Goal: Task Accomplishment & Management: Manage account settings

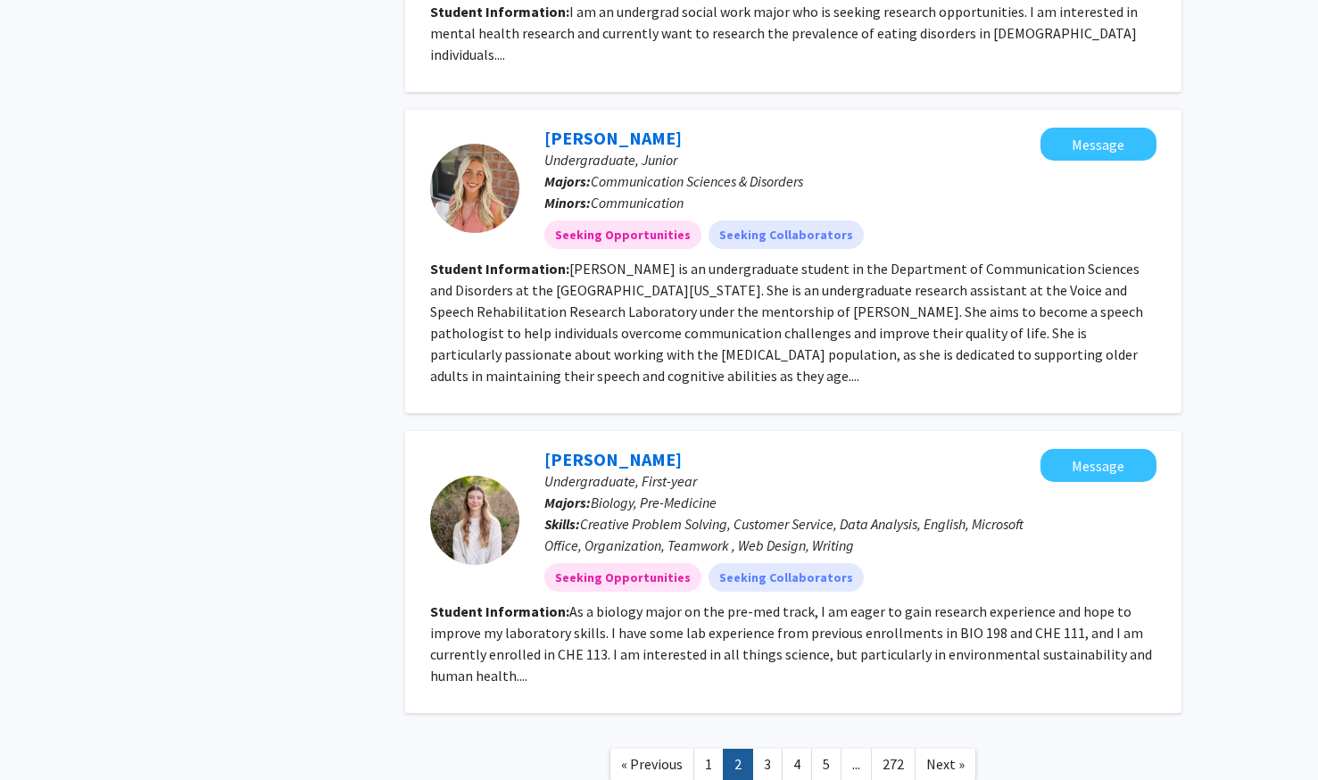
scroll to position [2166, 0]
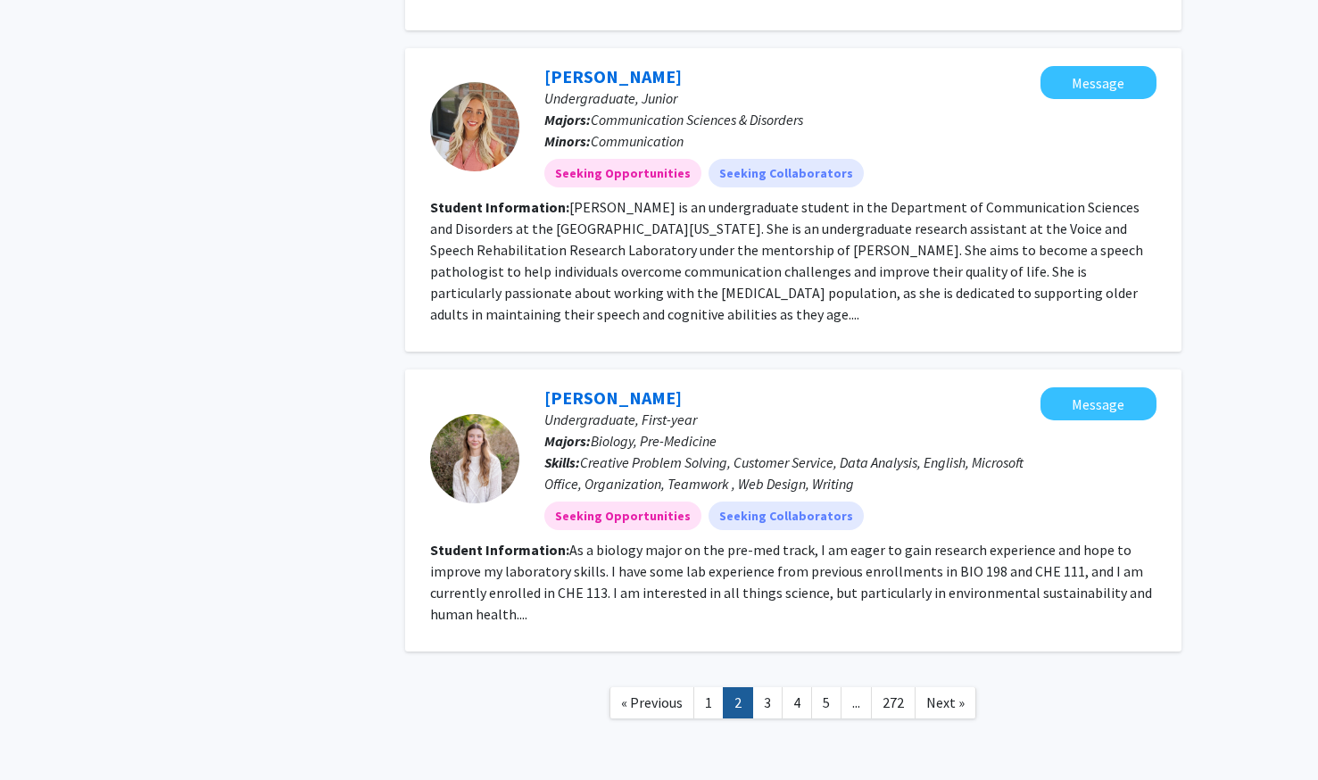
click at [499, 541] on fg-read-more "As a biology major on the pre-med track, I am eager to gain research experience…" at bounding box center [791, 582] width 722 height 82
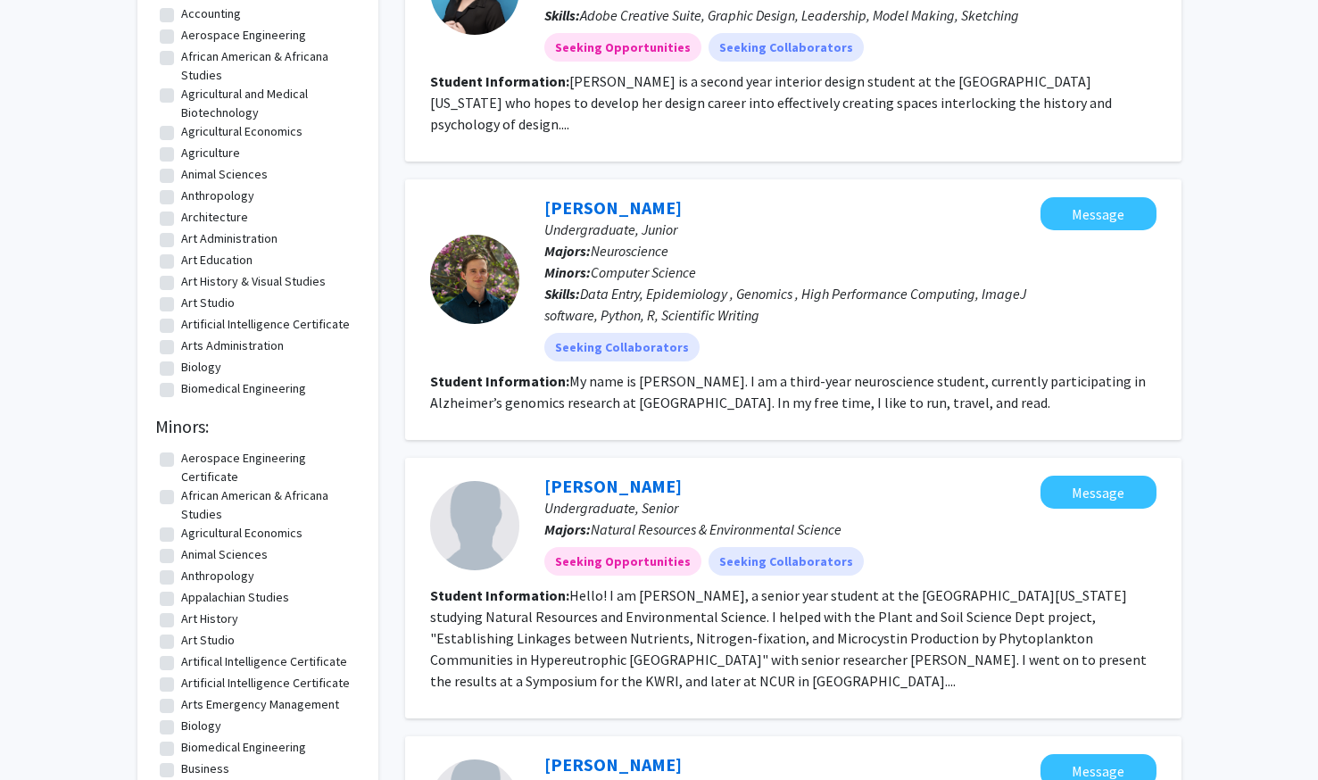
scroll to position [0, 0]
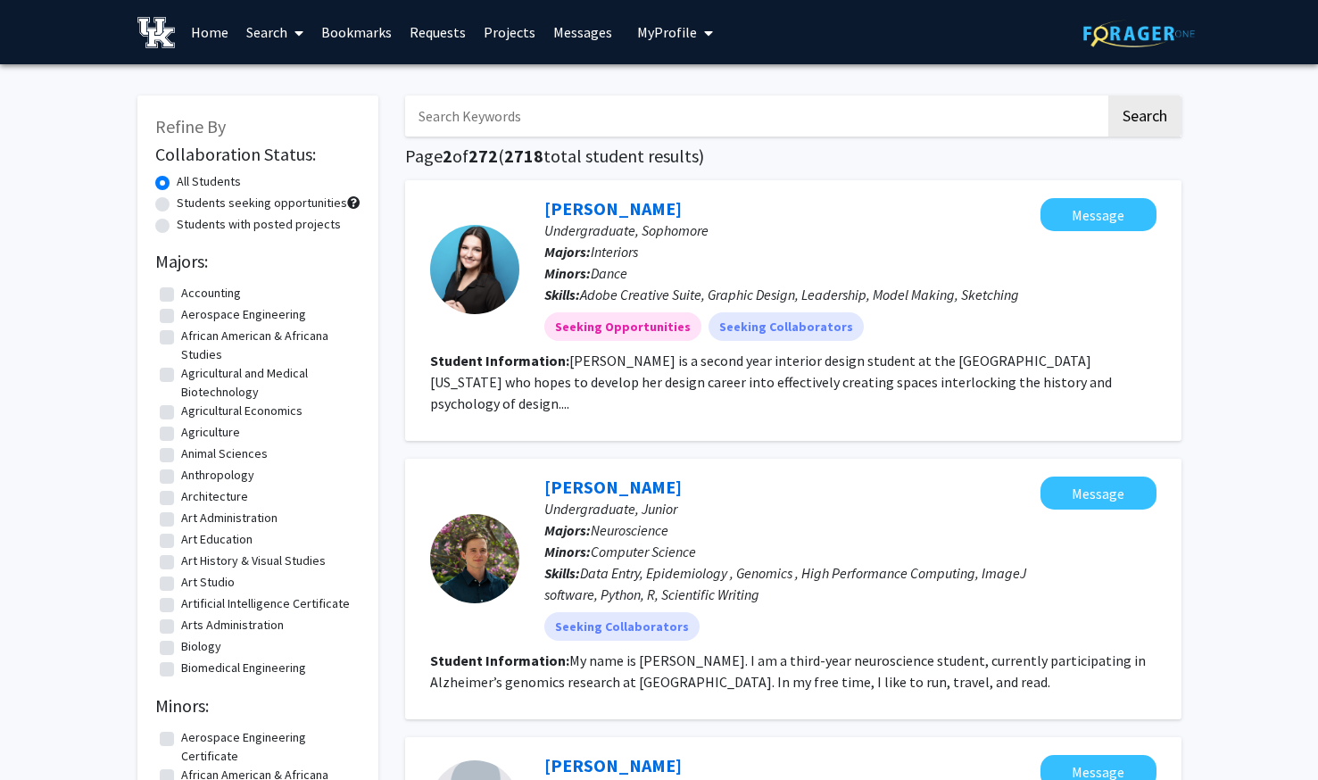
click at [475, 127] on input "Search Keywords" at bounding box center [755, 115] width 700 height 41
type input "[PERSON_NAME]"
click at [1108, 95] on button "Search" at bounding box center [1144, 115] width 73 height 41
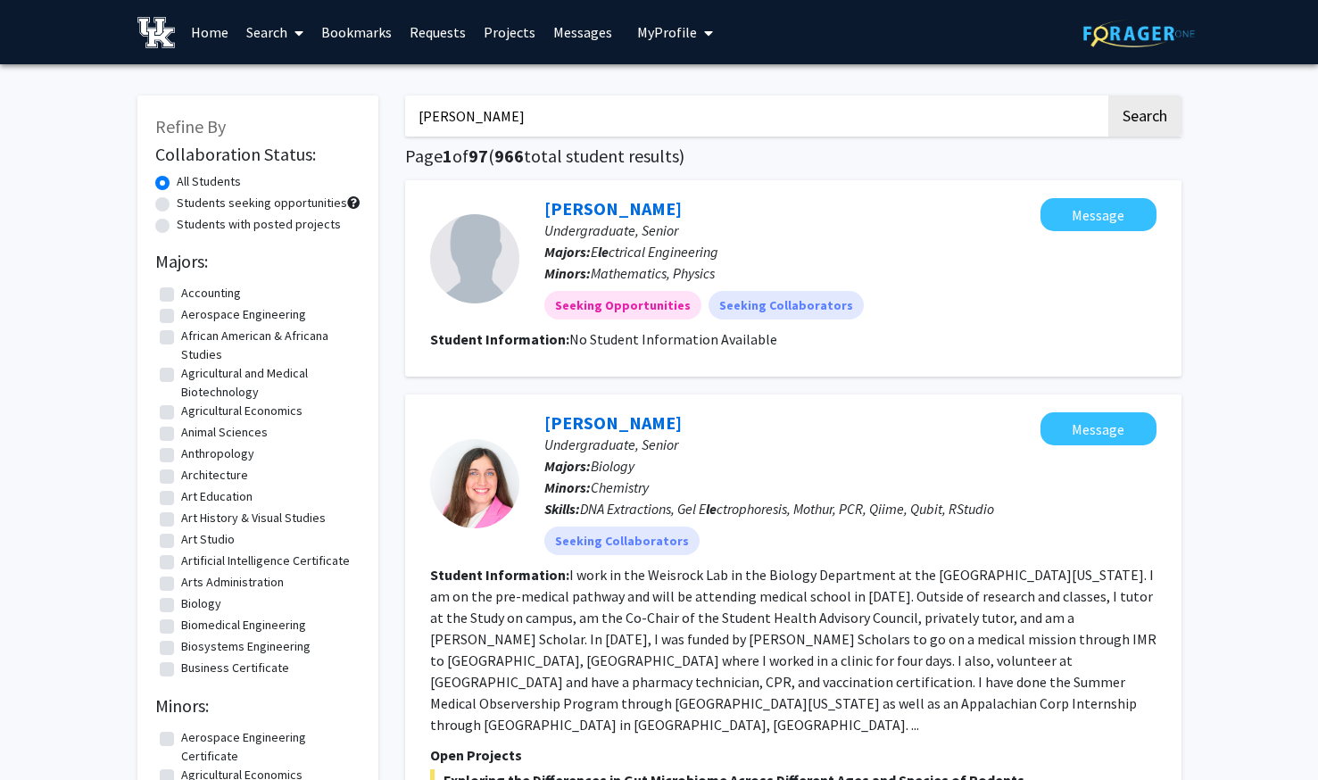
click at [554, 131] on input "[PERSON_NAME]" at bounding box center [755, 115] width 700 height 41
click at [1108, 95] on button "Search" at bounding box center [1144, 115] width 73 height 41
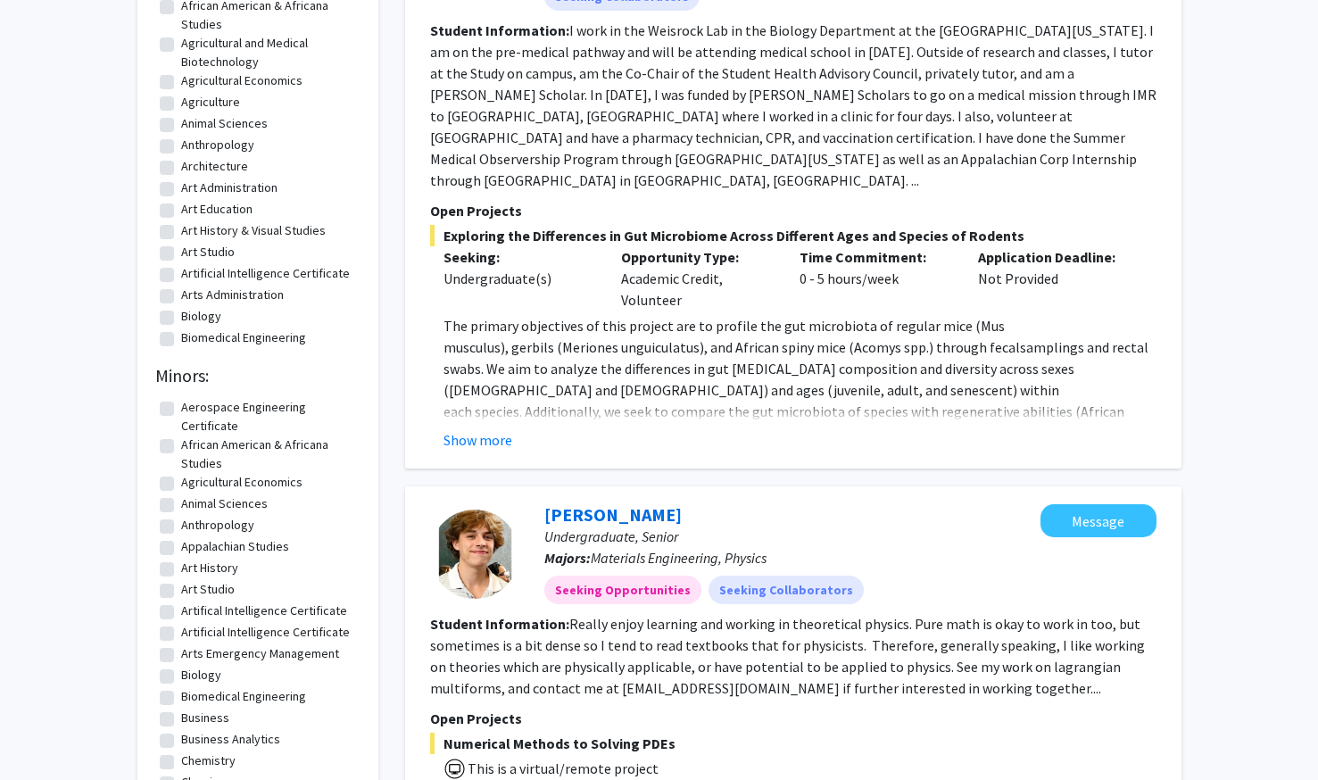
scroll to position [332, 0]
click at [565, 223] on span "Exploring the Differences in Gut Microbiome Across Different Ages and Species o…" at bounding box center [793, 233] width 726 height 21
click at [491, 427] on button "Show more" at bounding box center [477, 437] width 69 height 21
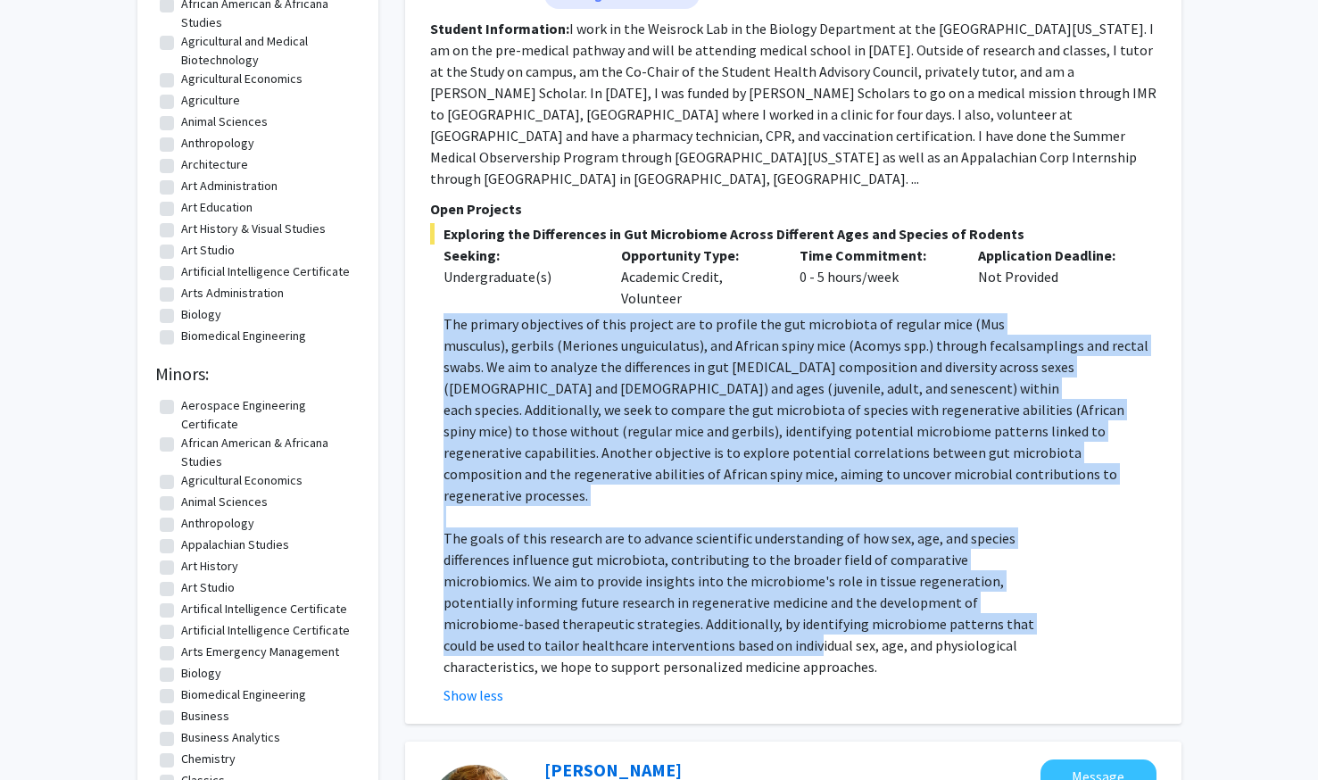
drag, startPoint x: 442, startPoint y: 301, endPoint x: 811, endPoint y: 602, distance: 476.8
click at [811, 602] on fg-read-more "The primary objectives of this project are to profile the gut [MEDICAL_DATA] of…" at bounding box center [793, 509] width 726 height 393
drag, startPoint x: 811, startPoint y: 602, endPoint x: 650, endPoint y: 484, distance: 199.1
click at [650, 527] on p "The goals of this research are to advance scientific understanding of how sex, …" at bounding box center [799, 537] width 713 height 21
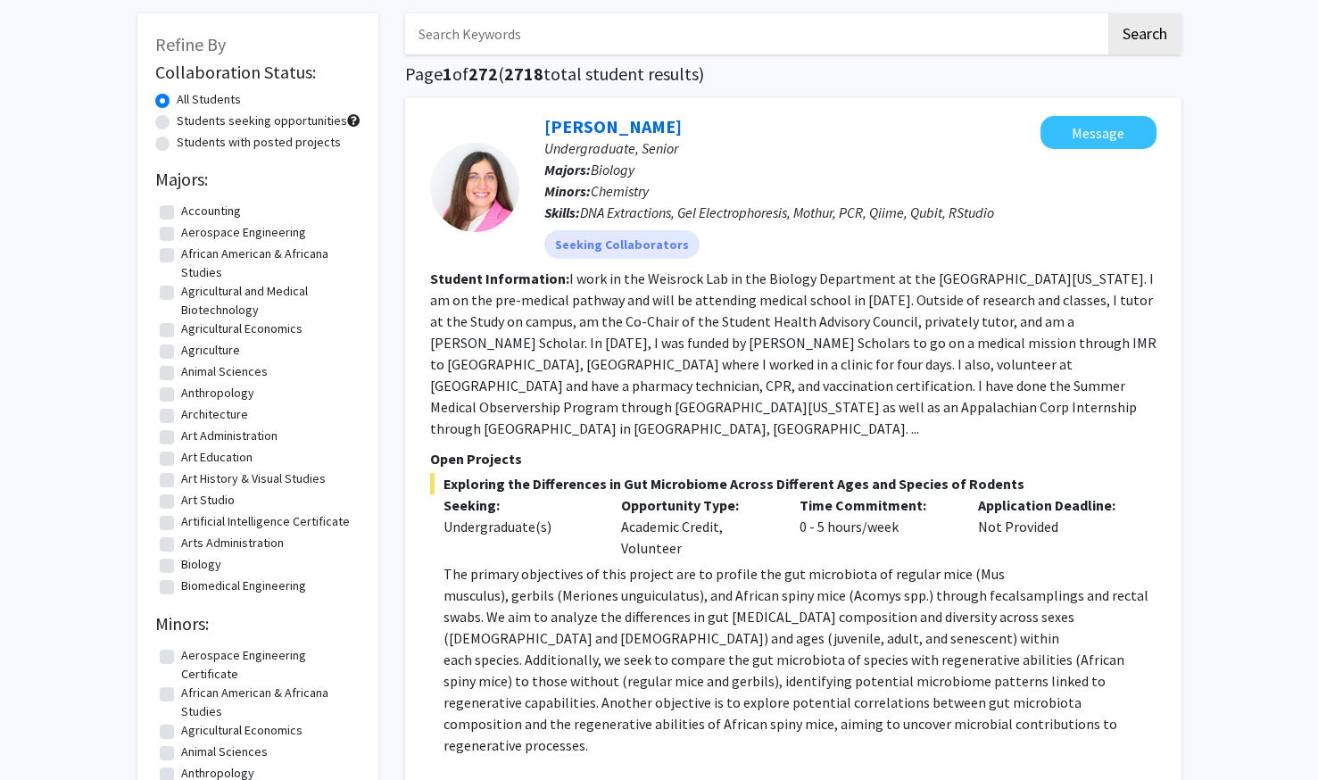
scroll to position [72, 0]
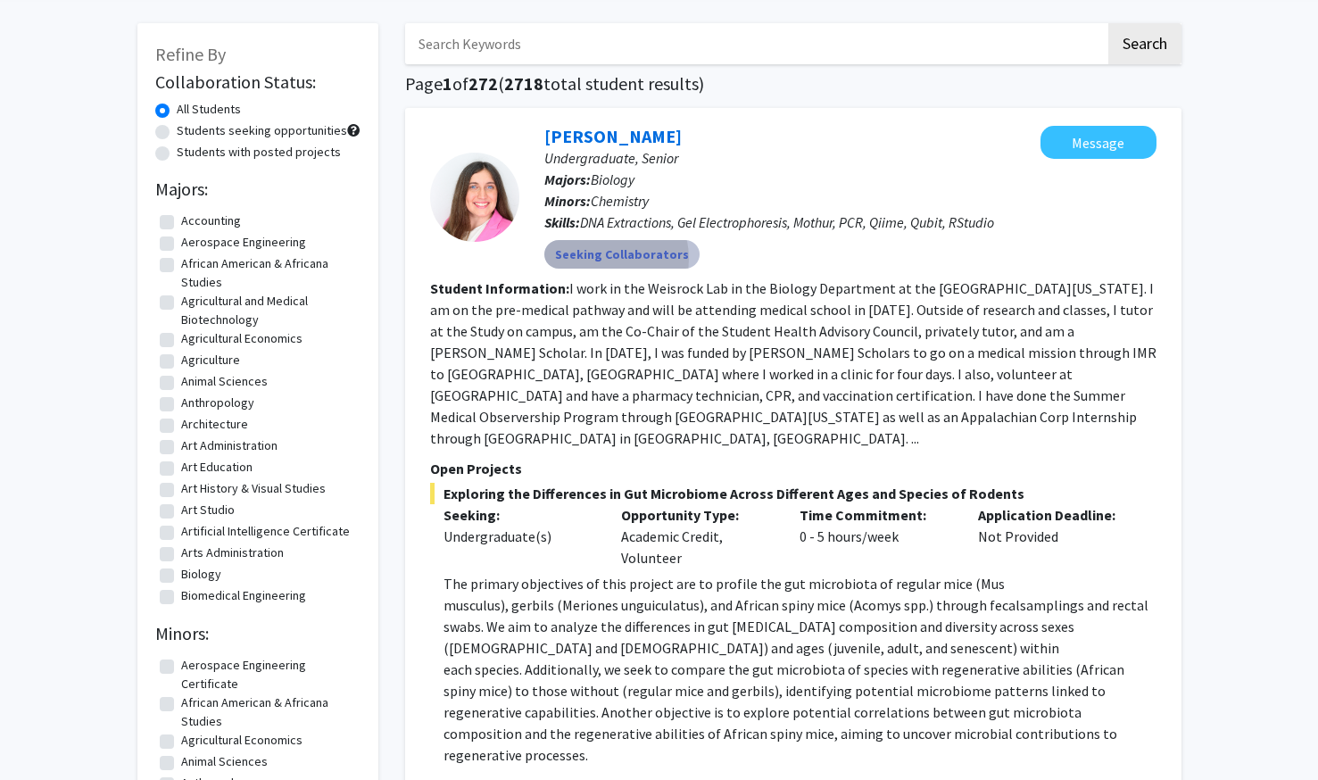
click at [600, 259] on mat-chip "Seeking Collaborators" at bounding box center [621, 254] width 155 height 29
click at [499, 200] on div at bounding box center [474, 197] width 89 height 89
click at [619, 134] on link "[PERSON_NAME]" at bounding box center [612, 136] width 137 height 22
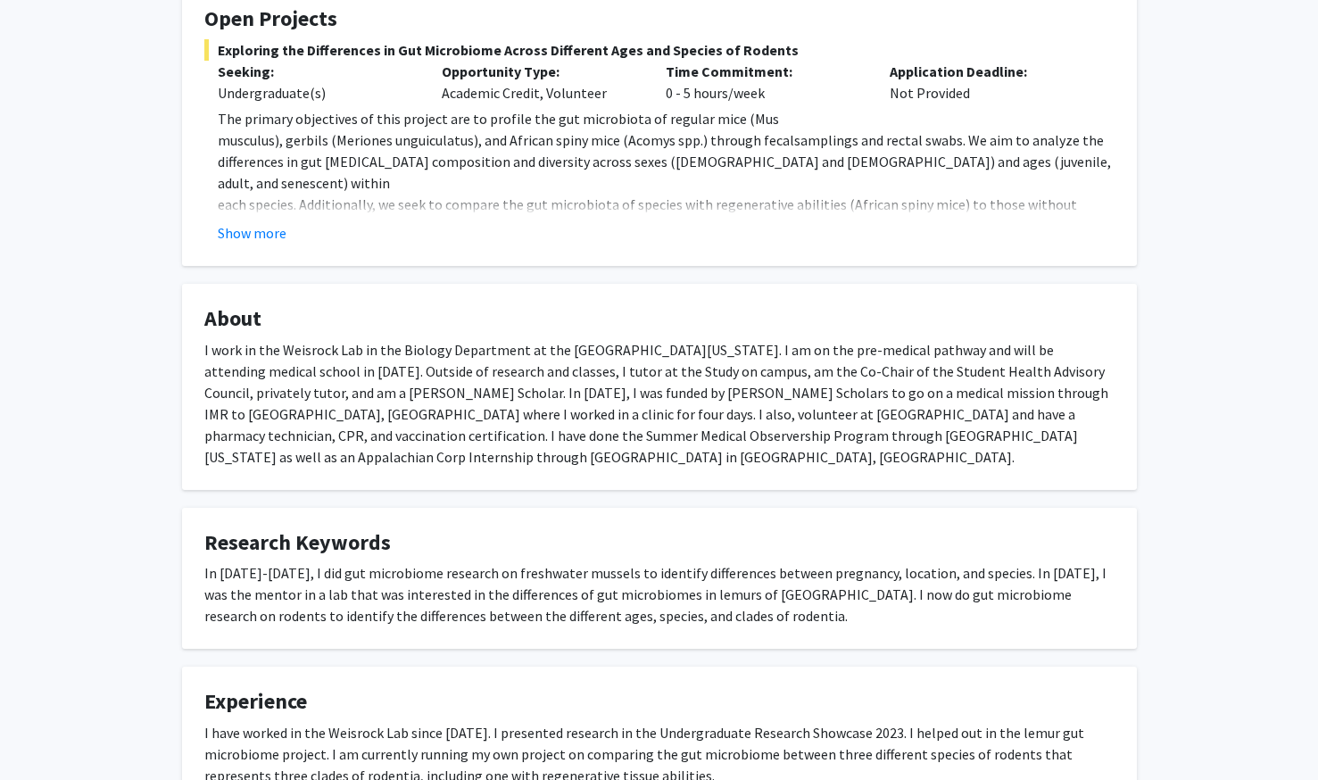
scroll to position [500, 0]
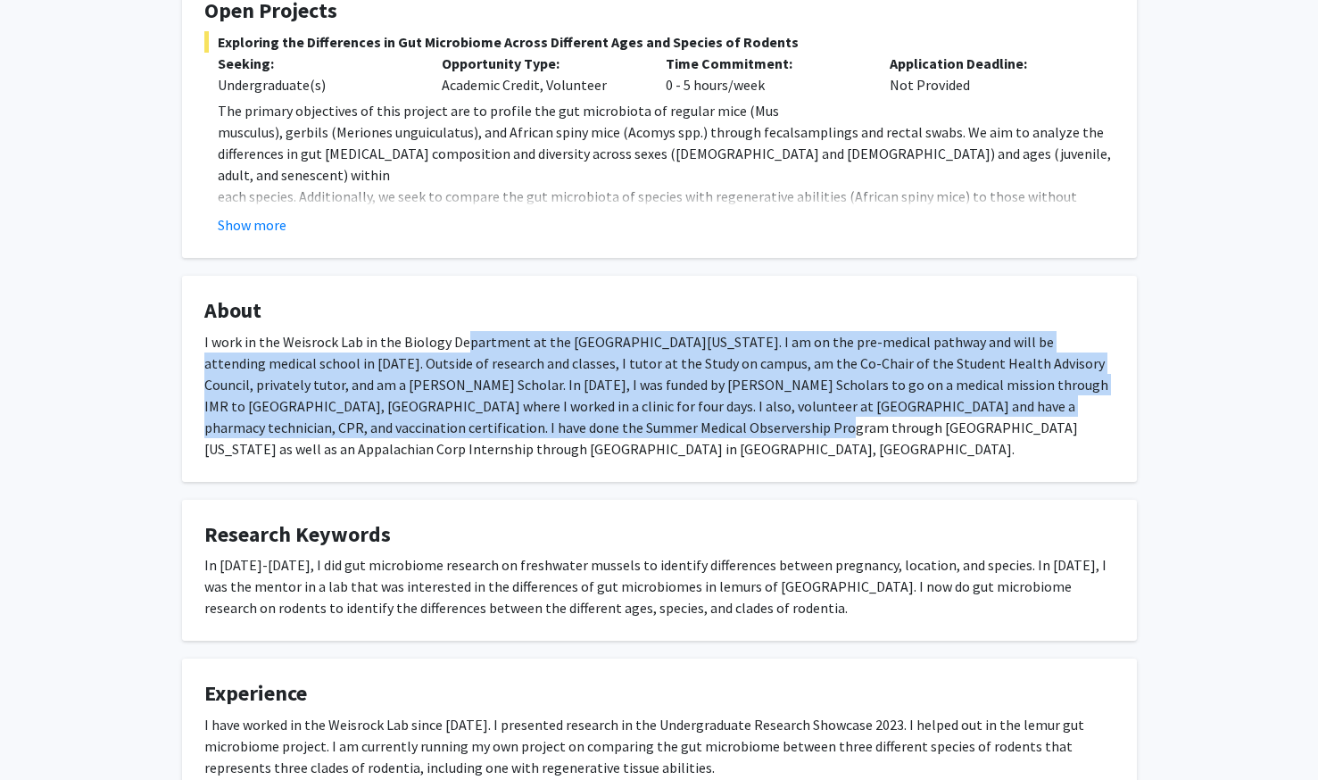
drag, startPoint x: 462, startPoint y: 340, endPoint x: 608, endPoint y: 423, distance: 167.4
click at [608, 423] on div "I work in the Weisrock Lab in the Biology Department at the [GEOGRAPHIC_DATA][U…" at bounding box center [659, 395] width 910 height 128
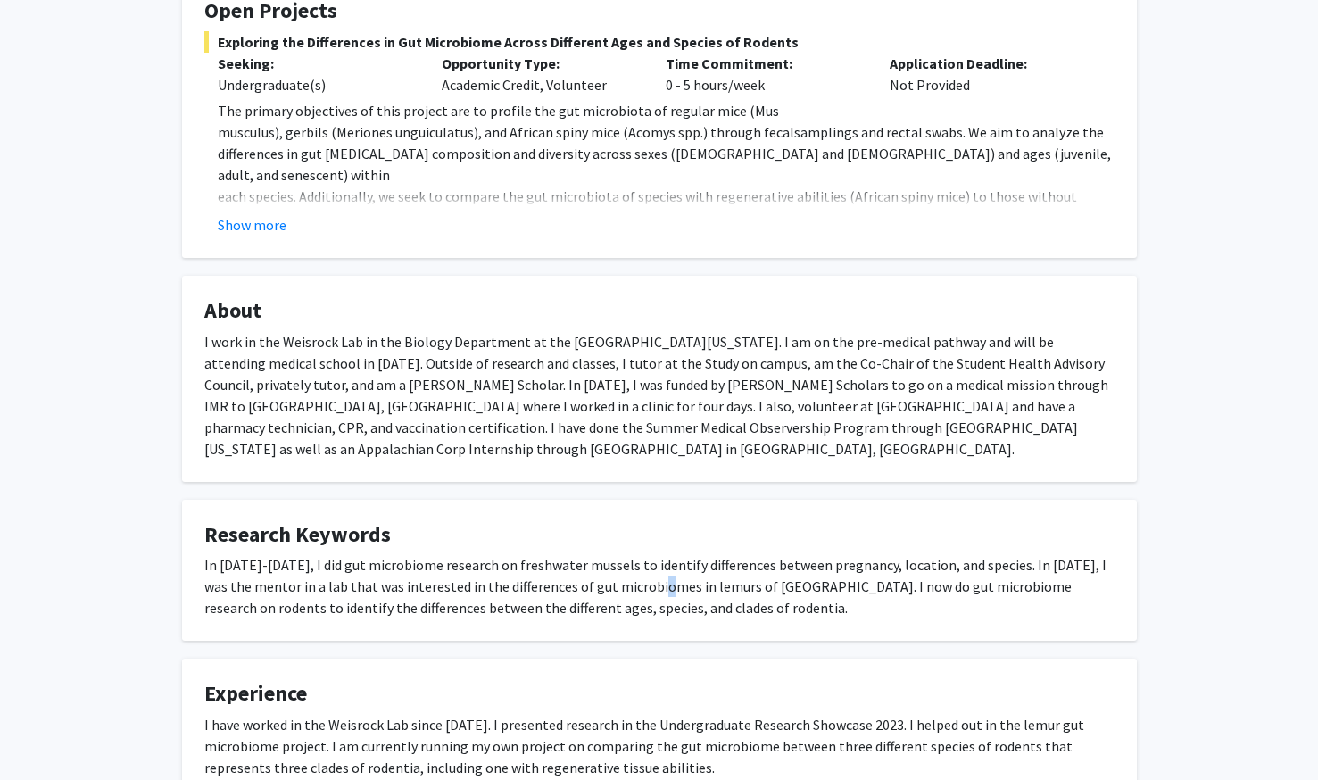
drag, startPoint x: 608, startPoint y: 423, endPoint x: 644, endPoint y: 566, distance: 147.3
click at [644, 566] on div "In [DATE]-[DATE], I did gut microbiome research on freshwater mussels to identi…" at bounding box center [659, 586] width 910 height 64
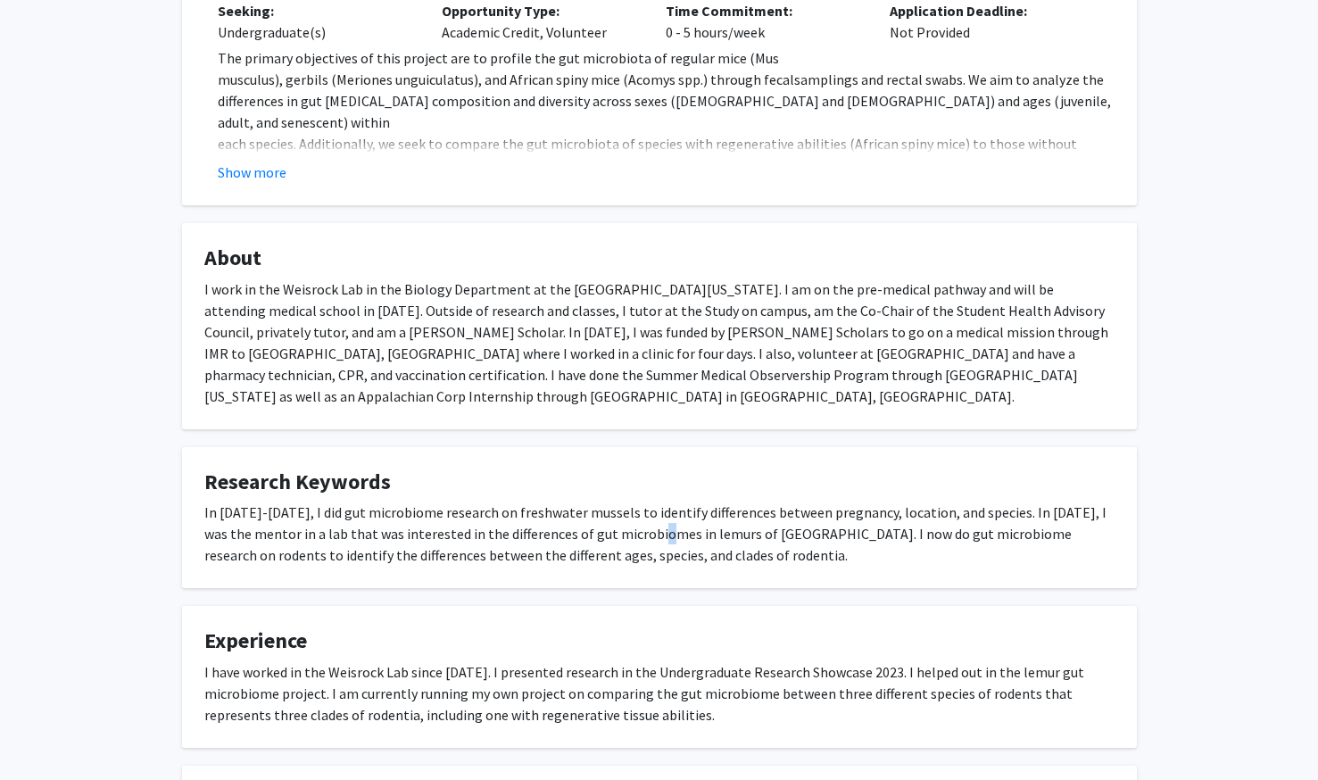
scroll to position [558, 0]
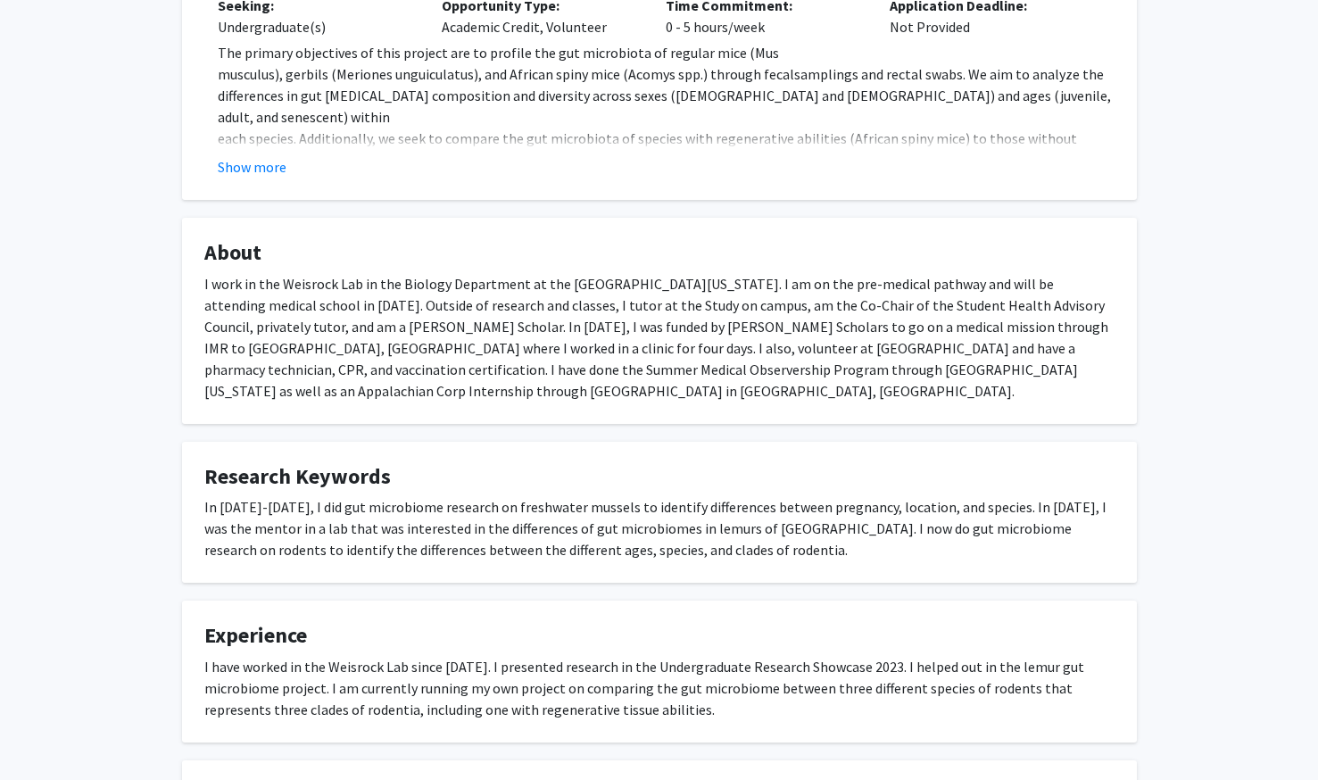
click at [706, 666] on div "I have worked in the Weisrock Lab since [DATE]. I presented research in the Und…" at bounding box center [659, 688] width 910 height 64
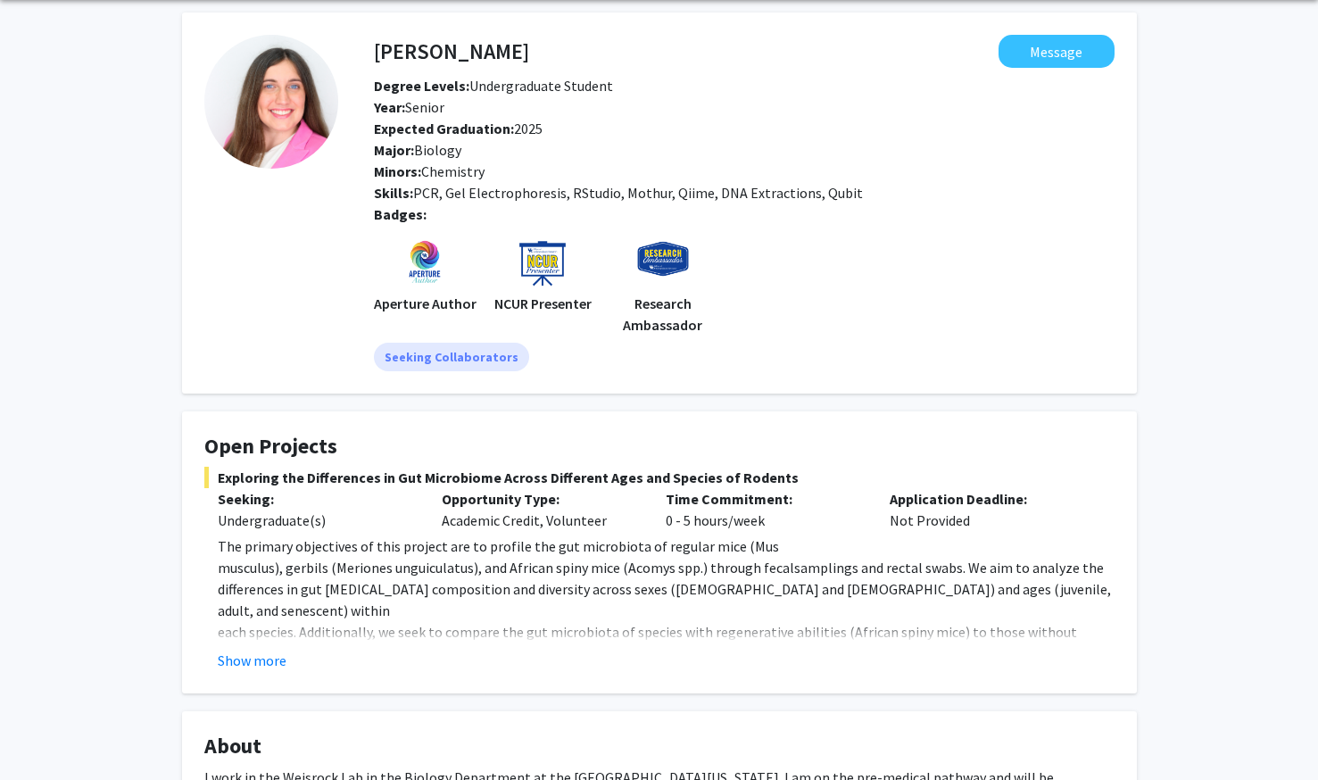
scroll to position [0, 0]
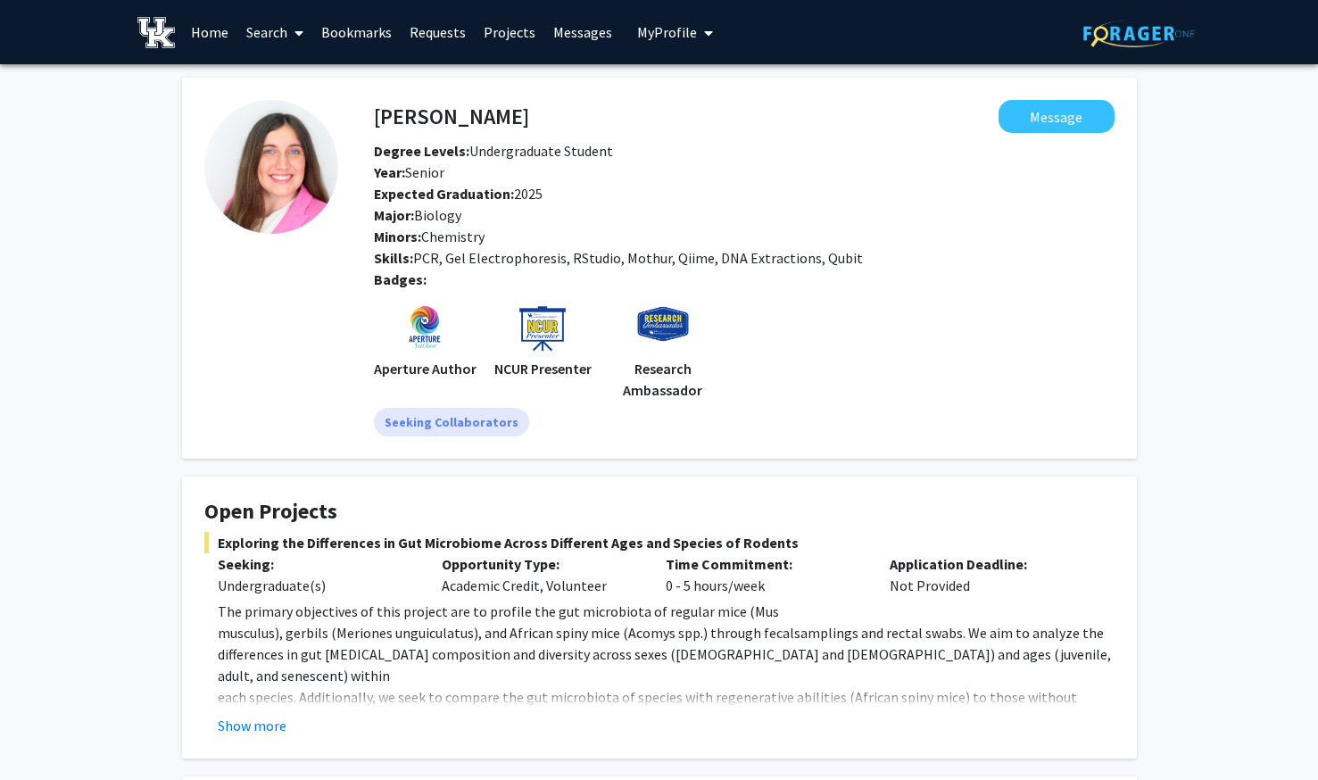
click at [261, 736] on fg-card "Open Projects Exploring the Differences in Gut Microbiome Across Different Ages…" at bounding box center [659, 617] width 955 height 282
click at [261, 717] on button "Show more" at bounding box center [252, 725] width 69 height 21
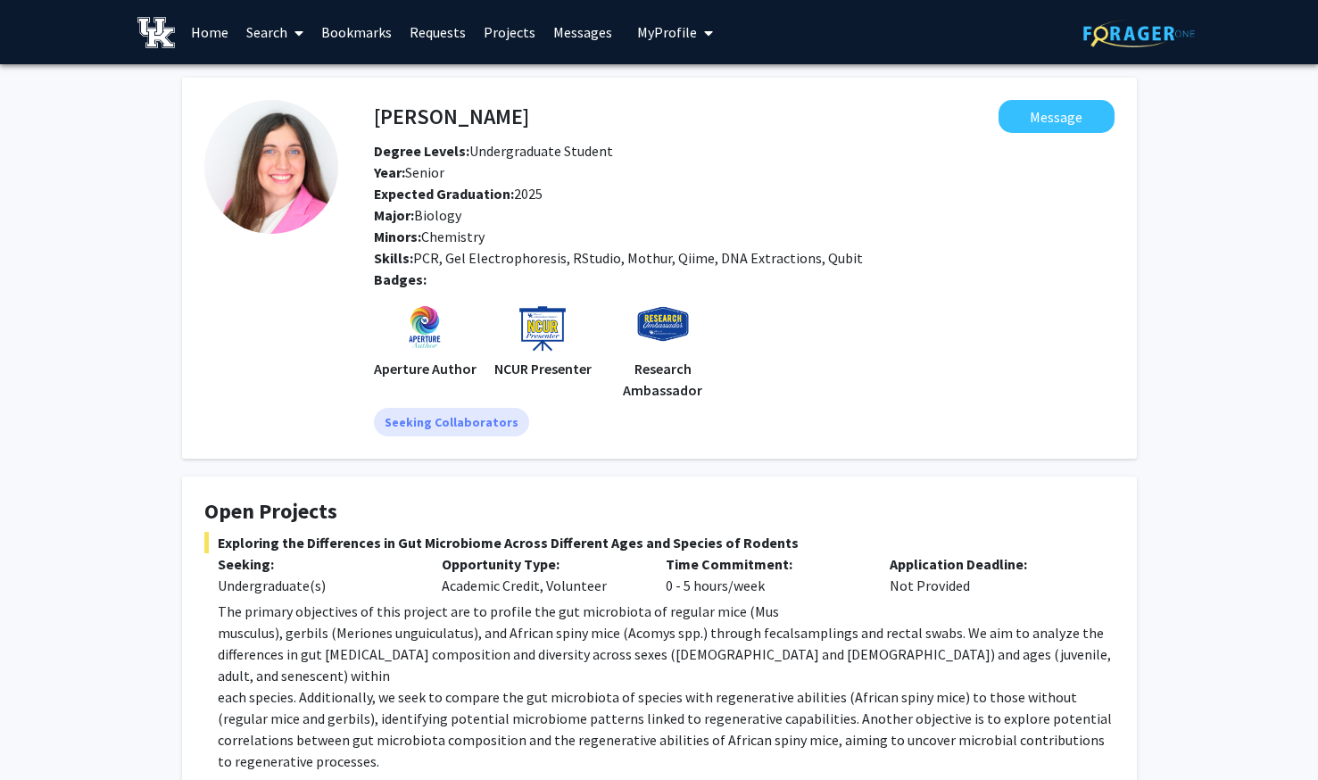
click at [208, 28] on link "Home" at bounding box center [209, 32] width 55 height 62
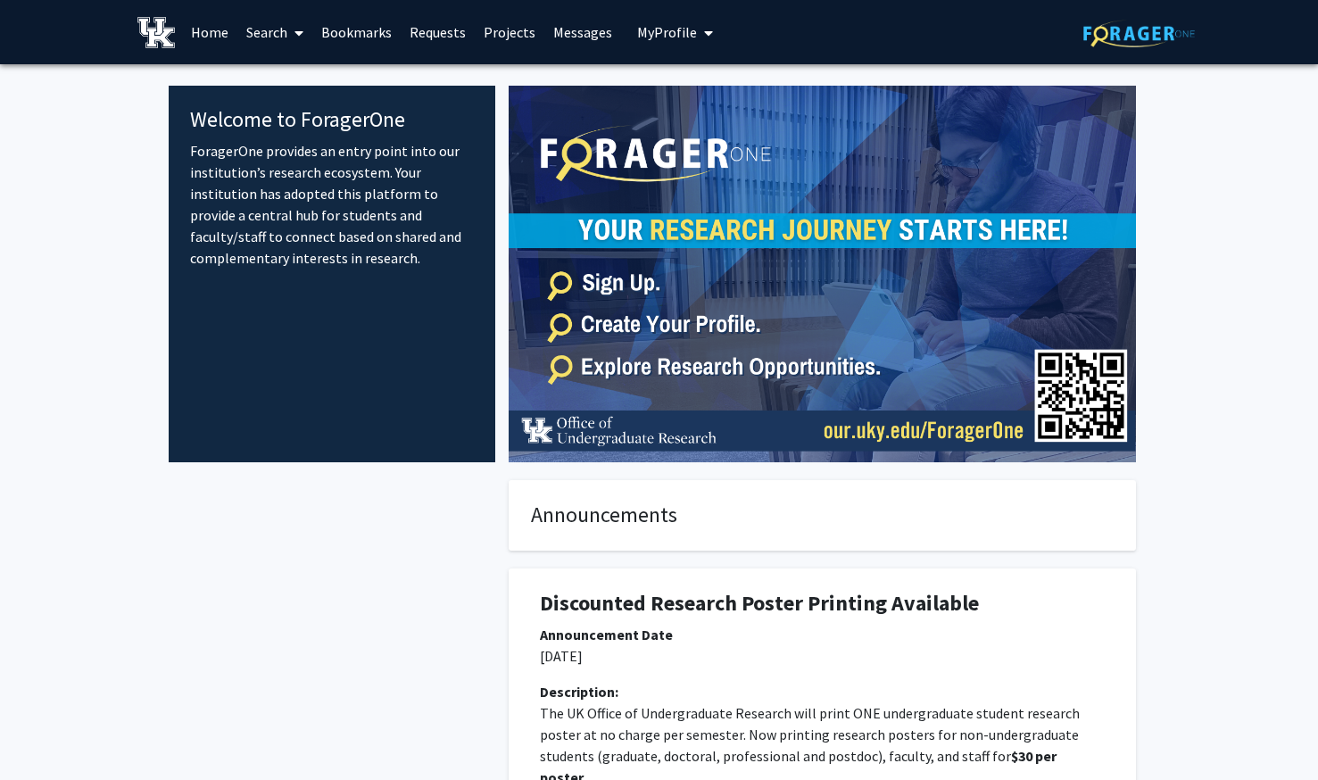
click at [665, 34] on span "My Profile" at bounding box center [667, 32] width 60 height 18
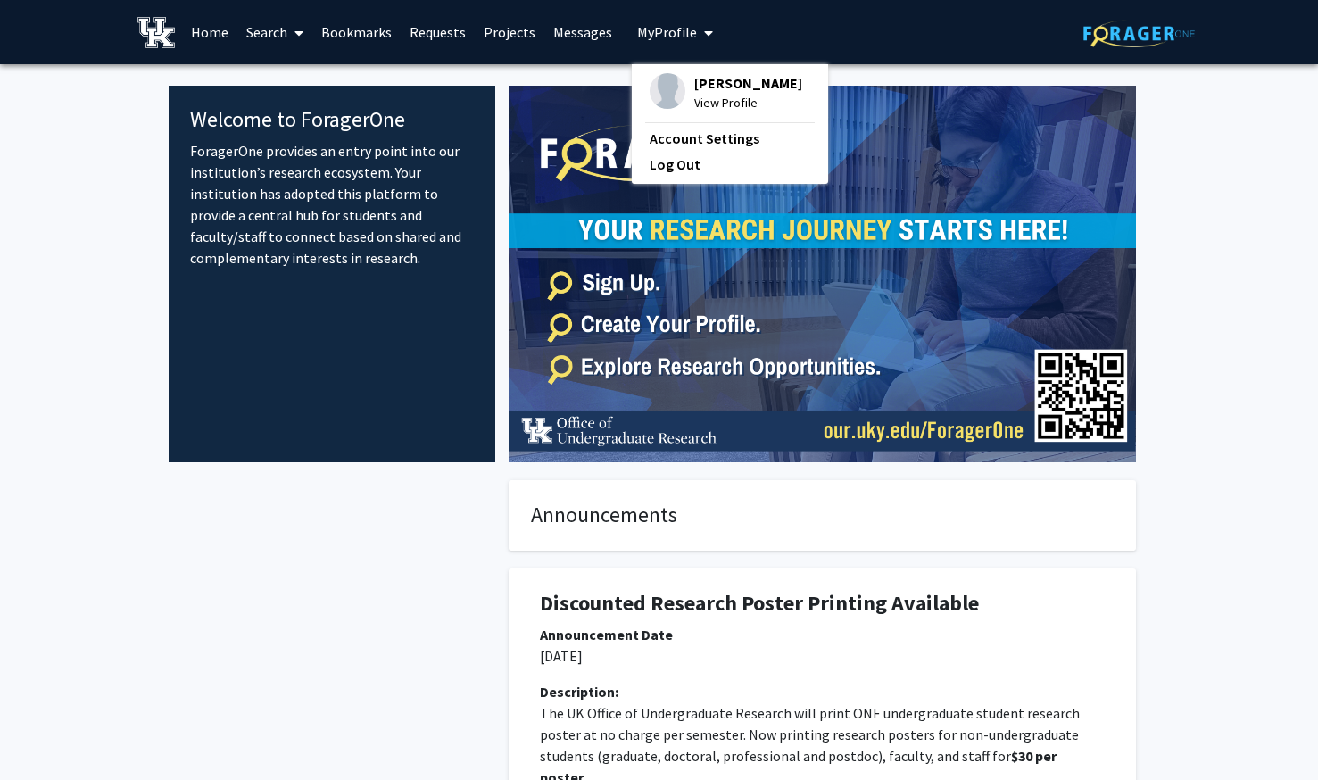
click at [694, 101] on span "View Profile" at bounding box center [748, 103] width 108 height 20
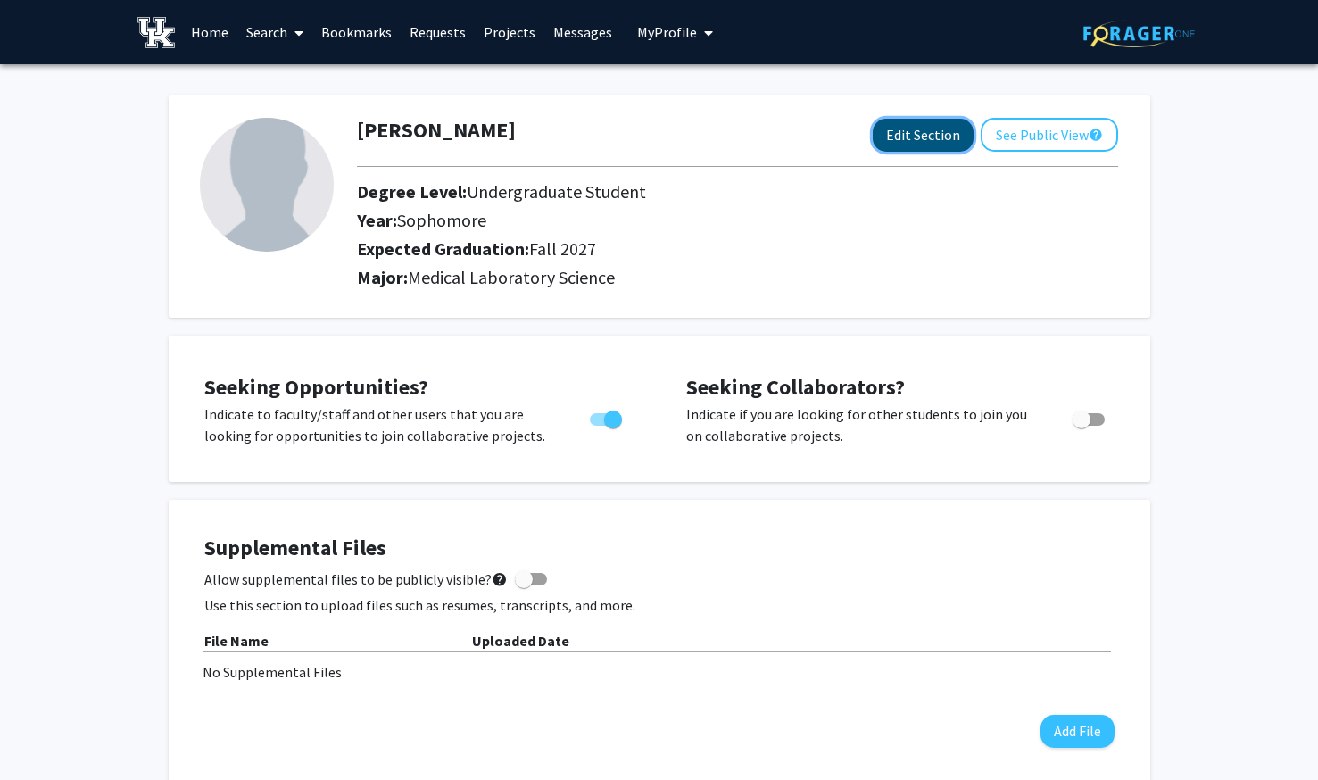
click at [926, 136] on button "Edit Section" at bounding box center [922, 135] width 101 height 33
select select "sophomore"
select select "39: fall_2027"
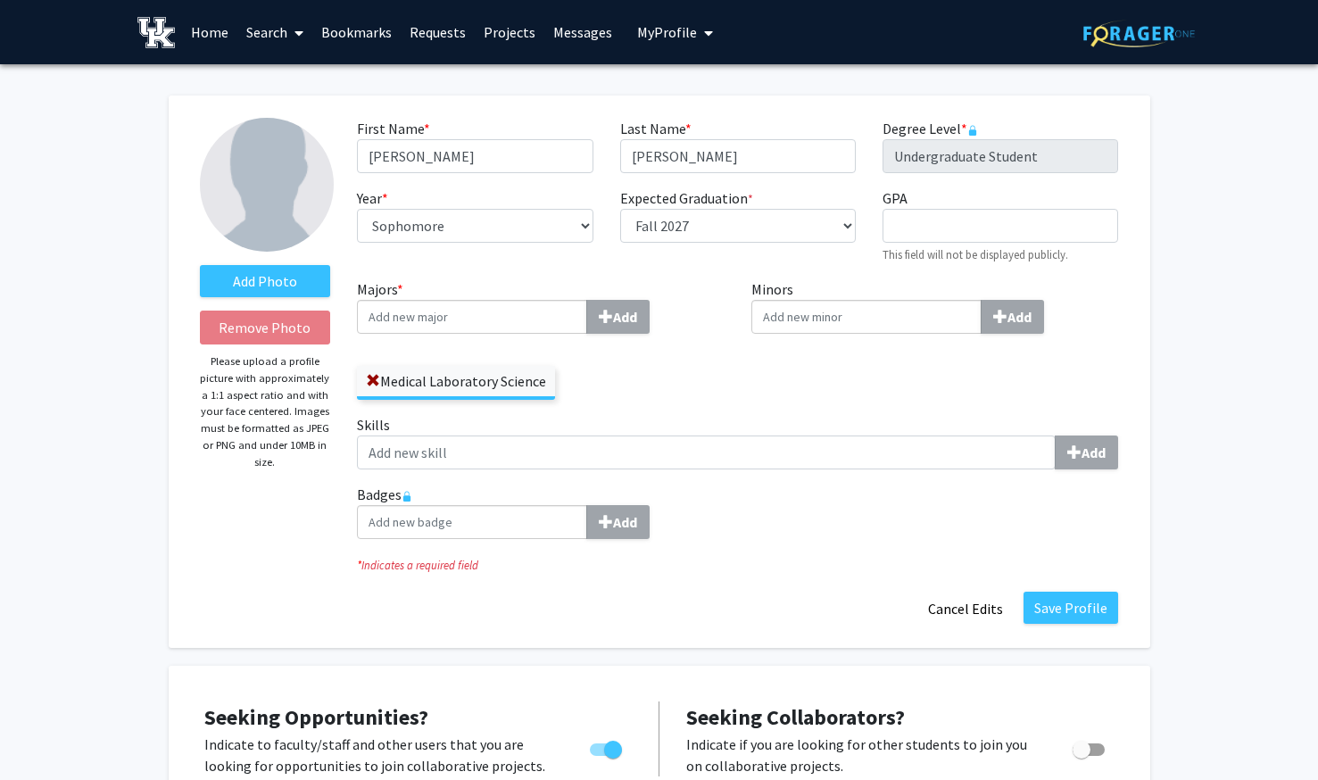
click at [259, 193] on img at bounding box center [267, 185] width 134 height 134
click at [281, 295] on label "Add Photo" at bounding box center [265, 281] width 131 height 32
click at [0, 0] on input "Add Photo" at bounding box center [0, 0] width 0 height 0
click at [836, 218] on select "Select graduation term... Spring 2018 Summer 2018 Fall 2018 Winter 2018 Spring …" at bounding box center [738, 226] width 236 height 34
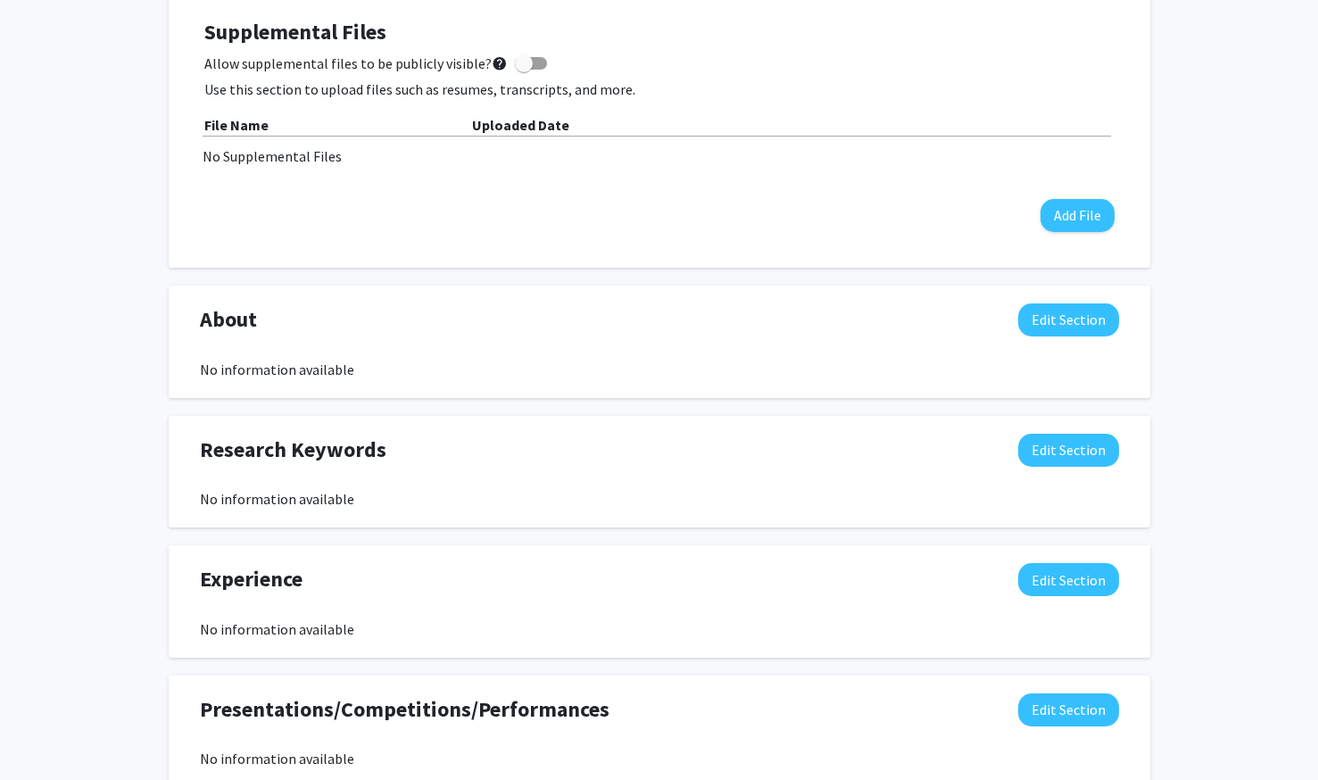
scroll to position [848, 0]
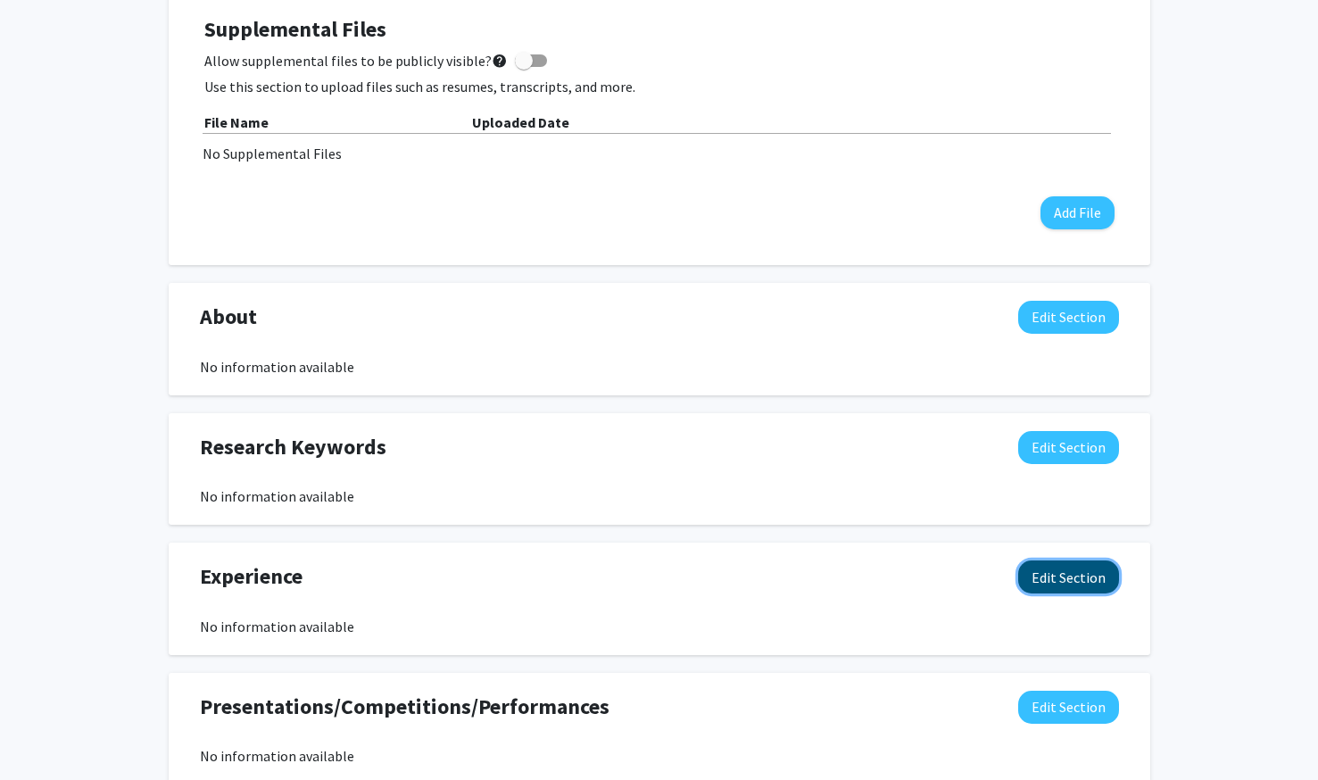
click at [1076, 571] on button "Edit Section" at bounding box center [1068, 576] width 101 height 33
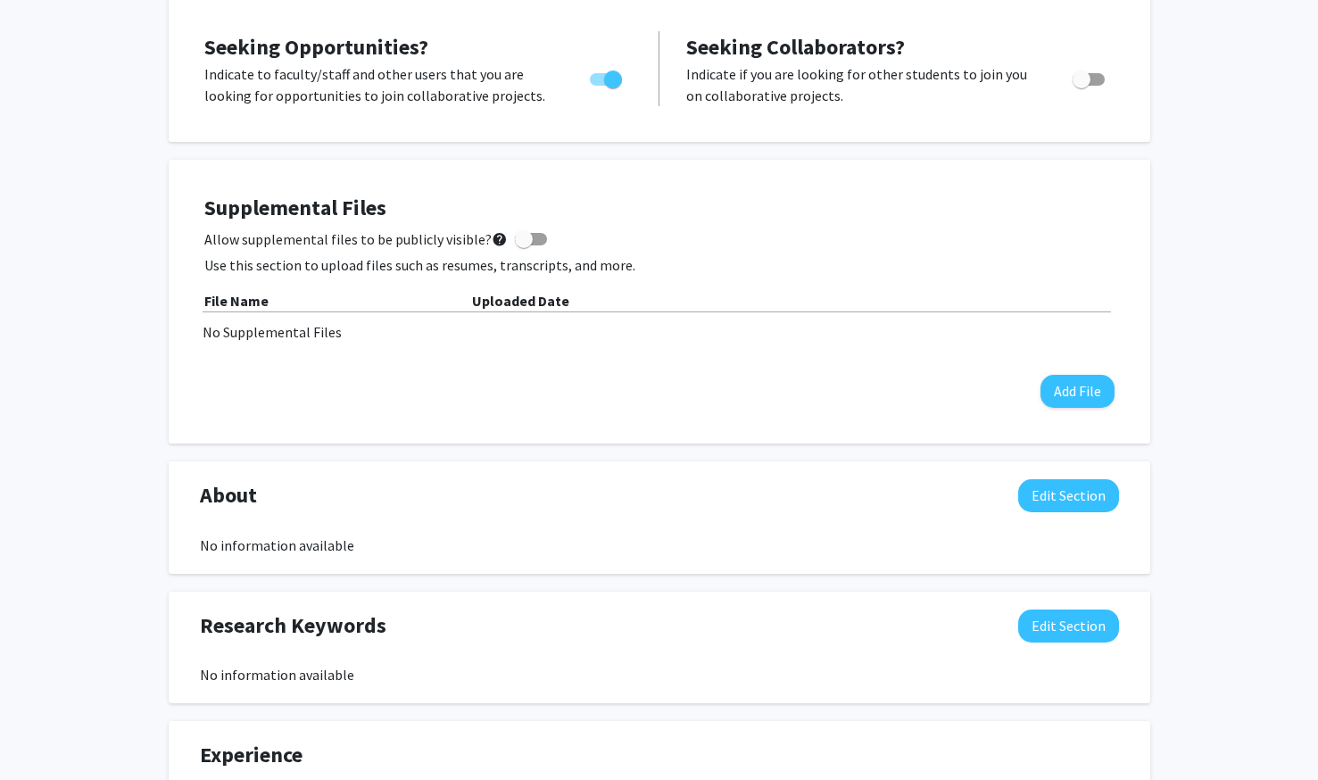
scroll to position [0, 0]
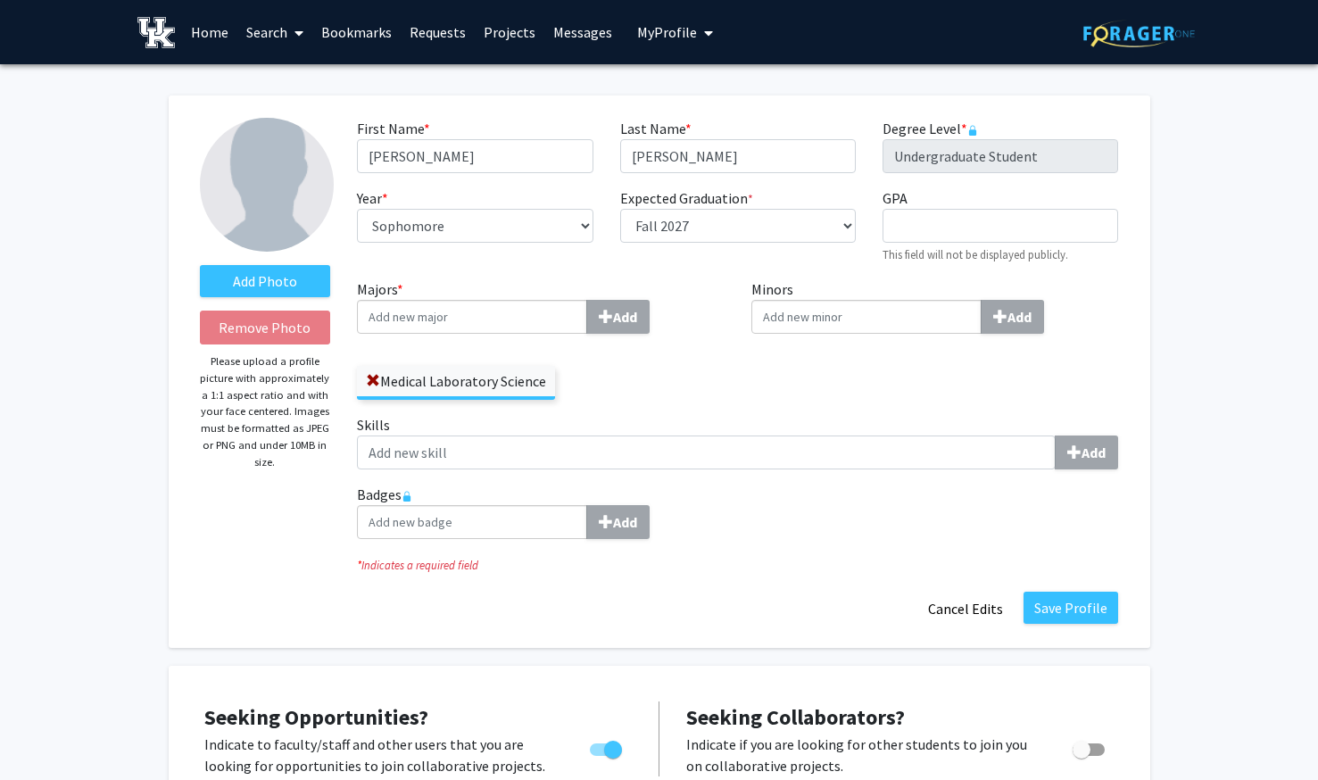
click at [616, 110] on div "Add Photo Remove Photo Please upload a profile picture with approximately a 1:1…" at bounding box center [659, 371] width 981 height 552
click at [244, 278] on label "Add Photo" at bounding box center [265, 281] width 131 height 32
click at [0, 0] on input "Add Photo" at bounding box center [0, 0] width 0 height 0
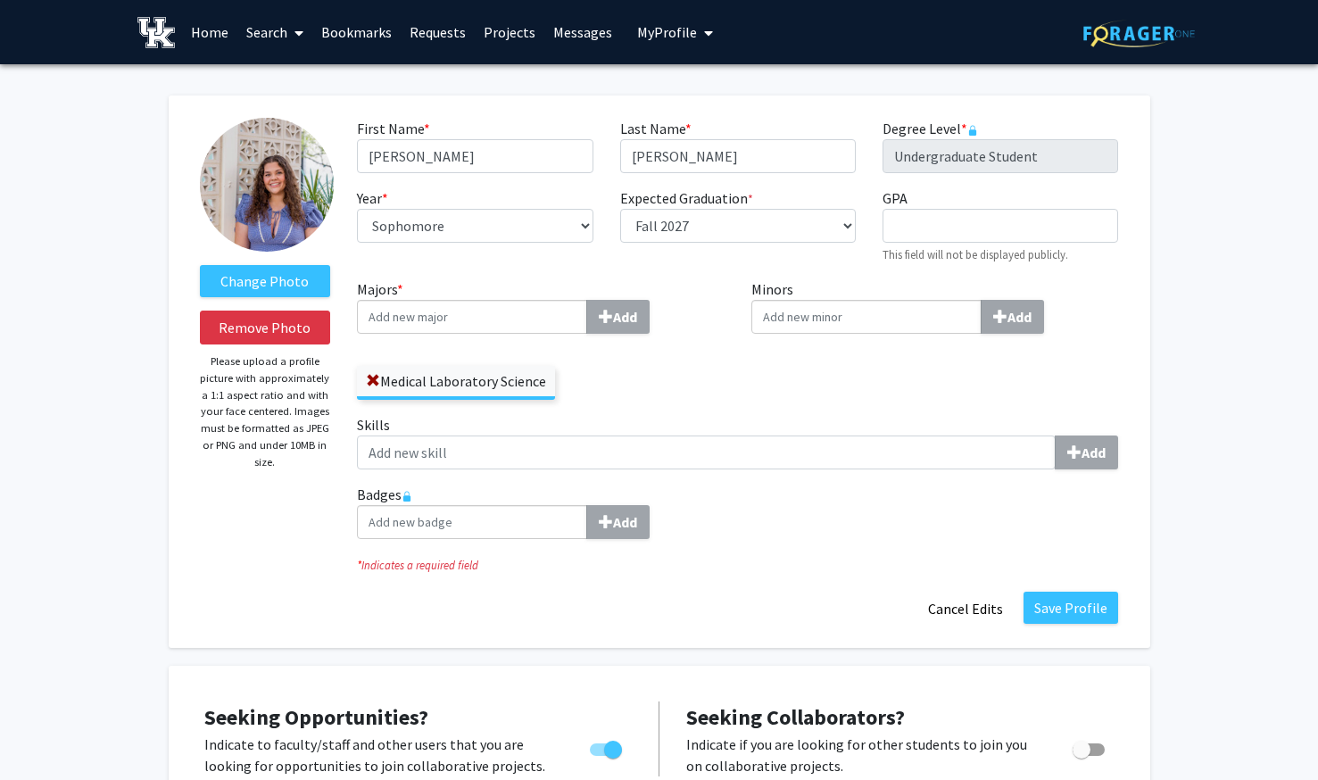
click at [283, 185] on img at bounding box center [267, 185] width 134 height 134
click at [280, 209] on img at bounding box center [267, 185] width 134 height 134
click at [294, 323] on button "Remove Photo" at bounding box center [265, 327] width 131 height 34
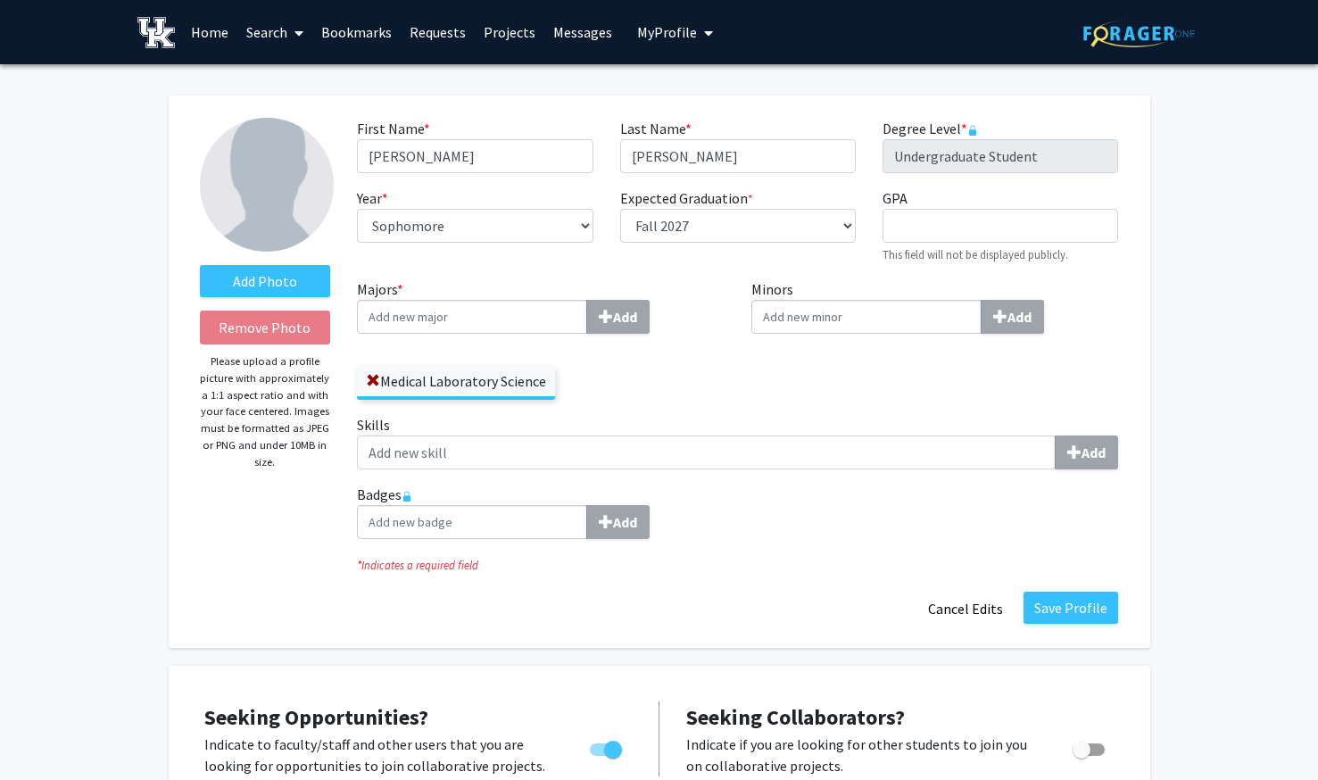
click at [334, 275] on div "Add Photo Remove Photo Please upload a profile picture with approximately a 1:1…" at bounding box center [265, 372] width 158 height 508
click at [304, 272] on label "Add Photo" at bounding box center [265, 281] width 131 height 32
click at [0, 0] on input "Add Photo" at bounding box center [0, 0] width 0 height 0
click at [288, 211] on img at bounding box center [267, 185] width 134 height 134
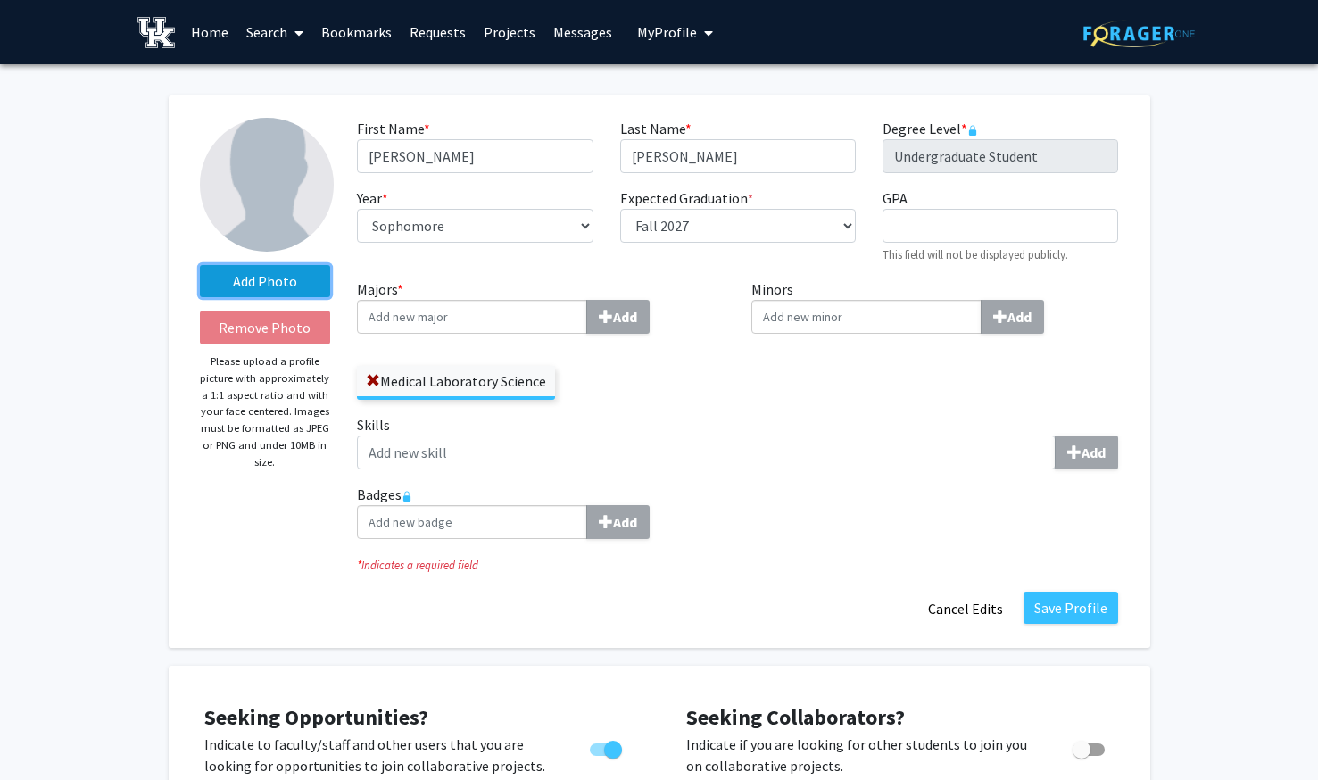
click at [278, 275] on label "Add Photo" at bounding box center [265, 281] width 131 height 32
click at [0, 0] on input "Add Photo" at bounding box center [0, 0] width 0 height 0
click at [283, 215] on img at bounding box center [267, 185] width 134 height 134
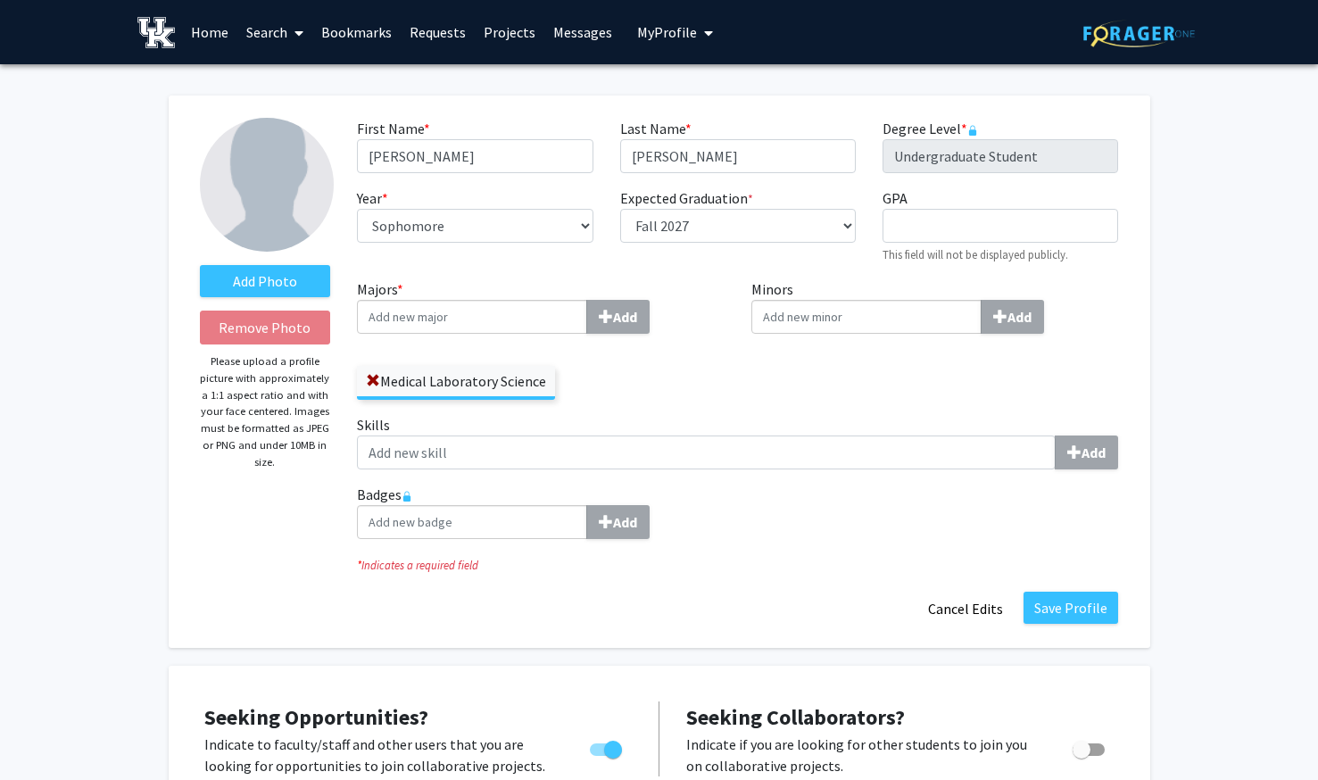
drag, startPoint x: 248, startPoint y: 424, endPoint x: 321, endPoint y: 458, distance: 80.6
click at [321, 458] on p "Please upload a profile picture with approximately a 1:1 aspect ratio and with …" at bounding box center [265, 411] width 131 height 117
drag, startPoint x: 321, startPoint y: 458, endPoint x: 298, endPoint y: 462, distance: 23.6
click at [298, 462] on p "Please upload a profile picture with approximately a 1:1 aspect ratio and with …" at bounding box center [265, 411] width 131 height 117
click at [271, 454] on p "Please upload a profile picture with approximately a 1:1 aspect ratio and with …" at bounding box center [265, 411] width 131 height 117
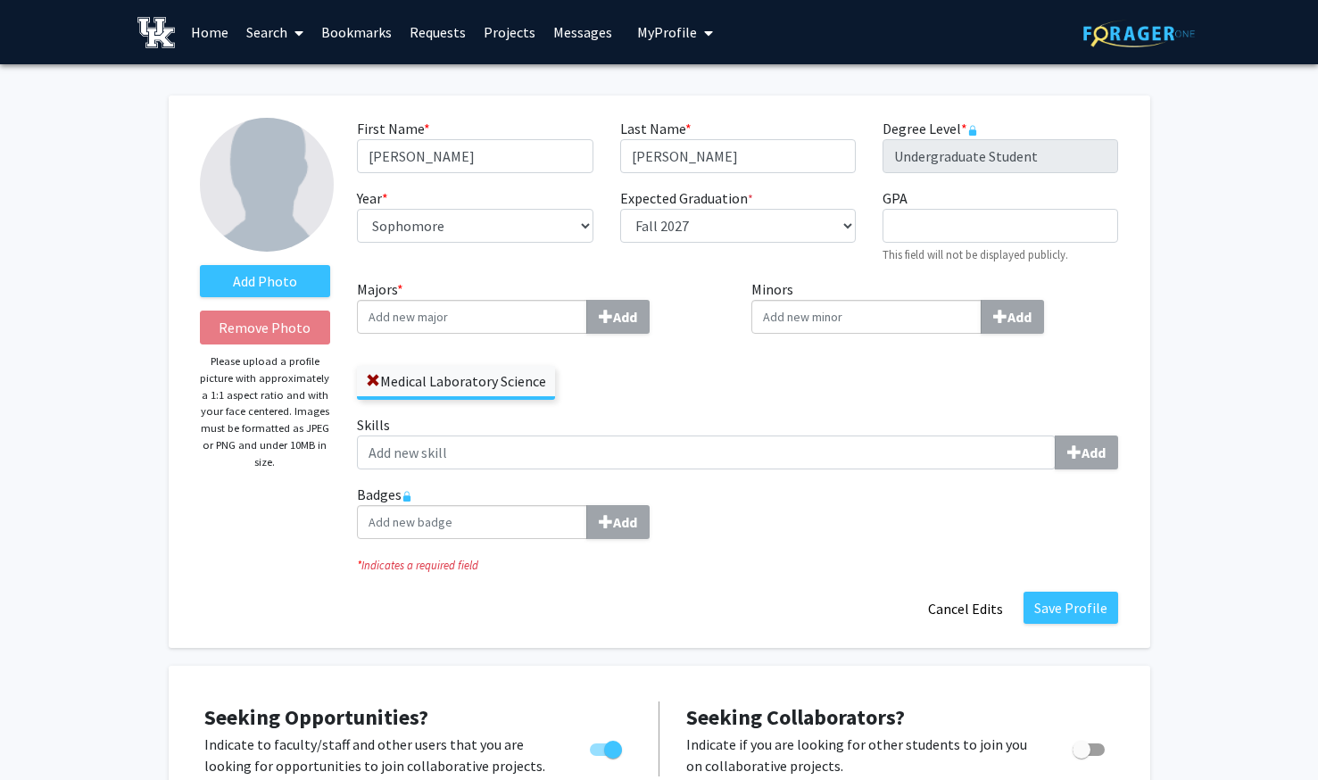
click at [296, 261] on div "Add Photo Remove Photo Please upload a profile picture with approximately a 1:1…" at bounding box center [265, 372] width 158 height 508
click at [282, 279] on label "Add Photo" at bounding box center [265, 281] width 131 height 32
click at [0, 0] on input "Add Photo" at bounding box center [0, 0] width 0 height 0
click at [239, 101] on div "Add Photo Remove Photo Please upload a profile picture with approximately a 1:1…" at bounding box center [659, 371] width 981 height 552
click at [309, 278] on label "Add Photo" at bounding box center [265, 281] width 131 height 32
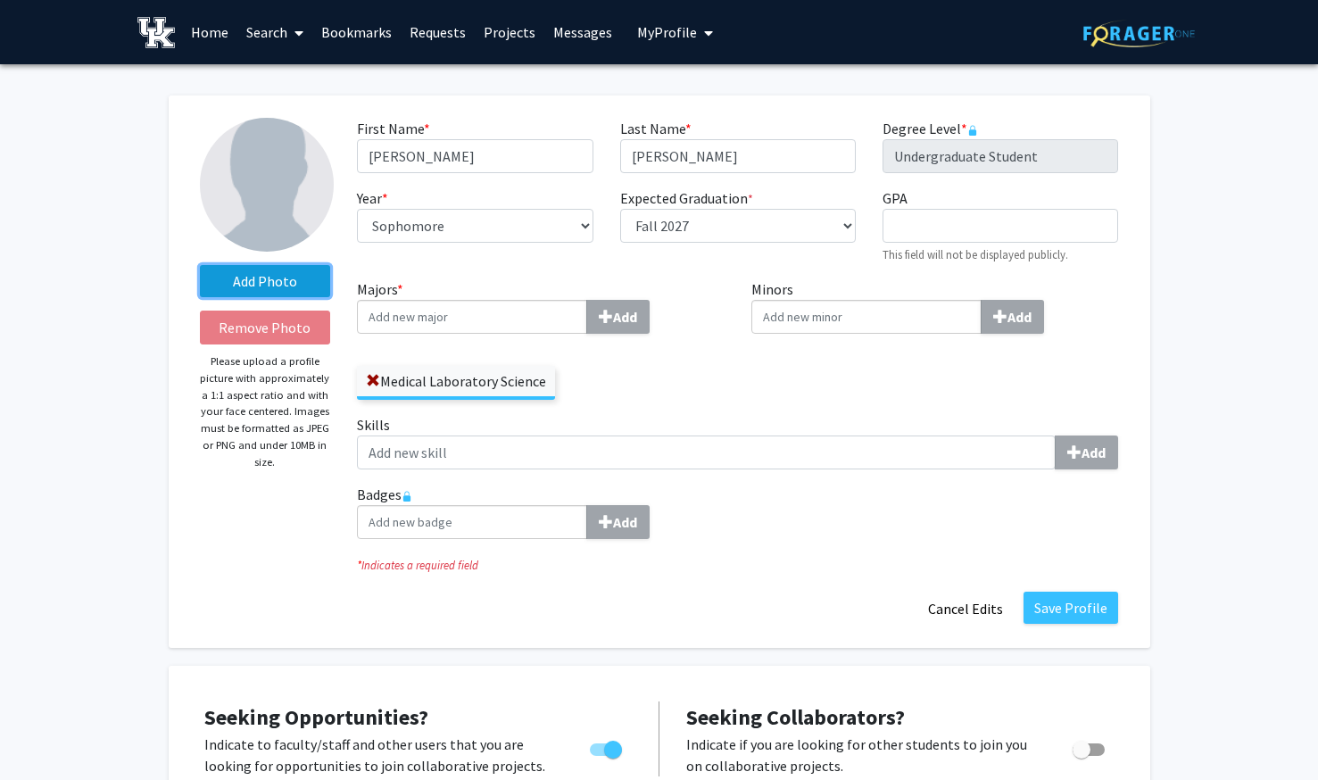
click at [0, 0] on input "Add Photo" at bounding box center [0, 0] width 0 height 0
click at [288, 510] on div "Add Photo Remove Photo Please upload a profile picture with approximately a 1:1…" at bounding box center [265, 372] width 158 height 508
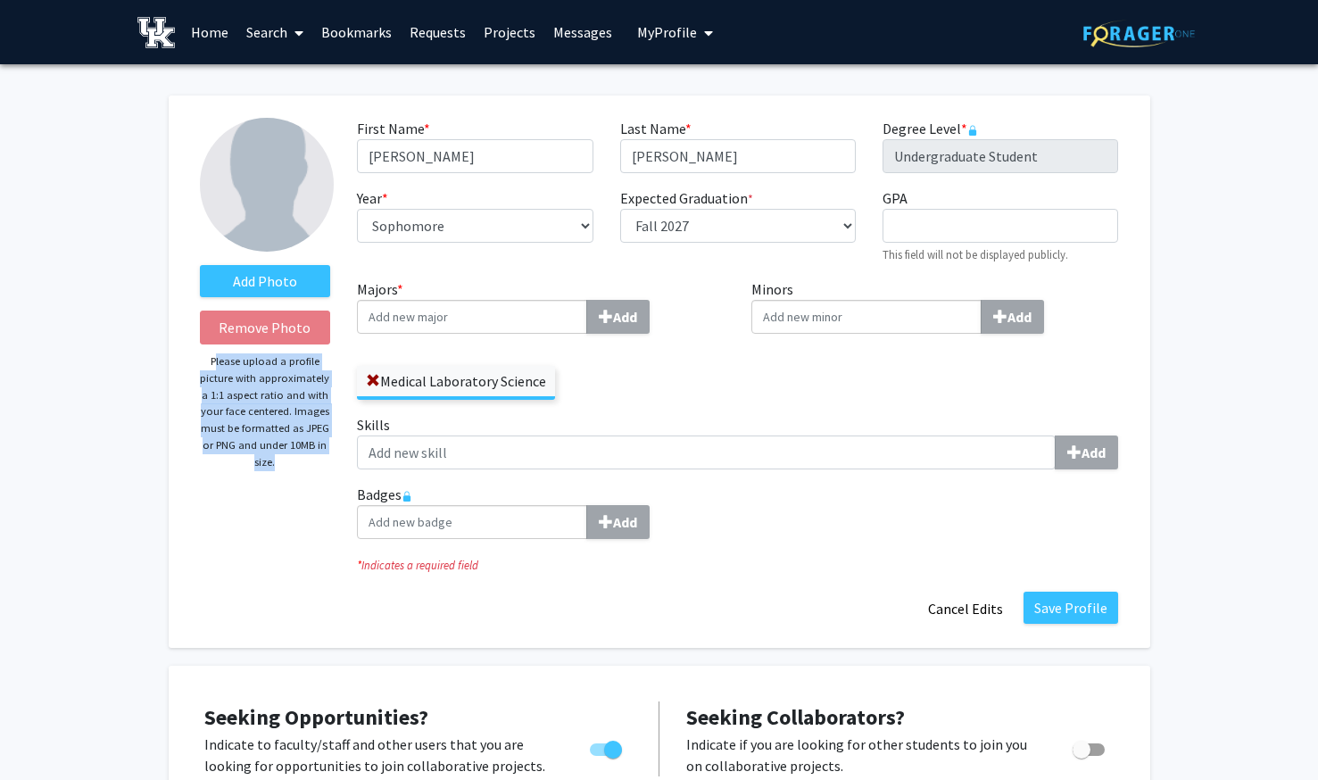
click at [288, 510] on div "Add Photo Remove Photo Please upload a profile picture with approximately a 1:1…" at bounding box center [265, 372] width 158 height 508
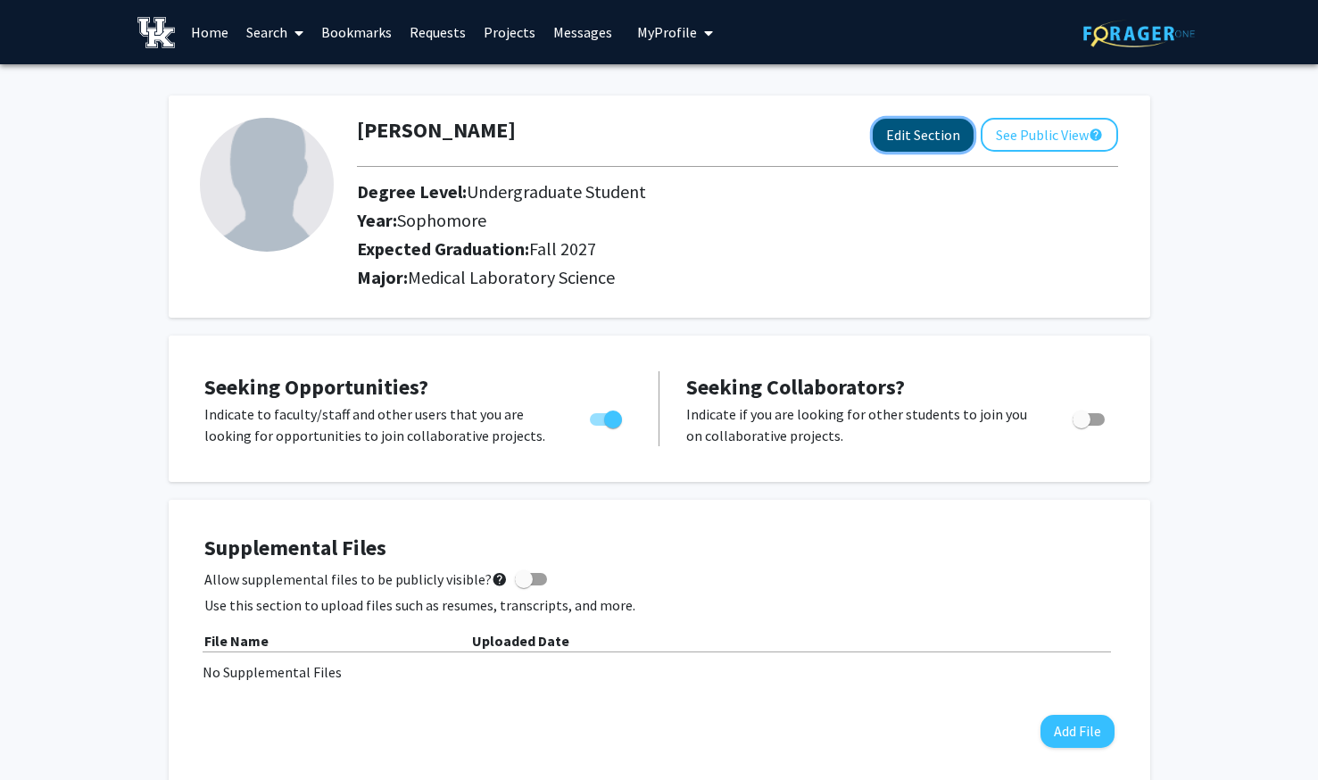
click at [905, 135] on button "Edit Section" at bounding box center [922, 135] width 101 height 33
select select "sophomore"
select select "39: fall_2027"
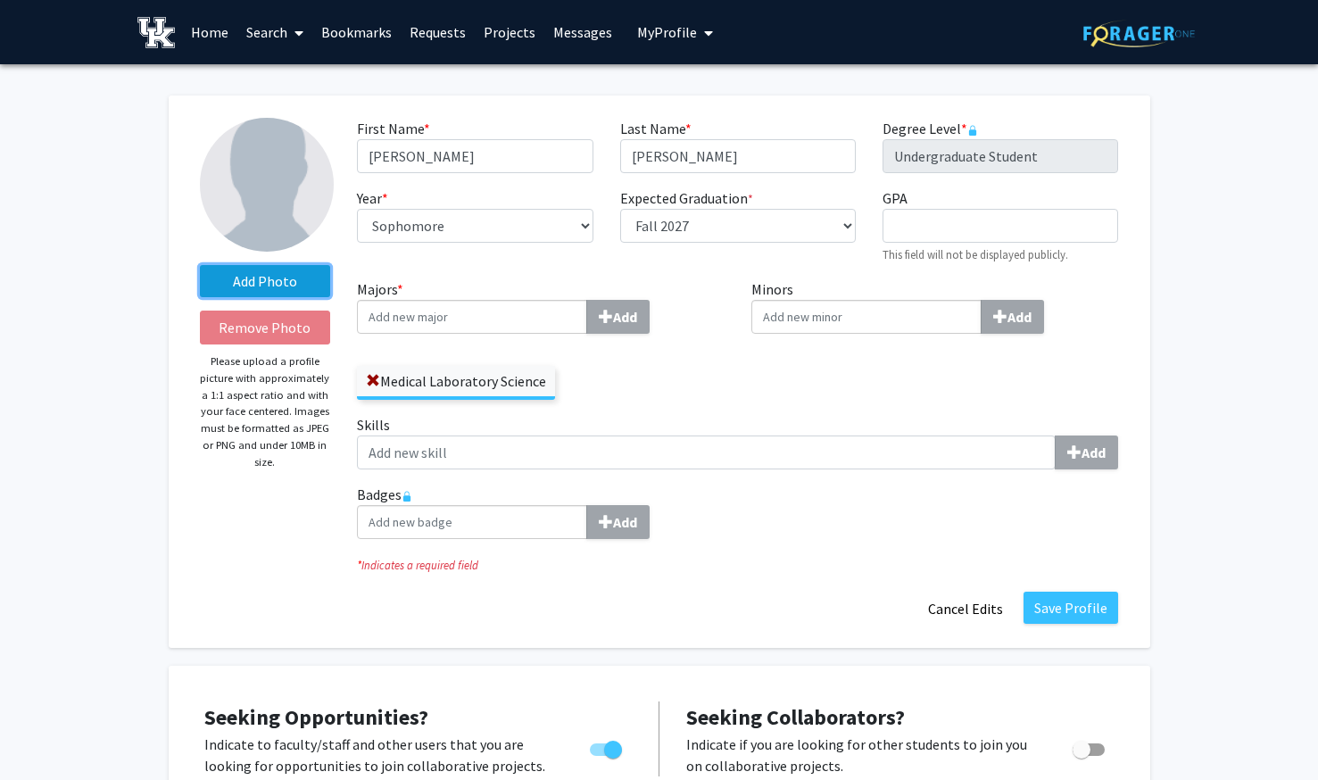
click at [261, 281] on label "Add Photo" at bounding box center [265, 281] width 131 height 32
click at [0, 0] on input "Add Photo" at bounding box center [0, 0] width 0 height 0
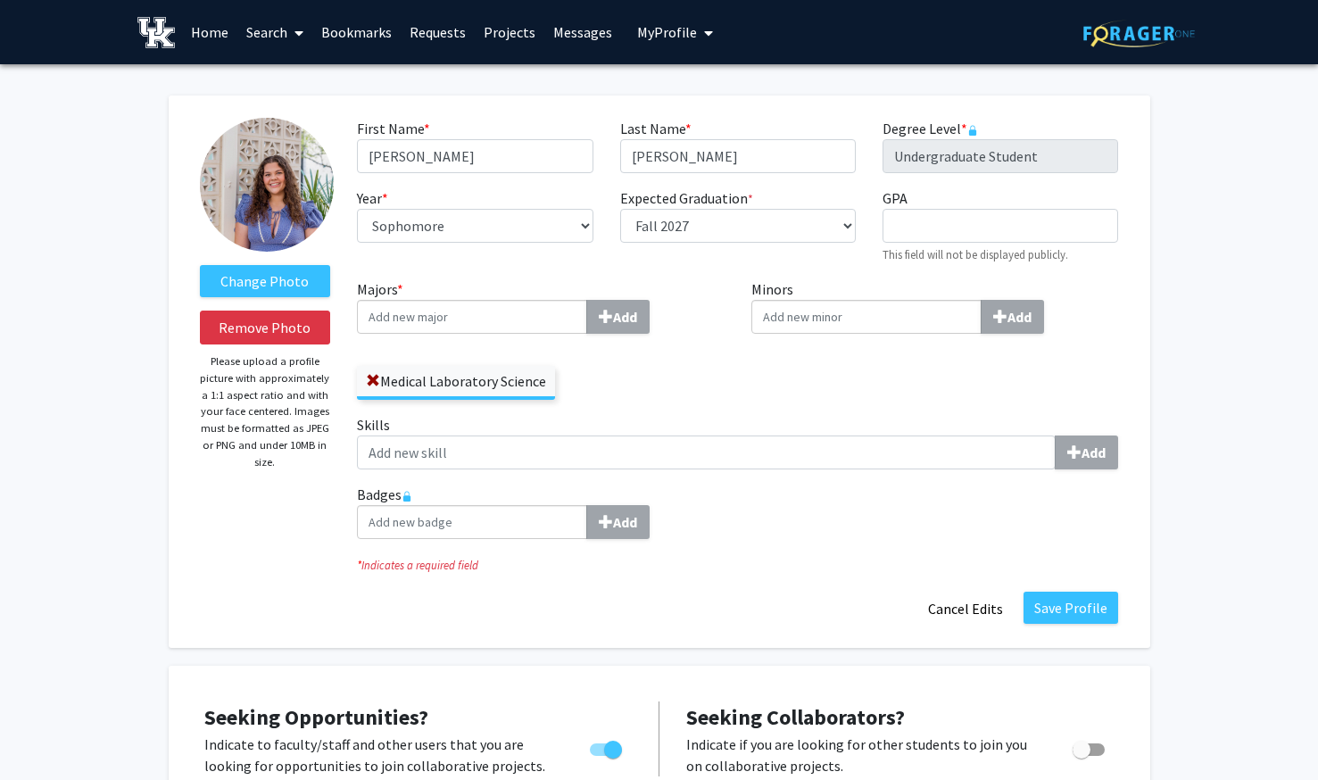
click at [255, 178] on img at bounding box center [267, 185] width 134 height 134
click at [255, 281] on label "Change Photo" at bounding box center [265, 281] width 131 height 32
click at [0, 0] on input "Change Photo" at bounding box center [0, 0] width 0 height 0
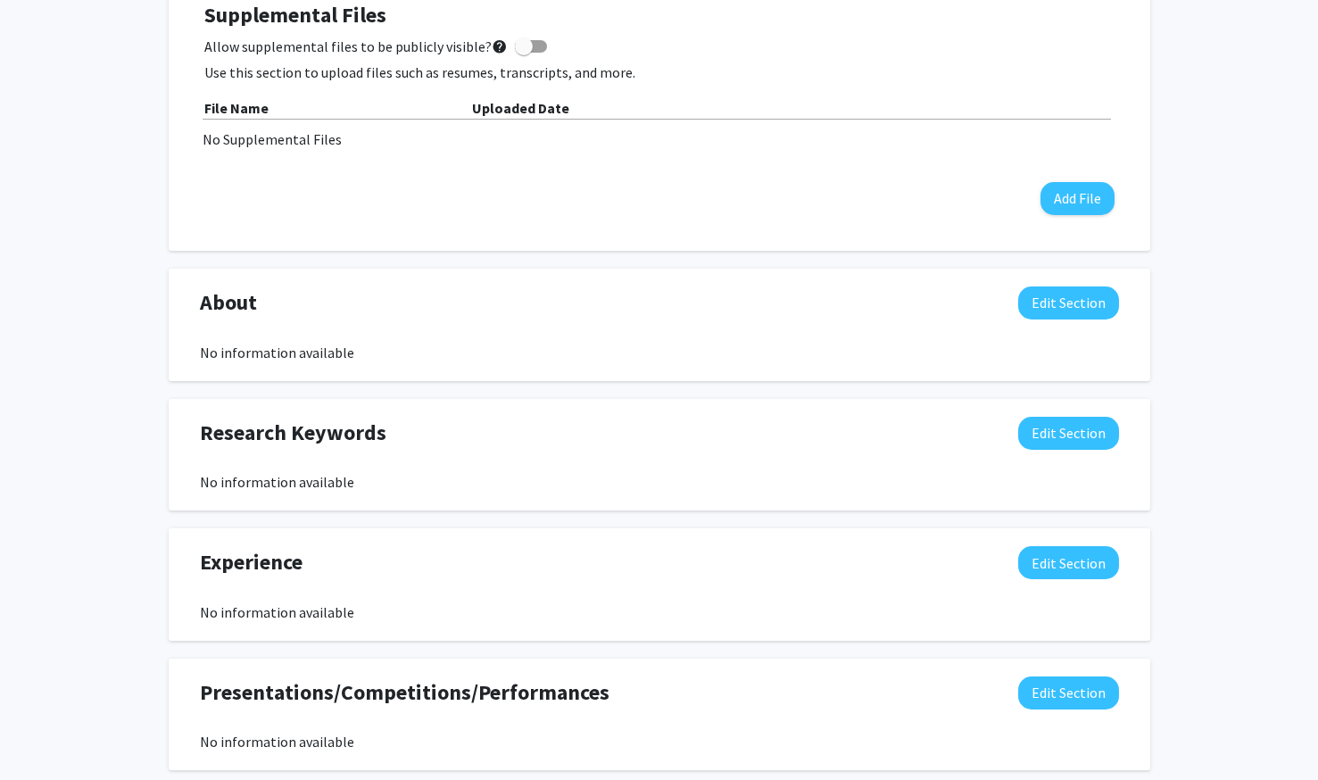
scroll to position [864, 0]
click at [1086, 312] on button "Edit Section" at bounding box center [1068, 301] width 101 height 33
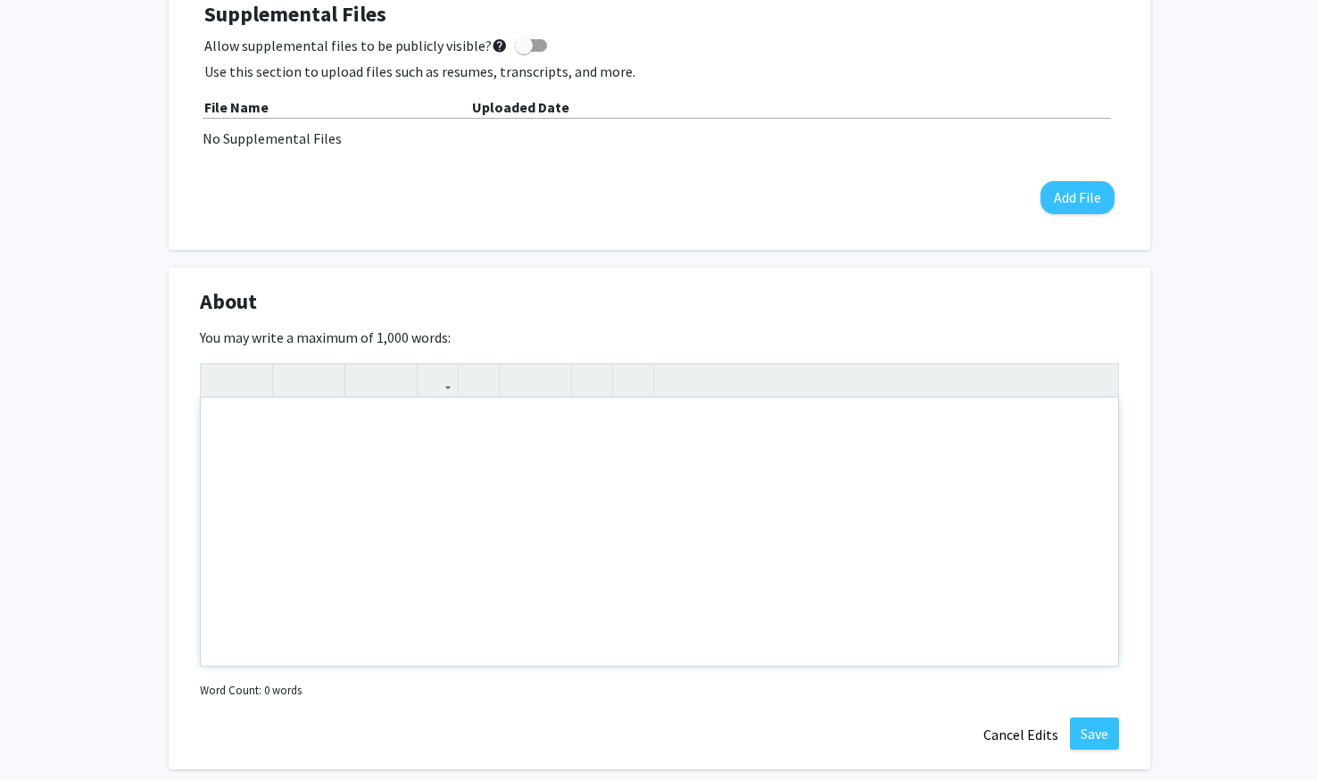
click at [645, 493] on div "Note to users with screen readers: Please deactivate our accessibility plugin f…" at bounding box center [659, 532] width 917 height 268
type textarea "I am a sophemore at the Universtiy of Kentucky majoring in&nbsp;"
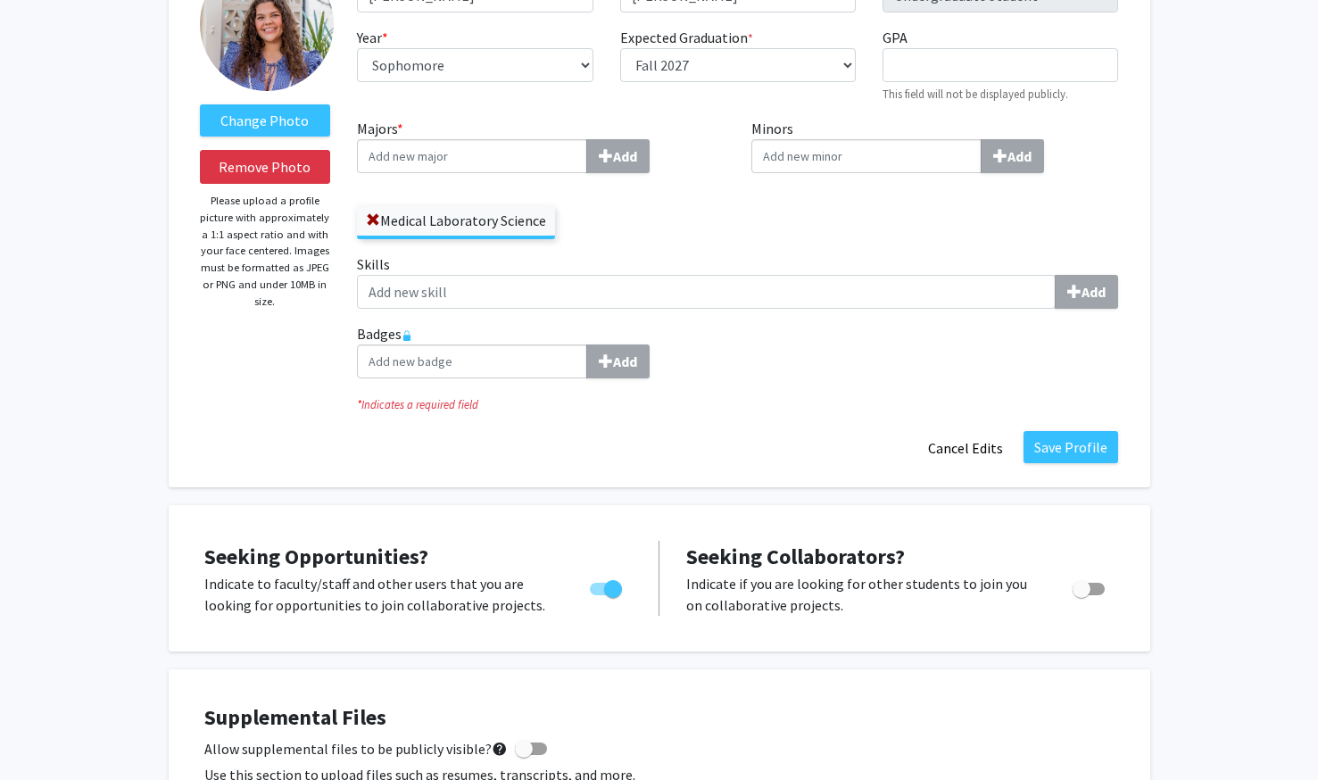
scroll to position [163, 0]
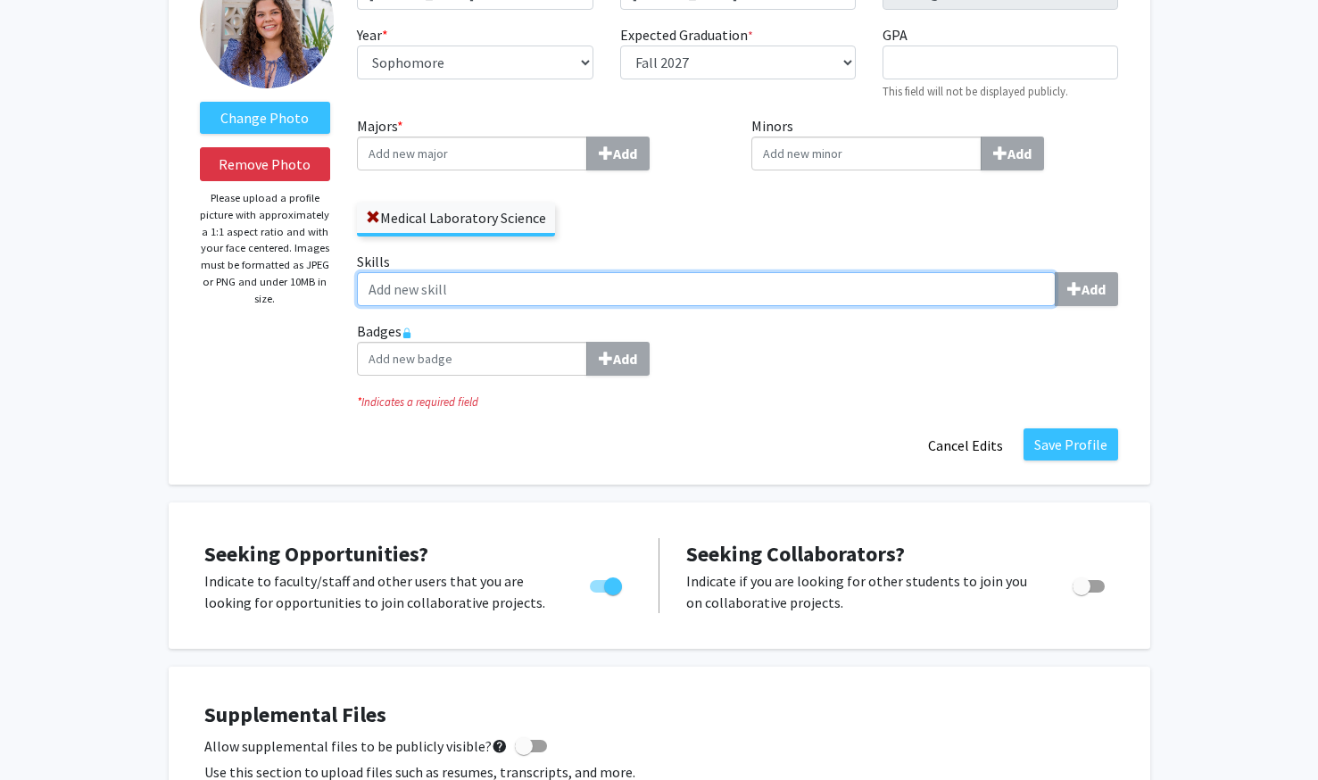
click at [793, 303] on input "Skills Add" at bounding box center [706, 289] width 699 height 34
type input "Microsoft Office"
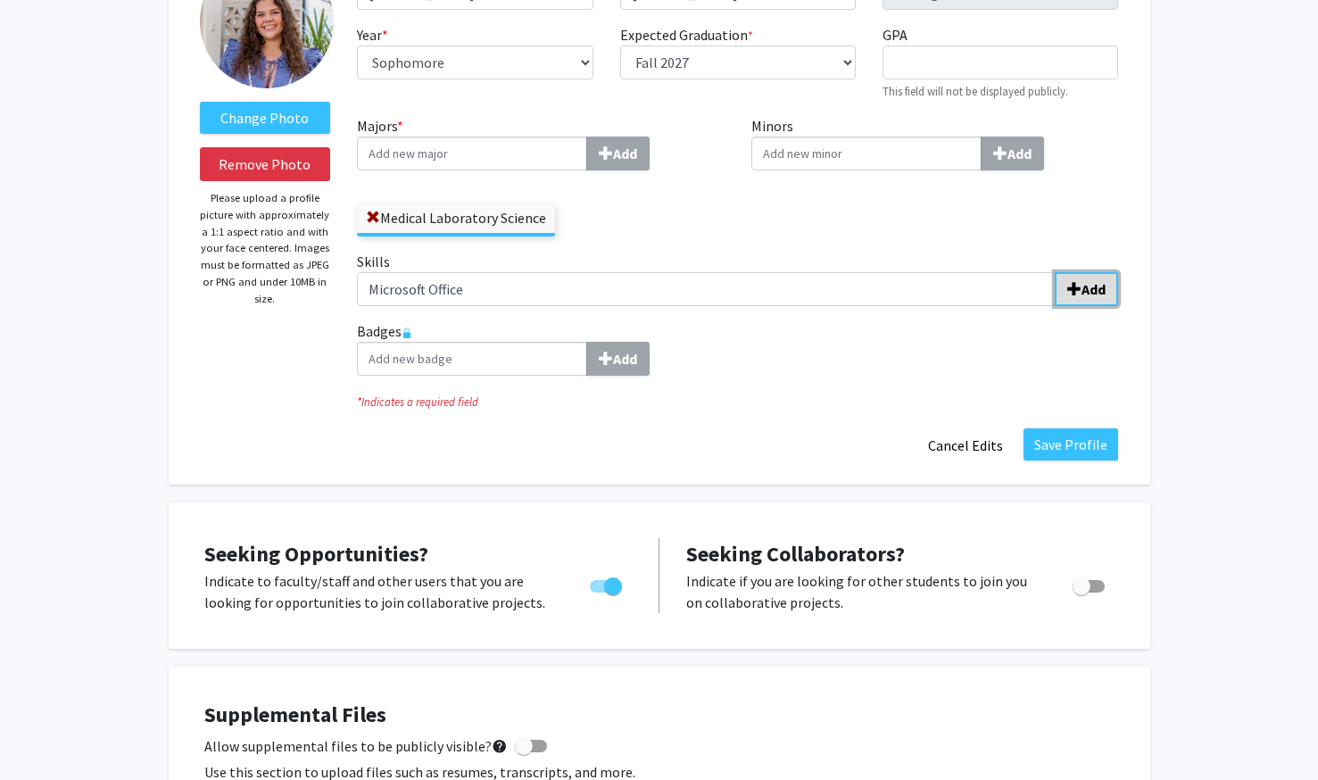
click at [1108, 292] on button "Add" at bounding box center [1085, 289] width 63 height 34
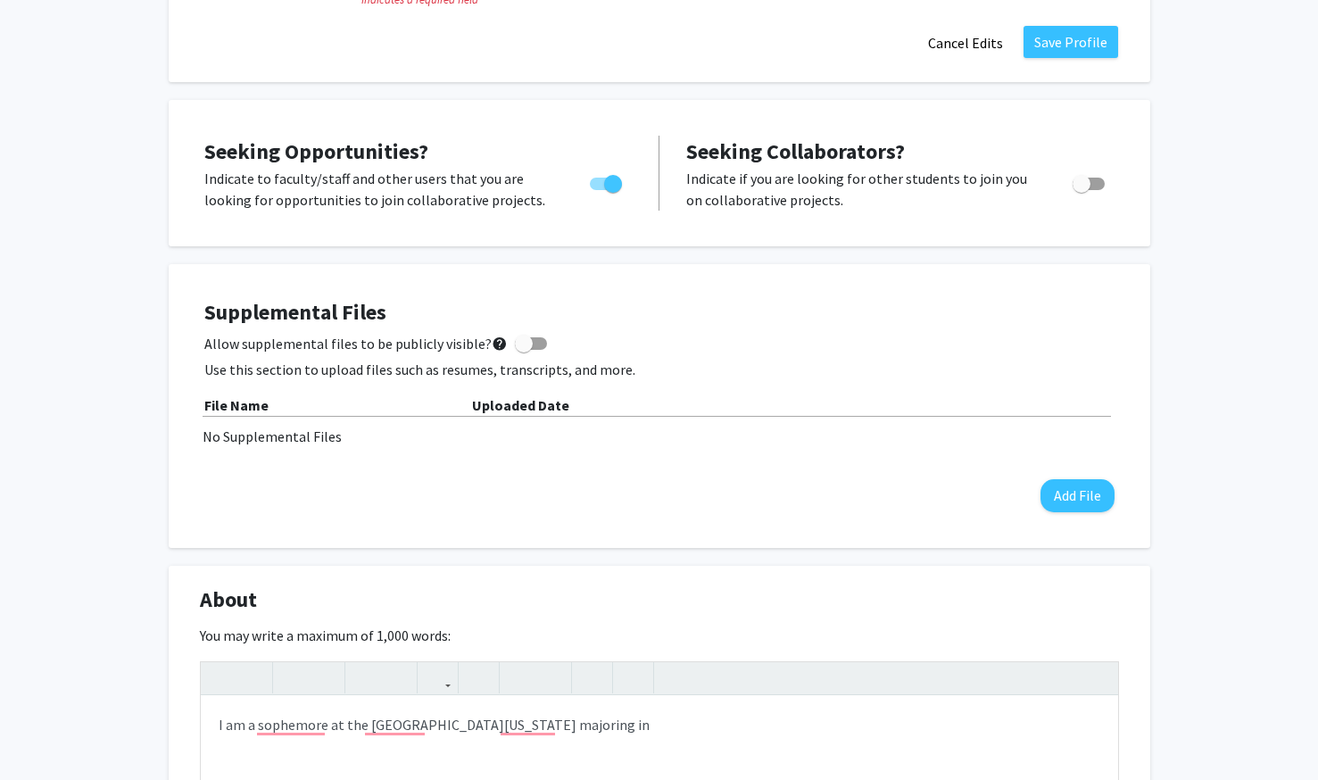
scroll to position [633, 0]
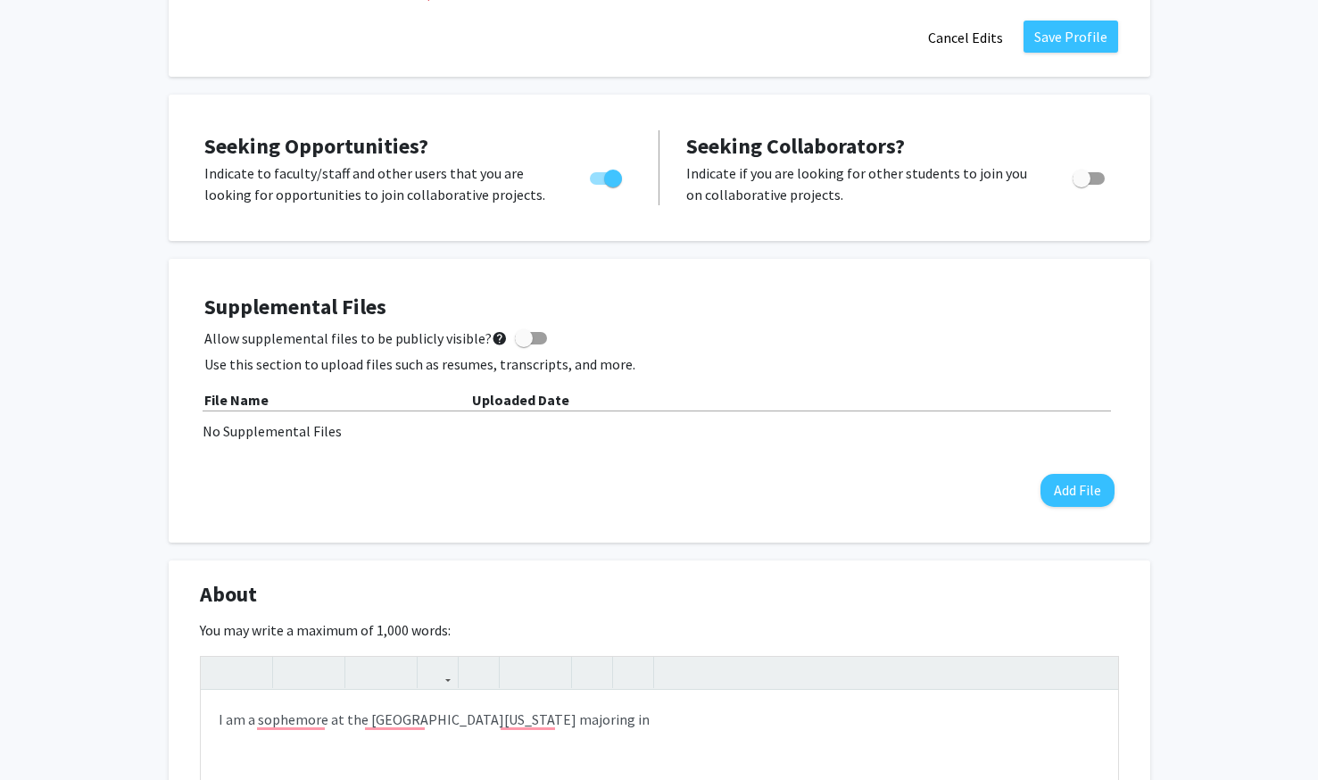
click at [271, 442] on div "Supplemental Files Allow supplemental files to be publicly visible? help Use th…" at bounding box center [659, 400] width 910 height 212
click at [269, 435] on div "No Supplemental Files" at bounding box center [660, 430] width 914 height 21
click at [348, 425] on div "No Supplemental Files" at bounding box center [660, 430] width 914 height 21
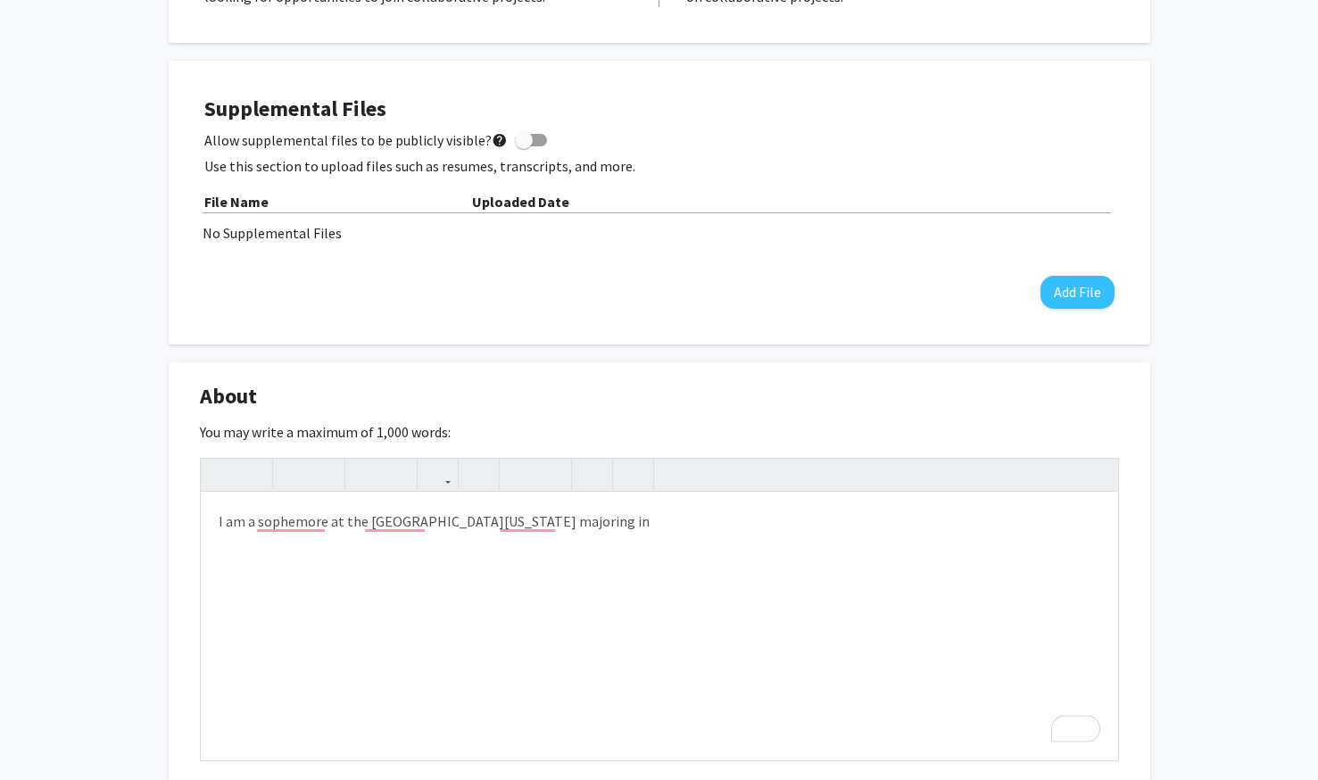
scroll to position [833, 0]
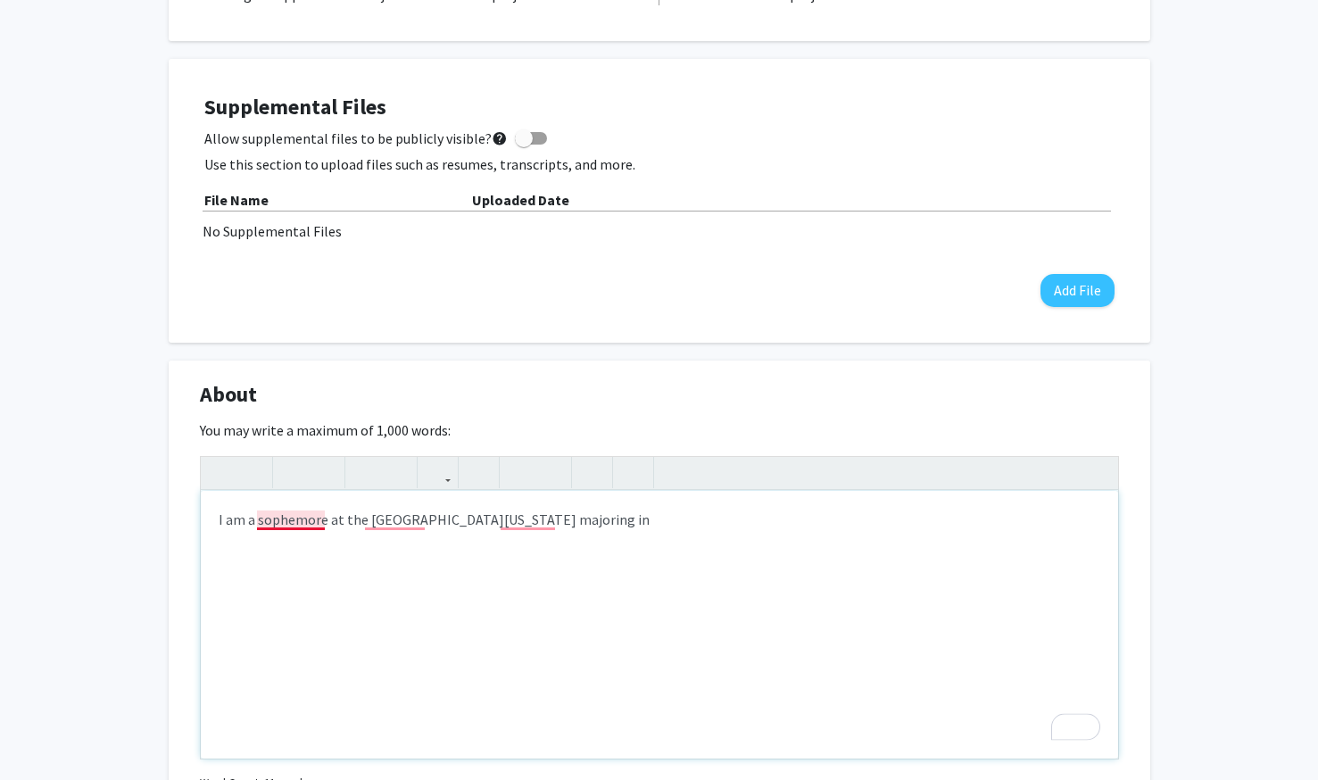
click at [284, 516] on div "I am a sophemore at the Universtiy of Kentucky majoring in" at bounding box center [659, 625] width 917 height 268
click at [309, 524] on div "I am a sophemore at the Universtiy of Kentucky majoring in" at bounding box center [659, 625] width 917 height 268
click at [312, 517] on div "I am a sophemore at the Universtiy of Kentucky majoring in" at bounding box center [659, 625] width 917 height 268
click at [419, 520] on div "I am a sophomore at the Universtiy of Kentucky majoring in" at bounding box center [659, 625] width 917 height 268
click at [510, 526] on div "I am a sophomore at the University of Kentucky majoring in" at bounding box center [659, 625] width 917 height 268
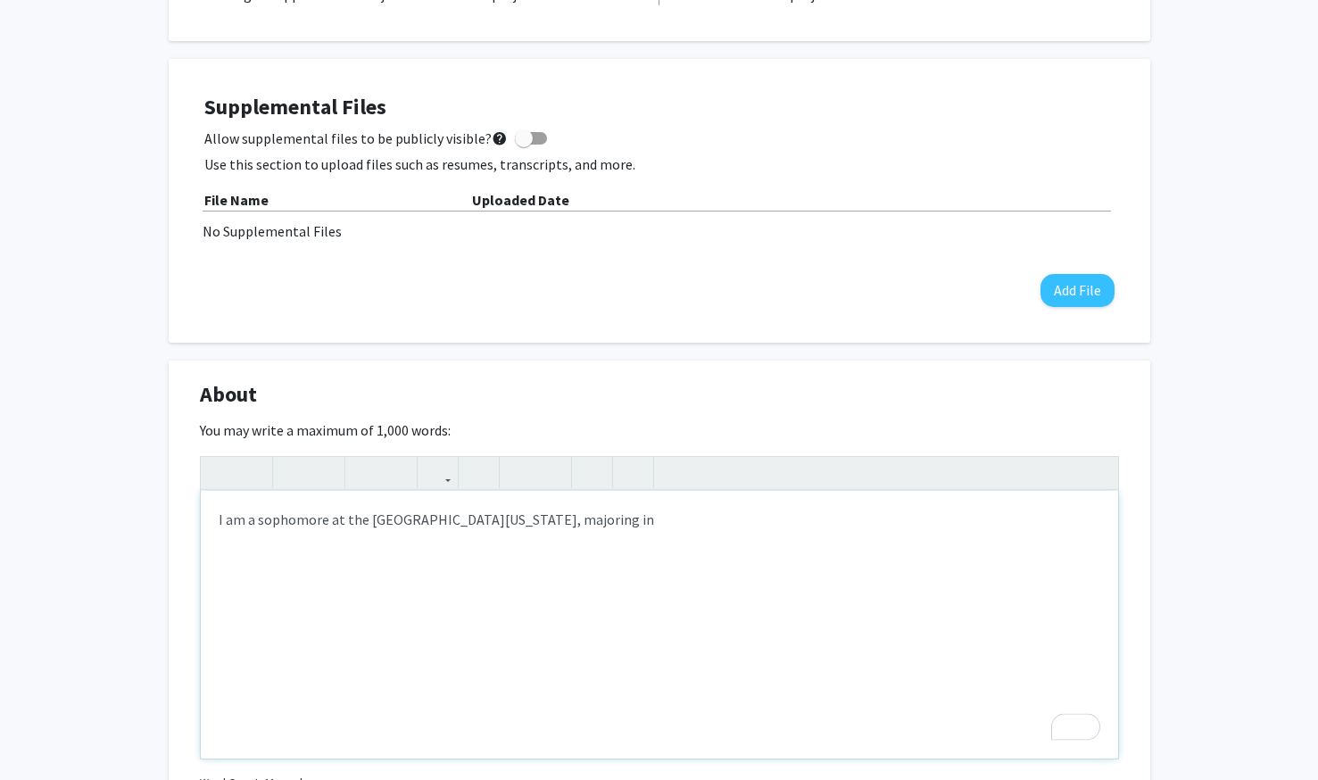
click at [605, 509] on div "I am a sophomore at the University of Kentucky, majoring in" at bounding box center [659, 625] width 917 height 268
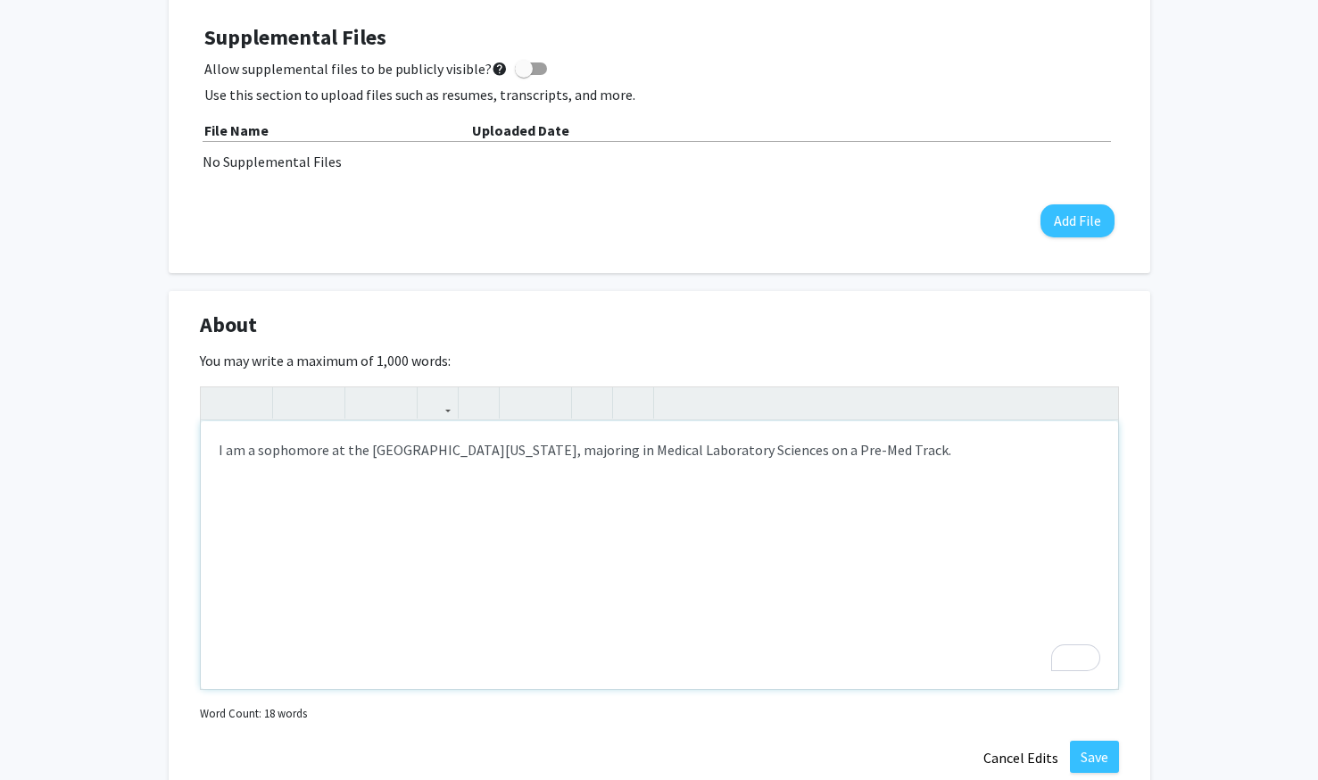
scroll to position [908, 0]
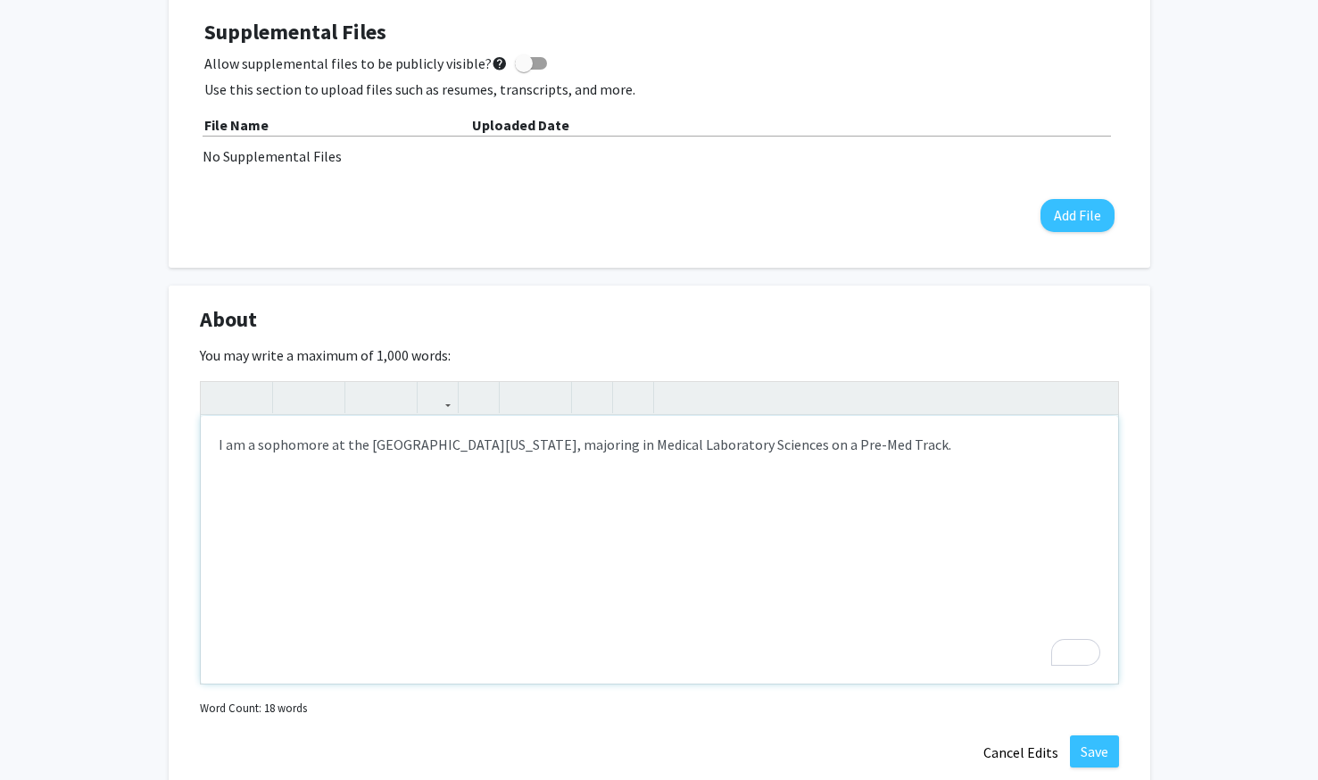
click at [214, 443] on div "I am a sophomore at the University of Kentucky, majoring in Medical Laboratory …" at bounding box center [659, 550] width 917 height 268
drag, startPoint x: 216, startPoint y: 444, endPoint x: 244, endPoint y: 449, distance: 28.0
click at [244, 449] on div "I am a sophomore at the University of Kentucky, majoring in Medical Laboratory …" at bounding box center [659, 550] width 917 height 268
click at [959, 449] on div "Hello! I'm Holly, a sophomore at the University of Kentucky, majoring in Medica…" at bounding box center [659, 550] width 917 height 268
drag, startPoint x: 934, startPoint y: 441, endPoint x: 1021, endPoint y: 467, distance: 91.4
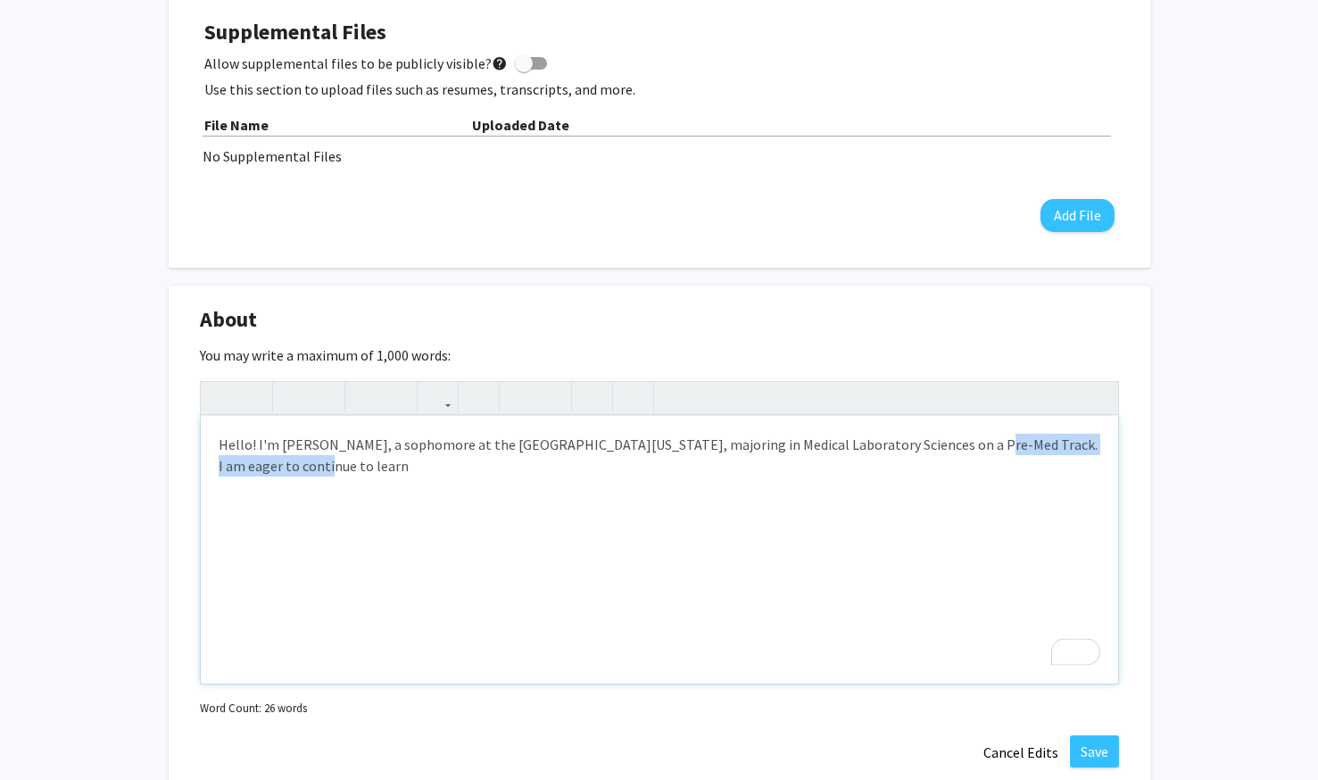
click at [1021, 467] on div "Hello! I'm Holly, a sophomore at the University of Kentucky, majoring in Medica…" at bounding box center [659, 550] width 917 height 268
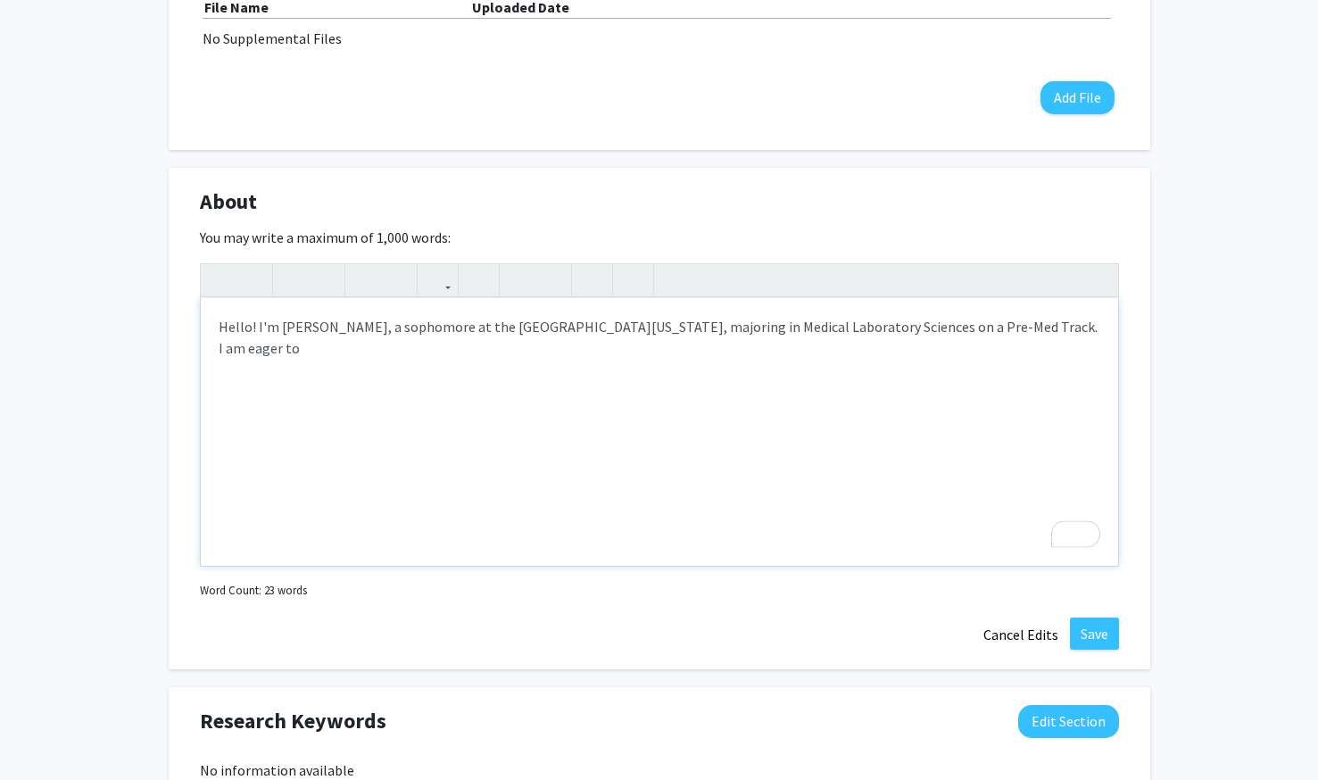
scroll to position [1029, 0]
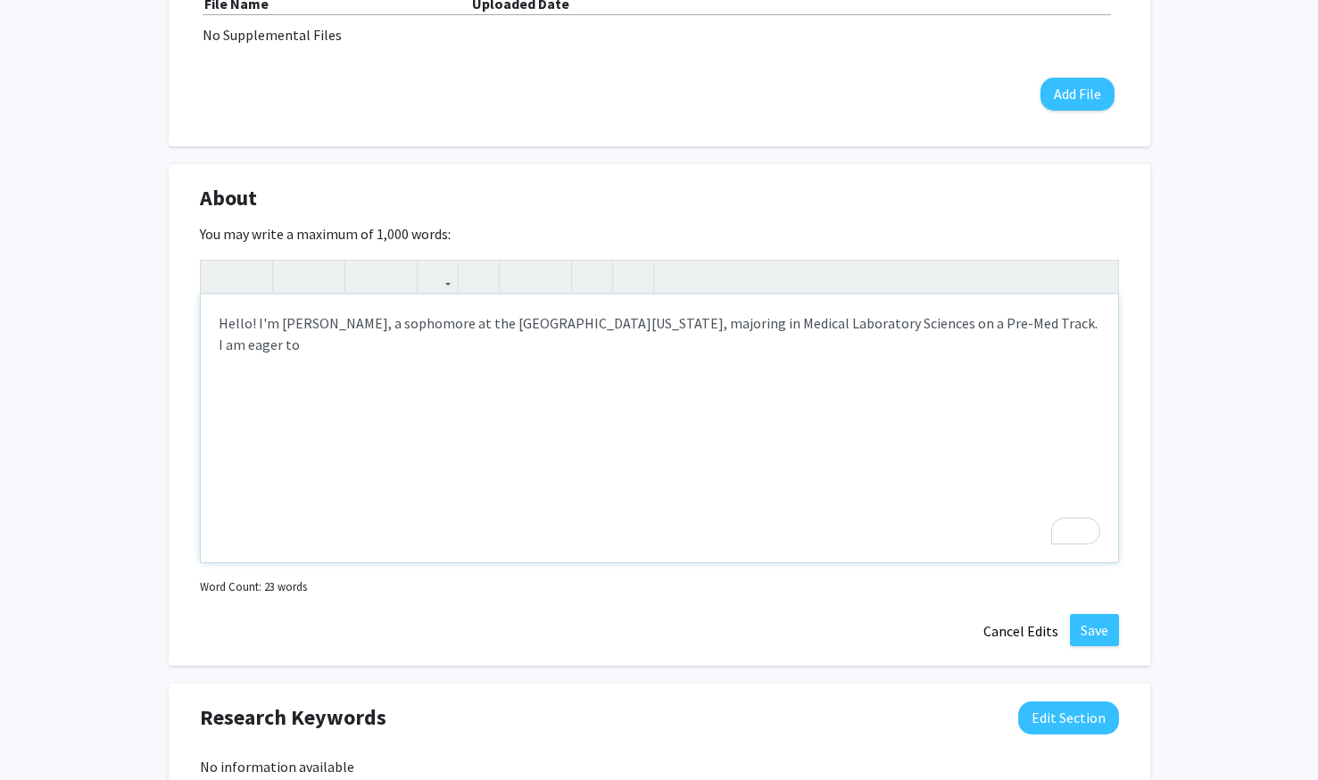
click at [314, 327] on div "Hello! I'm Holly, a sophomore at the University of Kentucky, majoring in Medica…" at bounding box center [659, 428] width 917 height 268
click at [369, 325] on div "Hello! I'm Holly Kobos and I'm from Dallas, Tx. I a sophomore at the University…" at bounding box center [659, 428] width 917 height 268
click at [549, 325] on div "Hello! I'm Holly Kobos, and I'm from Dallas, Tx. I a sophomore at the Universit…" at bounding box center [659, 428] width 917 height 268
click at [448, 356] on div "Hello! I'm Holly Kobos, and I'm from Dallas, Tx. I am a sophomore at the Univer…" at bounding box center [659, 428] width 917 height 268
click at [502, 321] on div "Hello! I'm Holly Kobos, and I'm from Dallas, Tx. I am a sophomore at the Univer…" at bounding box center [659, 428] width 917 height 268
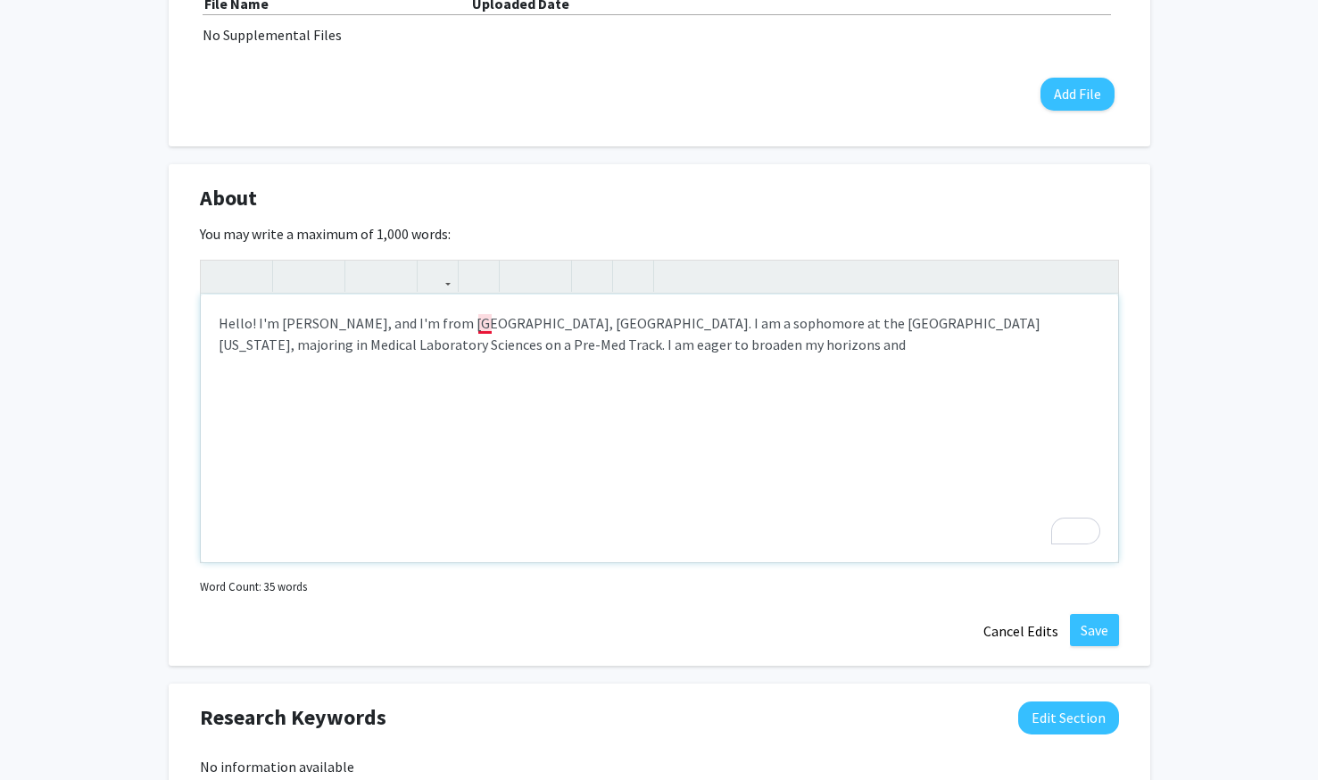
click at [488, 327] on div "Hello! I'm Holly Kobos, and I'm from Dallas, Tx. I am a sophomore at the Univer…" at bounding box center [659, 428] width 917 height 268
click at [593, 365] on div "Hello! I'm Holly Kobos, and I'm from Dallas, Texas. I am a sophomore at the Uni…" at bounding box center [659, 428] width 917 height 268
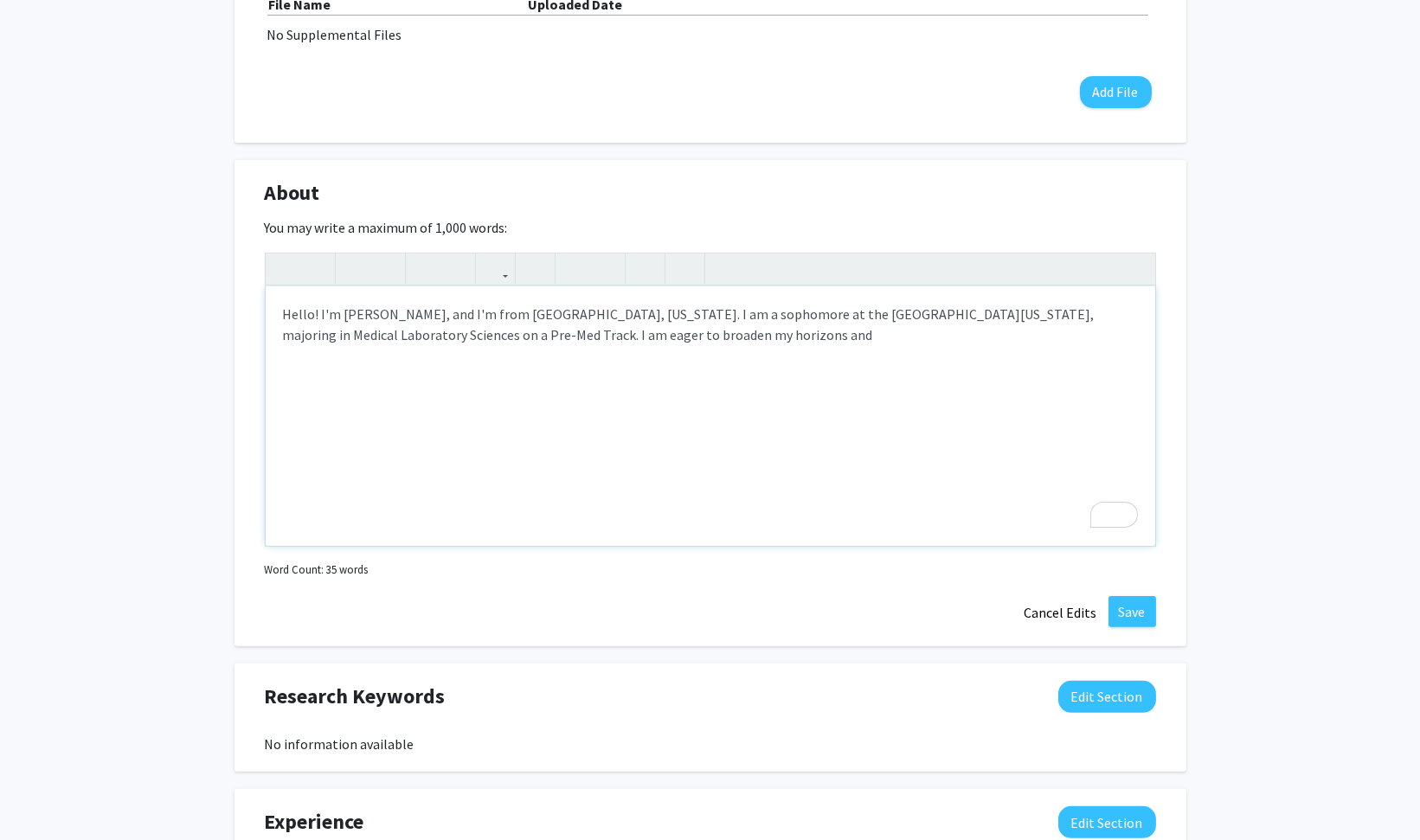
drag, startPoint x: 1092, startPoint y: 4, endPoint x: 776, endPoint y: 420, distance: 522.4
click at [776, 420] on div "Hello! I'm Holly Kobos, and I'm from Dallas, Texas. I am a sophomore at the Uni…" at bounding box center [710, 416] width 889 height 260
drag, startPoint x: 392, startPoint y: 331, endPoint x: 431, endPoint y: 332, distance: 39.0
click at [431, 332] on div "Hello! I'm Holly Kobos, and I'm from Dallas, Texas. I am a sophomore at the Uni…" at bounding box center [710, 416] width 889 height 260
click at [469, 362] on div "Hello! I'm Holly Kobos, and I'm from Dallas, Texas. I am a sophomore at the Uni…" at bounding box center [710, 416] width 889 height 260
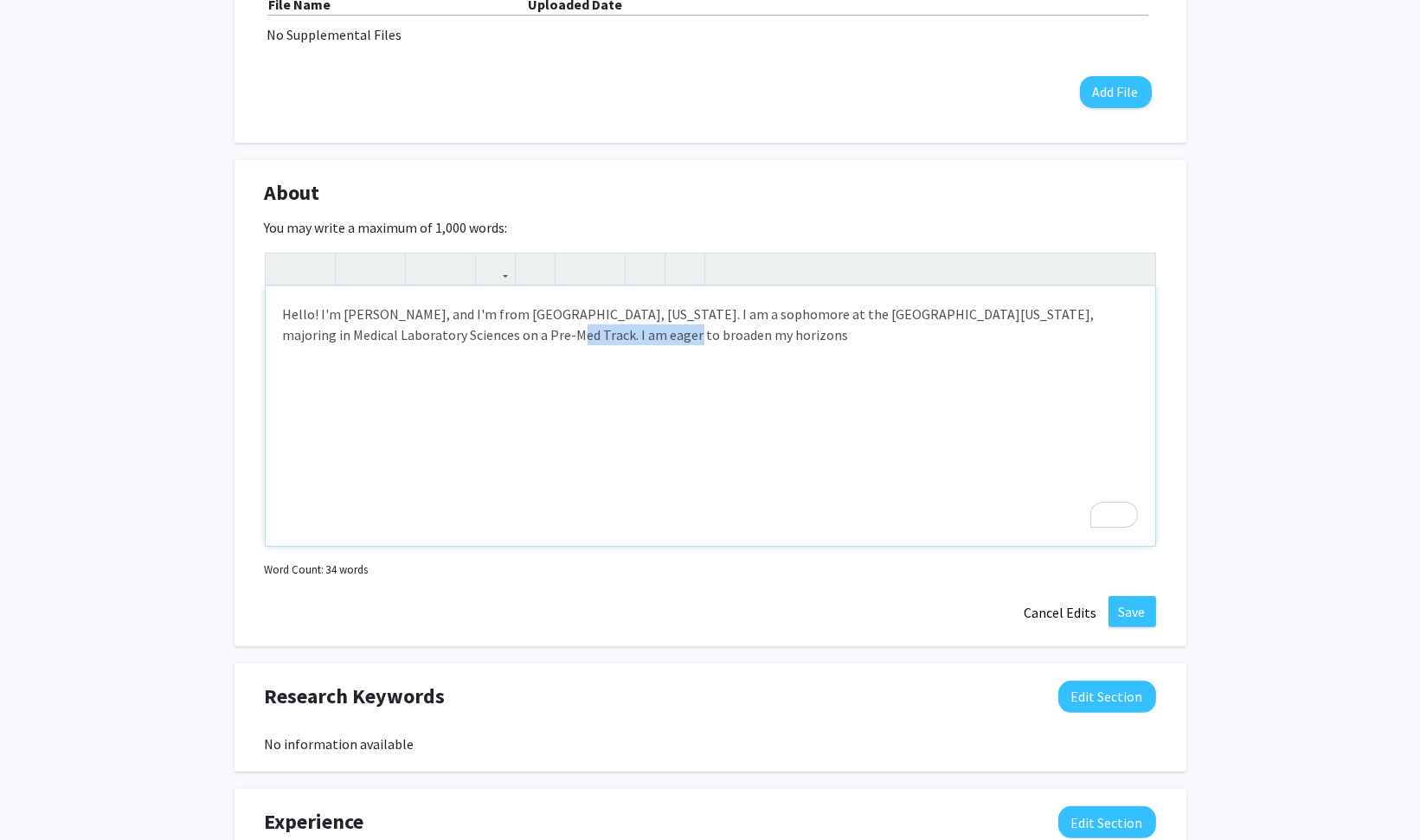
drag, startPoint x: 445, startPoint y: 338, endPoint x: 569, endPoint y: 344, distance: 124.1
click at [569, 344] on div "Hello! I'm Holly Kobos, and I'm from Dallas, Texas. I am a sophomore at the Uni…" at bounding box center [710, 416] width 889 height 260
click at [528, 436] on div "Hello! I'm Holly Kobos, and I'm from Dallas, Texas. I am a sophomore at the Uni…" at bounding box center [710, 416] width 889 height 260
drag, startPoint x: 613, startPoint y: 312, endPoint x: 814, endPoint y: 319, distance: 201.1
click at [814, 319] on div "Hello! I'm Holly Kobos, and I'm from Dallas, Texas. I am a sophomore at the Uni…" at bounding box center [710, 416] width 889 height 260
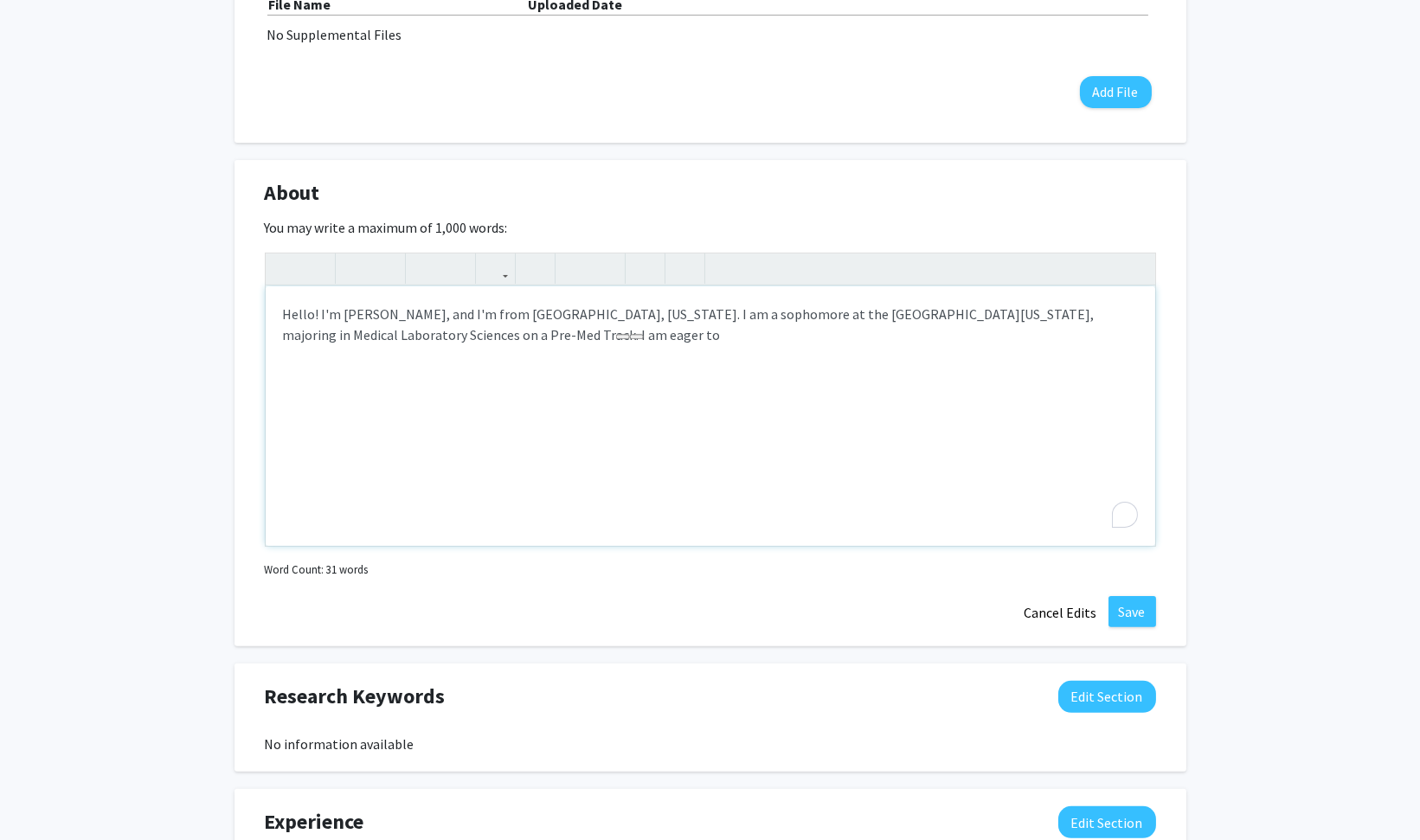
click at [827, 357] on div "Hello! I'm Holly Kobos, and I'm from Dallas, Texas. I am a sophomore at the Uni…" at bounding box center [710, 416] width 889 height 260
drag, startPoint x: 612, startPoint y: 308, endPoint x: 847, endPoint y: 301, distance: 235.1
click at [847, 301] on div "Hello! I'm Holly Kobos, and I'm from Dallas, Texas. I am a sophomore at the Uni…" at bounding box center [710, 416] width 889 height 260
click at [956, 308] on div "Hello! I'm Holly Kobos, and I'm from Dallas, Texas. I am a majoring in Medical …" at bounding box center [710, 416] width 889 height 260
click at [614, 304] on div "Hello! I'm Holly Kobos, and I'm from Dallas, Texas. I am a majoring in Medical …" at bounding box center [710, 416] width 889 height 260
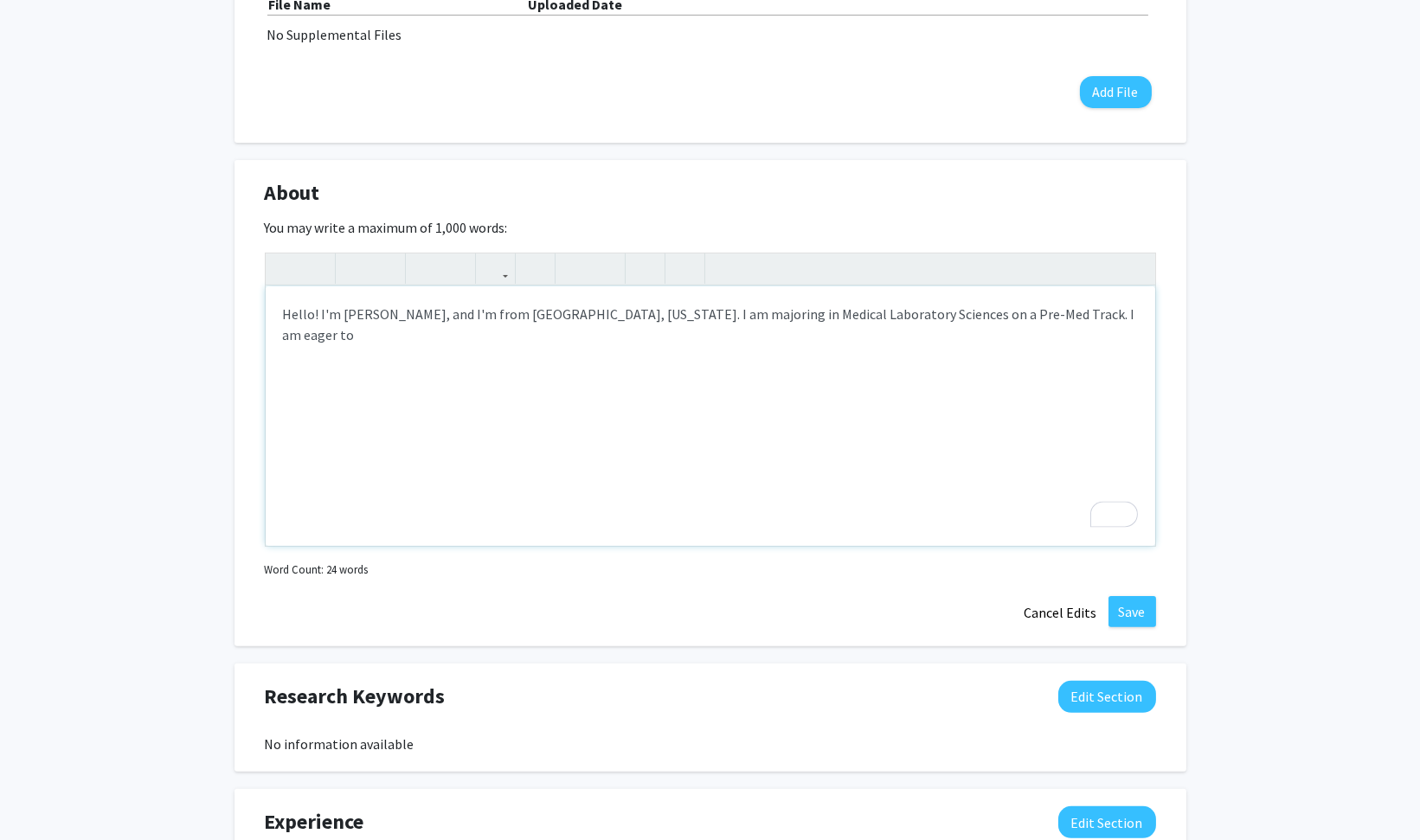
click at [944, 314] on div "Hello! I'm Holly Kobos, and I'm from Dallas, Texas. I am majoring in Medical La…" at bounding box center [710, 416] width 889 height 260
click at [868, 308] on div "Hello! I'm Holly Kobos, and I'm from Dallas, Texas. I am majoring in Medical La…" at bounding box center [710, 416] width 889 height 260
click at [895, 311] on div "Hello! I'm Holly Kobos, and I'm from Dallas, Texas. I am majoring in Medical La…" at bounding box center [710, 416] width 889 height 260
click at [926, 309] on div "Hello! I'm Holly Kobos, and I'm from Dallas, Texas. I am majoring in Medical La…" at bounding box center [710, 416] width 889 height 260
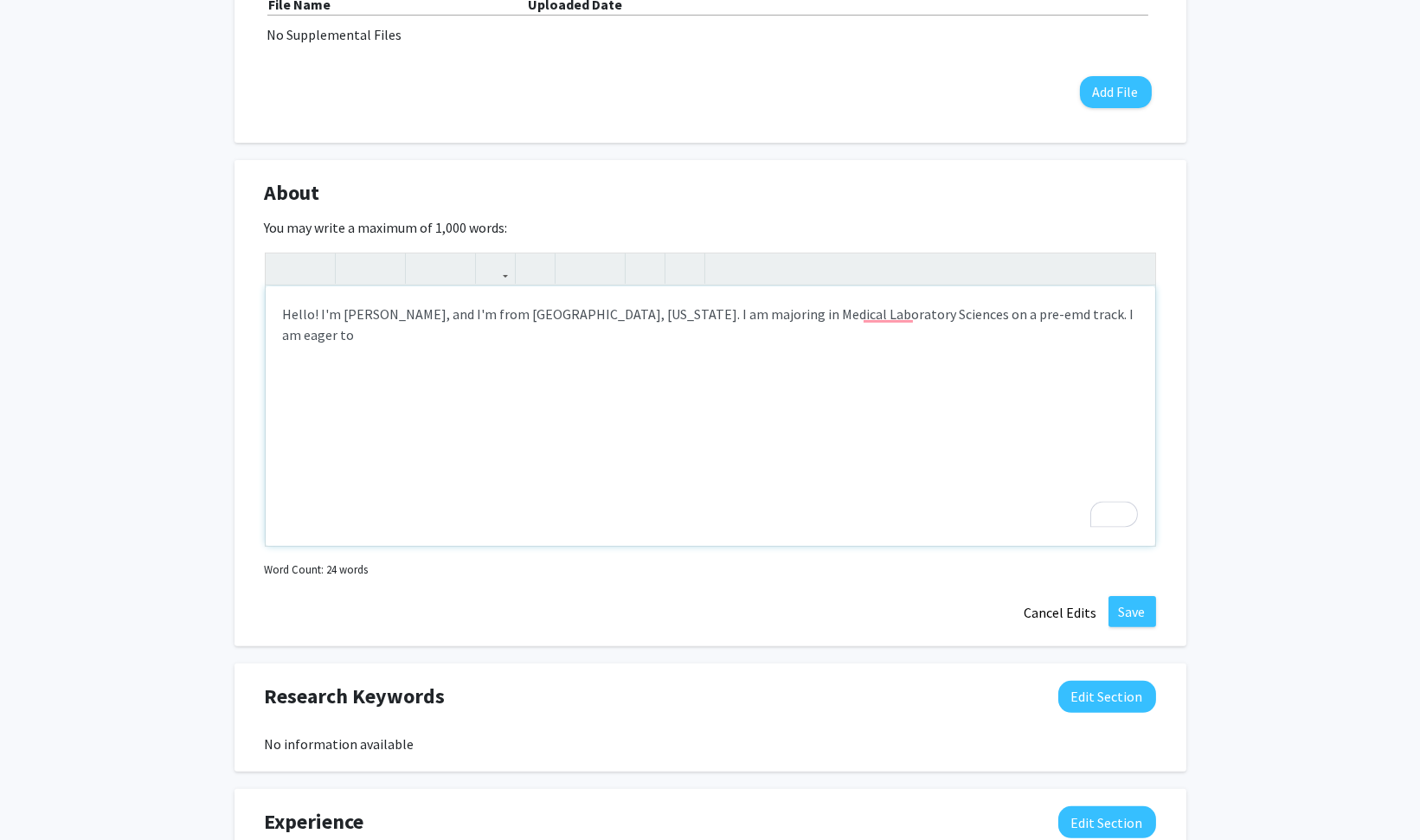
click at [888, 327] on div "Hello! I'm Holly Kobos, and I'm from Dallas, Texas. I am majoring in Medical La…" at bounding box center [710, 416] width 889 height 260
click at [883, 316] on div "Hello! I'm Holly Kobos, and I'm from Dallas, Texas. I am majoring in Medical La…" at bounding box center [710, 416] width 889 height 260
click at [945, 313] on div "Hello! I'm Holly Kobos, and I'm from Dallas, Texas. I am majoring in Medical La…" at bounding box center [710, 416] width 889 height 260
click at [1103, 316] on div "Hello! I'm Holly Kobos, and I'm from Dallas, Texas. I am majoring in Medical La…" at bounding box center [710, 416] width 889 height 260
click at [754, 463] on div "Hello! I'm Holly Kobos, and I'm from Dallas, Texas. I am majoring in Medical La…" at bounding box center [710, 416] width 889 height 260
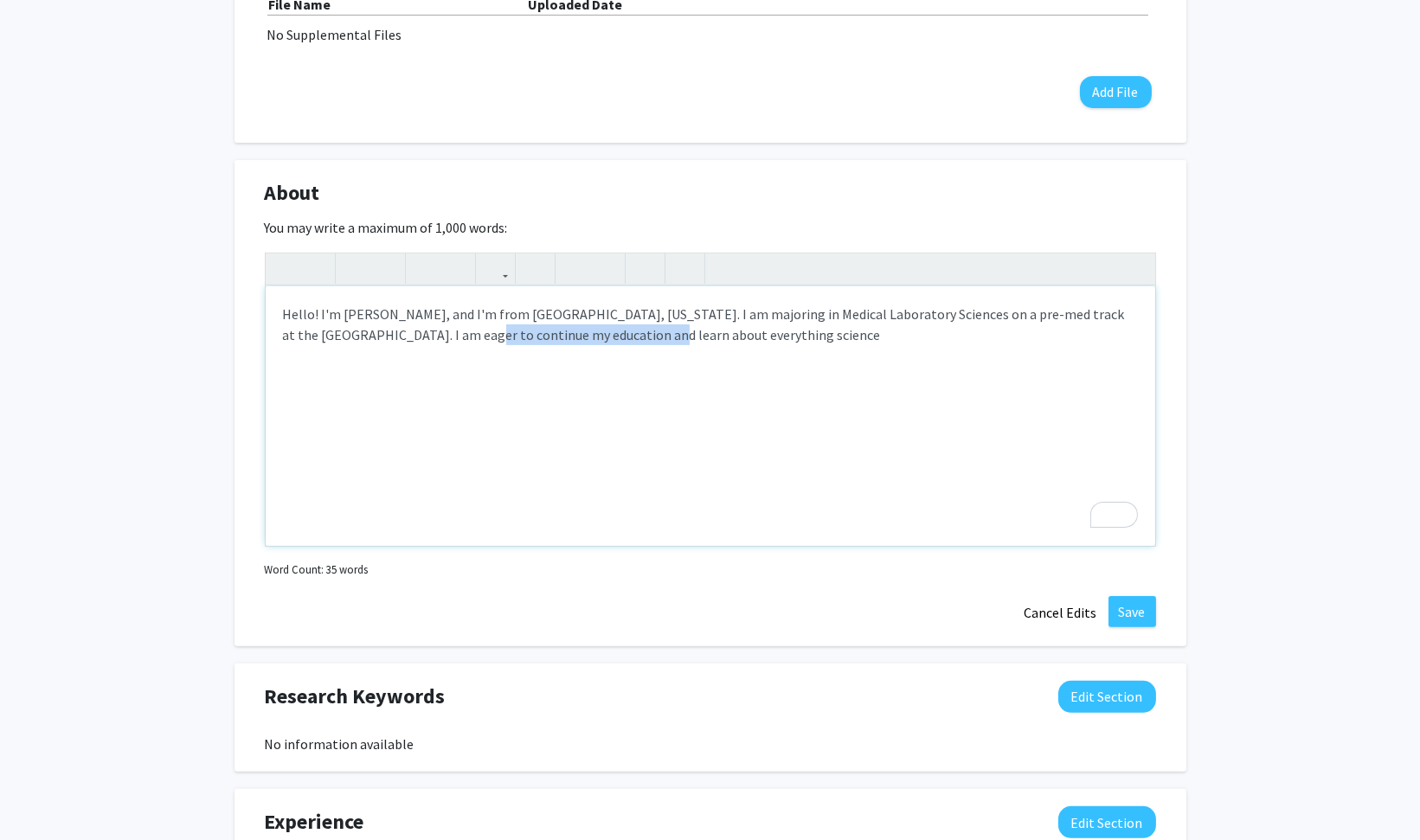
drag, startPoint x: 394, startPoint y: 325, endPoint x: 573, endPoint y: 329, distance: 179.0
click at [573, 329] on div "Hello! I'm Holly Kobos, and I'm from Dallas, Texas. I am majoring in Medical La…" at bounding box center [710, 416] width 889 height 260
click at [590, 349] on div "Hello! I'm Holly Kobos, and I'm from Dallas, Texas. I am majoring in Medical La…" at bounding box center [710, 416] width 889 height 260
drag, startPoint x: 1006, startPoint y: 306, endPoint x: 1022, endPoint y: 331, distance: 29.7
click at [1022, 331] on div "Hello! I'm Holly Kobos, and I'm from Dallas, Texas. I am majoring in Medical La…" at bounding box center [710, 416] width 889 height 260
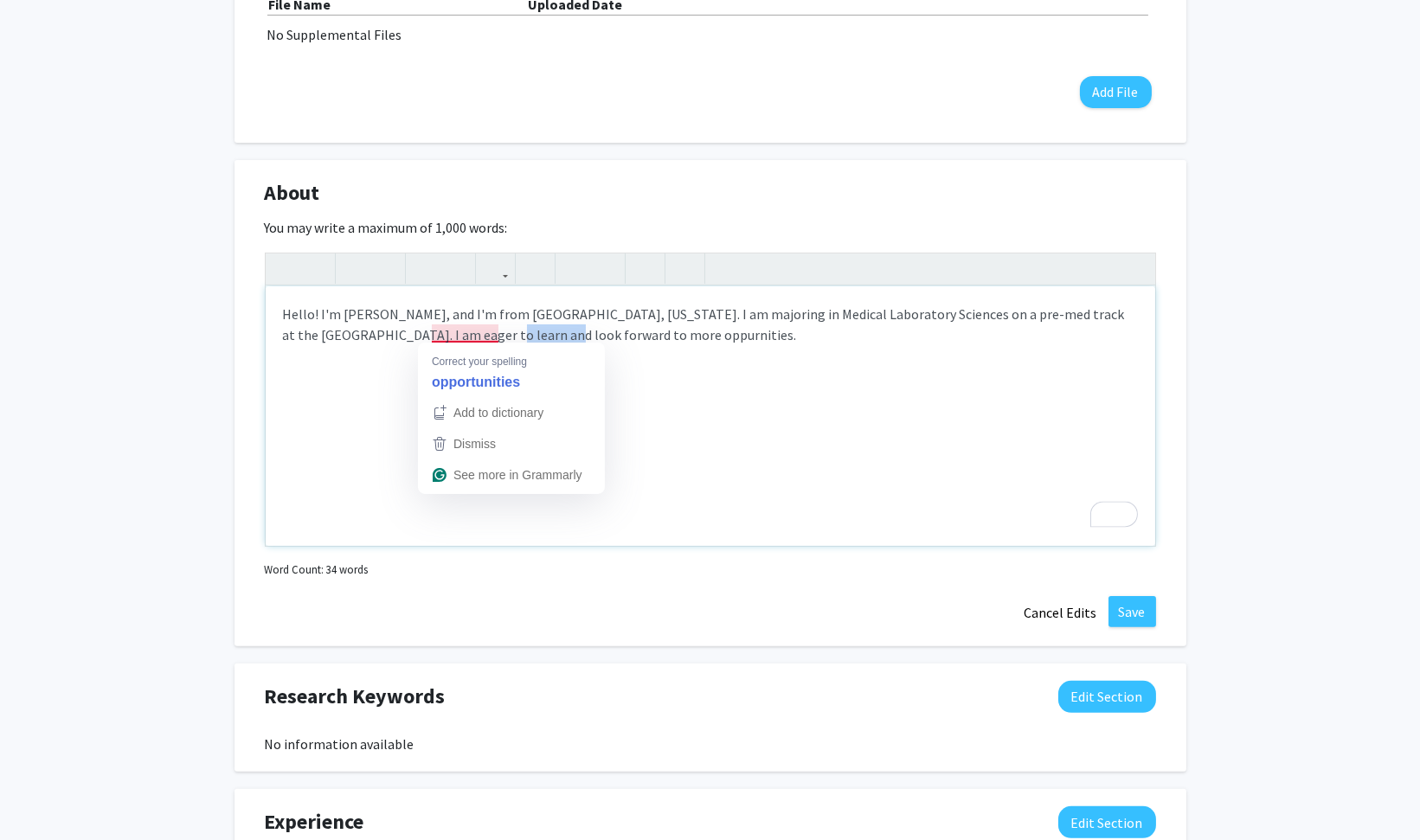
drag, startPoint x: 435, startPoint y: 330, endPoint x: 495, endPoint y: 333, distance: 60.1
click at [495, 333] on div "Hello! I'm Holly Kobos, and I'm from Dallas, Texas. I am majoring in Medical La…" at bounding box center [710, 416] width 889 height 260
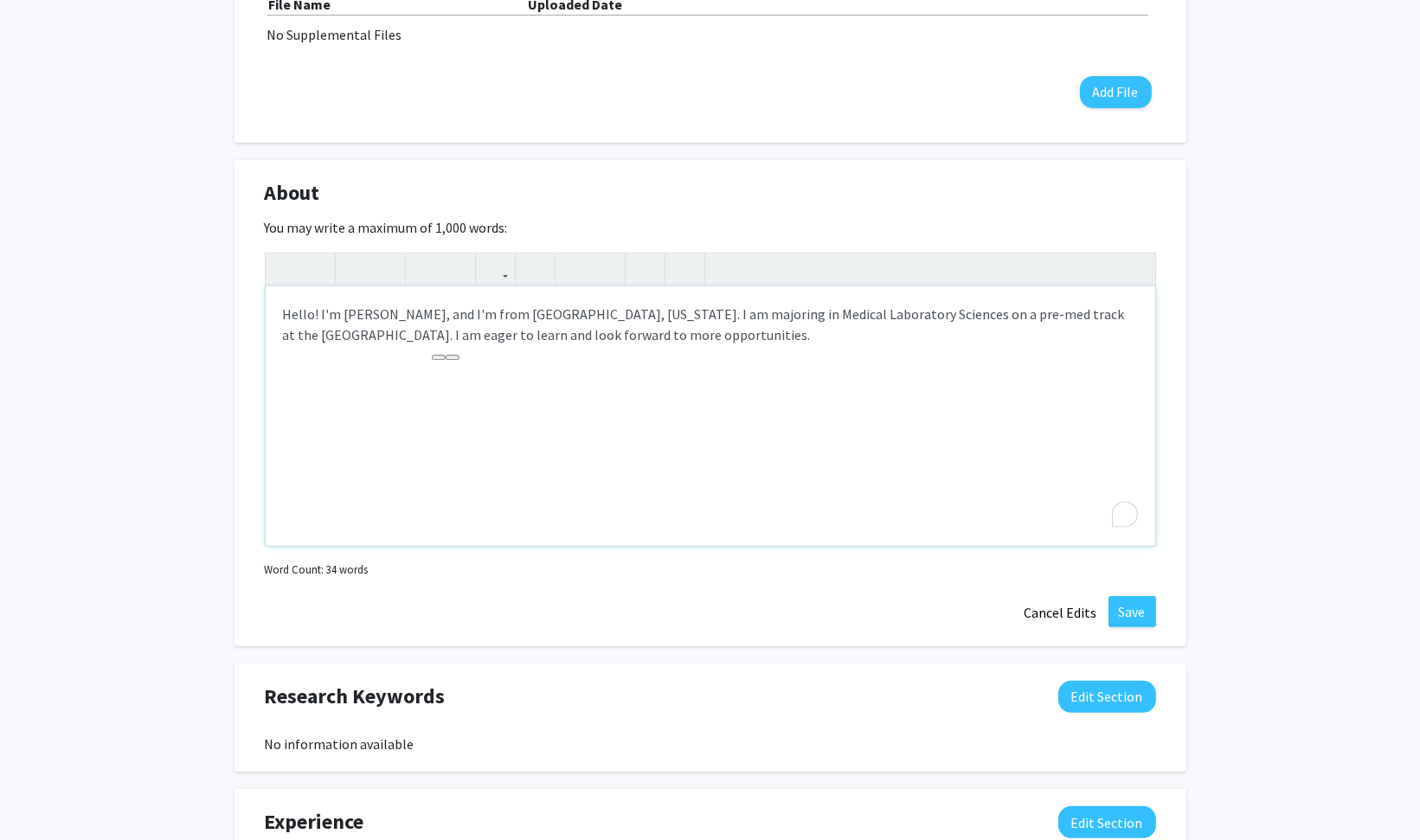
click at [582, 381] on div "Hello! I'm Holly Kobos, and I'm from Dallas, Texas. I am majoring in Medical La…" at bounding box center [710, 416] width 889 height 260
click at [532, 501] on div "Hello! I'm Holly Kobos, and I'm from Dallas, Texas. I am majoring in Medical La…" at bounding box center [710, 416] width 889 height 260
click at [1031, 376] on div "Hello! I'm Holly Kobos, and I'm from Dallas, Texas. I am majoring in Medical La…" at bounding box center [710, 416] width 889 height 260
drag, startPoint x: 1015, startPoint y: 314, endPoint x: 1019, endPoint y: 338, distance: 24.3
click at [1019, 338] on div "Hello! I'm Holly Kobos, and I'm from Dallas, Texas. I am majoring in Medical La…" at bounding box center [710, 416] width 889 height 260
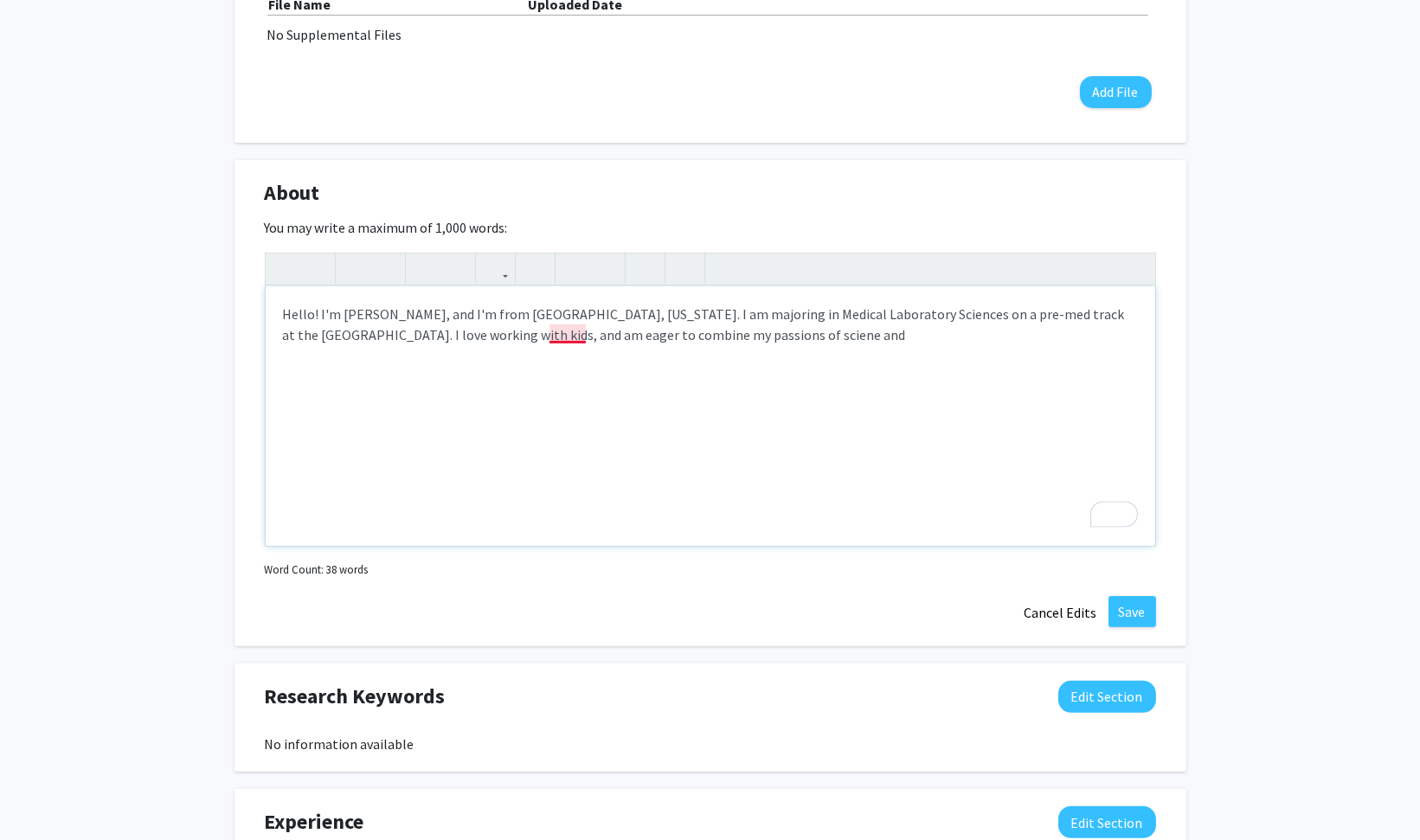
click at [565, 334] on div "Hello! I'm Holly Kobos, and I'm from Dallas, Texas. I am majoring in Medical La…" at bounding box center [710, 416] width 889 height 260
click at [667, 316] on div "Hello! I'm Holly Kobos, and I'm from Dallas, Texas. I am majoring in Medical La…" at bounding box center [710, 416] width 889 height 260
click at [650, 334] on div "Hello! I'm Holly Kobos, and I'm from Dallas, Texas. I am majoring in Medical La…" at bounding box center [710, 416] width 889 height 260
click at [954, 339] on div "Hello! I'm Holly Kobos, and I'm from Dallas, Texas. I am majoring in Medical La…" at bounding box center [710, 416] width 889 height 260
click at [1063, 346] on div "Hello! I'm Holly Kobos, and I'm from Dallas, Texas. I am majoring in Medical La…" at bounding box center [710, 416] width 889 height 260
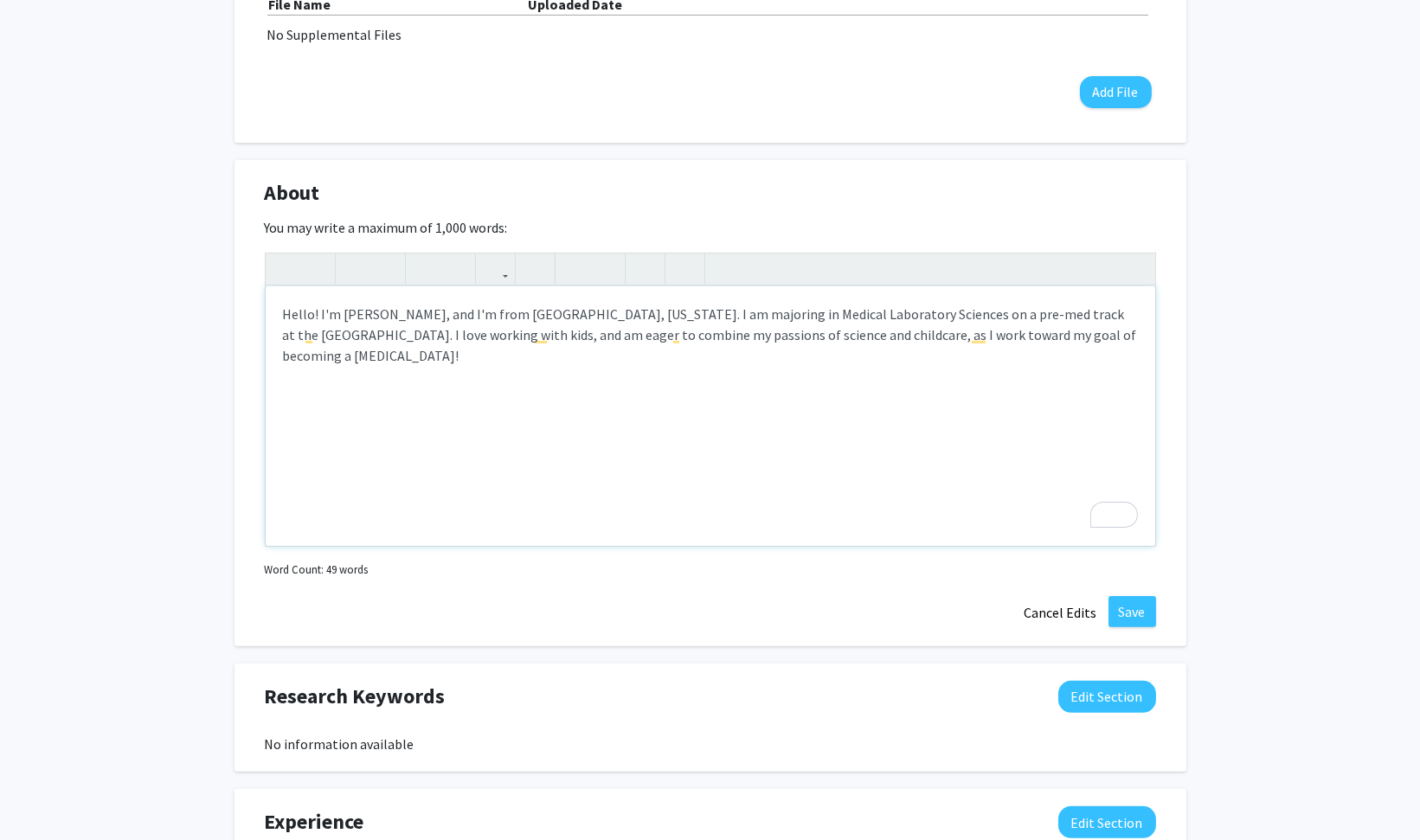
click at [565, 431] on div "Hello! I'm Holly Kobos, and I'm from Dallas, Texas. I am majoring in Medical La…" at bounding box center [710, 416] width 889 height 260
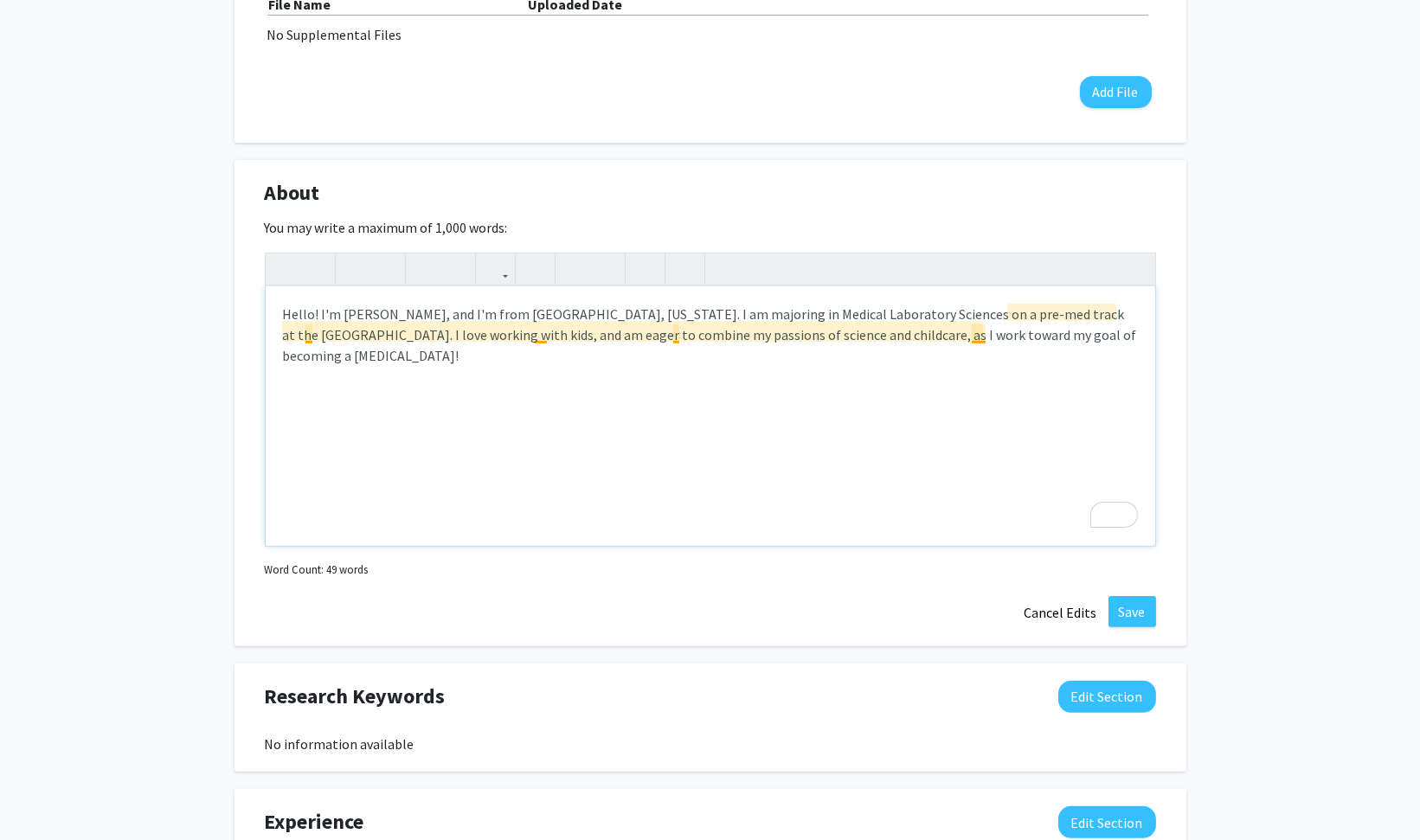
click at [539, 335] on div "Hello! I'm Holly Kobos, and I'm from Dallas, Texas. I am majoring in Medical La…" at bounding box center [710, 416] width 889 height 260
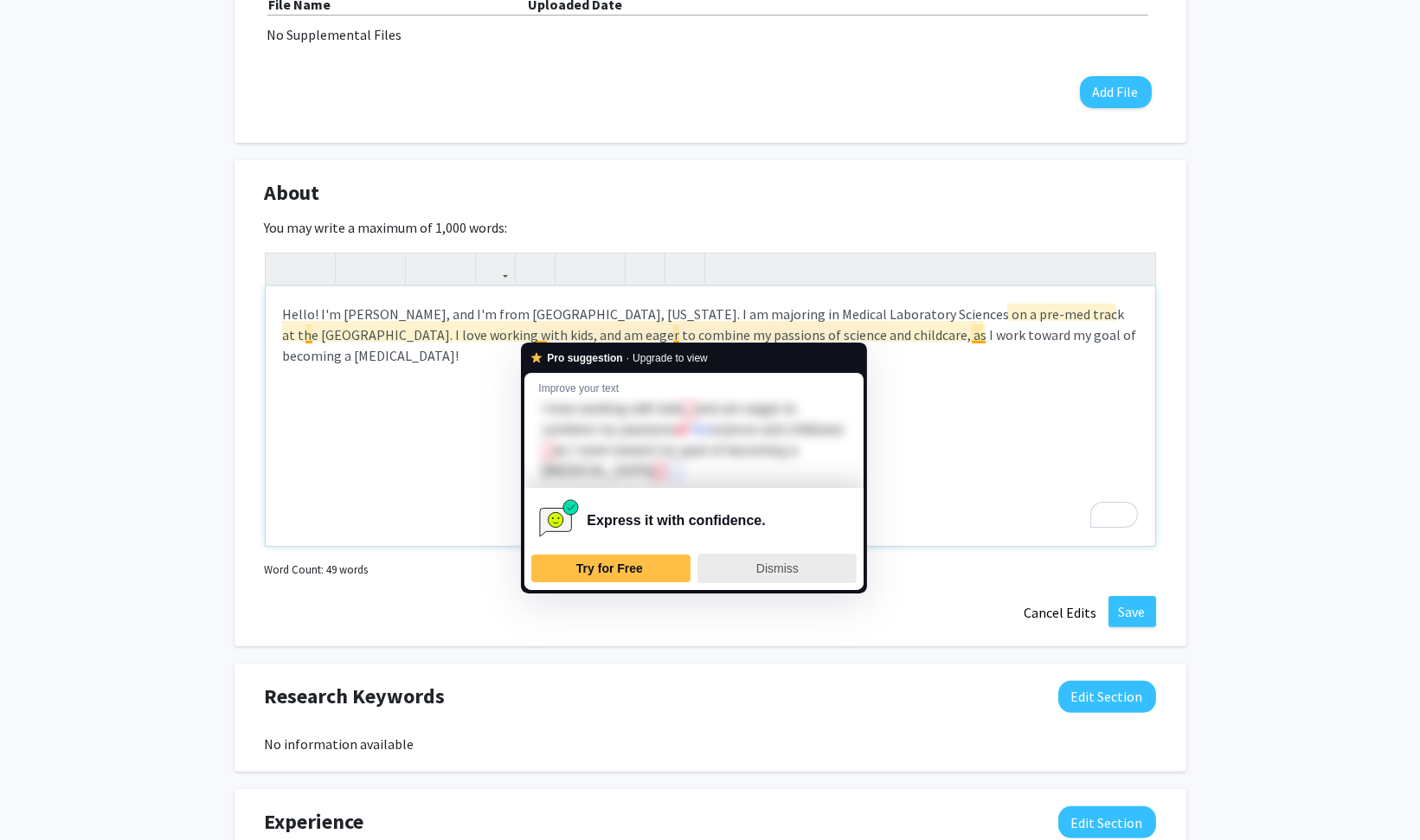
click at [793, 577] on div "Dismiss" at bounding box center [777, 568] width 144 height 28
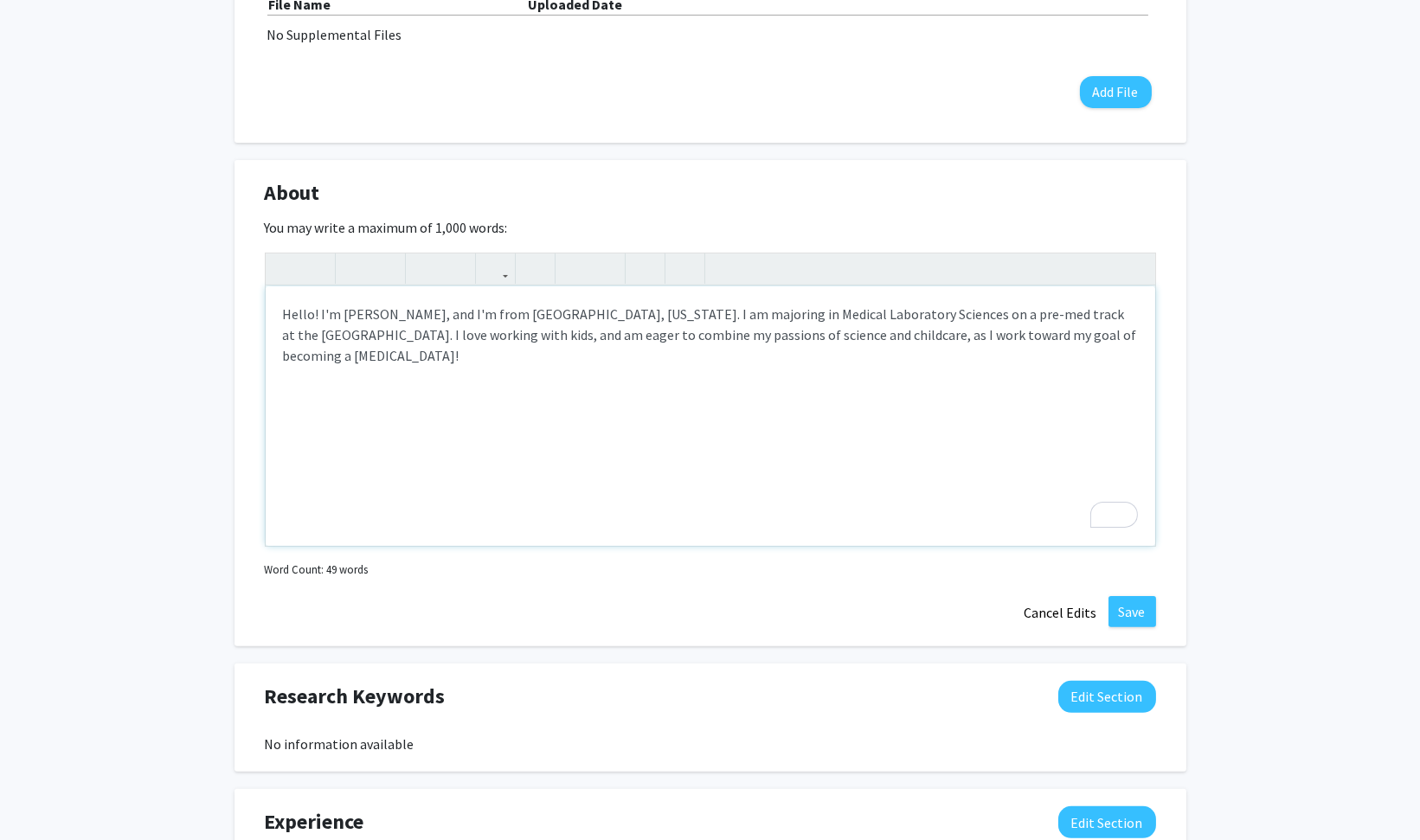
click at [950, 447] on div "Hello! I'm Holly Kobos, and I'm from Dallas, Texas. I am majoring in Medical La…" at bounding box center [710, 416] width 889 height 260
click at [793, 325] on div "Hello! I'm Holly Kobos, and I'm from Dallas, Texas. I am majoring in Medical La…" at bounding box center [710, 416] width 889 height 260
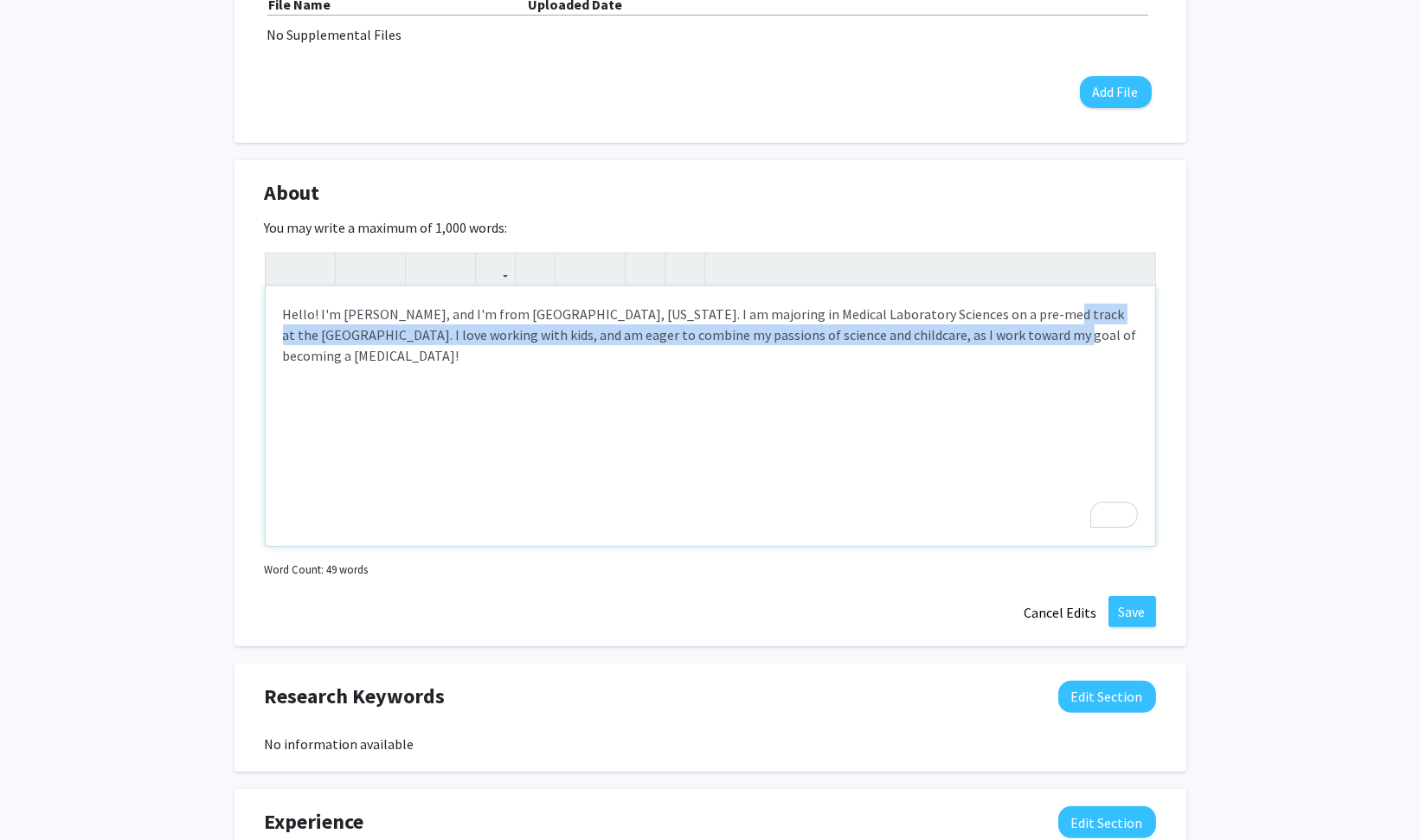
drag, startPoint x: 1004, startPoint y: 308, endPoint x: 1018, endPoint y: 330, distance: 26.1
click at [1018, 330] on div "Hello! I'm Holly Kobos, and I'm from Dallas, Texas. I am majoring in Medical La…" at bounding box center [710, 416] width 889 height 260
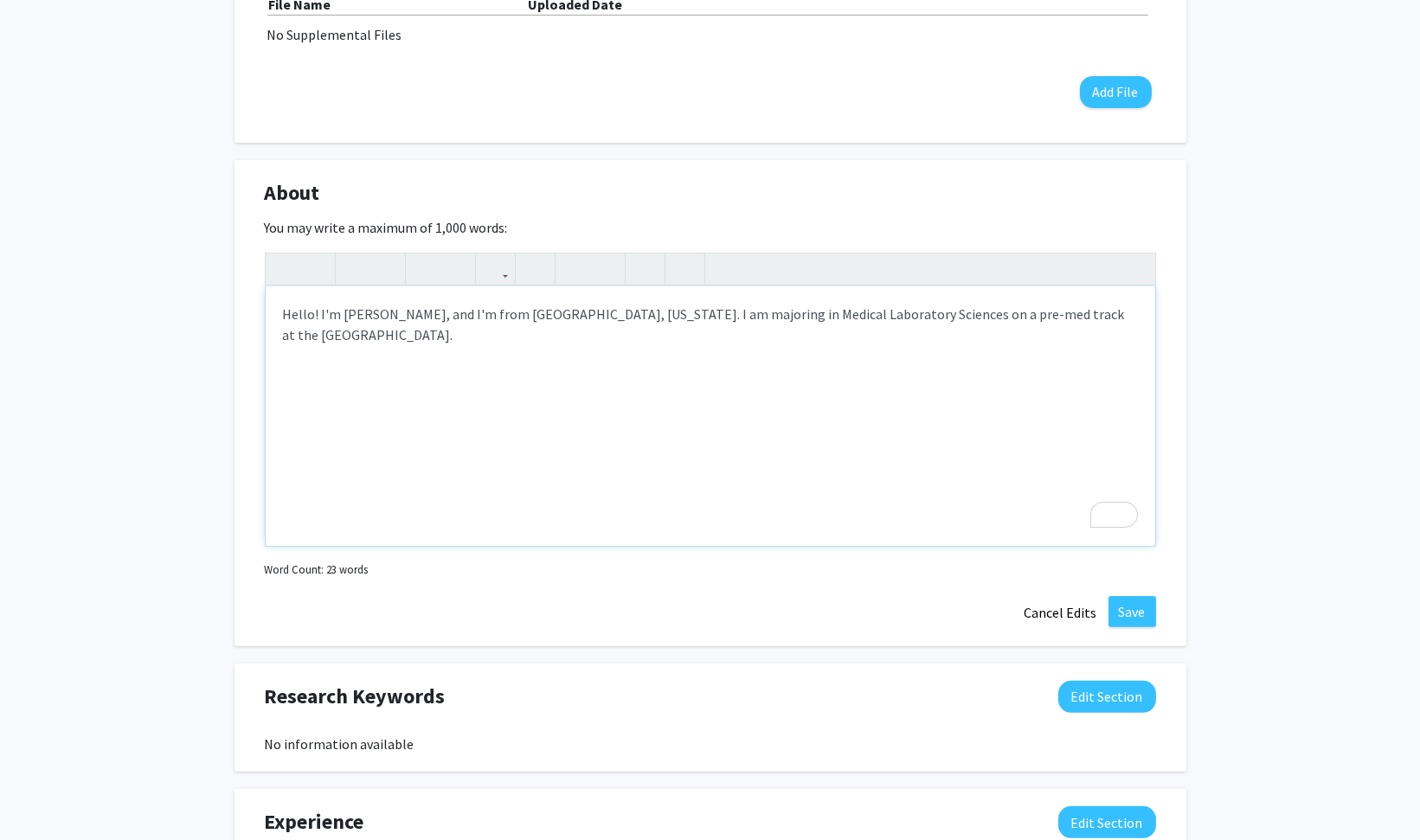
click at [561, 404] on div "Hello! I'm Holly Kobos, and I'm from Dallas, Texas. I am majoring in Medical La…" at bounding box center [710, 416] width 889 height 260
click at [1021, 371] on div "Hello! I'm Holly Kobos, and I'm from Dallas, Texas. I am majoring in Medical La…" at bounding box center [710, 416] width 889 height 260
drag, startPoint x: 1008, startPoint y: 308, endPoint x: 1099, endPoint y: 318, distance: 91.5
click at [1099, 318] on div "Hello! I'm Holly Kobos, and I'm from Dallas, Texas. I am majoring in Medical La…" at bounding box center [710, 416] width 889 height 260
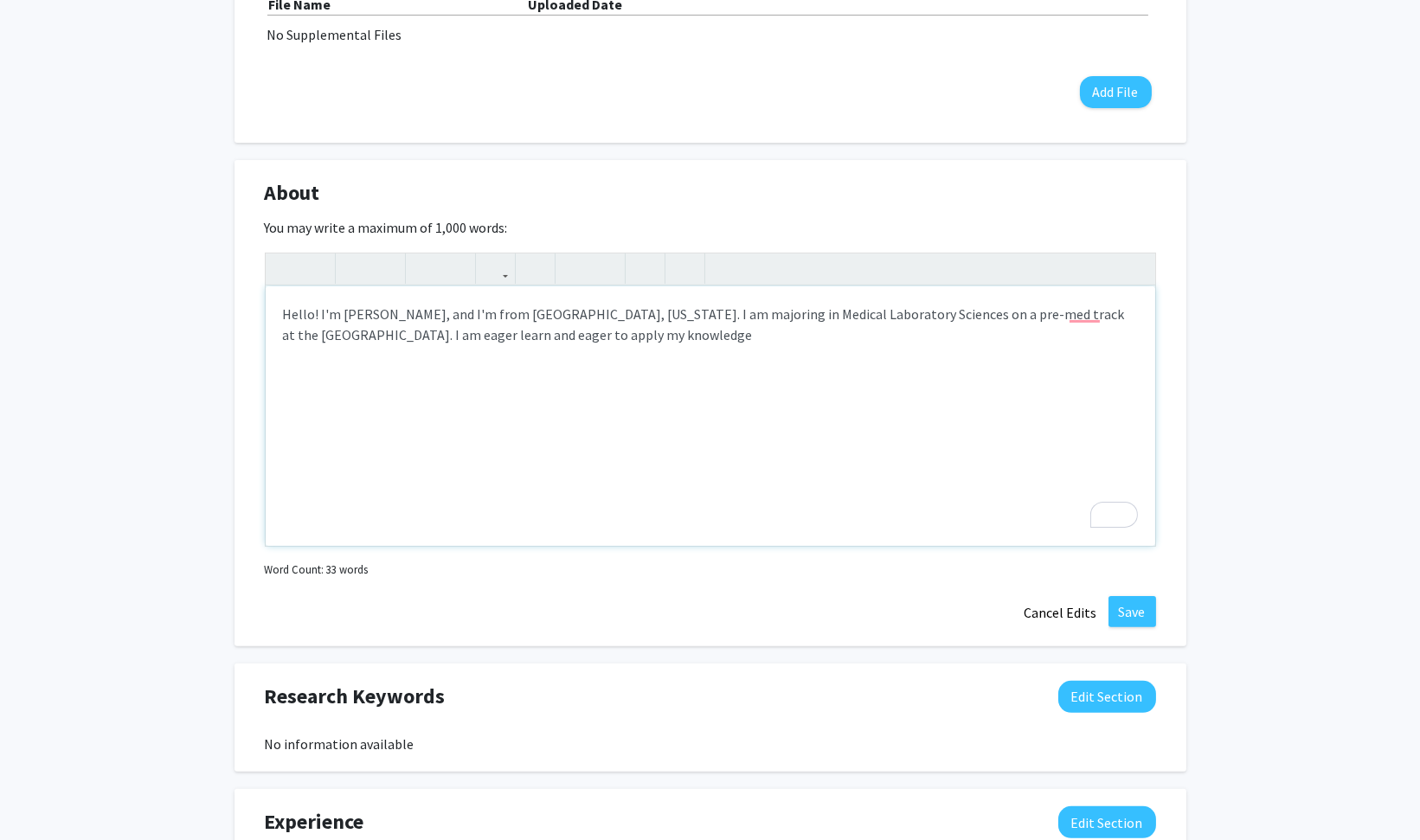
click at [546, 404] on div "Hello! I'm Holly Kobos, and I'm from Dallas, Texas. I am majoring in Medical La…" at bounding box center [710, 416] width 889 height 260
click at [1074, 310] on div "Hello! I'm Holly Kobos, and I'm from Dallas, Texas. I am majoring in Medical La…" at bounding box center [710, 416] width 889 height 260
click at [542, 339] on div "Hello! I'm Holly Kobos, and I'm from Dallas, Texas. I am majoring in Medical La…" at bounding box center [710, 416] width 889 height 260
drag, startPoint x: 284, startPoint y: 335, endPoint x: 342, endPoint y: 334, distance: 58.0
click at [342, 334] on div "Hello! I'm Holly Kobos, and I'm from Dallas, Texas. I am majoring in Medical La…" at bounding box center [710, 416] width 889 height 260
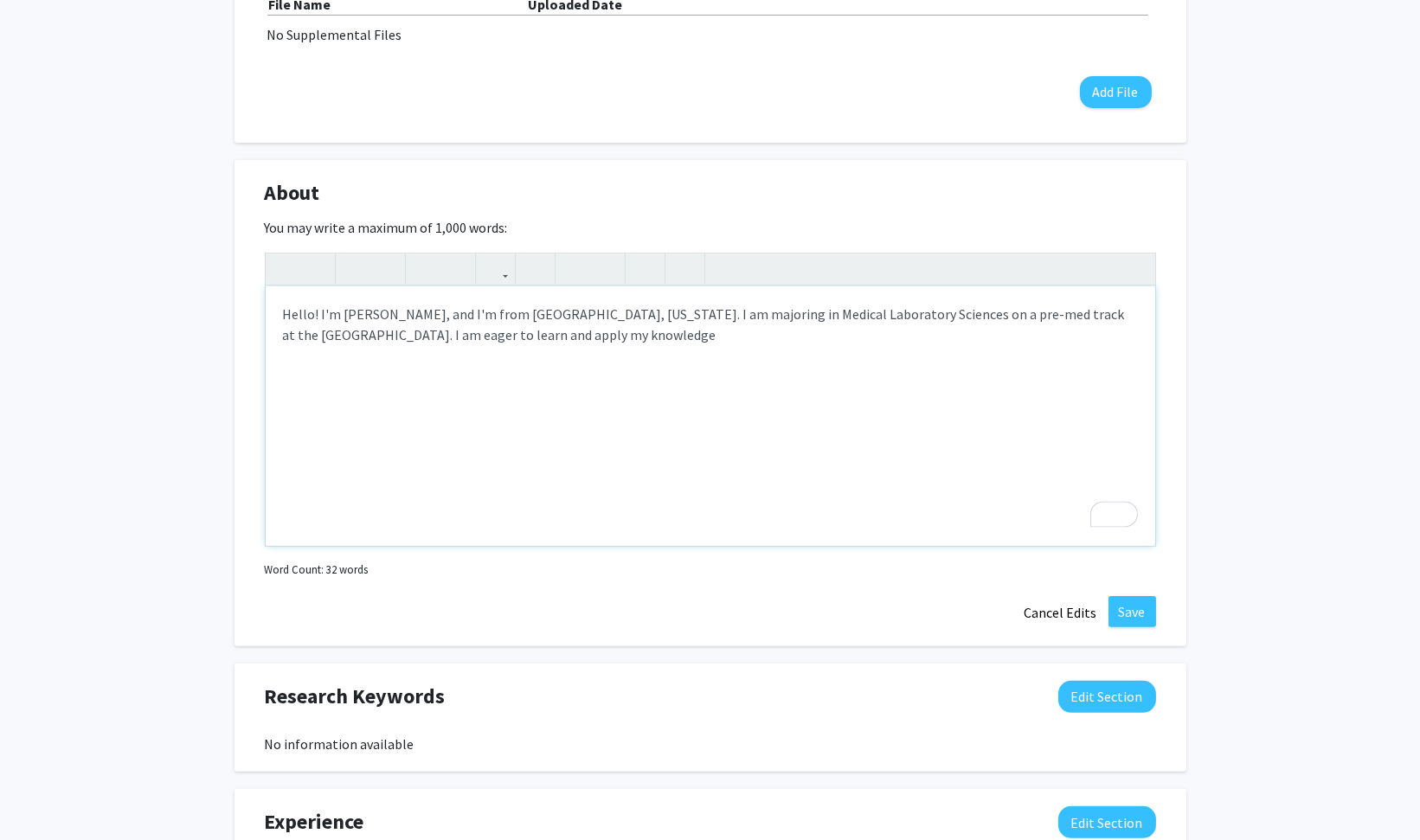
click at [463, 346] on div "Hello! I'm Holly Kobos, and I'm from Dallas, Texas. I am majoring in Medical La…" at bounding box center [710, 416] width 889 height 260
drag, startPoint x: 1013, startPoint y: 317, endPoint x: 1079, endPoint y: 403, distance: 108.4
click at [1079, 403] on div "Hello! I'm Holly Kobos, and I'm from Dallas, Texas. I am majoring in Medical La…" at bounding box center [710, 416] width 889 height 260
drag, startPoint x: 1015, startPoint y: 312, endPoint x: 1055, endPoint y: 367, distance: 68.0
click at [1055, 367] on div "Hello! I'm Holly Kobos, and I'm from Dallas, Texas. I am majoring in Medical La…" at bounding box center [710, 416] width 889 height 260
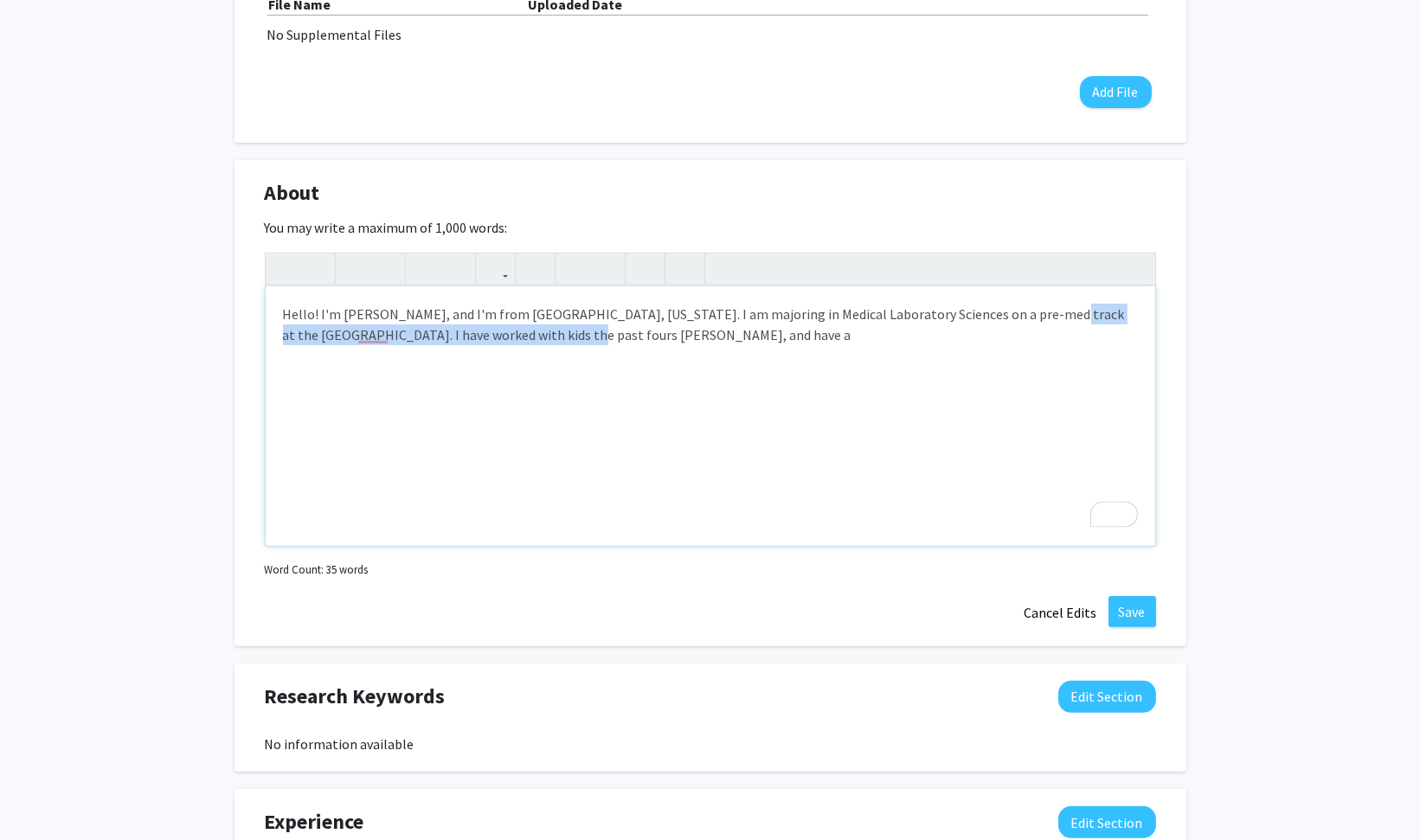
drag, startPoint x: 1008, startPoint y: 311, endPoint x: 1018, endPoint y: 327, distance: 18.9
click at [1018, 327] on div "Hello! I'm Holly Kobos, and I'm from Dallas, Texas. I am majoring in Medical La…" at bounding box center [710, 416] width 889 height 260
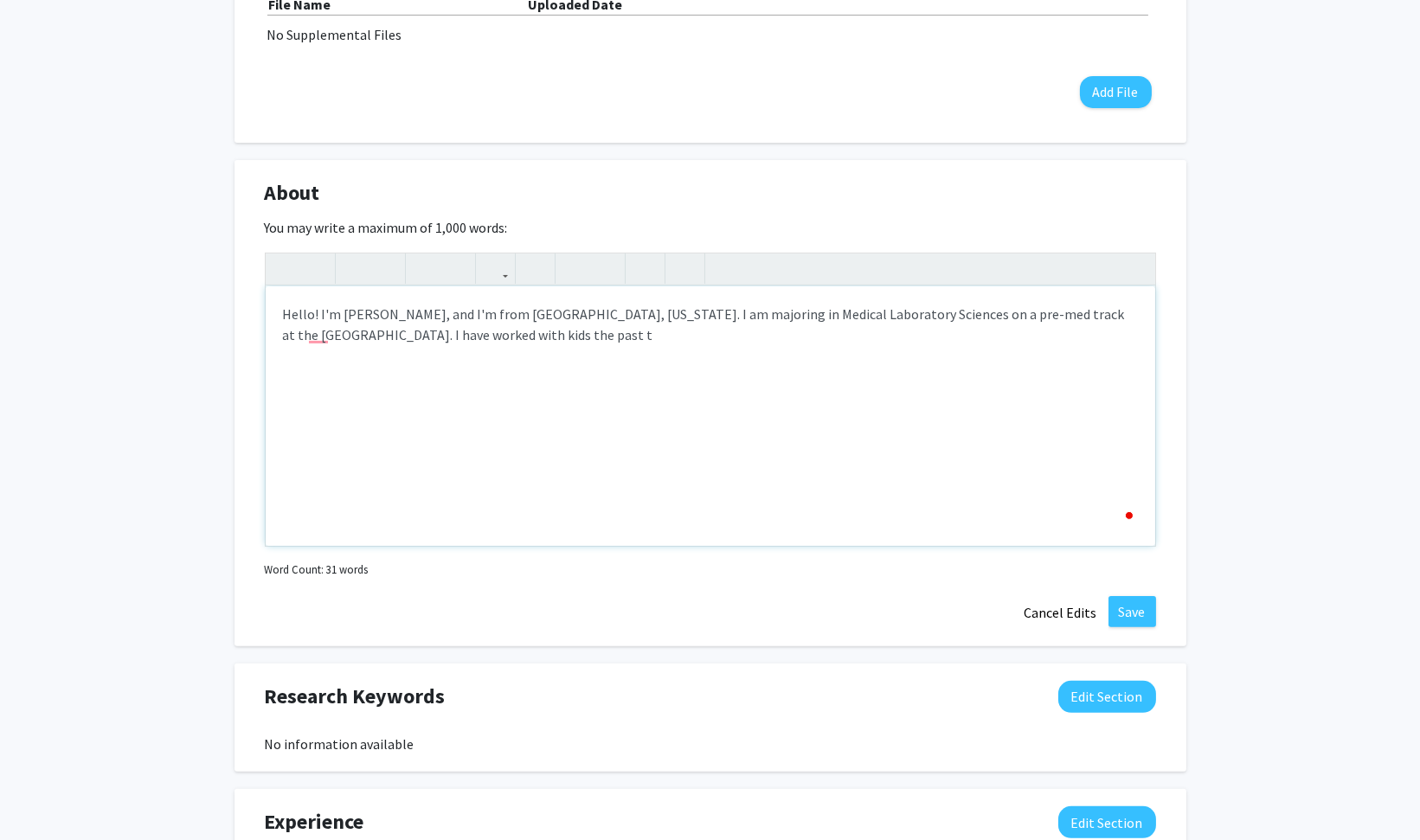
click at [1107, 349] on div "Hello! I'm Holly Kobos, and I'm from Dallas, Texas. I am majoring in Medical La…" at bounding box center [710, 416] width 889 height 260
click at [1193, 416] on div "Change Photo Remove Photo Please upload a profile picture with approximately a …" at bounding box center [710, 199] width 1420 height 2268
click at [1002, 326] on p "Hello! I'm Holly Kobos, and I'm from Dallas, Texas. I am majoring in Medical La…" at bounding box center [710, 324] width 855 height 42
click at [600, 342] on div "Hello! I'm Holly Kobos, and I'm from Dallas, Texas. I am majoring in Medical La…" at bounding box center [710, 416] width 889 height 260
click at [598, 329] on p "Hello! I'm Holly Kobos, and I'm from Dallas, Texas. I am majoring in Medical La…" at bounding box center [710, 324] width 855 height 42
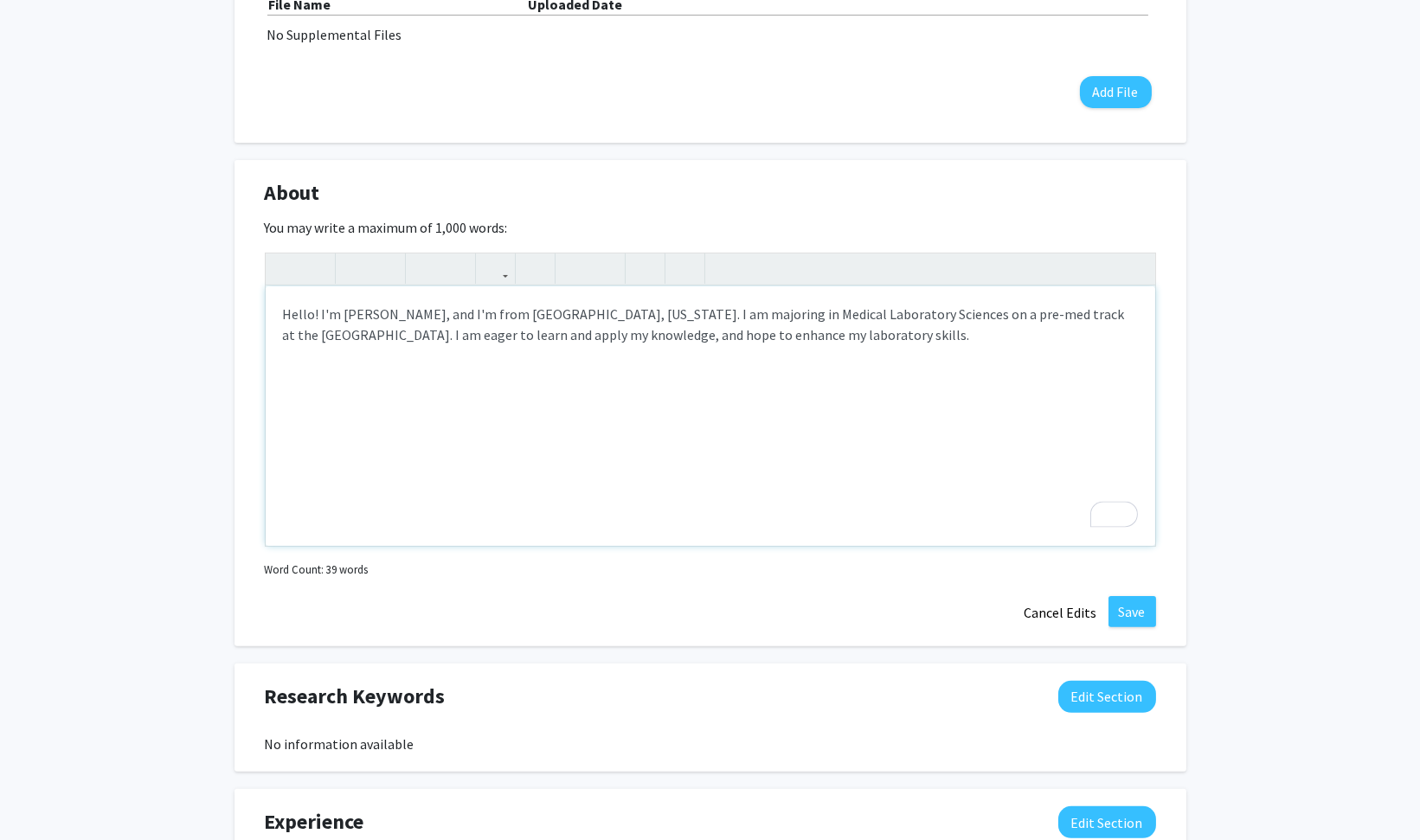
click at [503, 349] on div "Hello! I'm Holly Kobos, and I'm from Dallas, Texas. I am majoring in Medical La…" at bounding box center [710, 416] width 889 height 260
drag, startPoint x: 487, startPoint y: 331, endPoint x: 672, endPoint y: 349, distance: 185.9
click at [672, 349] on div "Hello! I'm Holly Kobos, and I'm from Dallas, Texas. I am majoring in Medical La…" at bounding box center [710, 416] width 889 height 260
click at [499, 321] on p "Hello! I'm Holly Kobos, and I'm from Dallas, Texas. I am majoring in Medical La…" at bounding box center [710, 324] width 855 height 42
click at [503, 332] on p "Hello! I'm Holly Kobos, and I'm from Dallas, Texas. I am majoring in Medical La…" at bounding box center [710, 324] width 855 height 42
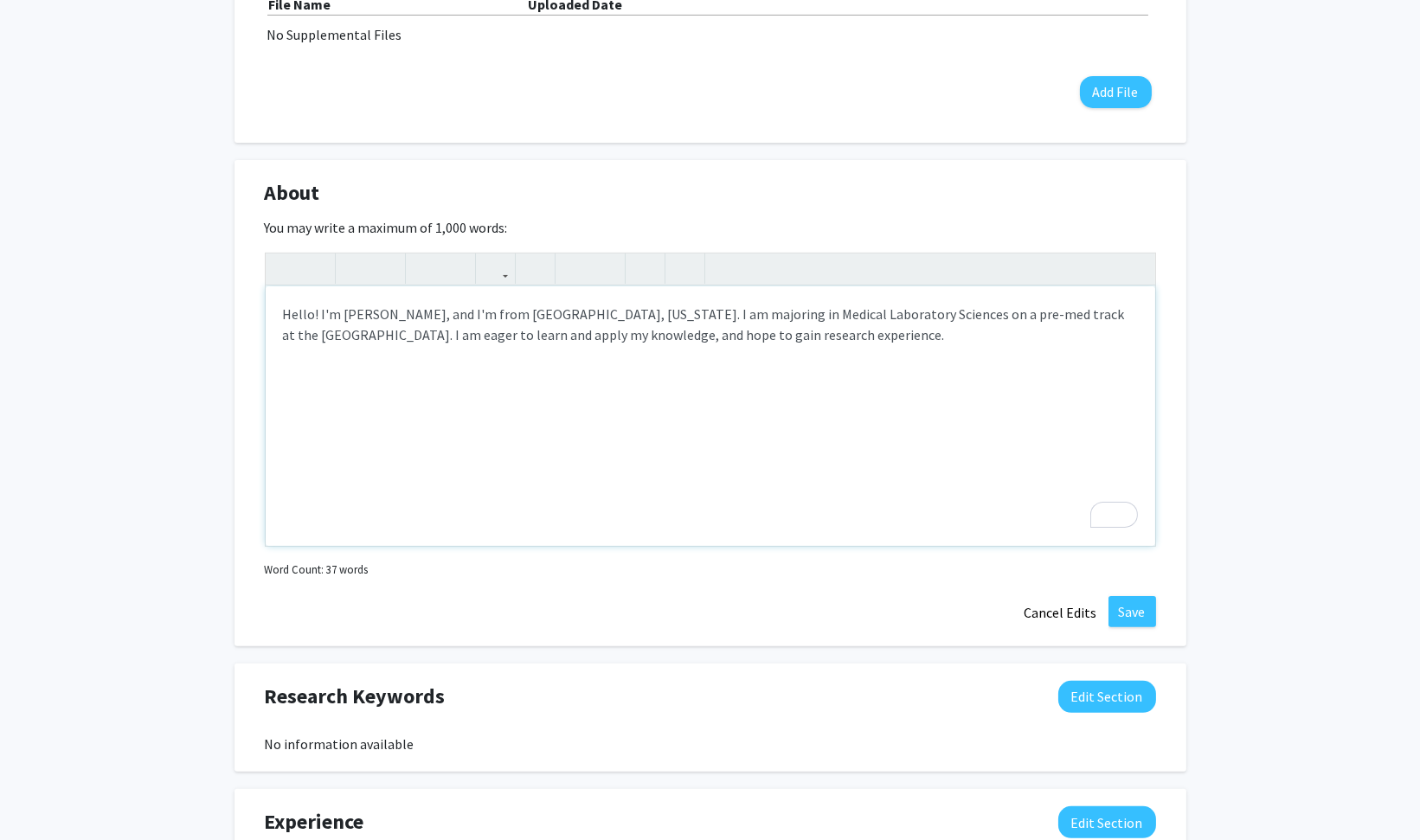
click at [732, 363] on div "Hello! I'm Holly Kobos, and I'm from Dallas, Texas. I am majoring in Medical La…" at bounding box center [710, 416] width 889 height 260
click at [1063, 339] on p "Hello! I'm Holly Kobos, and I'm from Dallas, Texas. I am majoring in Medical La…" at bounding box center [710, 335] width 855 height 62
click at [1097, 333] on p "Hello! I'm Holly Kobos, and I'm from Dallas, Texas. I am majoring in Medical La…" at bounding box center [710, 335] width 855 height 62
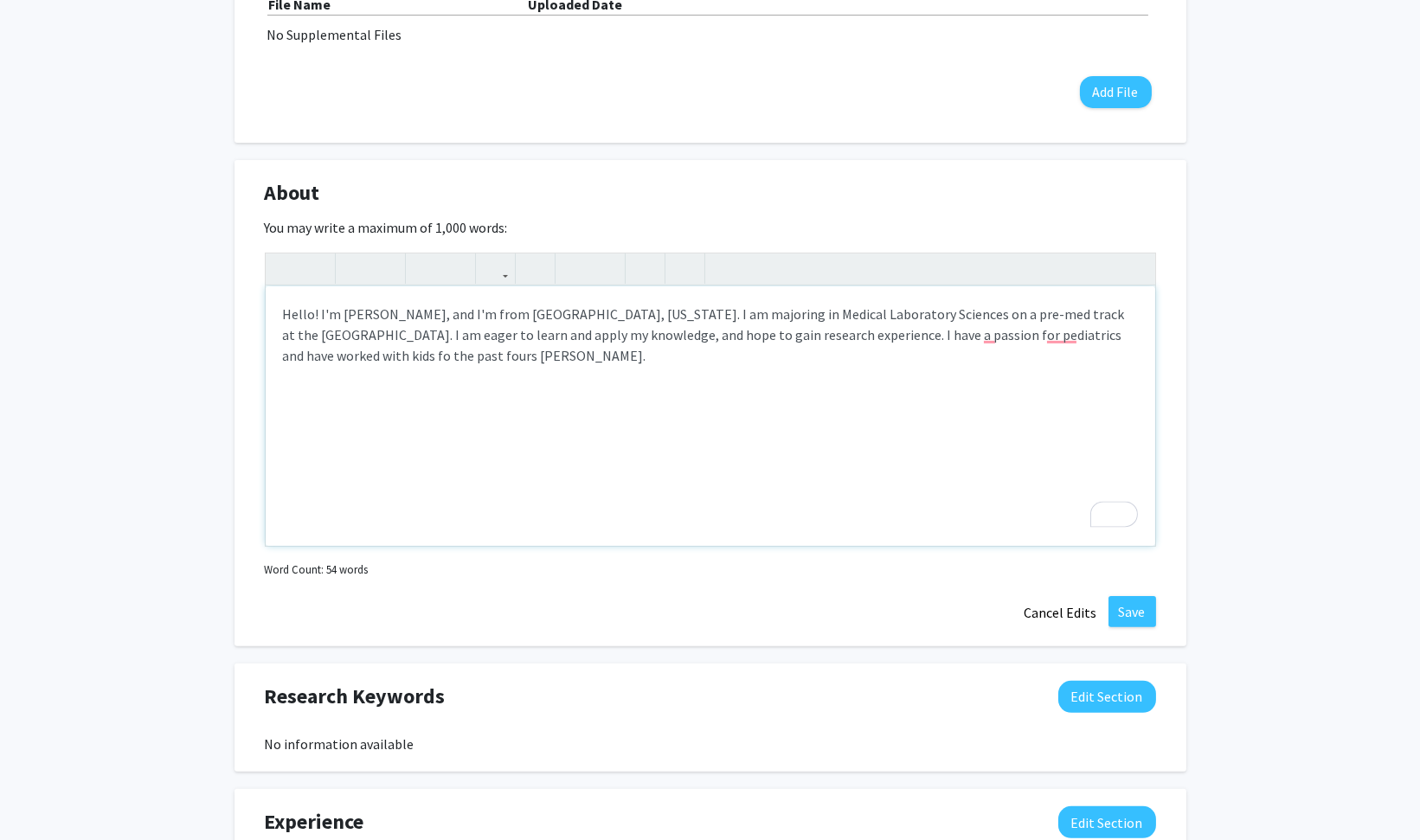
click at [1051, 335] on p "Hello! I'm Holly Kobos, and I'm from Dallas, Texas. I am majoring in Medical La…" at bounding box center [710, 335] width 855 height 62
click at [993, 332] on p "Hello! I'm Holly Kobos, and I'm from Dallas, Texas. I am majoring in Medical La…" at bounding box center [710, 335] width 855 height 62
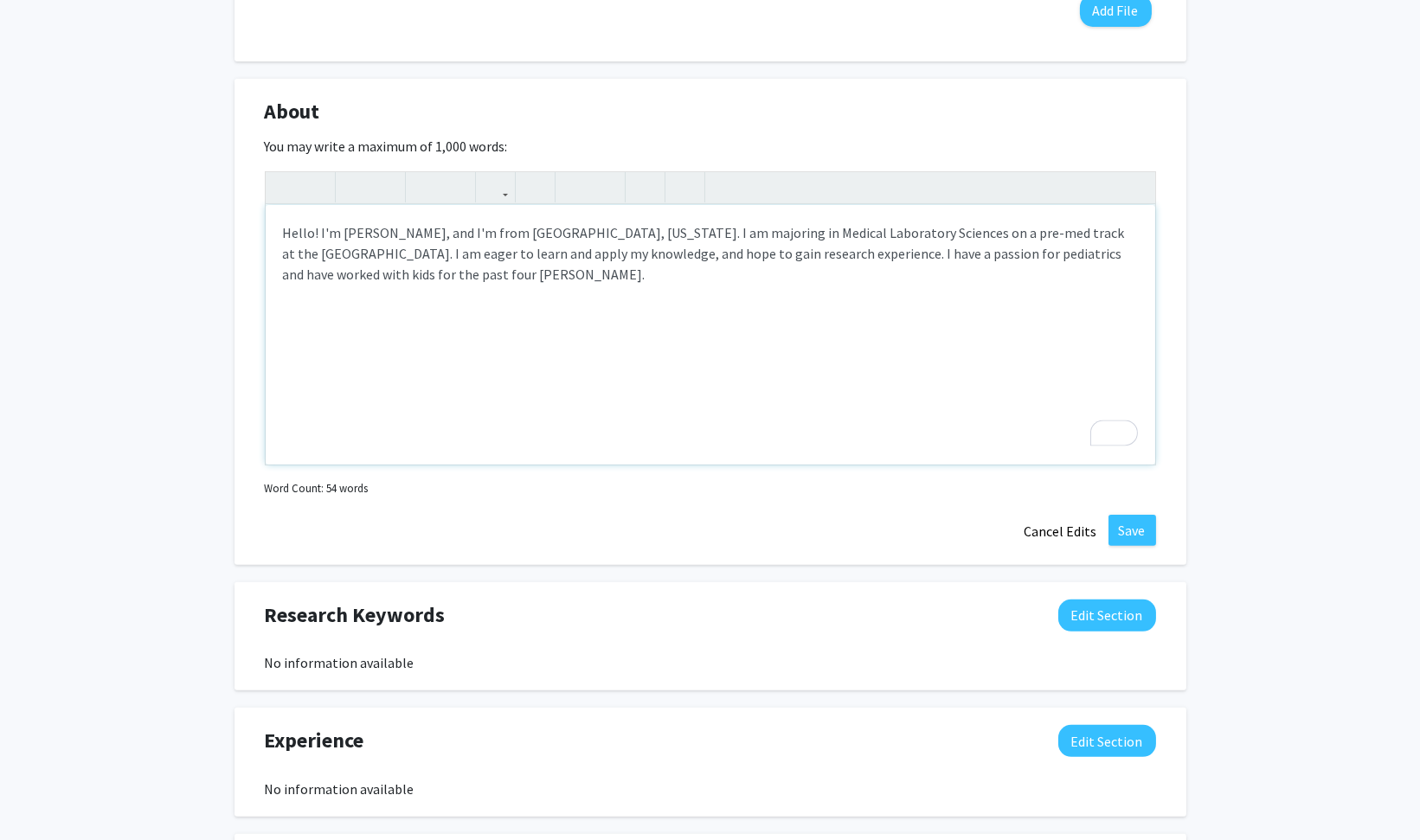
scroll to position [1080, 0]
click at [373, 270] on p "Hello! I'm Holly Kobos, and I'm from Dallas, Texas. I am majoring in Medical La…" at bounding box center [710, 252] width 855 height 62
click at [351, 269] on p "Hello! I'm Holly Kobos, and I'm from Dallas, Texas. I am majoring in Medical La…" at bounding box center [710, 263] width 855 height 83
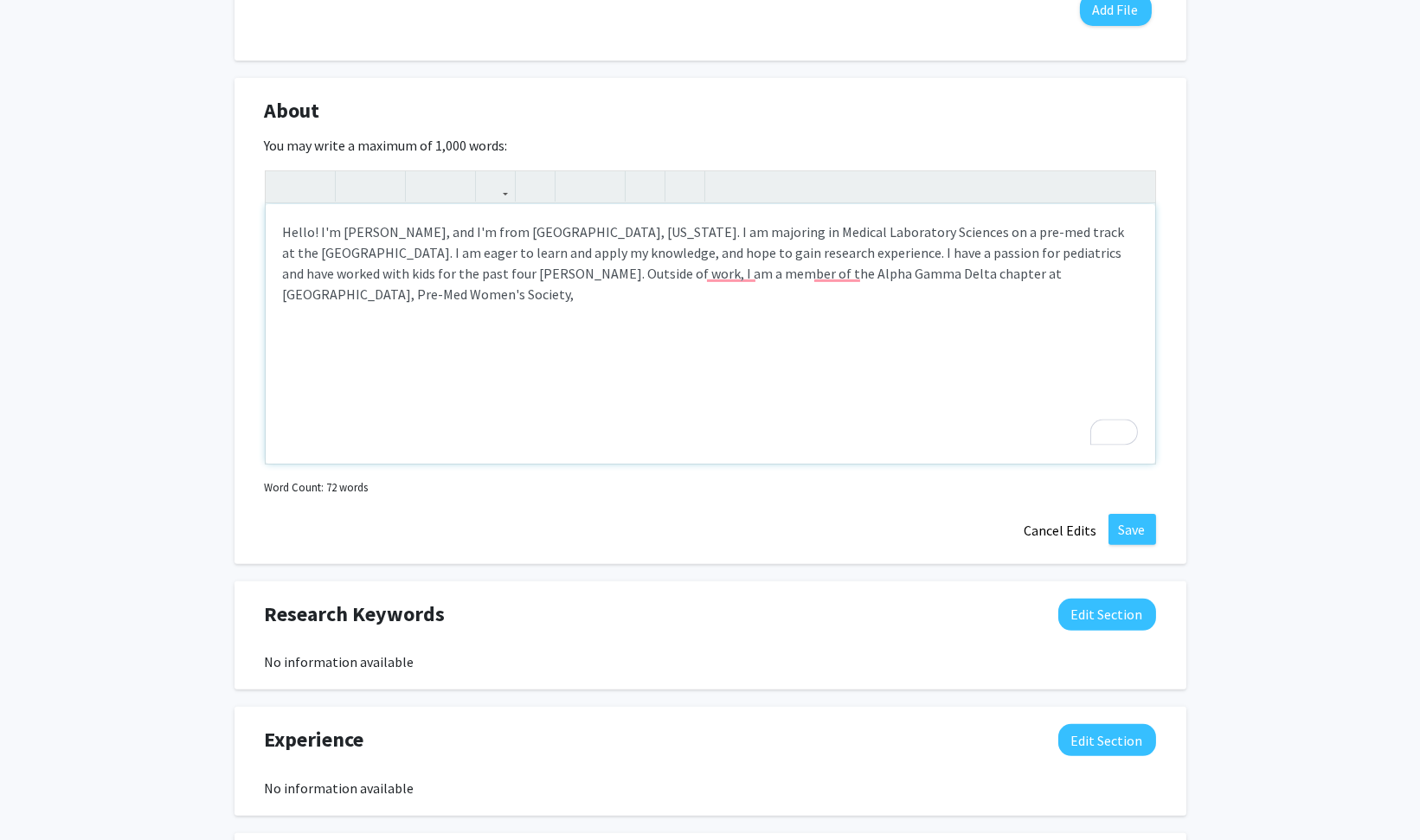
click at [888, 271] on p "Hello! I'm Holly Kobos, and I'm from Dallas, Texas. I am majoring in Medical La…" at bounding box center [710, 263] width 855 height 83
click at [1031, 269] on p "Hello! I'm Holly Kobos, and I'm from Dallas, Texas. I am majoring in Medical La…" at bounding box center [710, 263] width 855 height 83
click at [1019, 297] on p "Hello! I'm Holly Kobos, and I'm from Dallas, Texas. I am majoring in Medical La…" at bounding box center [710, 263] width 855 height 83
click at [1045, 272] on p "Hello! I'm Holly Kobos, and I'm from Dallas, Texas. I am majoring in Medical La…" at bounding box center [710, 263] width 855 height 83
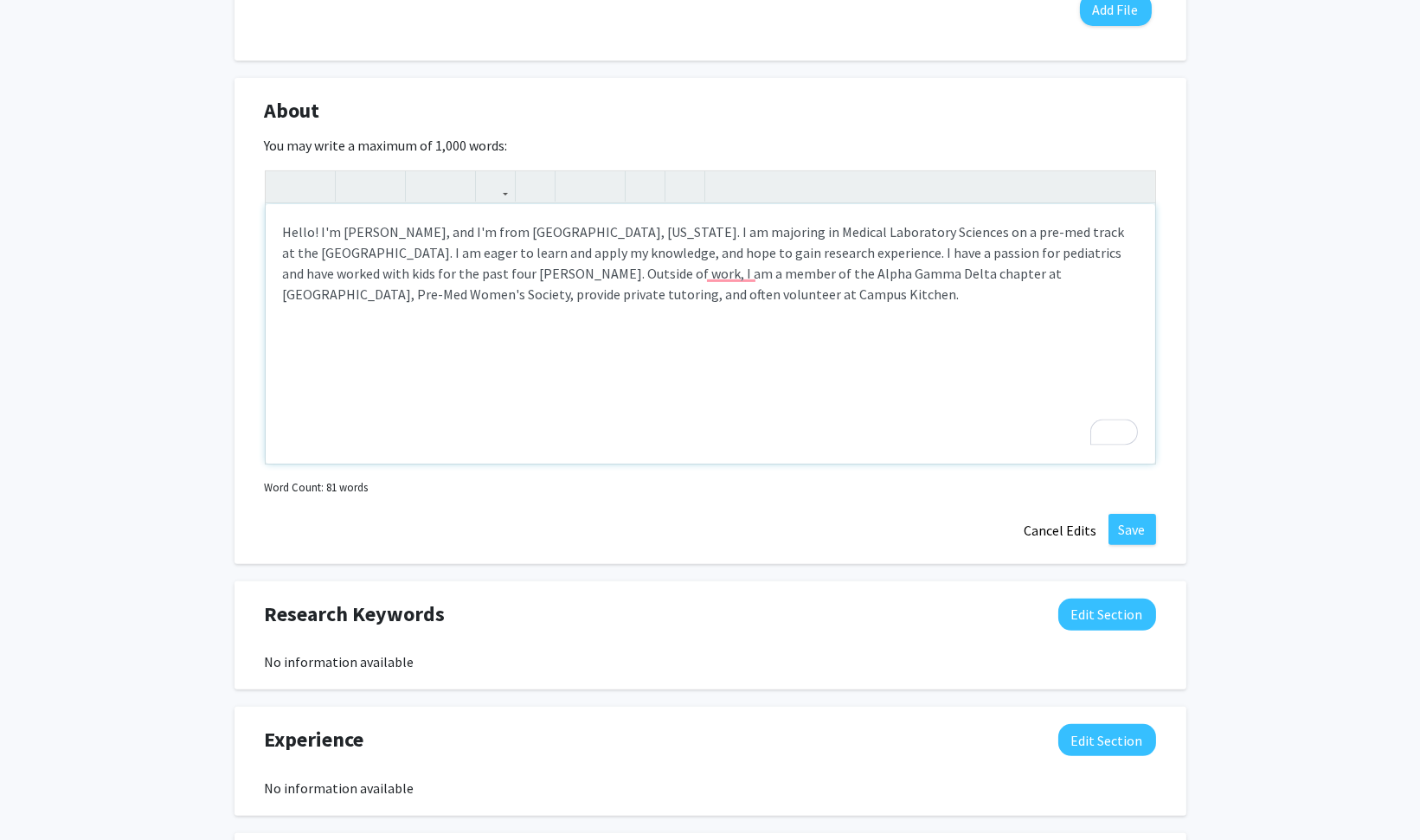
click at [1060, 298] on p "Hello! I'm Holly Kobos, and I'm from Dallas, Texas. I am majoring in Medical La…" at bounding box center [710, 263] width 855 height 83
click at [735, 270] on p "Hello! I'm Holly Kobos, and I'm from Dallas, Texas. I am majoring in Medical La…" at bounding box center [710, 263] width 855 height 83
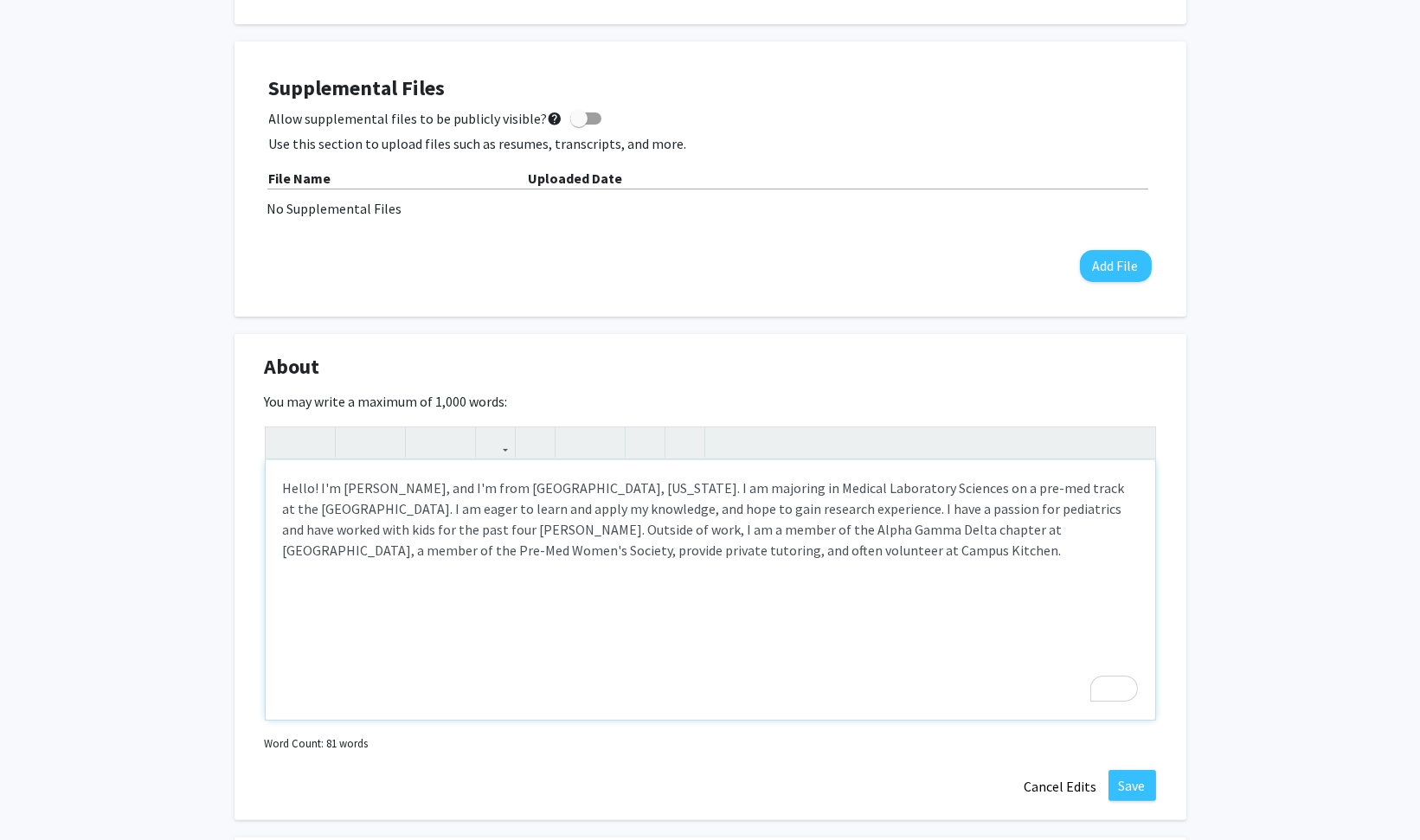
scroll to position [856, 0]
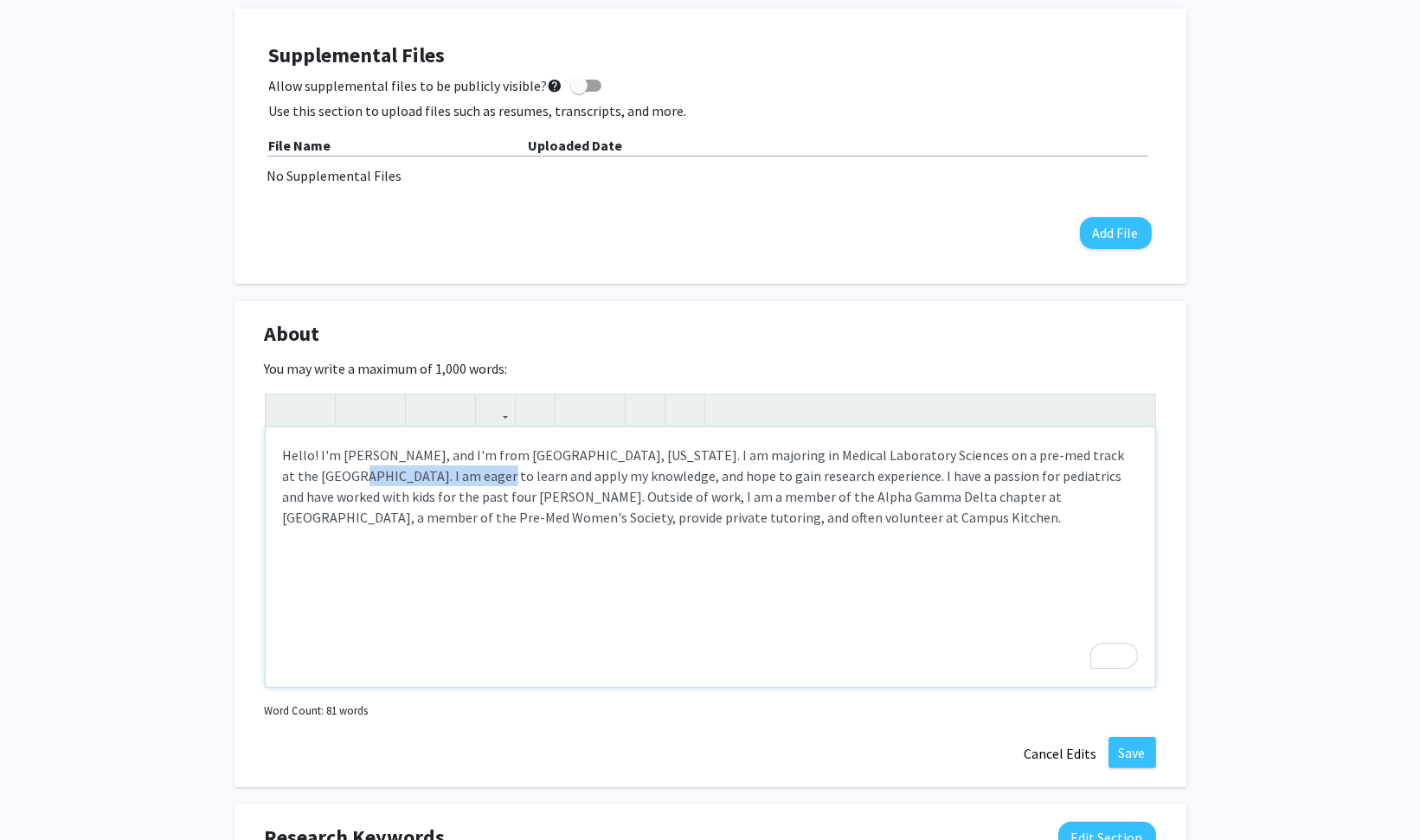
drag, startPoint x: 430, startPoint y: 473, endPoint x: 285, endPoint y: 475, distance: 145.0
click at [285, 475] on p "Hello! I'm Holly Kobos, and I'm from Dallas, Texas. I am majoring in Medical La…" at bounding box center [710, 487] width 855 height 83
type textarea "<p>Hello! I'm Holly Kobos, and I'm from Dallas, Texas. I am majoring in Medical…"
click at [445, 550] on div "Hello! I'm Holly Kobos, and I'm from Dallas, Texas. I am majoring in Medical La…" at bounding box center [710, 558] width 889 height 260
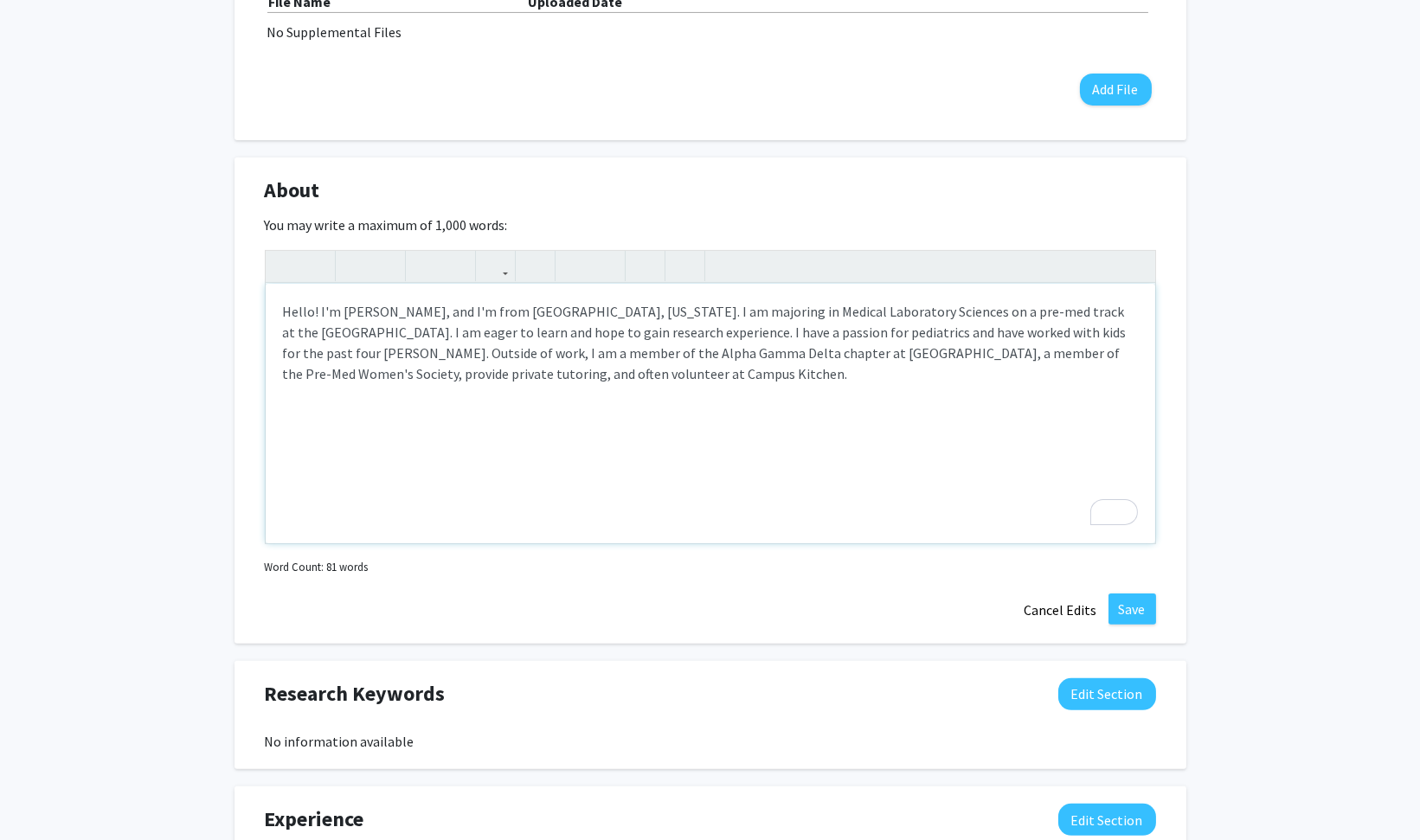
scroll to position [1008, 0]
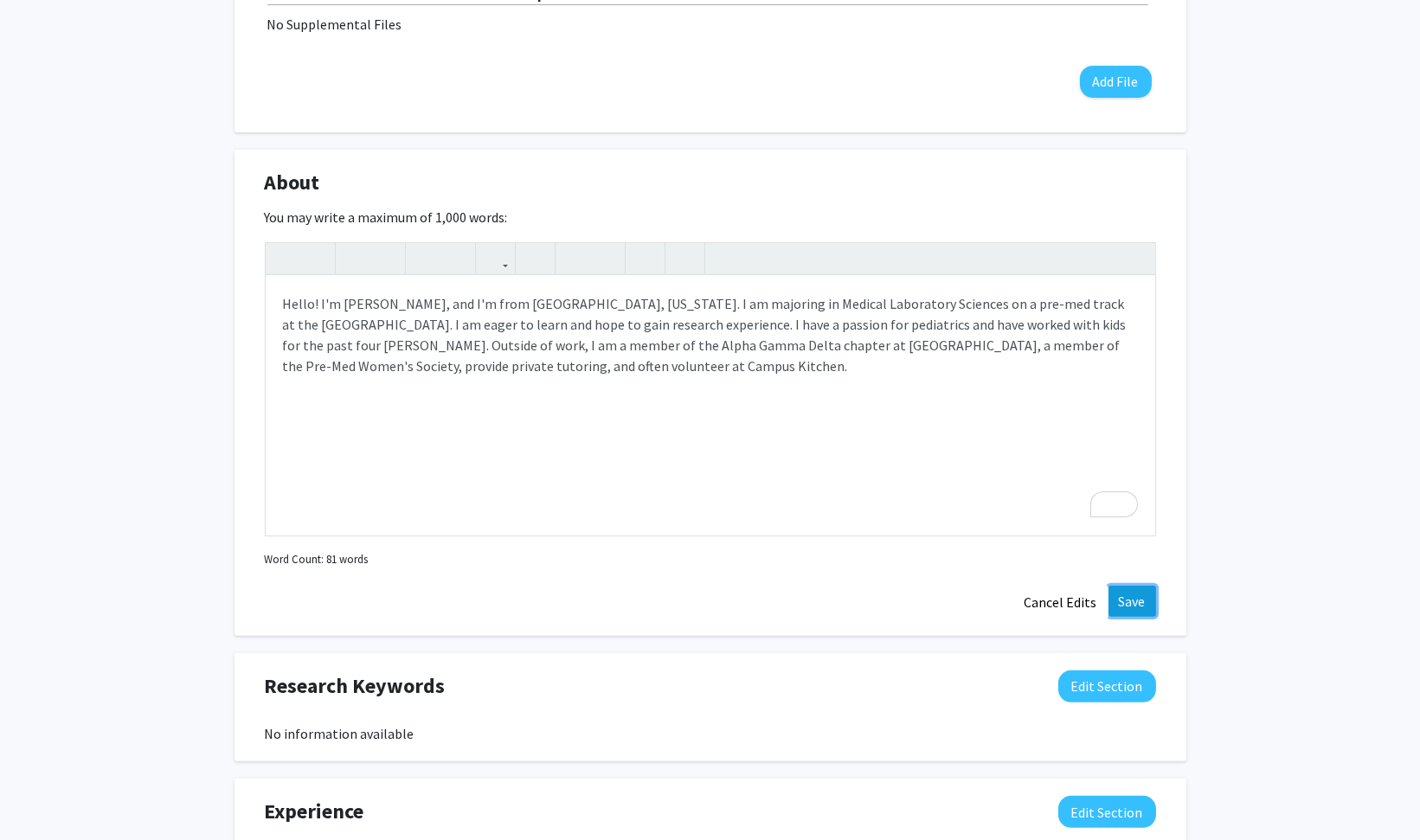
click at [1147, 599] on button "Save" at bounding box center [1132, 601] width 48 height 31
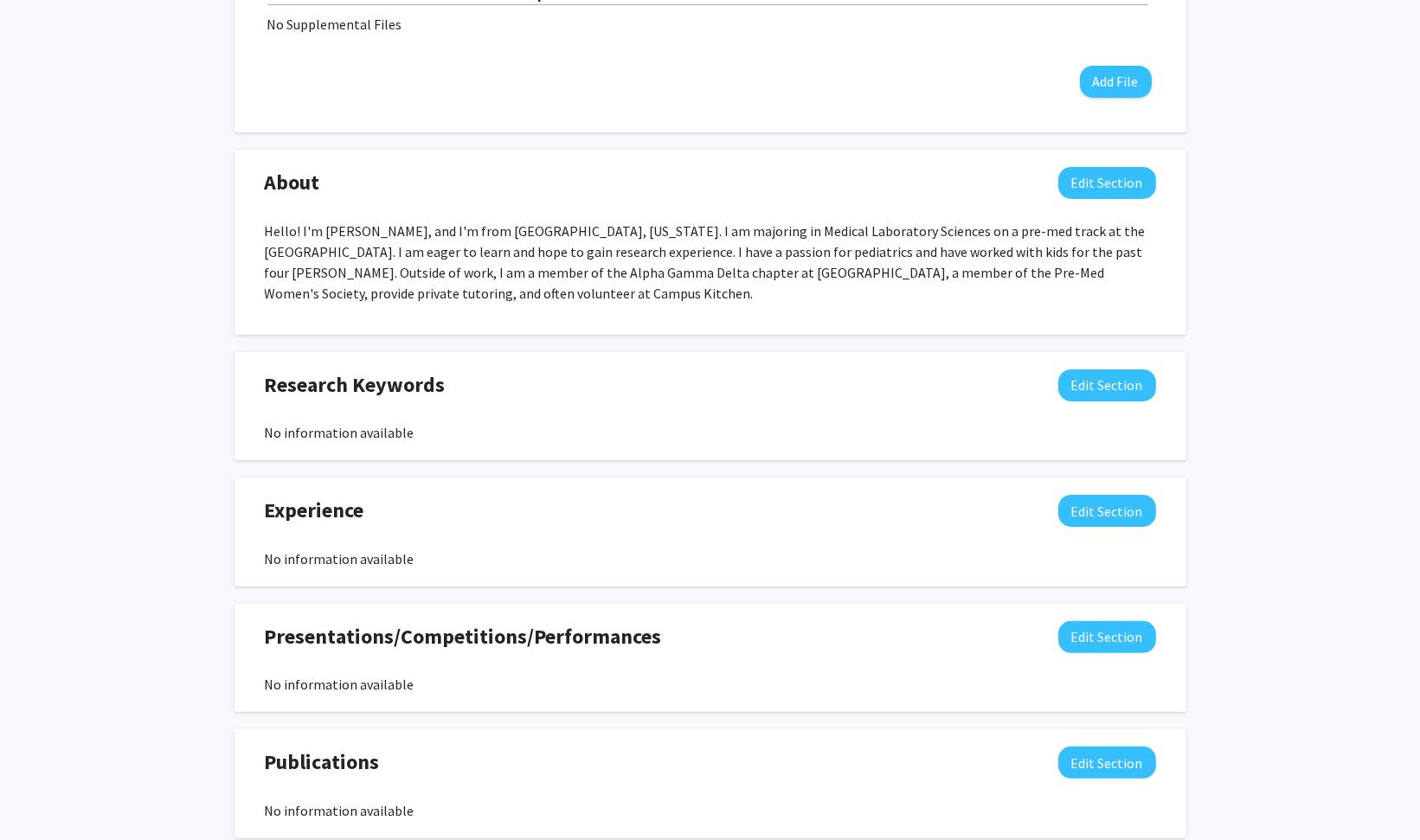
select select "sophomore"
select select "39: fall_2027"
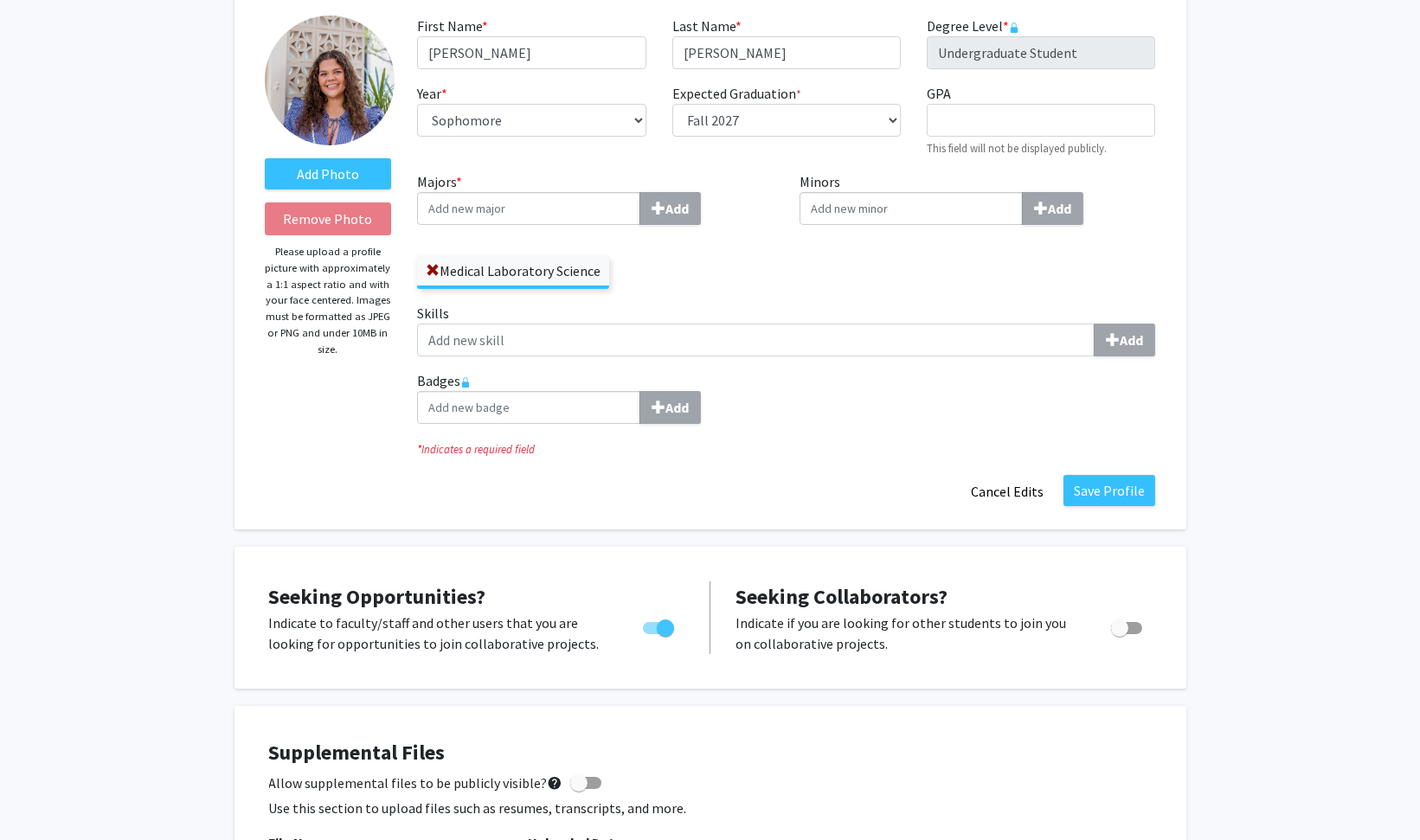
scroll to position [100, 0]
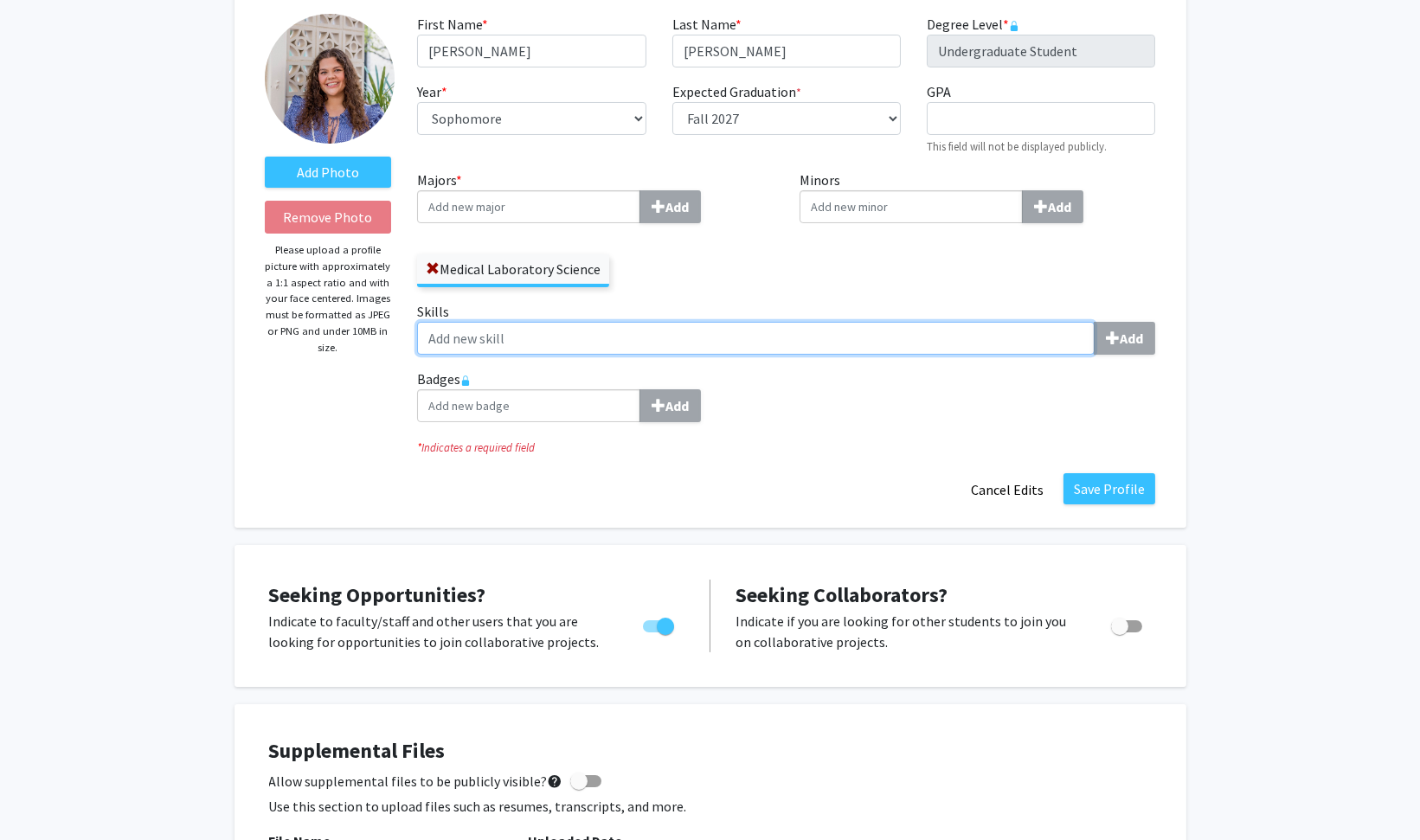
click at [807, 353] on input "Skills Add" at bounding box center [756, 339] width 678 height 33
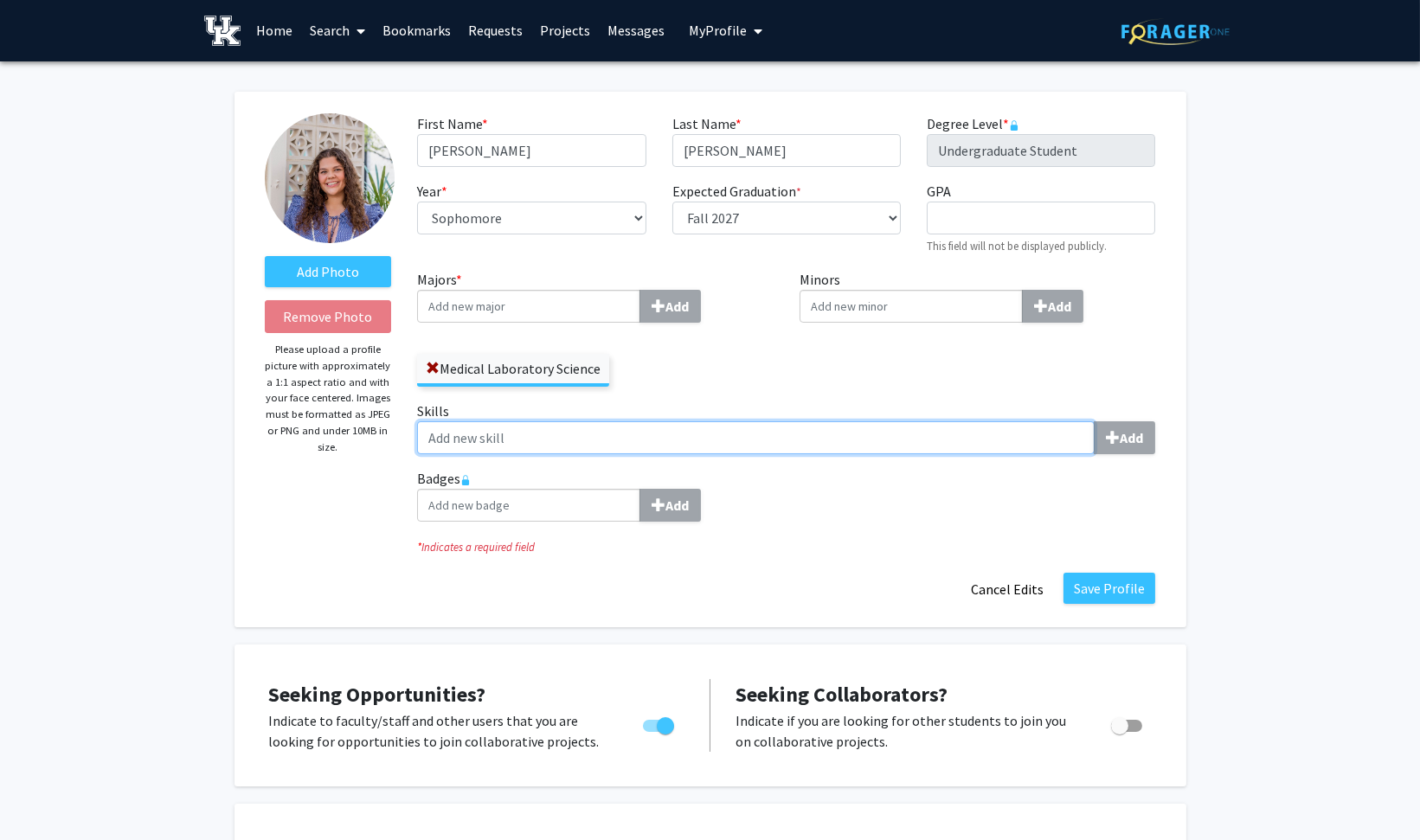
scroll to position [0, 0]
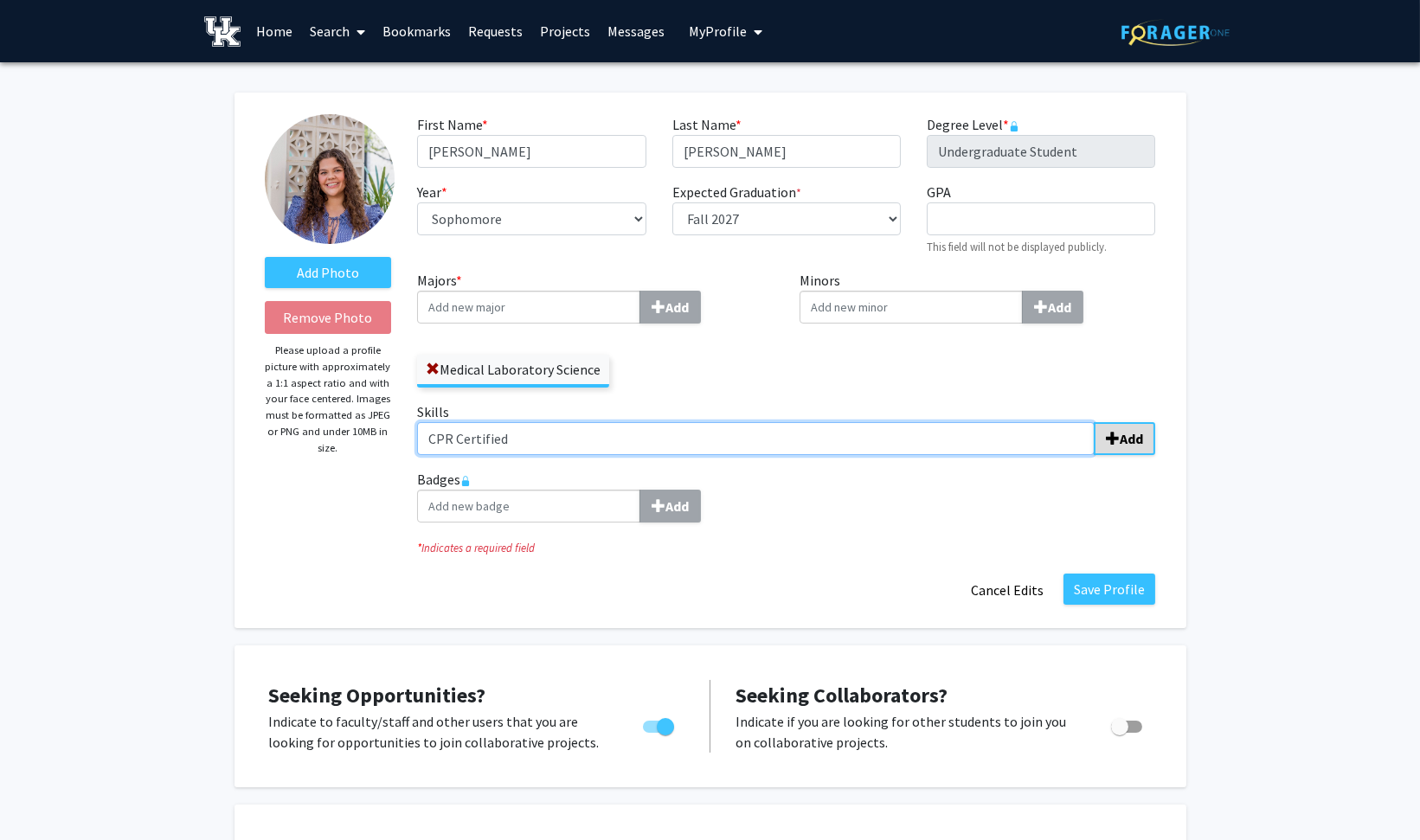
type input "CPR Certified"
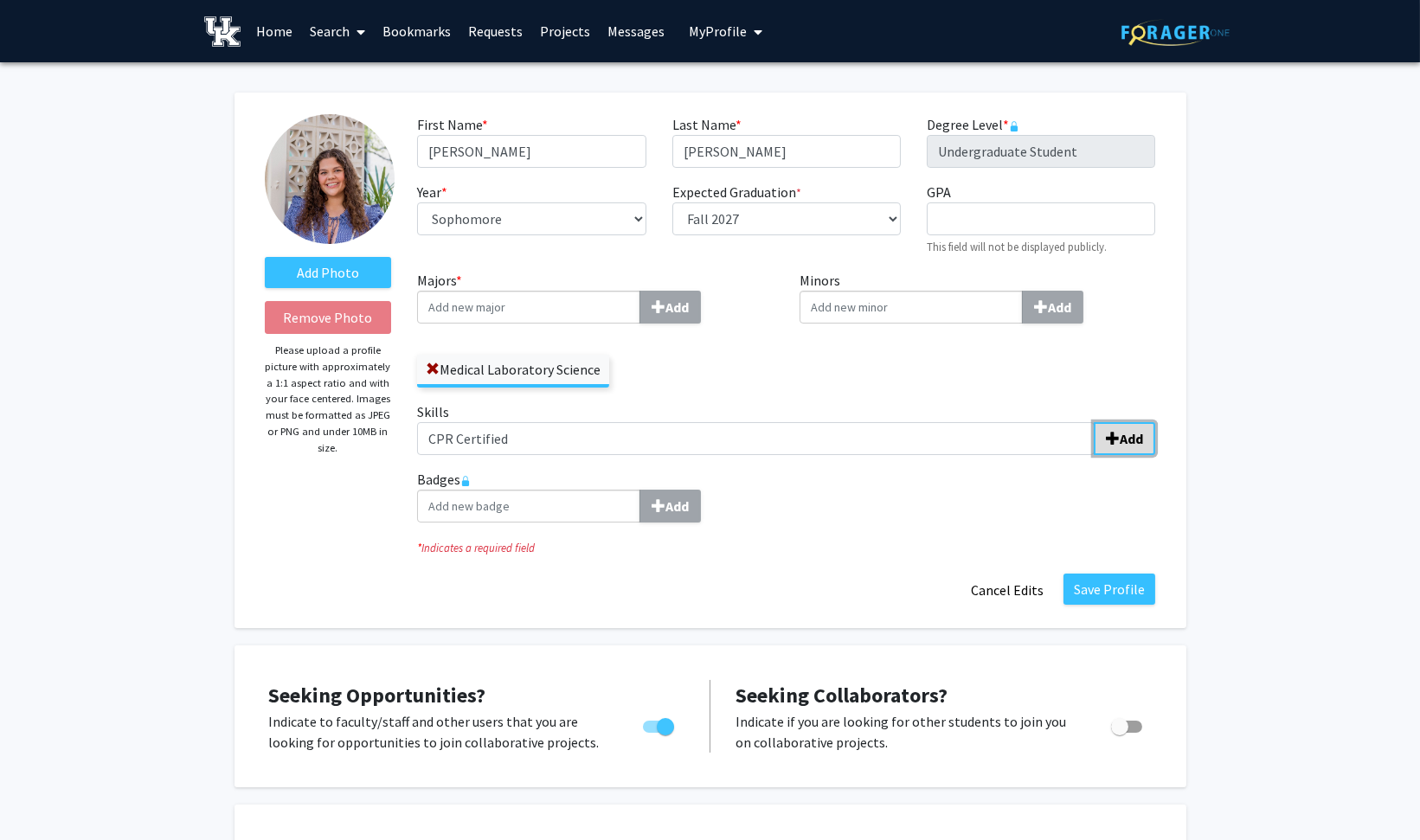
click at [1127, 434] on b "Add" at bounding box center [1131, 438] width 23 height 17
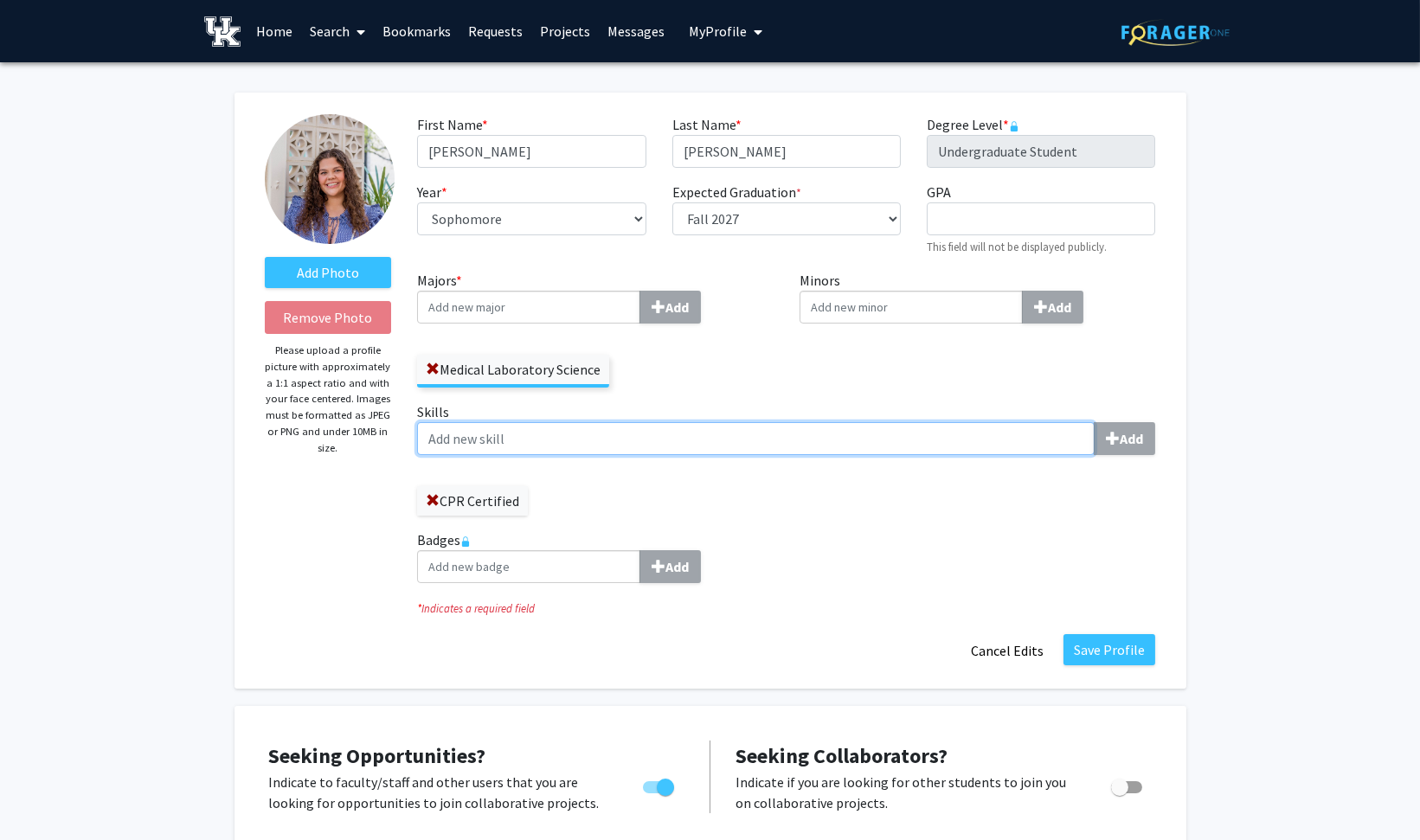
click at [517, 445] on input "Skills Add" at bounding box center [756, 438] width 678 height 33
type input "First Aid Certified"
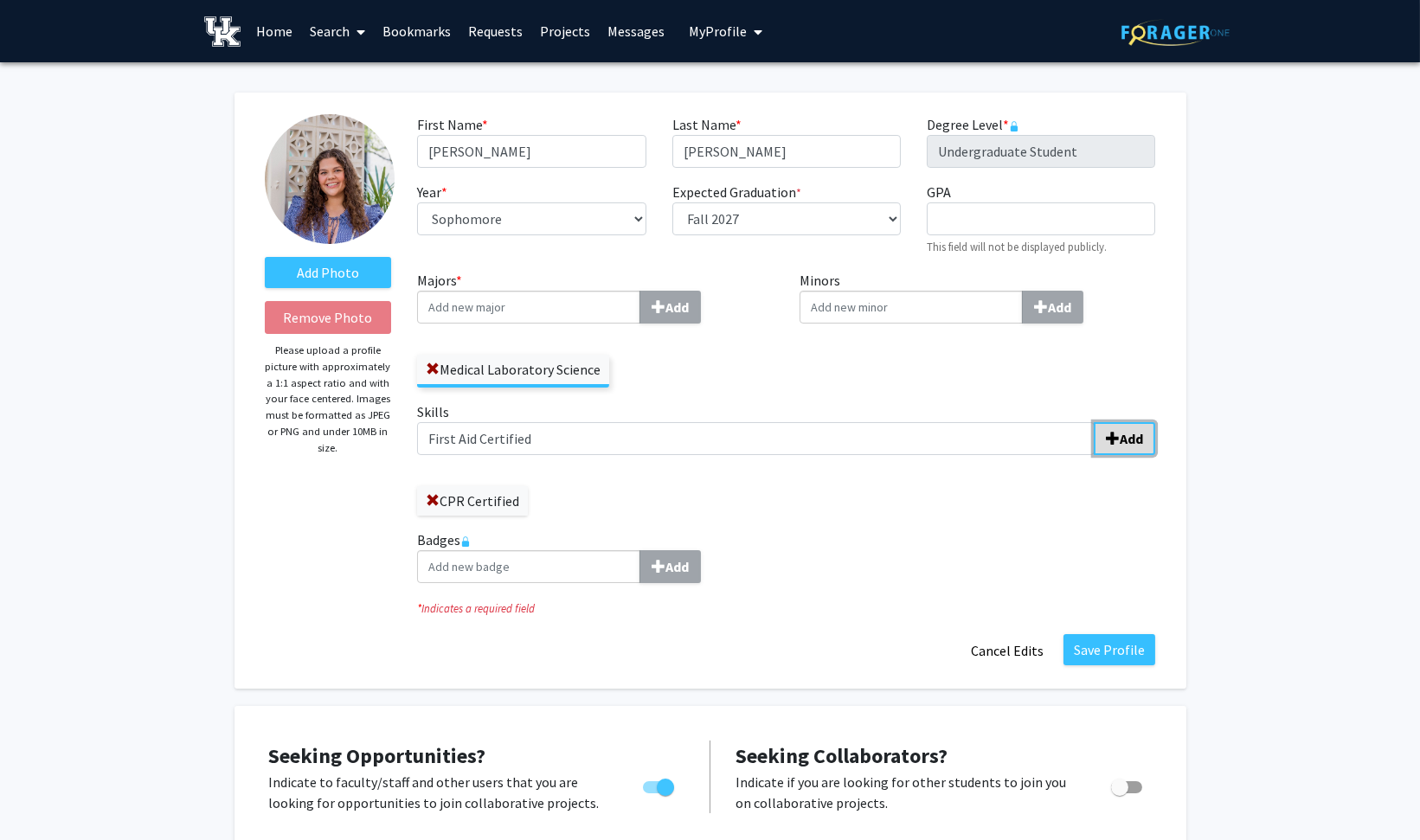
click at [1135, 436] on b "Add" at bounding box center [1131, 438] width 23 height 17
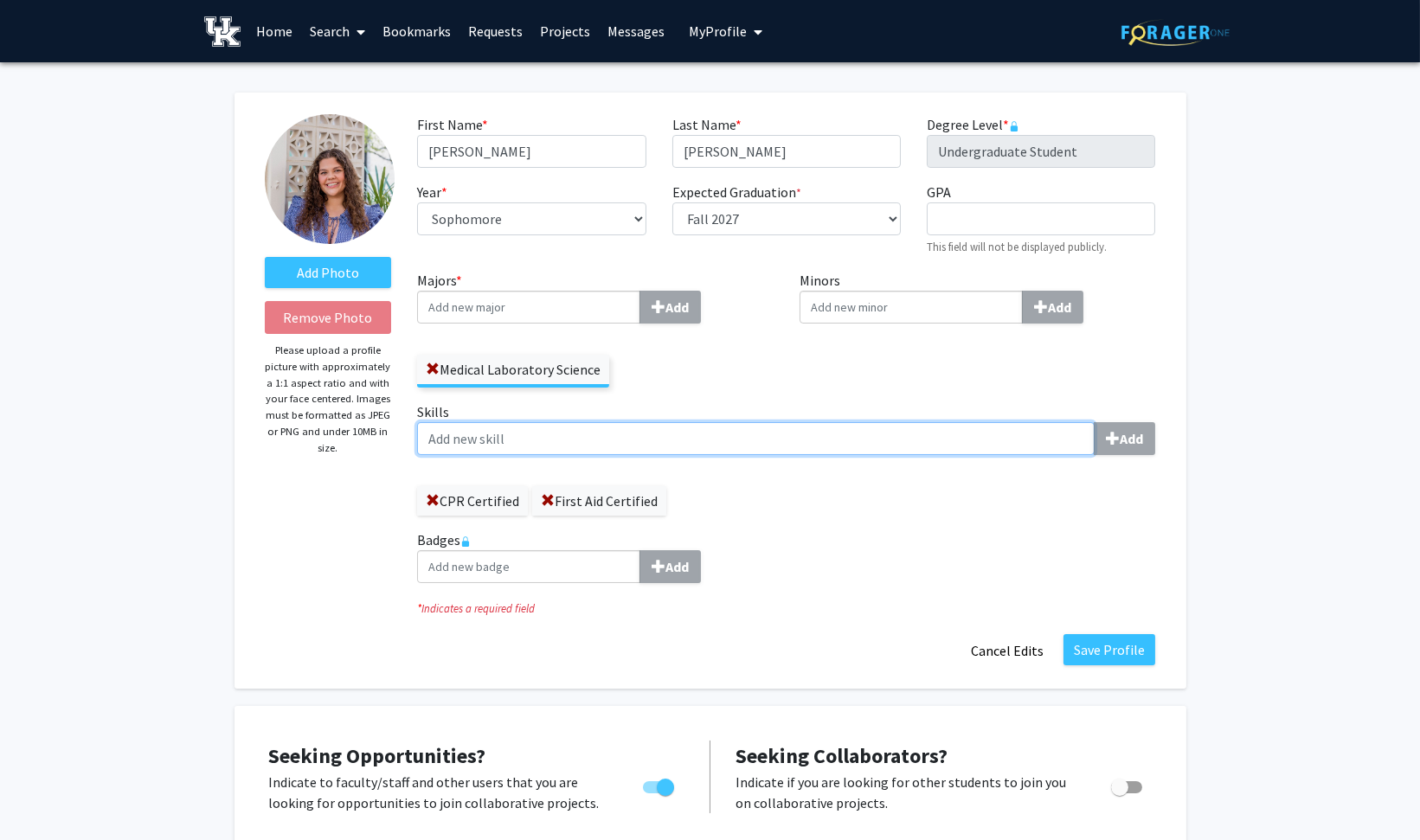
click at [775, 443] on input "Skills Add" at bounding box center [756, 438] width 678 height 33
type input "AED Certified"
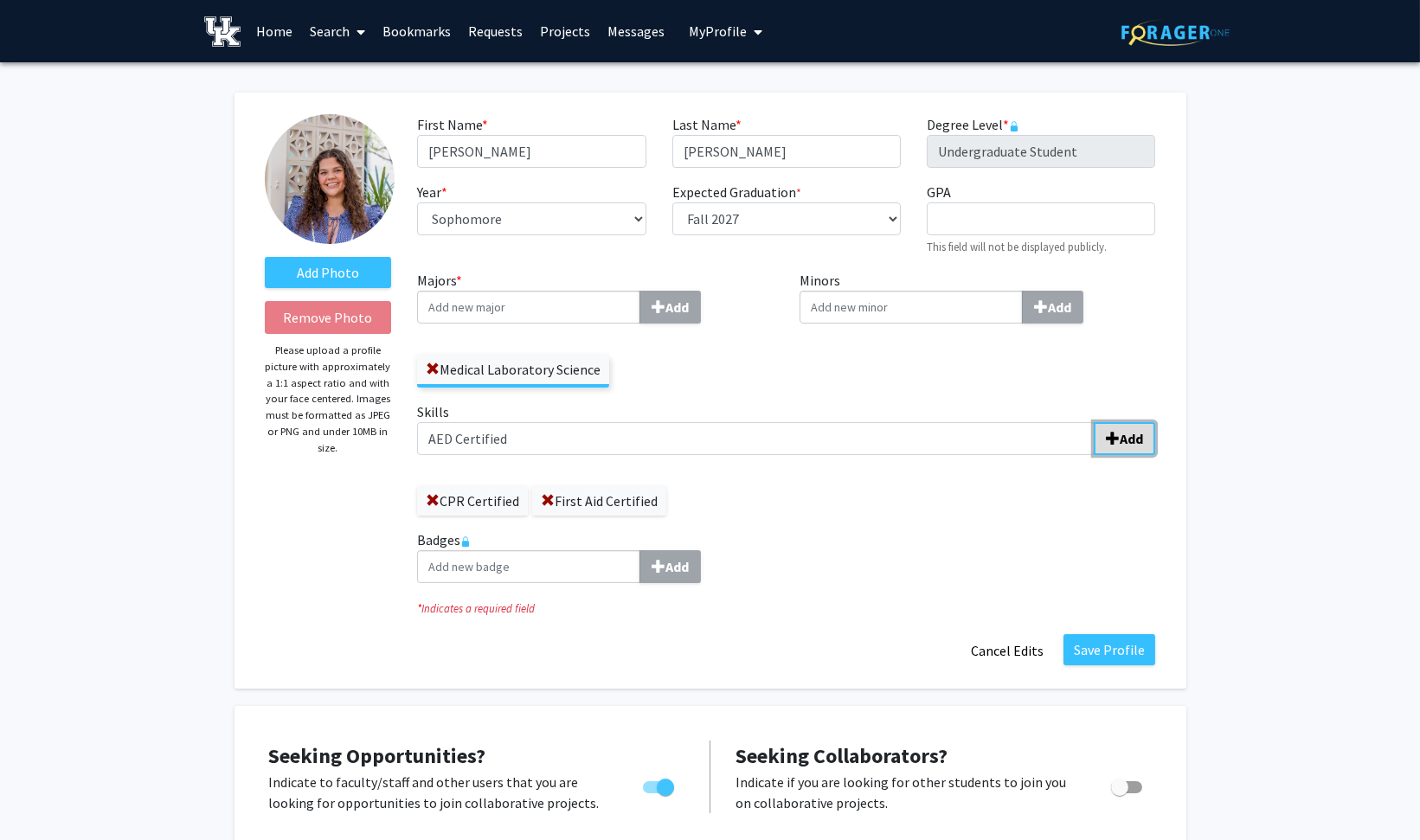
click at [1125, 446] on button "Add" at bounding box center [1124, 438] width 61 height 33
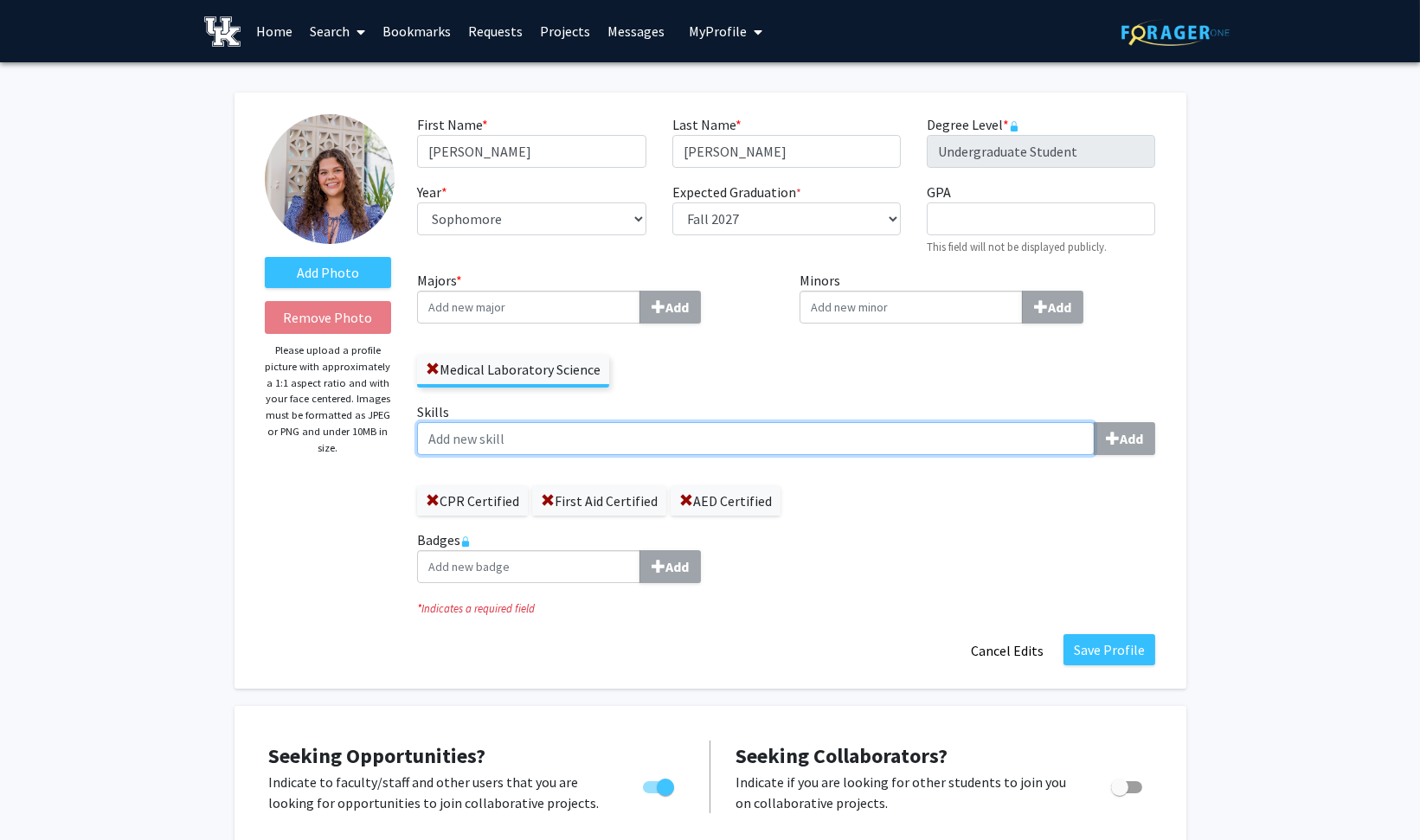
click at [840, 437] on input "Skills Add" at bounding box center [756, 438] width 678 height 33
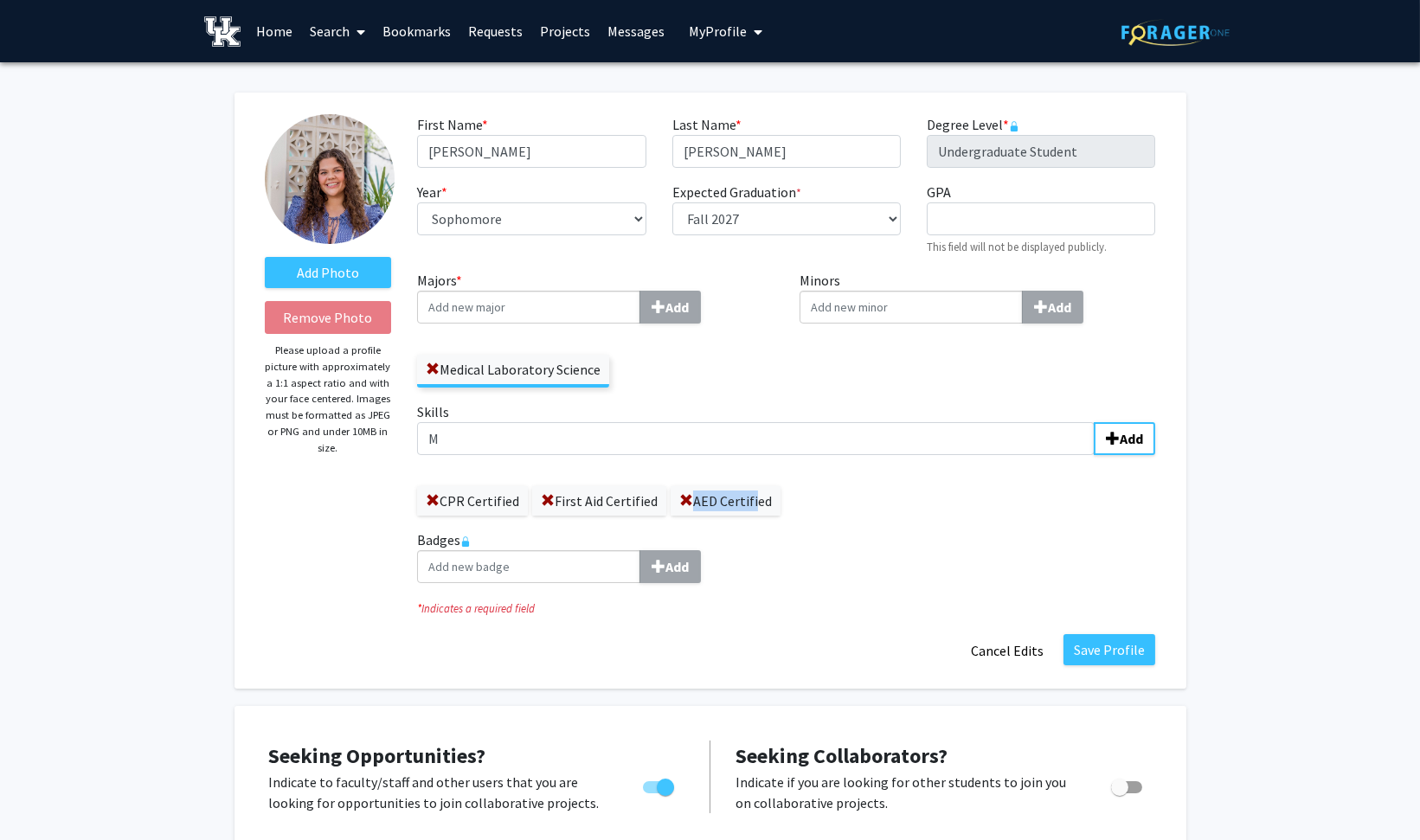
drag, startPoint x: 753, startPoint y: 494, endPoint x: 662, endPoint y: 504, distance: 91.5
click at [662, 504] on div "CPR Certified First Aid Certified AED Certified" at bounding box center [786, 493] width 738 height 47
drag, startPoint x: 662, startPoint y: 504, endPoint x: 844, endPoint y: 501, distance: 182.0
click at [844, 501] on div "CPR Certified First Aid Certified AED Certified" at bounding box center [786, 493] width 738 height 47
click at [674, 456] on div "Skills M Add CPR Certified First Aid Certified AED Certified" at bounding box center [786, 459] width 738 height 114
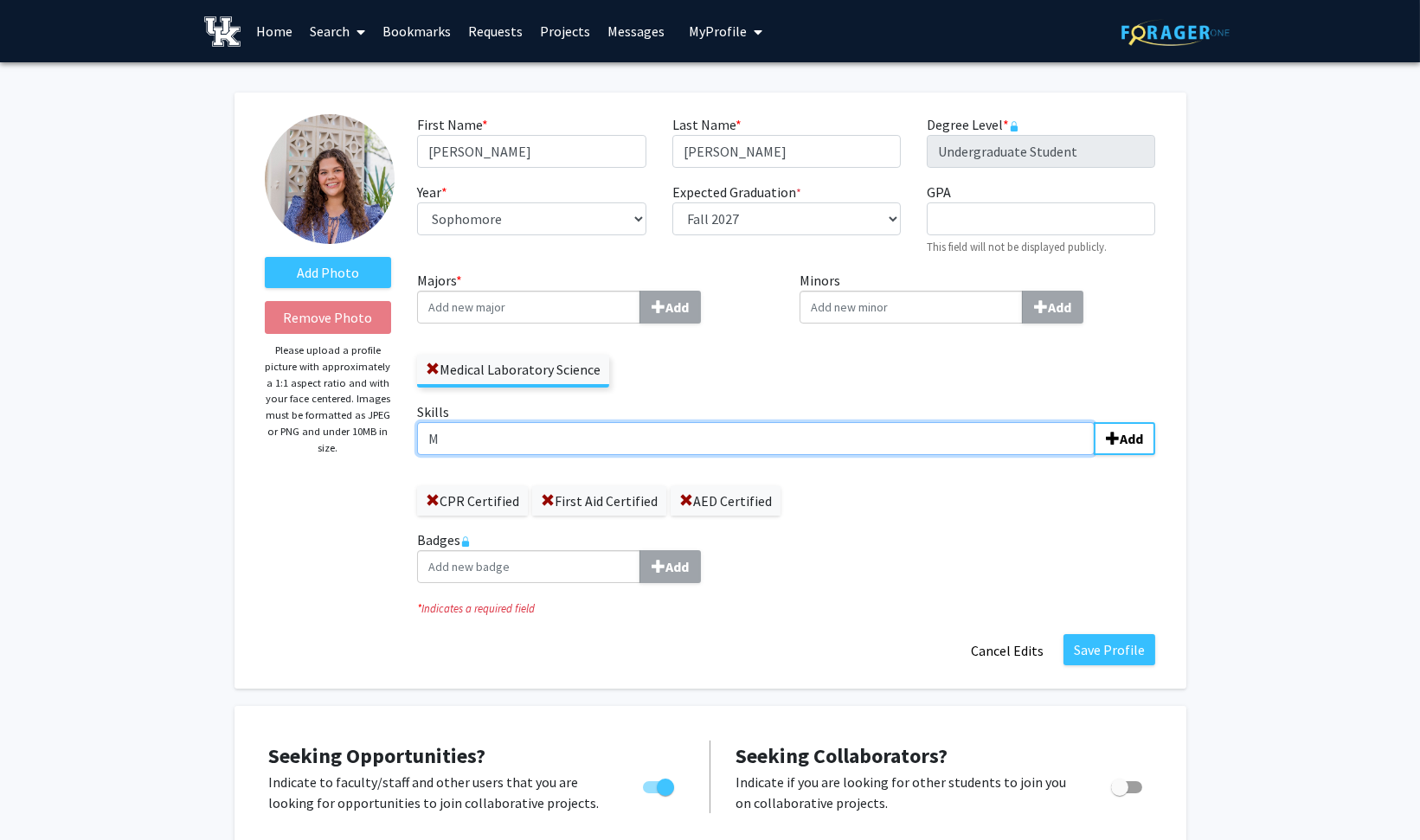
click at [616, 438] on input "M" at bounding box center [756, 438] width 678 height 33
type input "Microsoft Word"
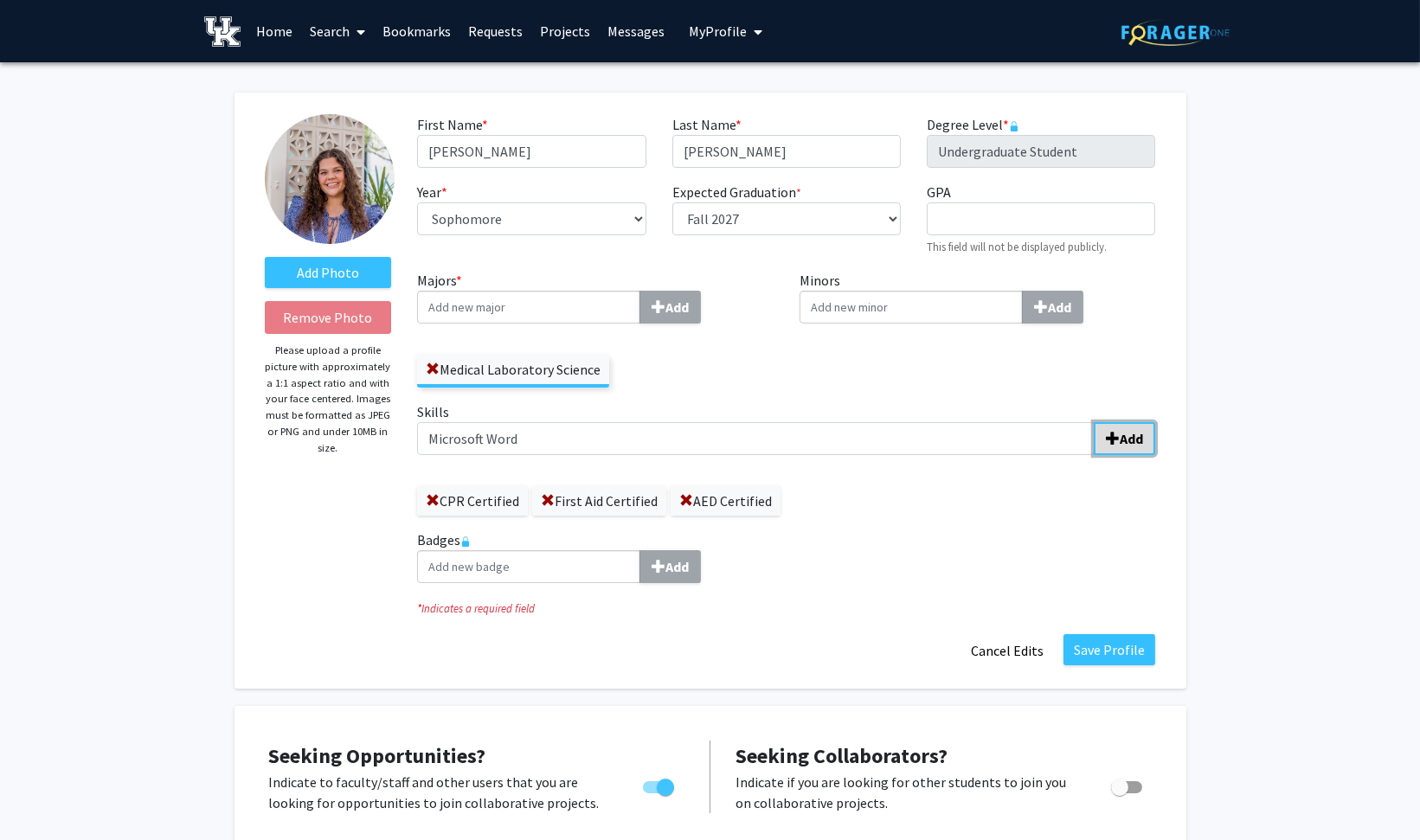
click at [1121, 443] on b "Add" at bounding box center [1131, 438] width 23 height 17
click at [431, 498] on span at bounding box center [433, 501] width 14 height 14
click at [431, 496] on span at bounding box center [433, 501] width 14 height 14
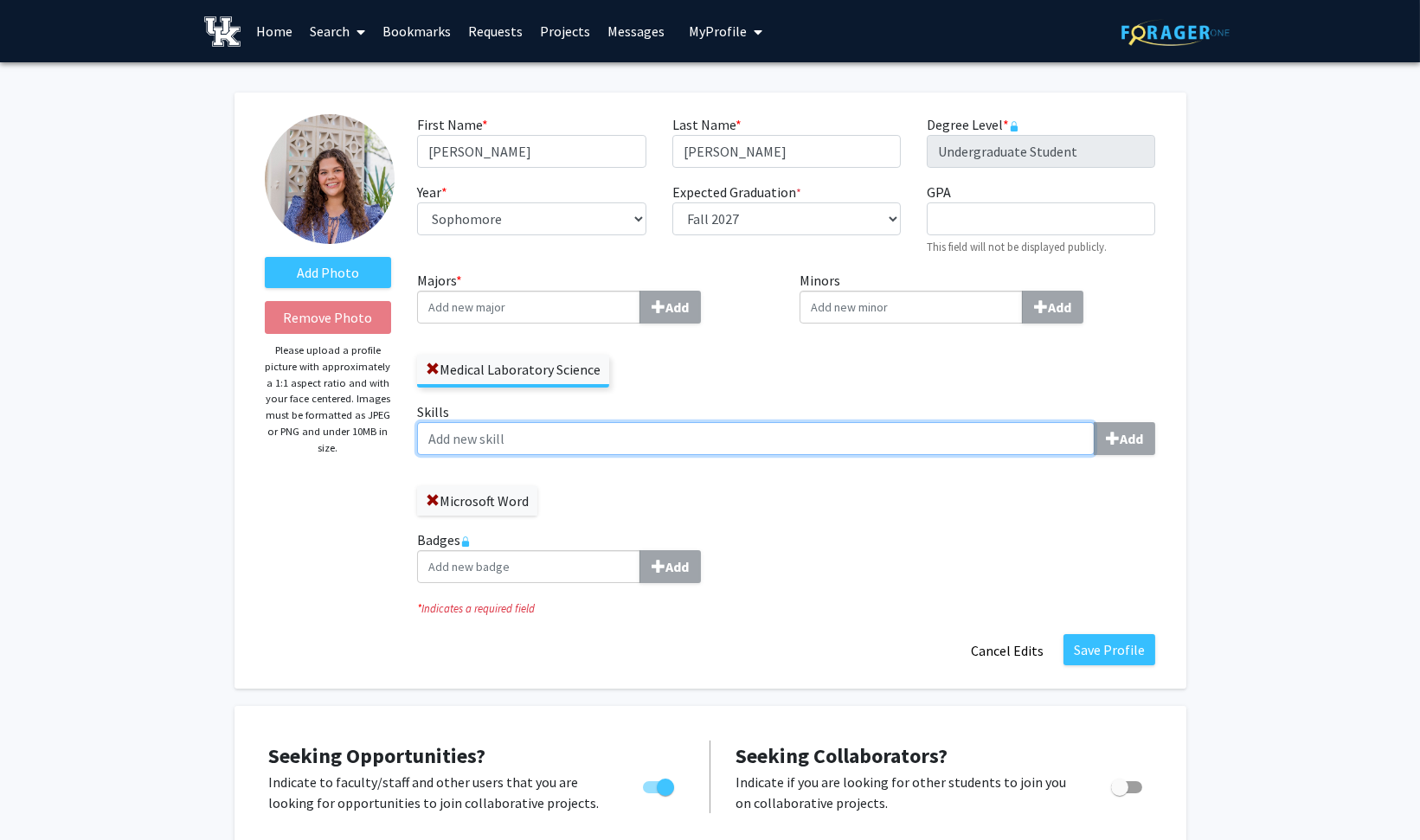
click at [471, 446] on input "Skills Add" at bounding box center [756, 438] width 678 height 33
type input "Attention to Detail"
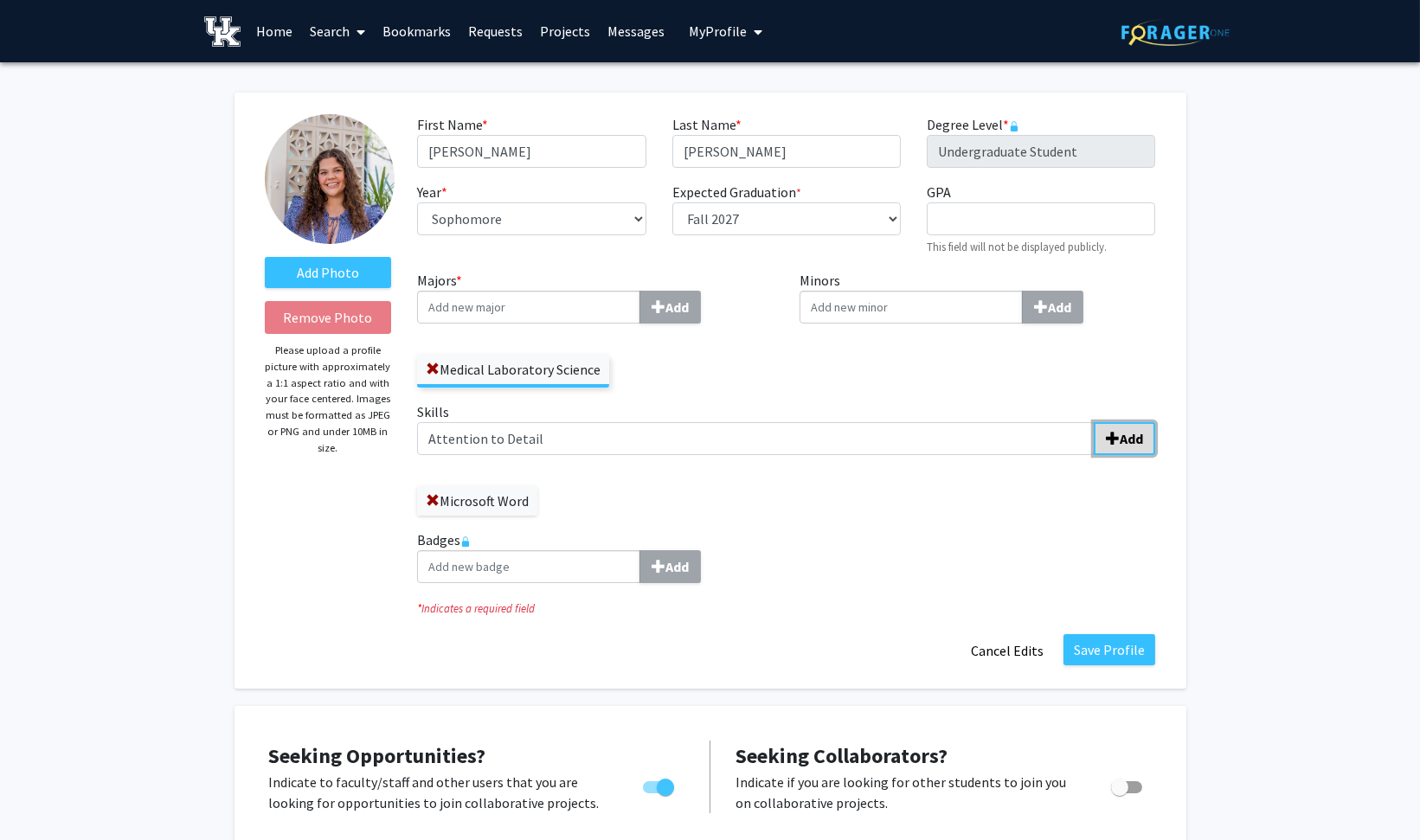
click at [1148, 437] on button "Add" at bounding box center [1124, 438] width 61 height 33
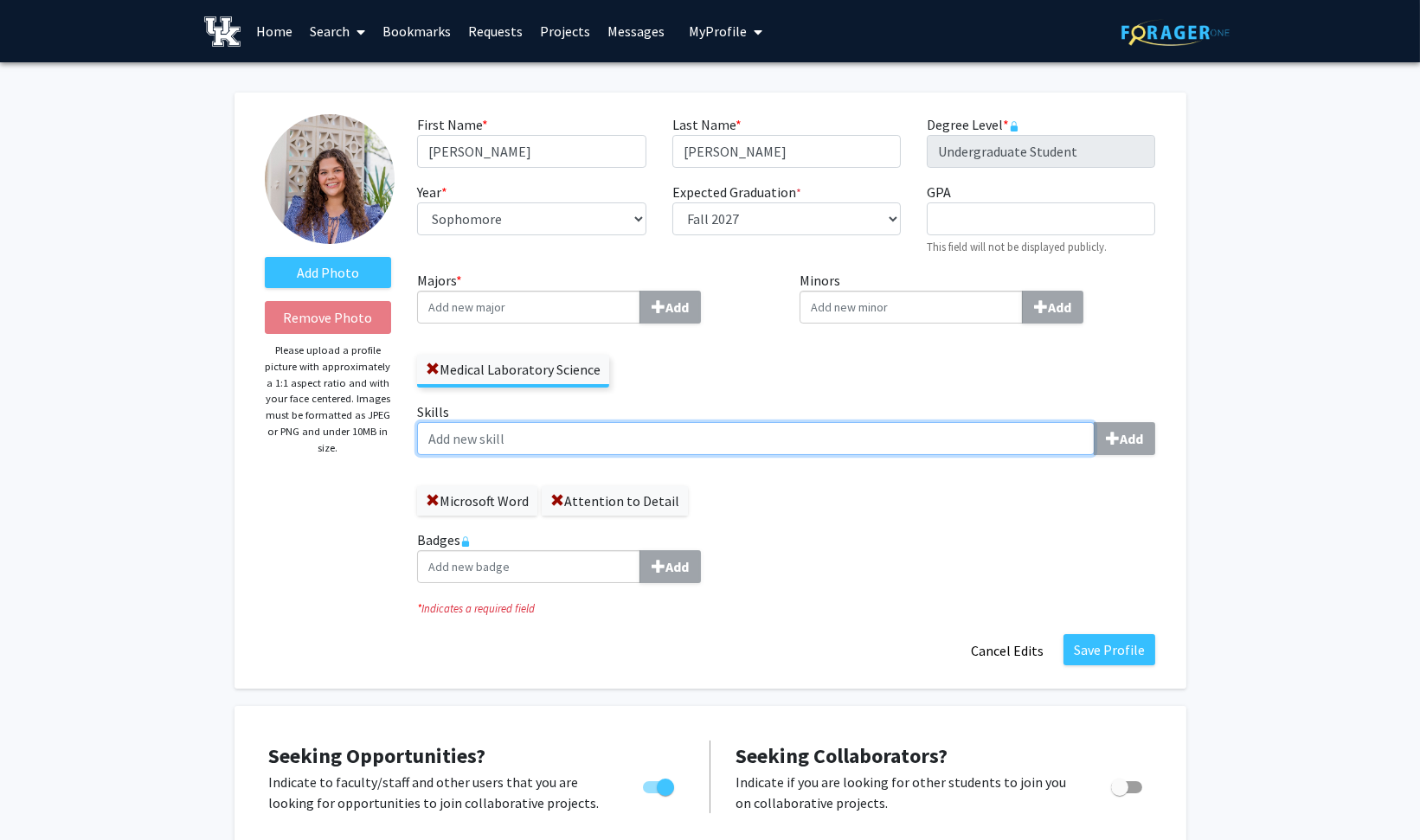
click at [857, 436] on input "Skills Add" at bounding box center [756, 438] width 678 height 33
type input "Open to Feedback"
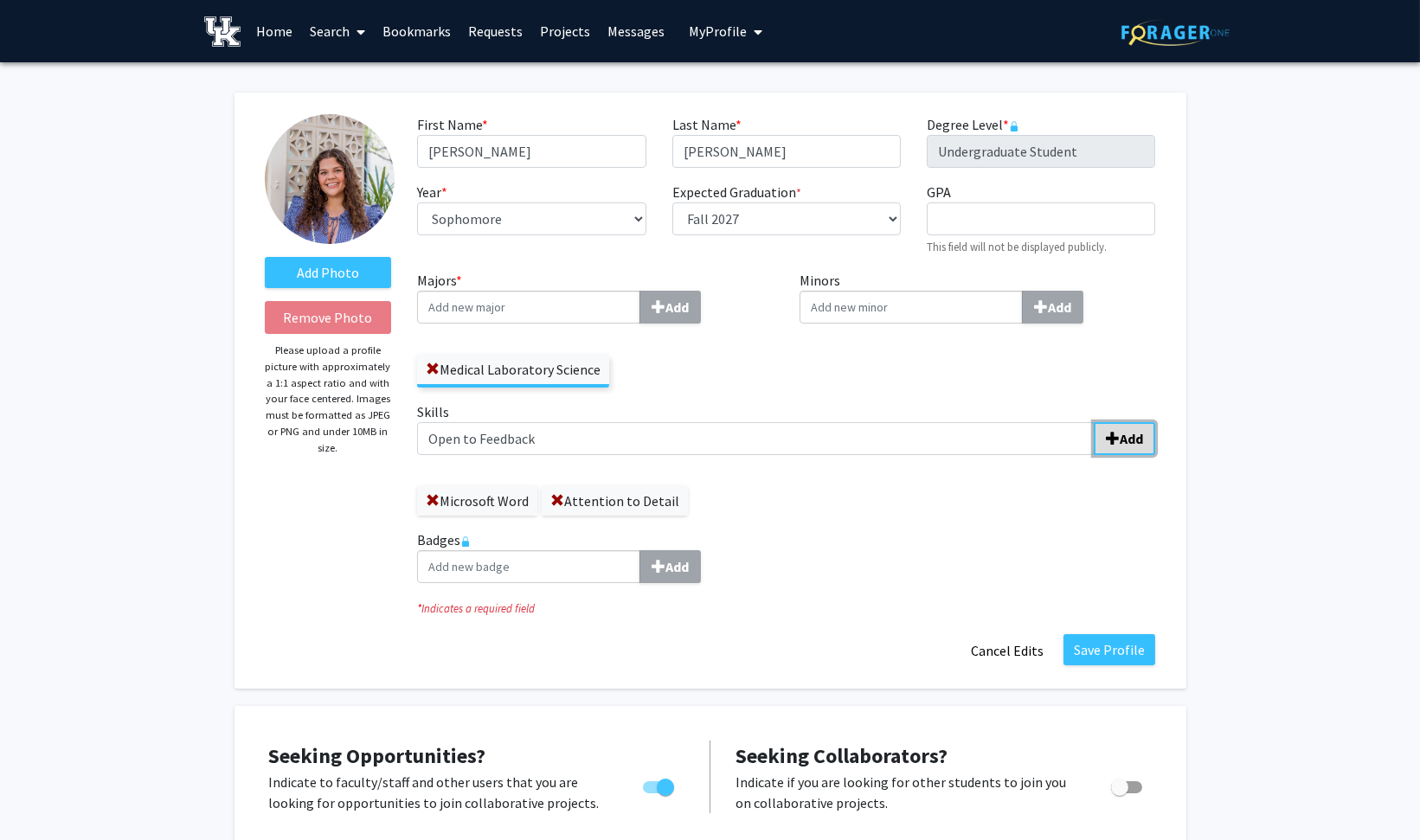
click at [1117, 432] on span "submit" at bounding box center [1113, 438] width 14 height 14
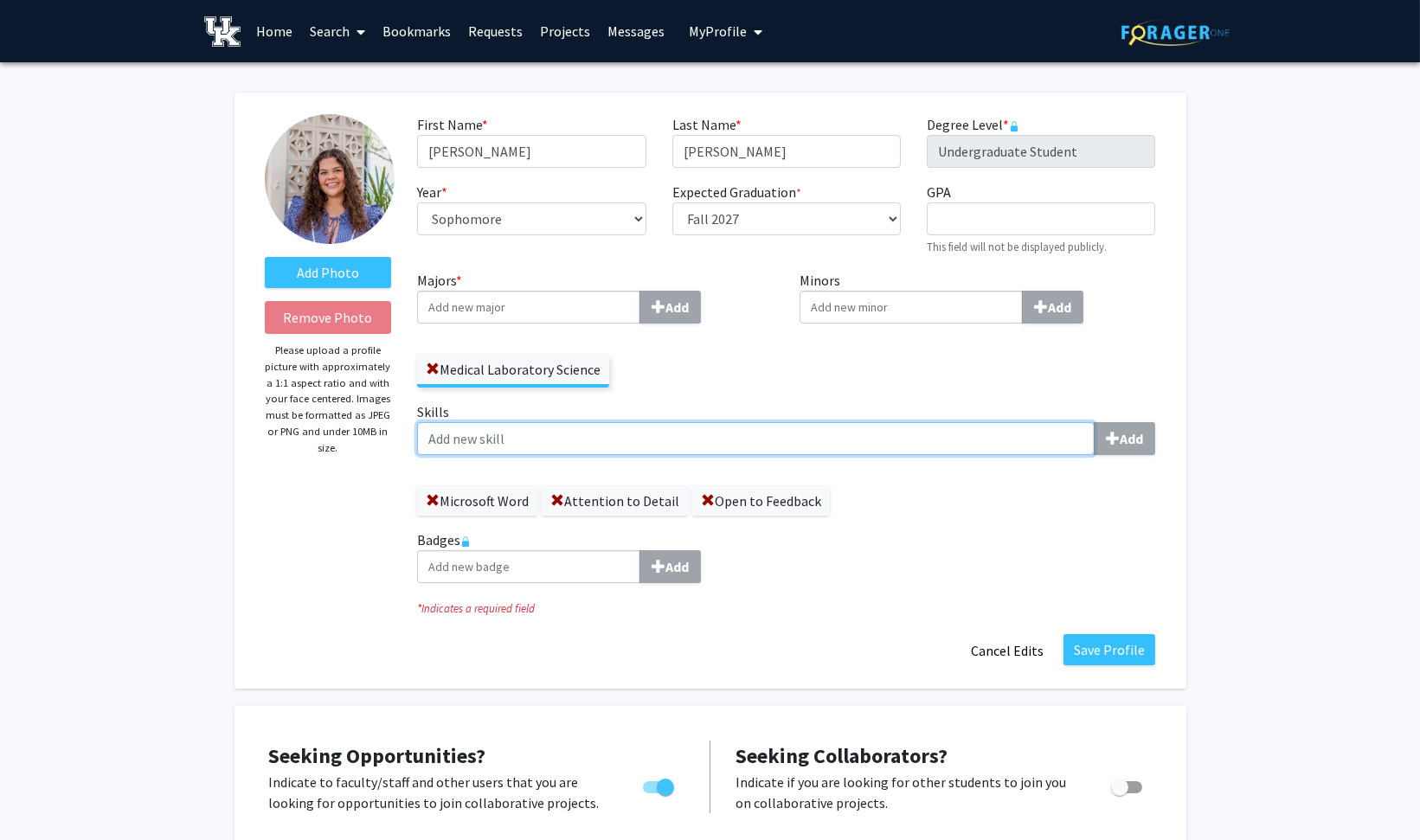
click at [577, 448] on input "Skills Add" at bounding box center [756, 438] width 678 height 33
type input "Responsive to email"
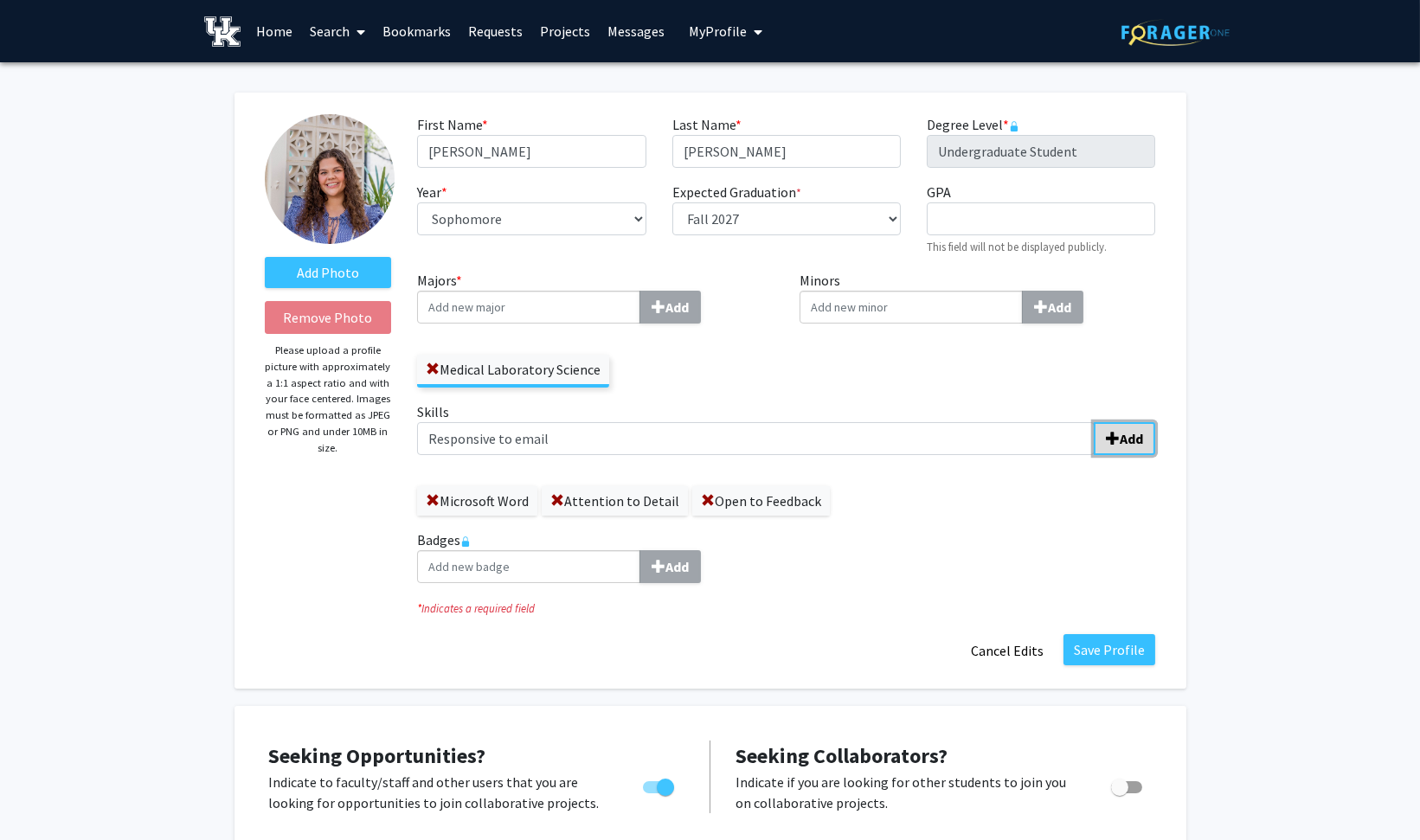
click at [1146, 452] on button "Add" at bounding box center [1124, 438] width 61 height 33
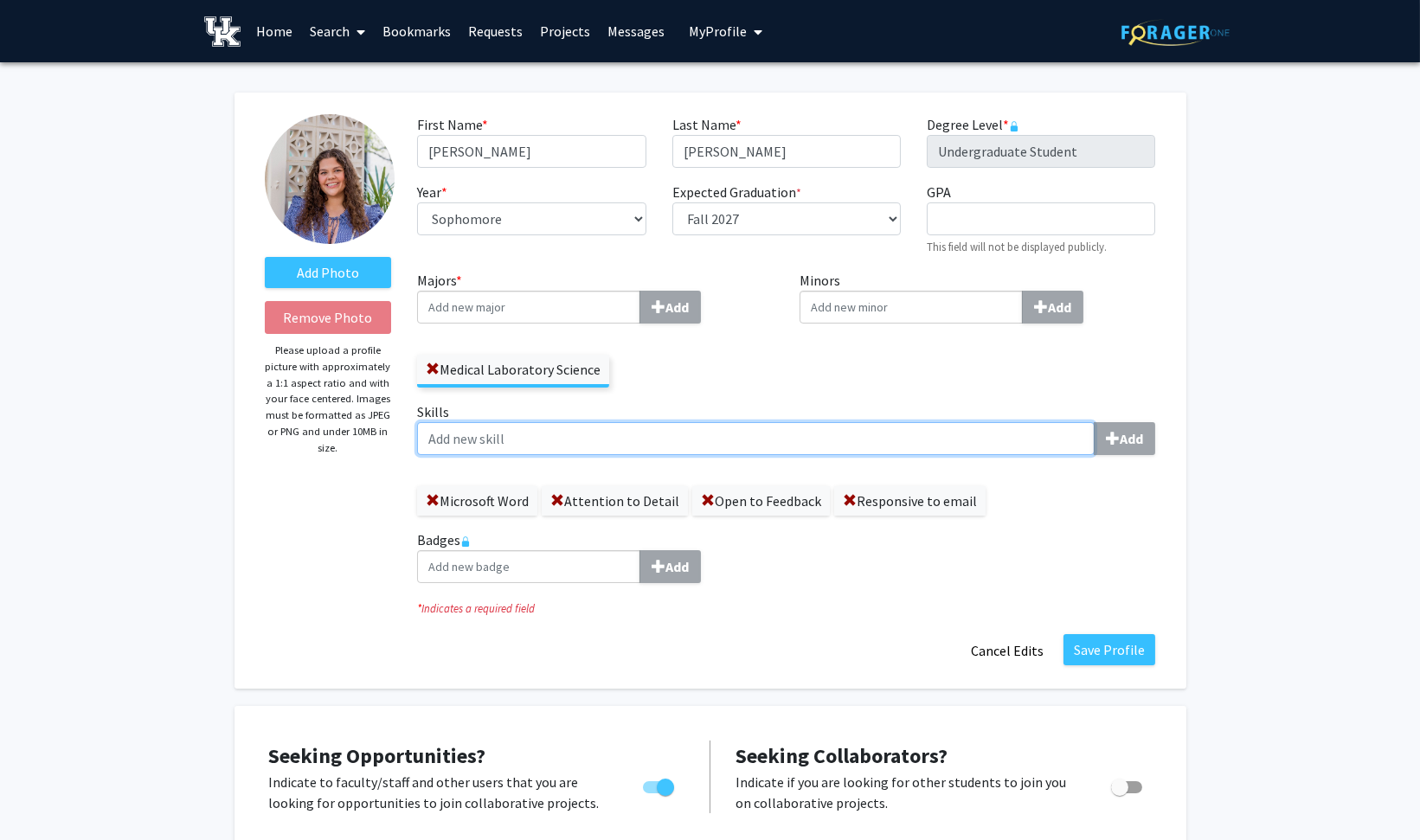
click at [863, 430] on input "Skills Add" at bounding box center [756, 438] width 678 height 33
type input "a"
type input "Strong Communication Skills"
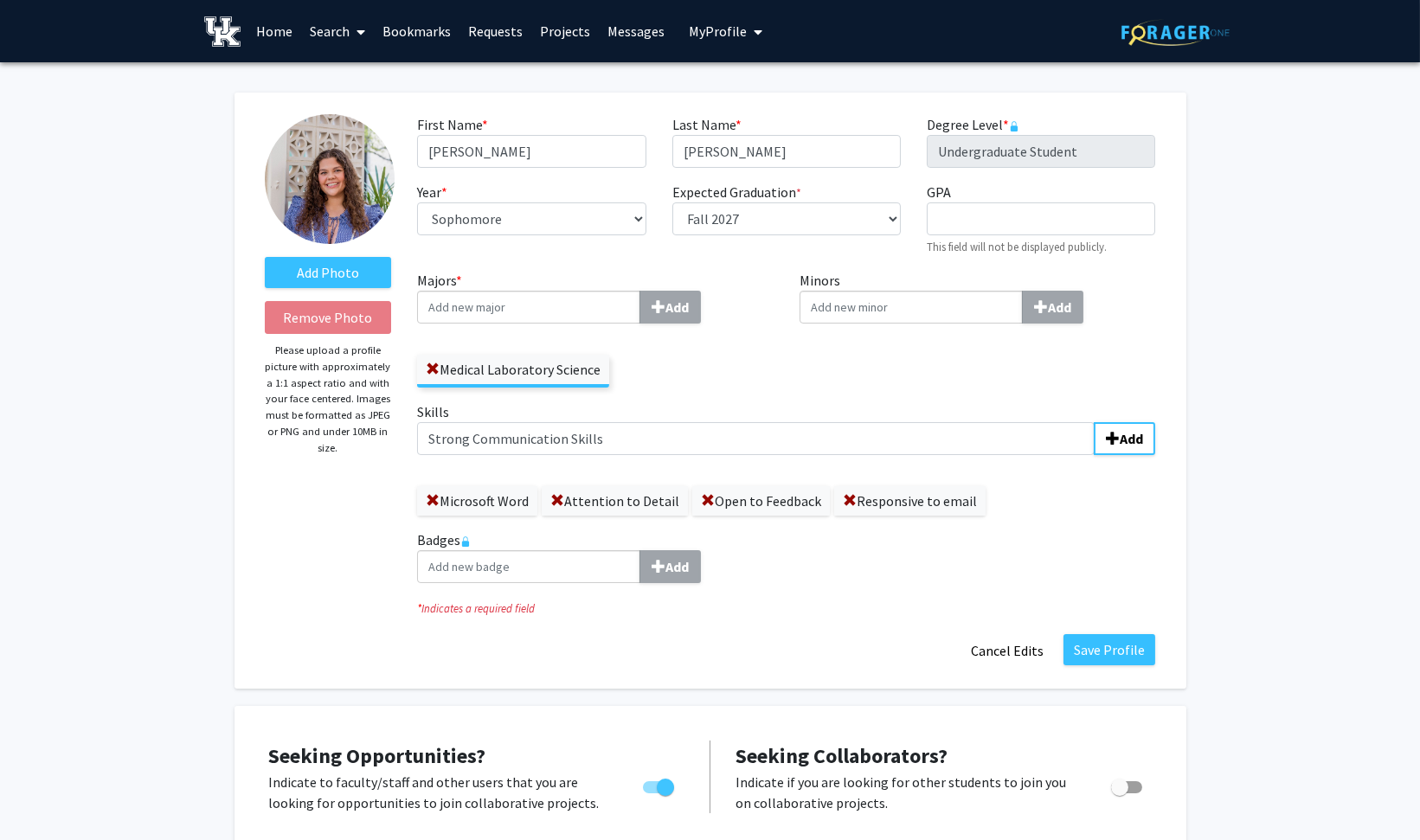
click at [947, 497] on label "Responsive to email" at bounding box center [910, 501] width 151 height 29
click at [1100, 441] on button "Add" at bounding box center [1124, 438] width 61 height 33
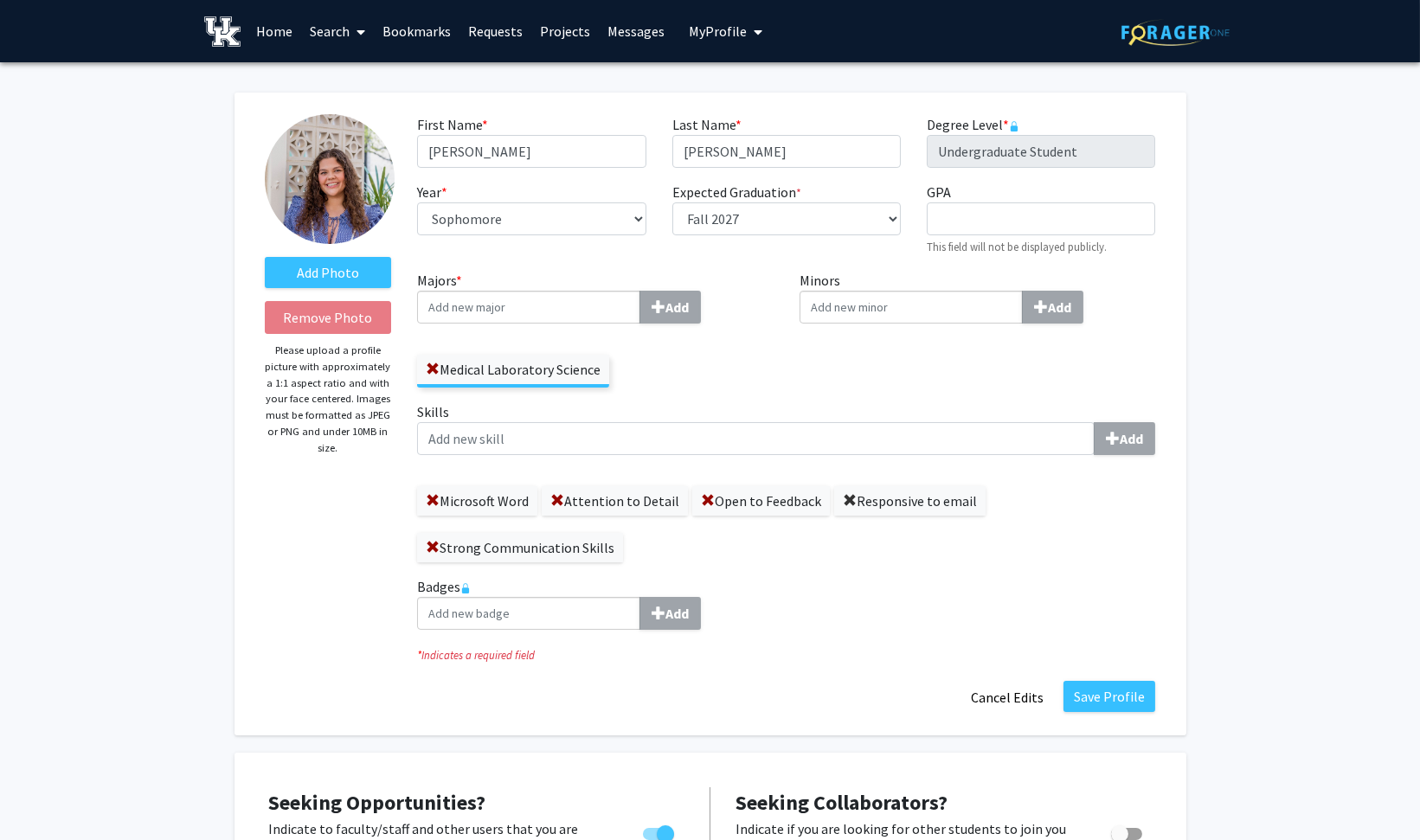
click at [843, 500] on span at bounding box center [850, 501] width 14 height 14
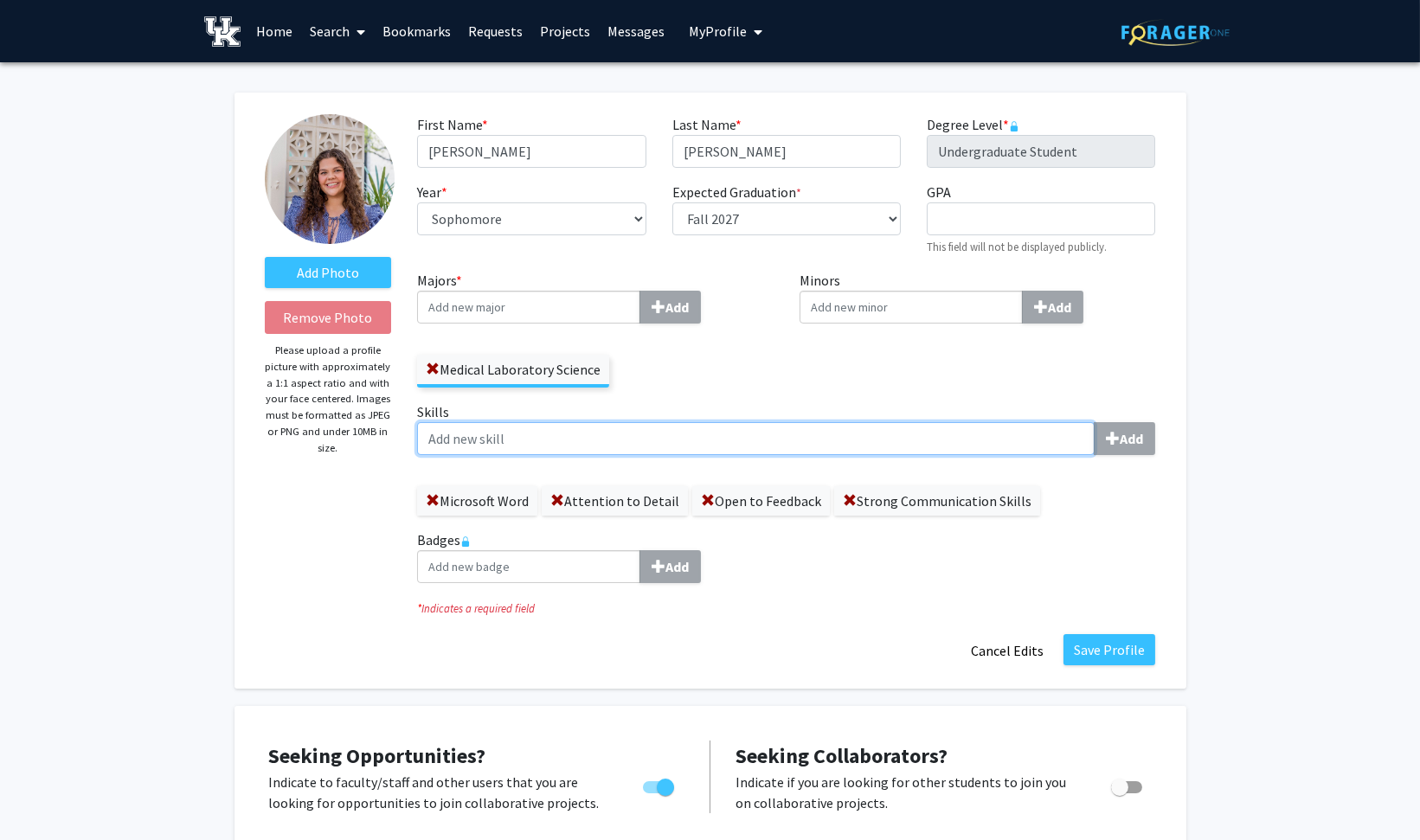
click at [737, 439] on input "Skills Add" at bounding box center [756, 438] width 678 height 33
type input "Responsive to Email"
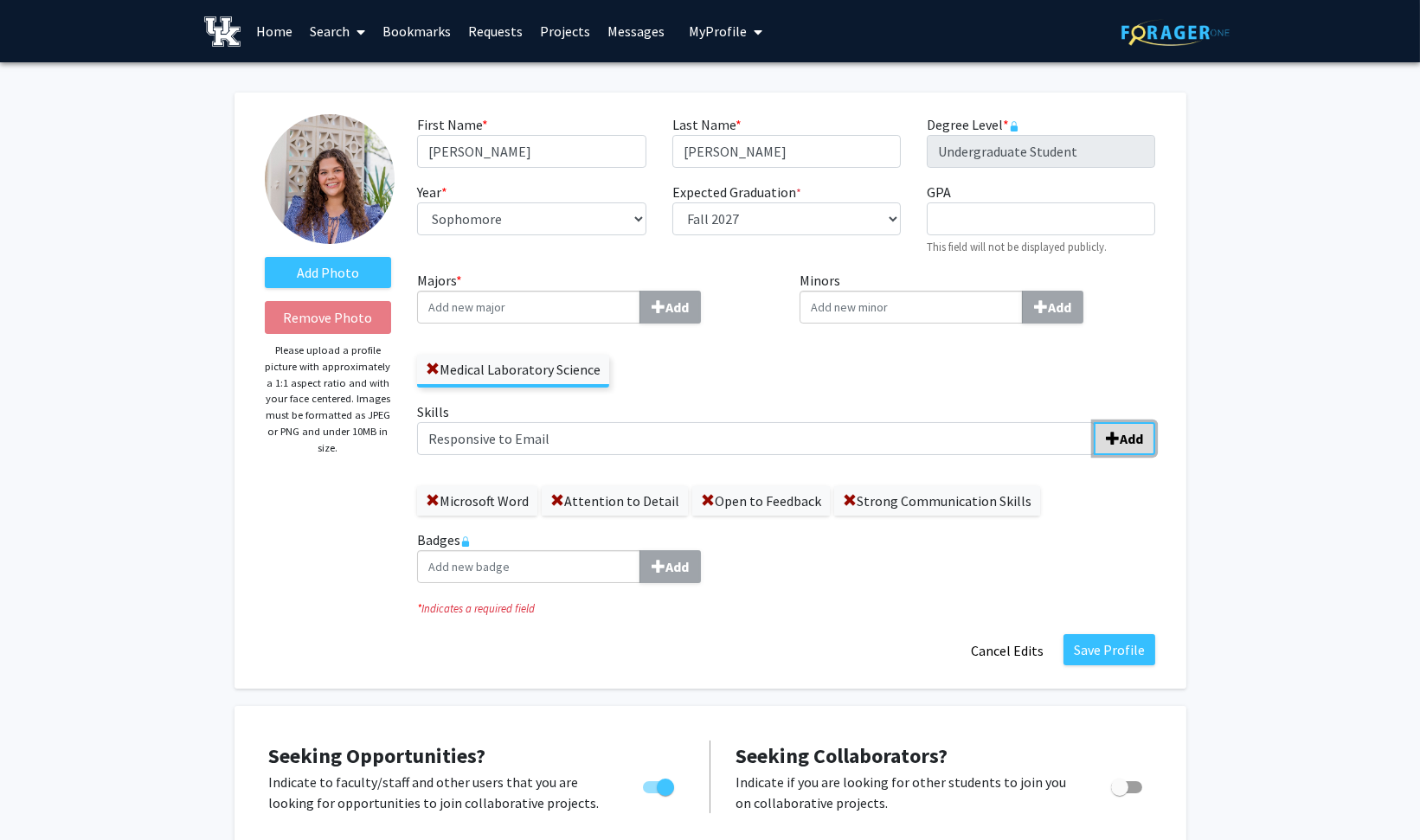
click at [1143, 444] on b "Add" at bounding box center [1131, 438] width 23 height 17
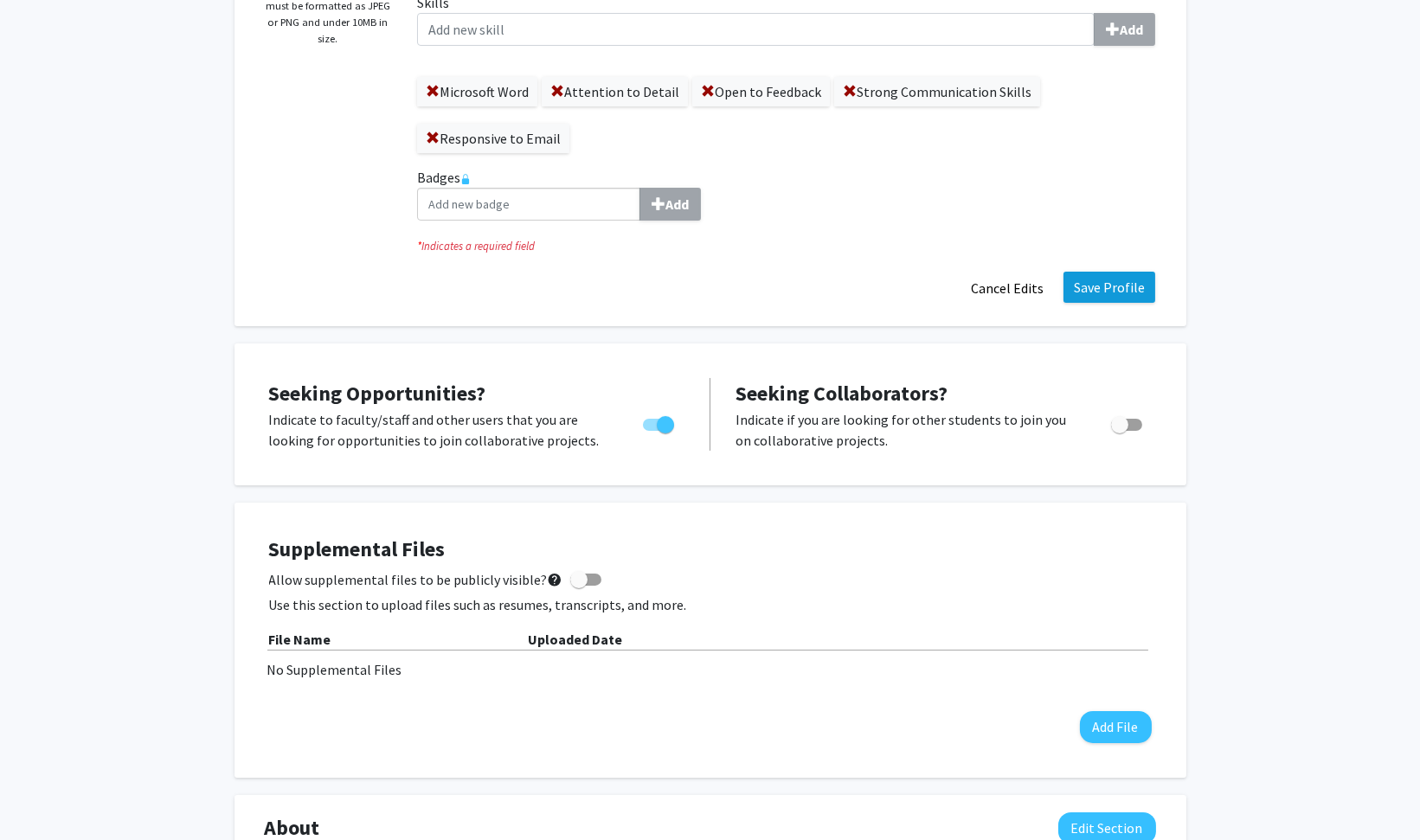
scroll to position [408, 0]
click at [1113, 289] on button "Save Profile" at bounding box center [1109, 288] width 92 height 31
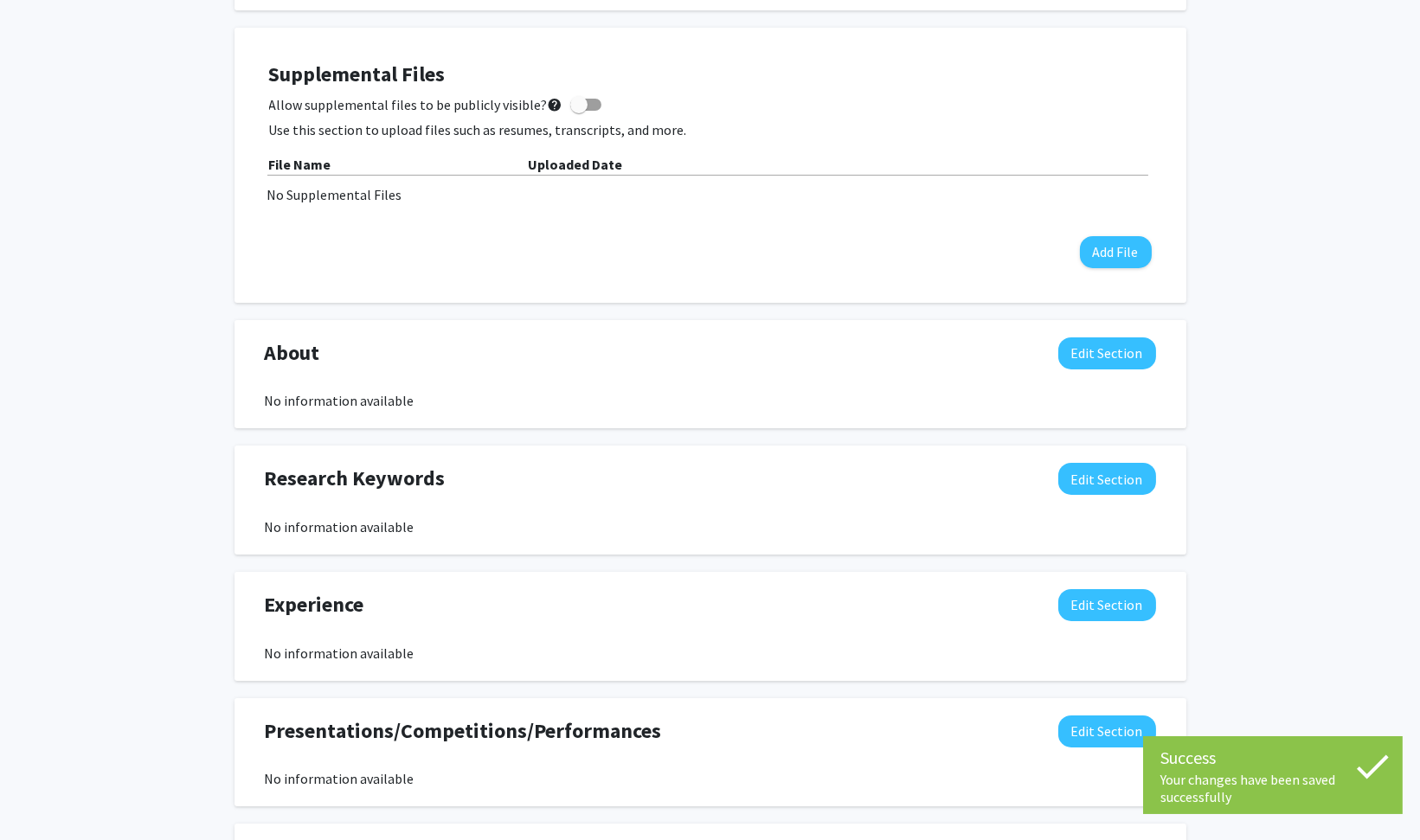
scroll to position [506, 0]
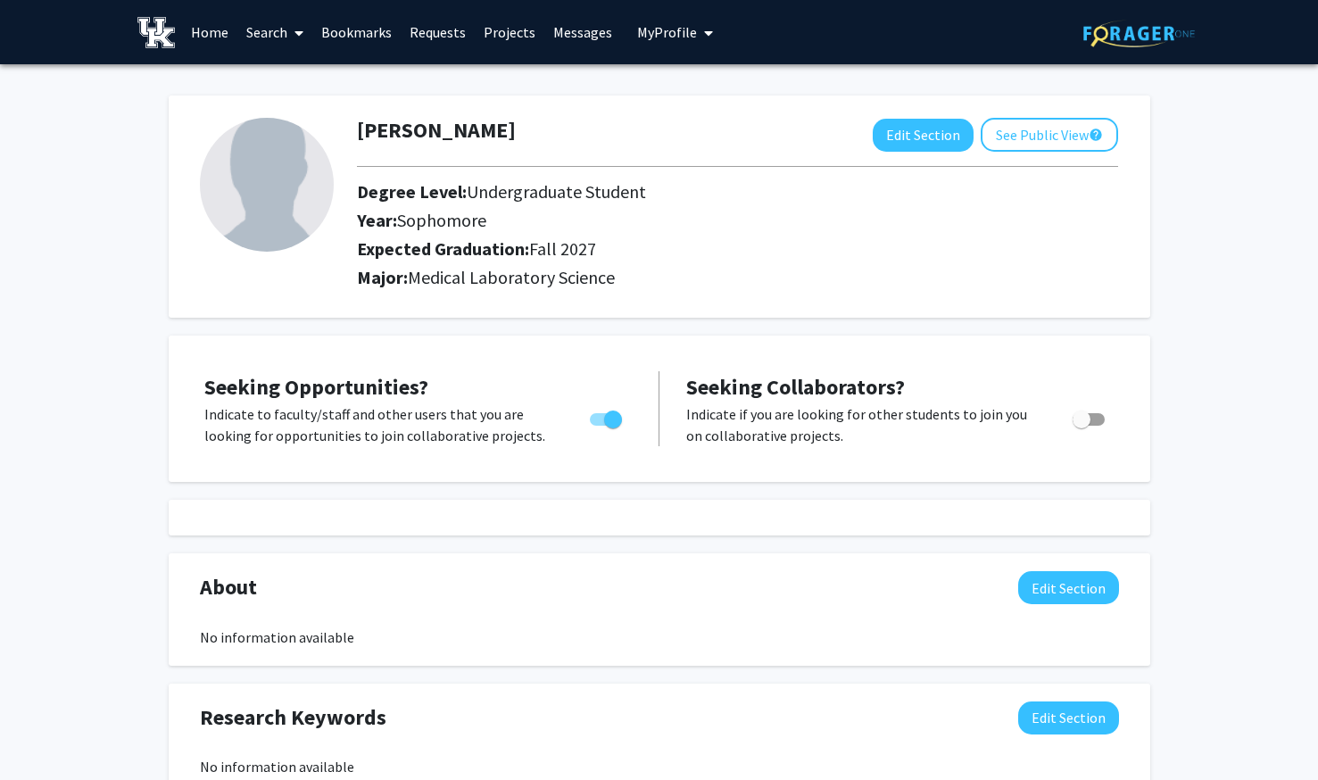
click at [219, 24] on link "Home" at bounding box center [209, 32] width 55 height 62
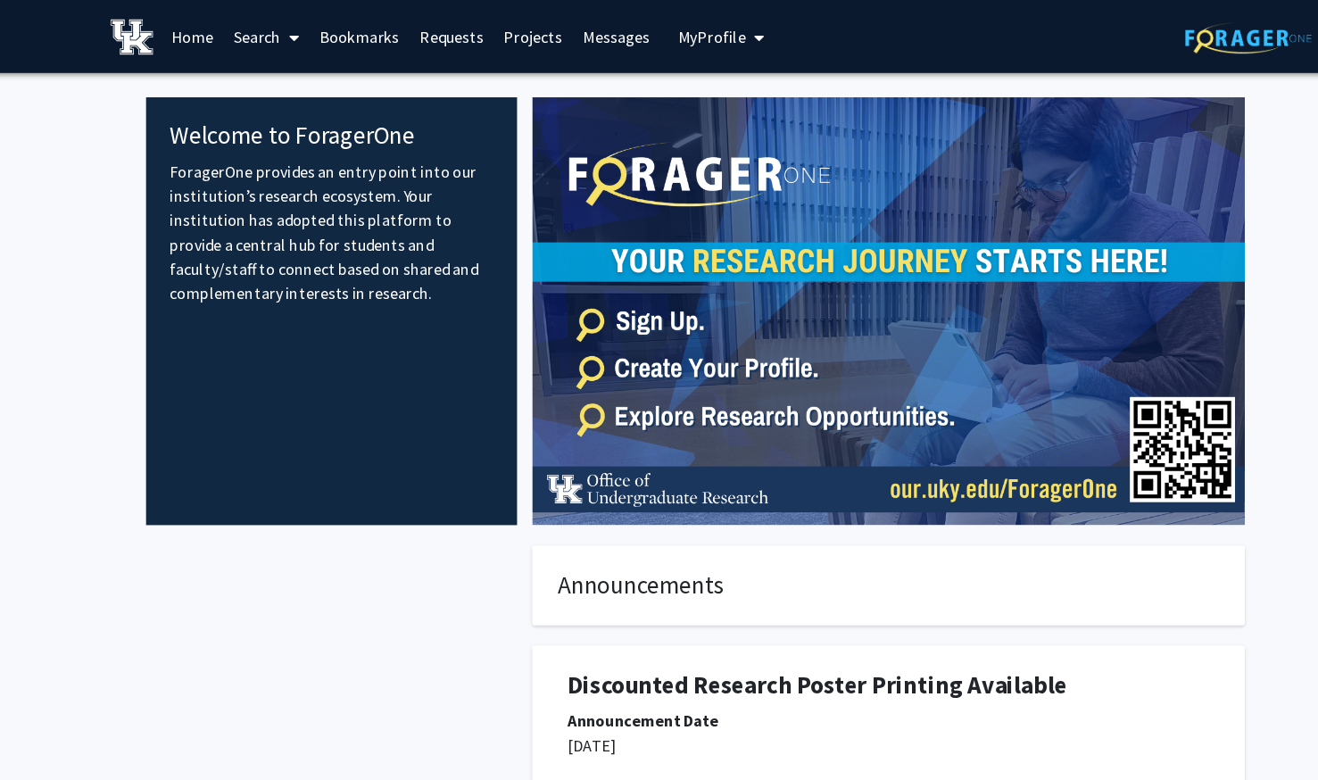
click at [283, 36] on link "Search" at bounding box center [274, 32] width 75 height 62
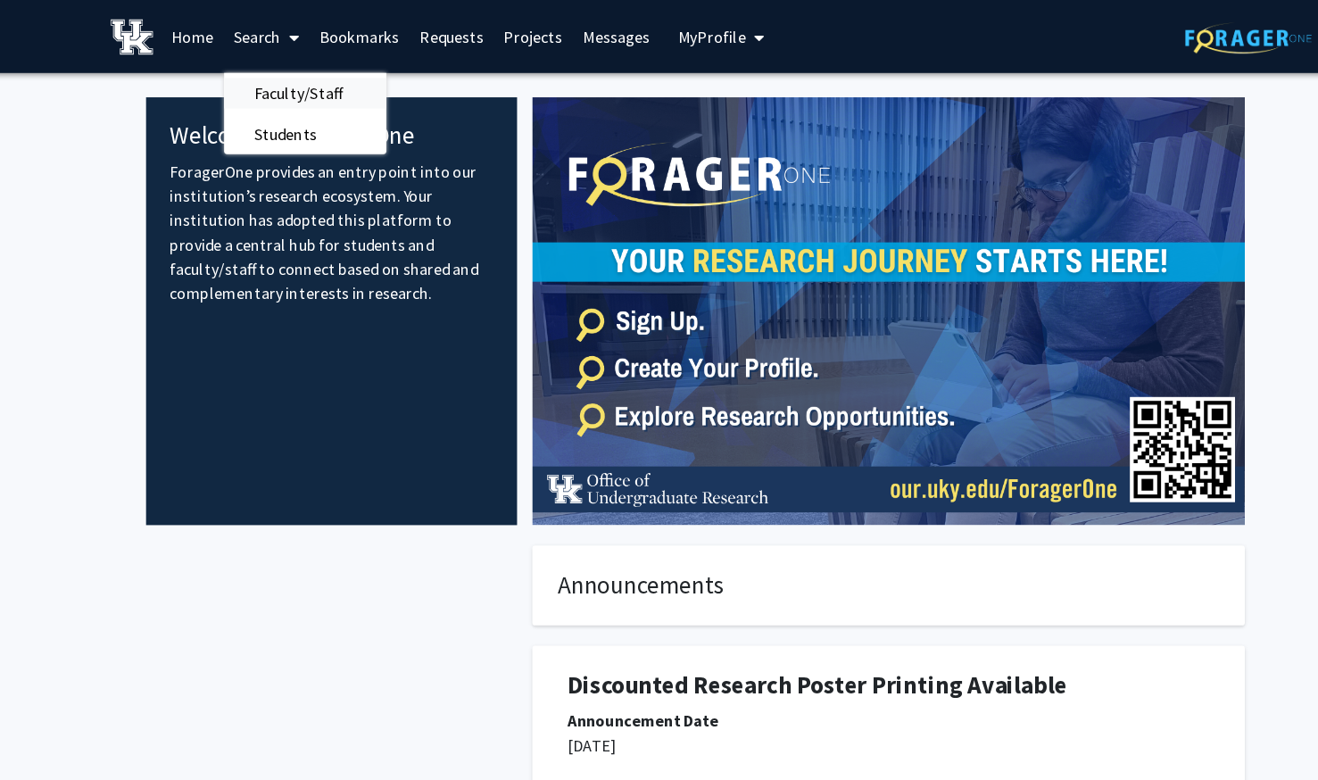
click at [308, 70] on span "Faculty/Staff" at bounding box center [302, 82] width 131 height 36
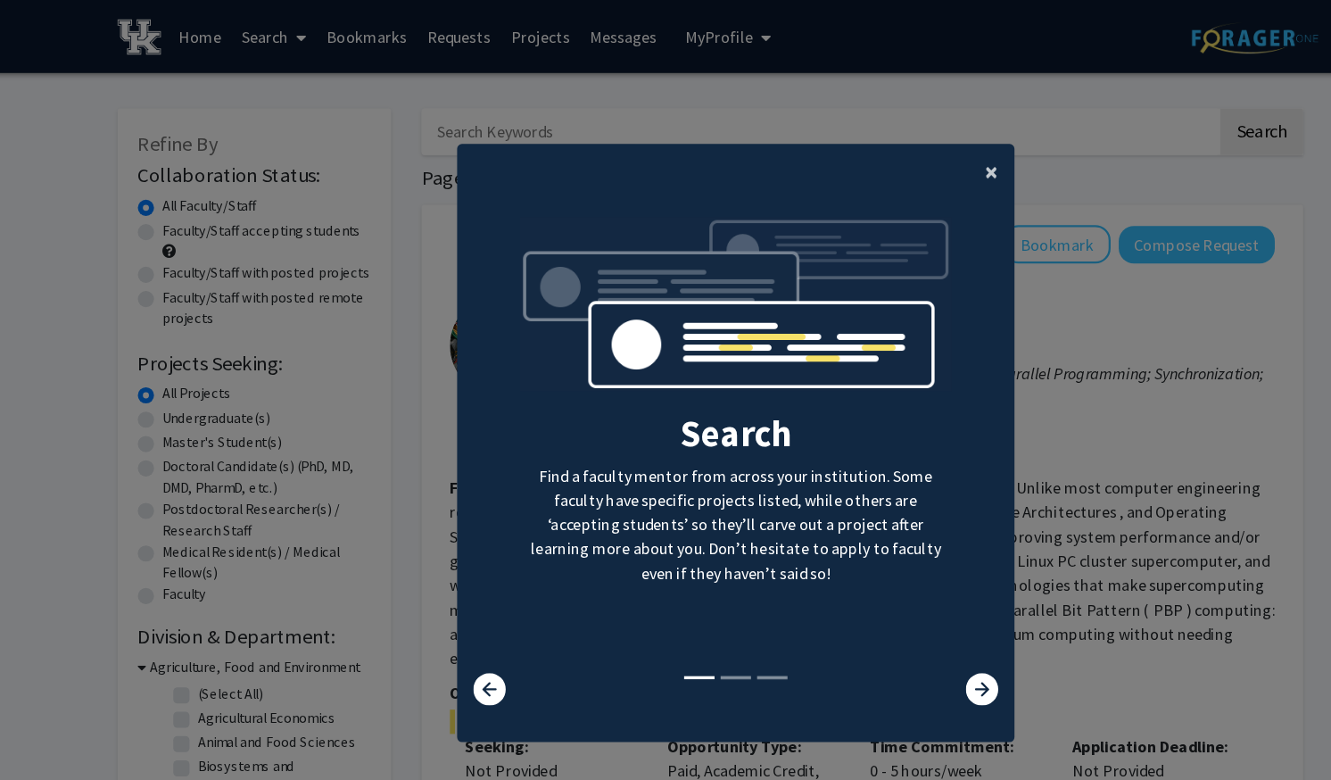
click at [912, 144] on button "×" at bounding box center [913, 152] width 40 height 50
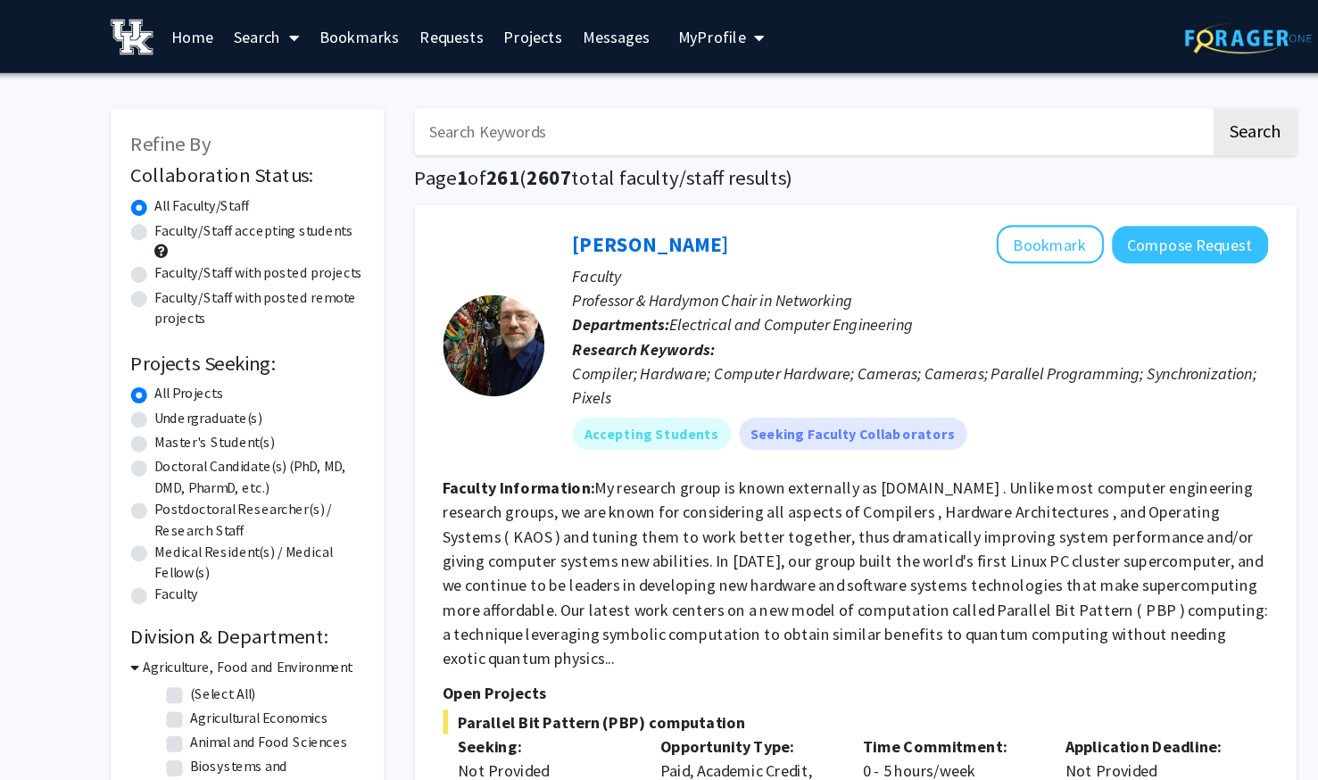
click at [290, 36] on span at bounding box center [295, 33] width 16 height 62
click at [311, 112] on span "Students" at bounding box center [291, 118] width 109 height 36
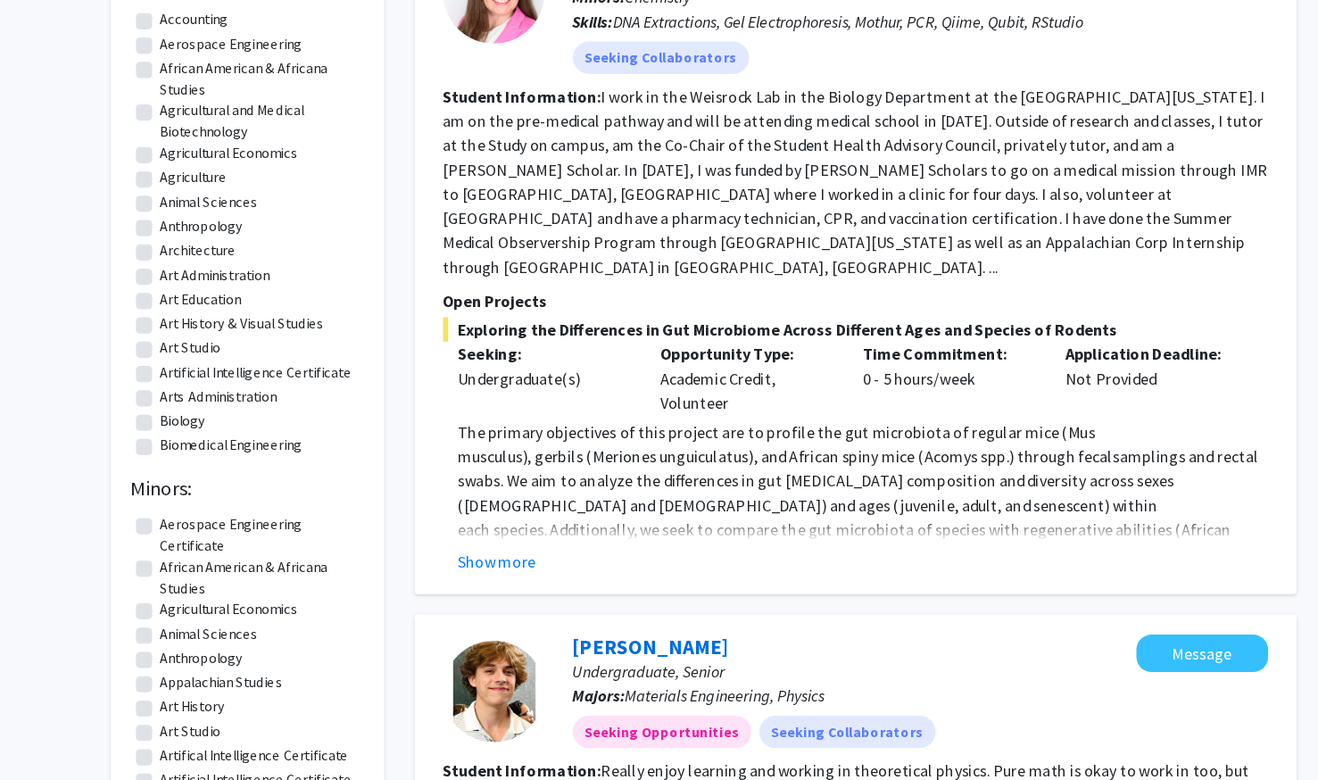
scroll to position [186, 0]
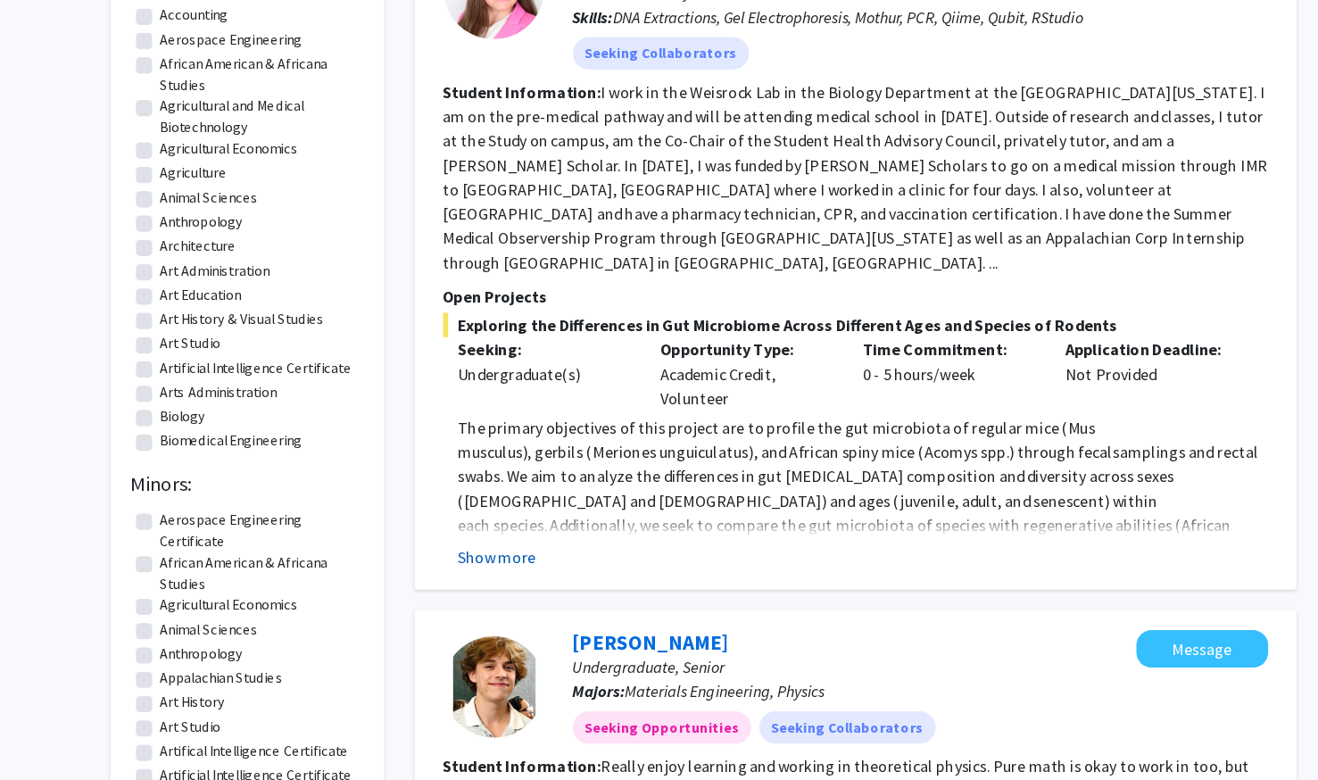
click at [490, 573] on button "Show more" at bounding box center [477, 583] width 69 height 21
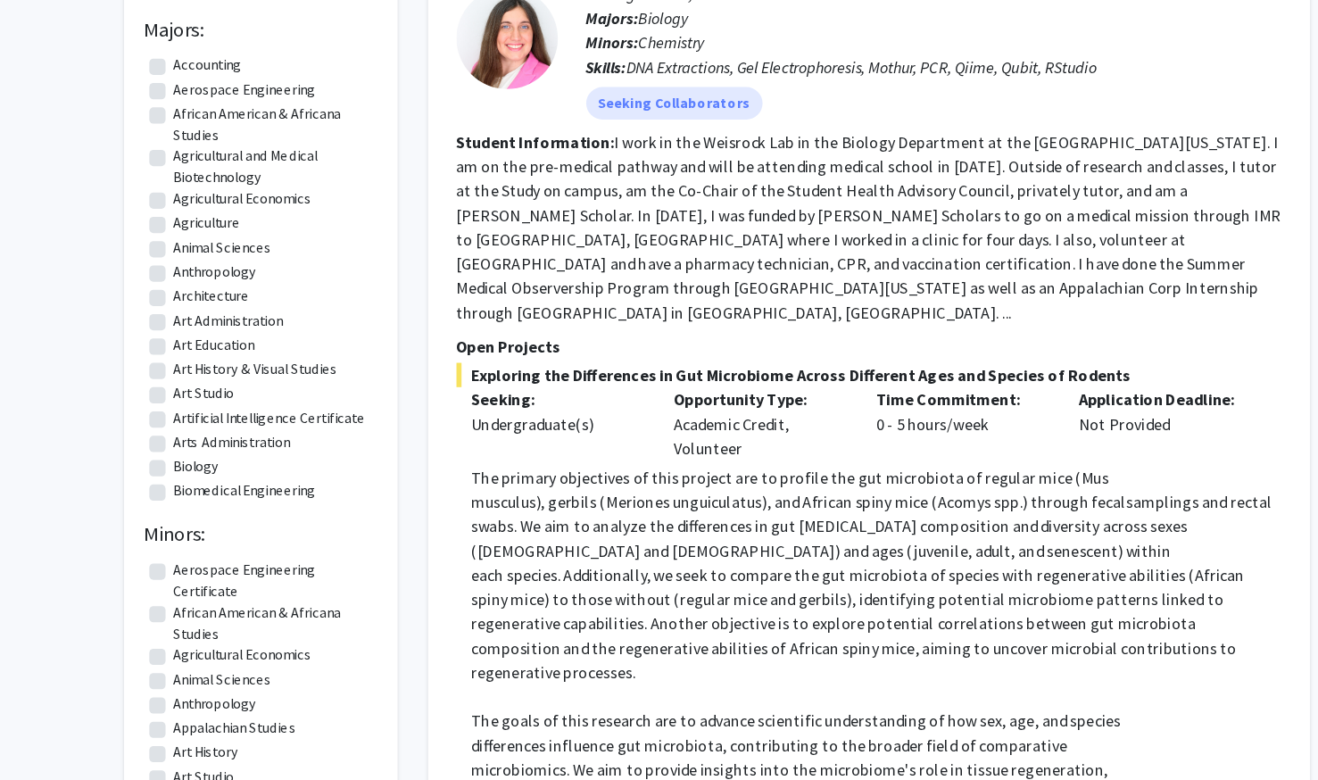
scroll to position [143, 0]
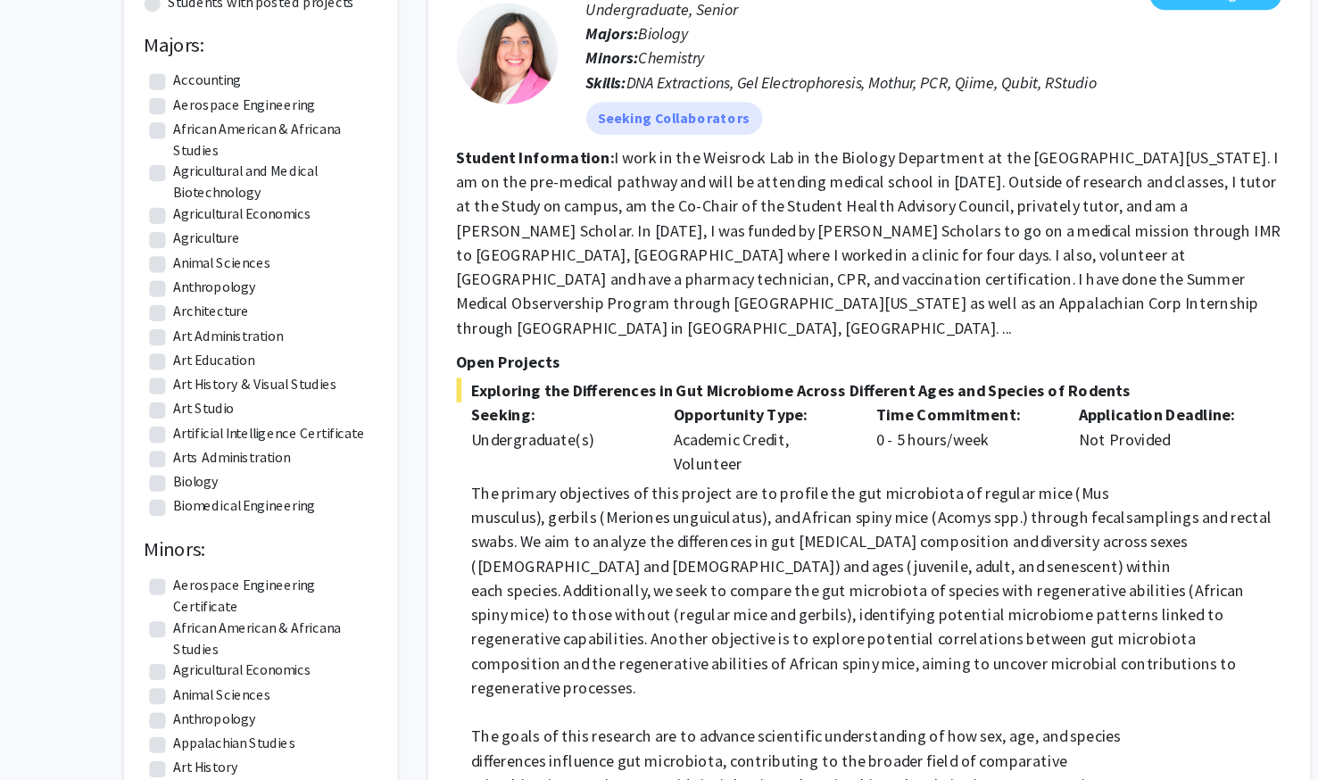
drag, startPoint x: 360, startPoint y: 161, endPoint x: 360, endPoint y: 205, distance: 44.6
drag, startPoint x: 360, startPoint y: 205, endPoint x: 402, endPoint y: 328, distance: 130.3
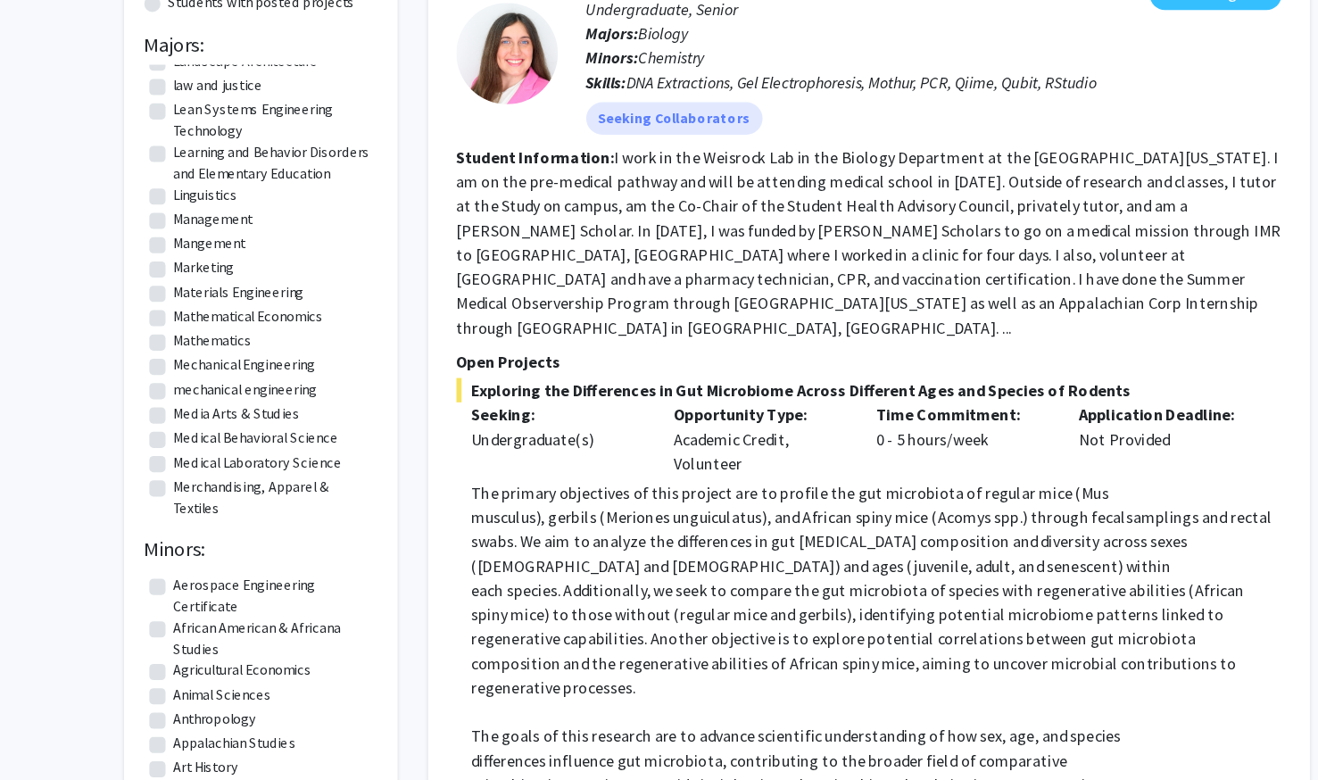
scroll to position [1771, 0]
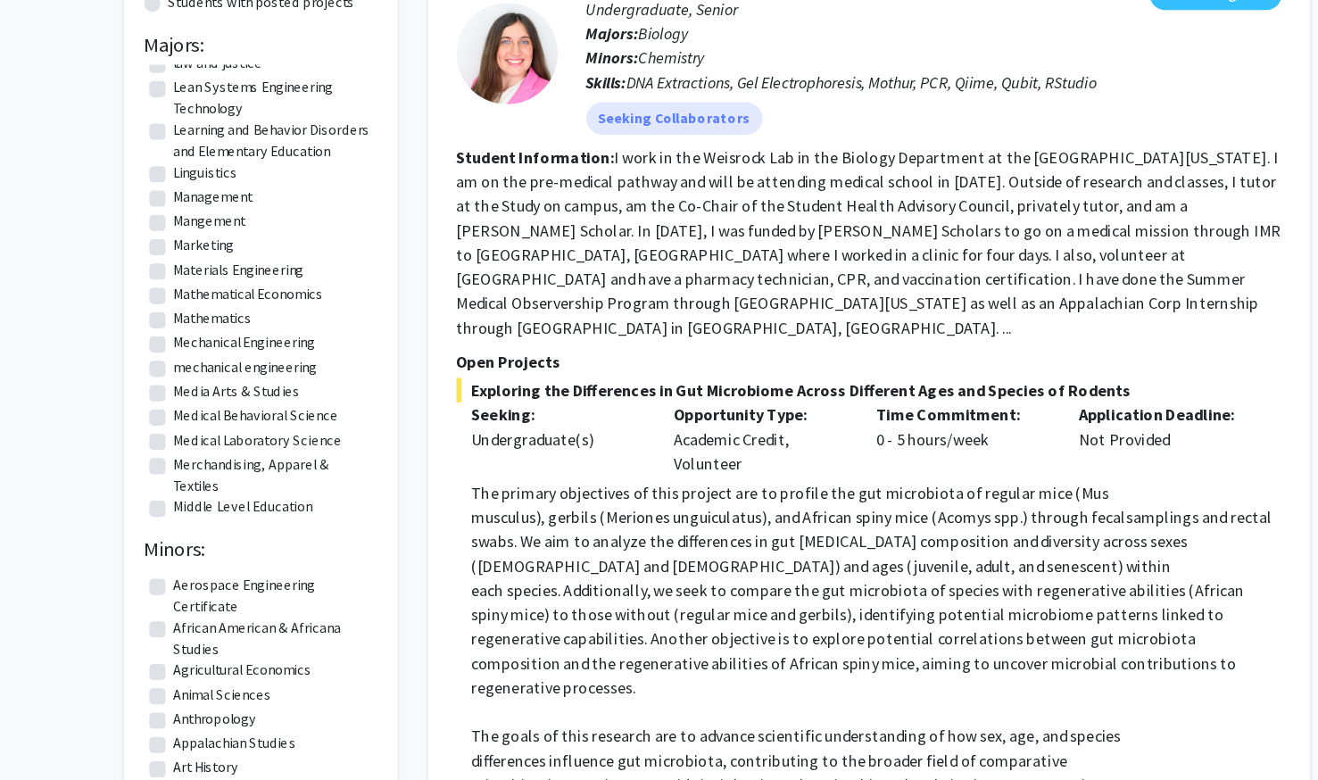
click at [309, 476] on label "Medical Laboratory Science" at bounding box center [255, 467] width 148 height 19
click at [193, 469] on input "Medical Laboratory Science" at bounding box center [187, 464] width 12 height 12
checkbox input "true"
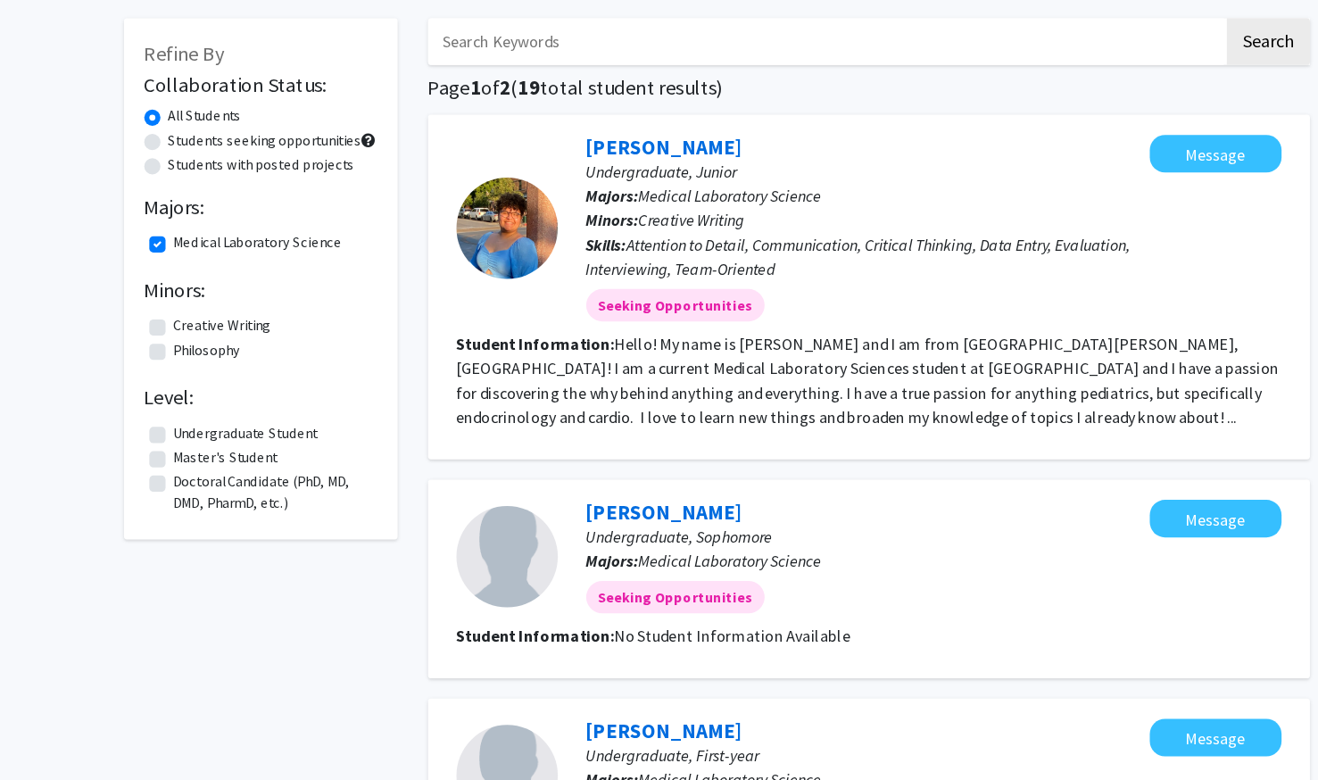
click at [646, 420] on fg-read-more "Hello! My name is Alexis Herbeck and I am from St. Louis, MO! I am a current Me…" at bounding box center [792, 414] width 724 height 82
click at [591, 450] on fg-read-more "Hello! My name is Alexis Herbeck and I am from St. Louis, MO! I am a current Me…" at bounding box center [792, 414] width 724 height 82
click at [641, 442] on section "Student Information: Hello! My name is Alexis Herbeck and I am from St. Louis, …" at bounding box center [793, 414] width 726 height 86
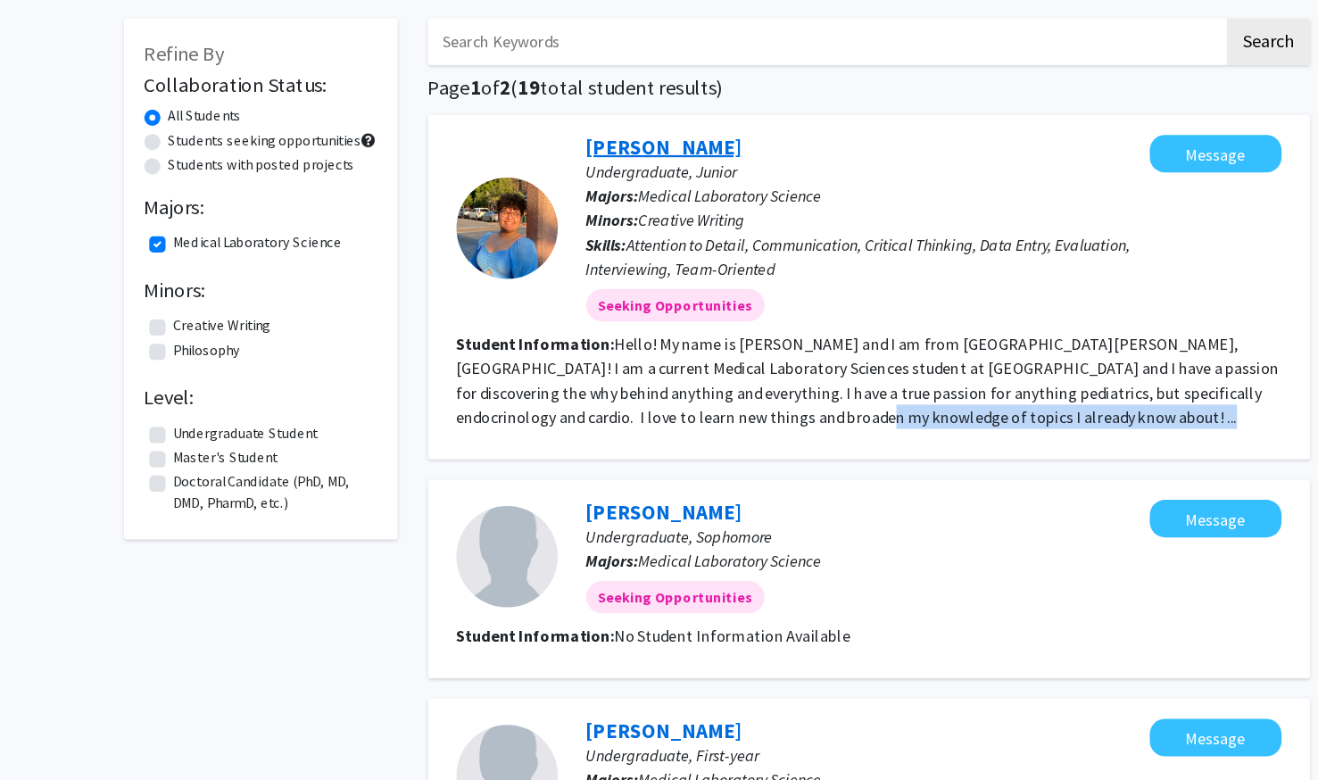
click at [591, 205] on link "Alexis Herbeck" at bounding box center [612, 208] width 137 height 22
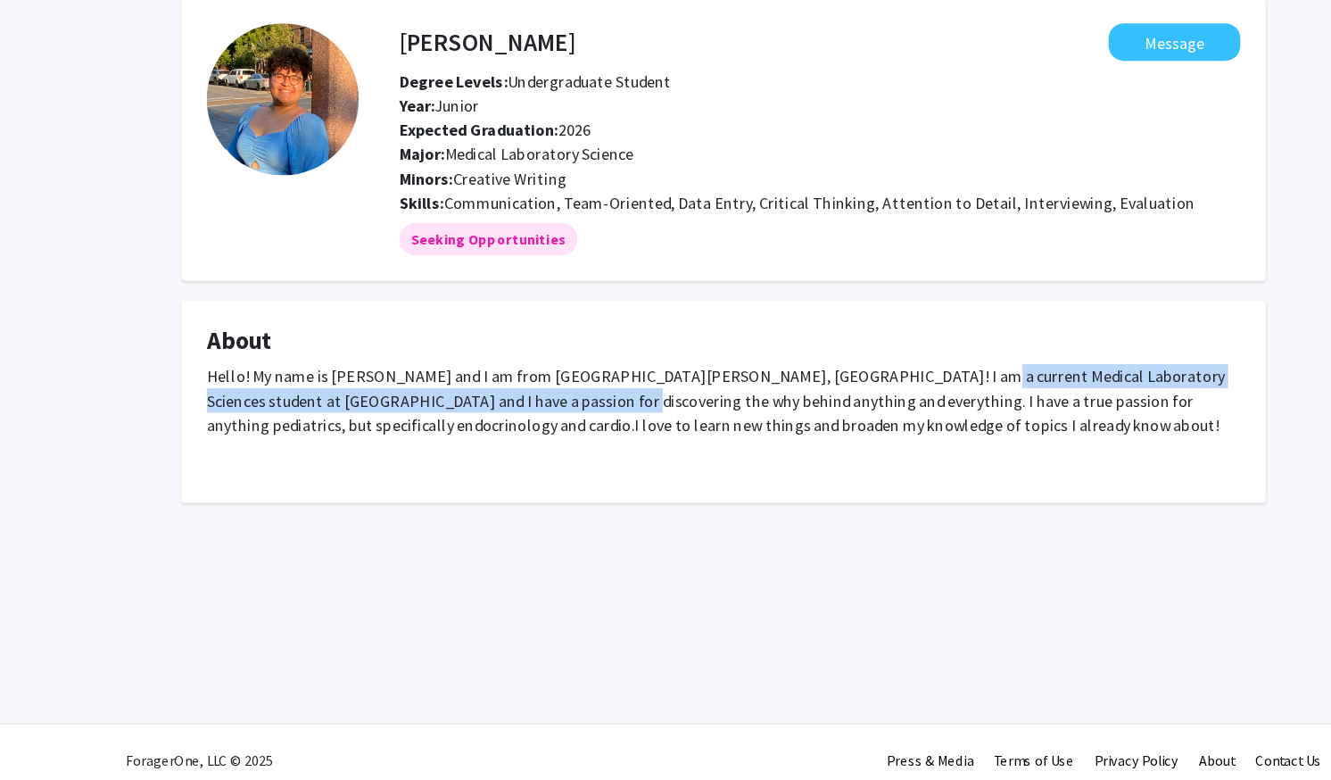
drag, startPoint x: 813, startPoint y: 410, endPoint x: 524, endPoint y: 434, distance: 290.0
click at [524, 434] on p "Hello! My name is Alexis Herbeck and I am from St. Louis, MO! I am a current Me…" at bounding box center [666, 432] width 910 height 64
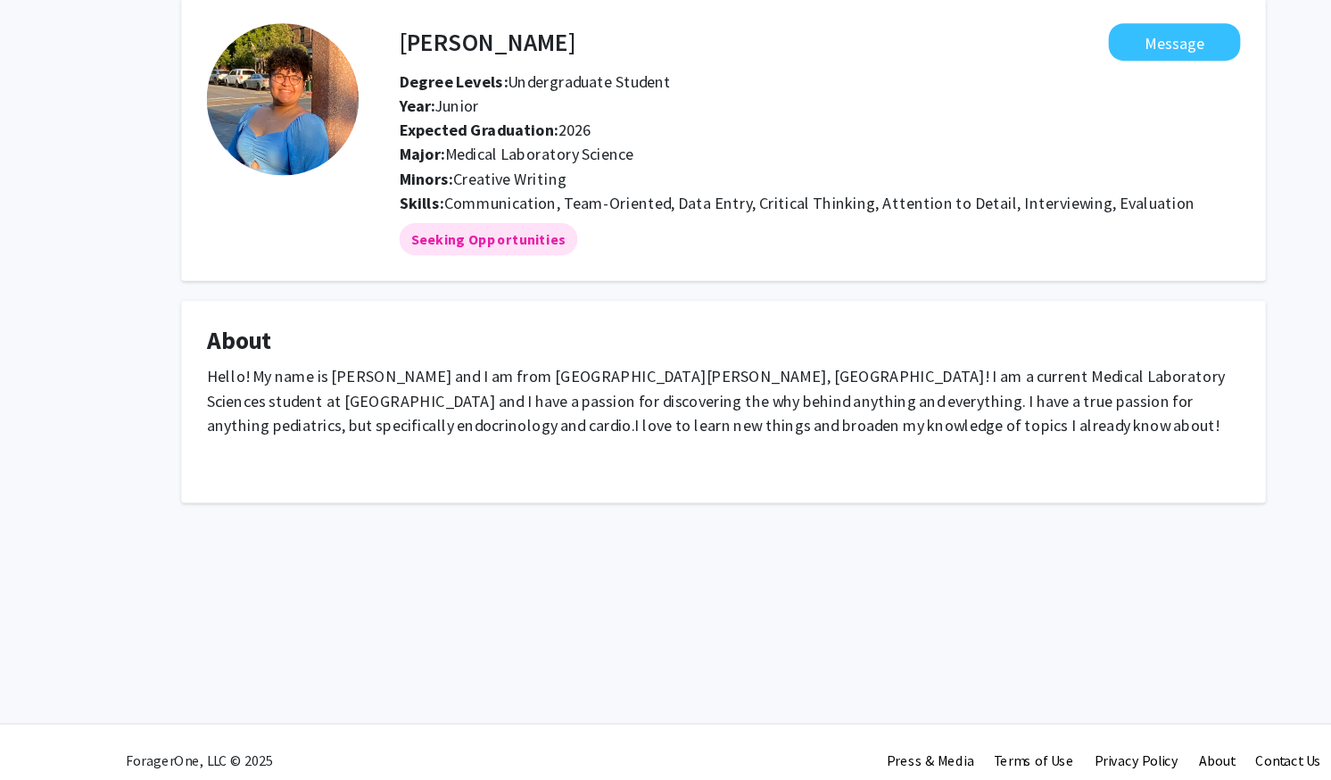
drag, startPoint x: 524, startPoint y: 434, endPoint x: 405, endPoint y: 443, distance: 119.0
click at [405, 443] on p "Hello! My name is Alexis Herbeck and I am from St. Louis, MO! I am a current Me…" at bounding box center [666, 432] width 910 height 64
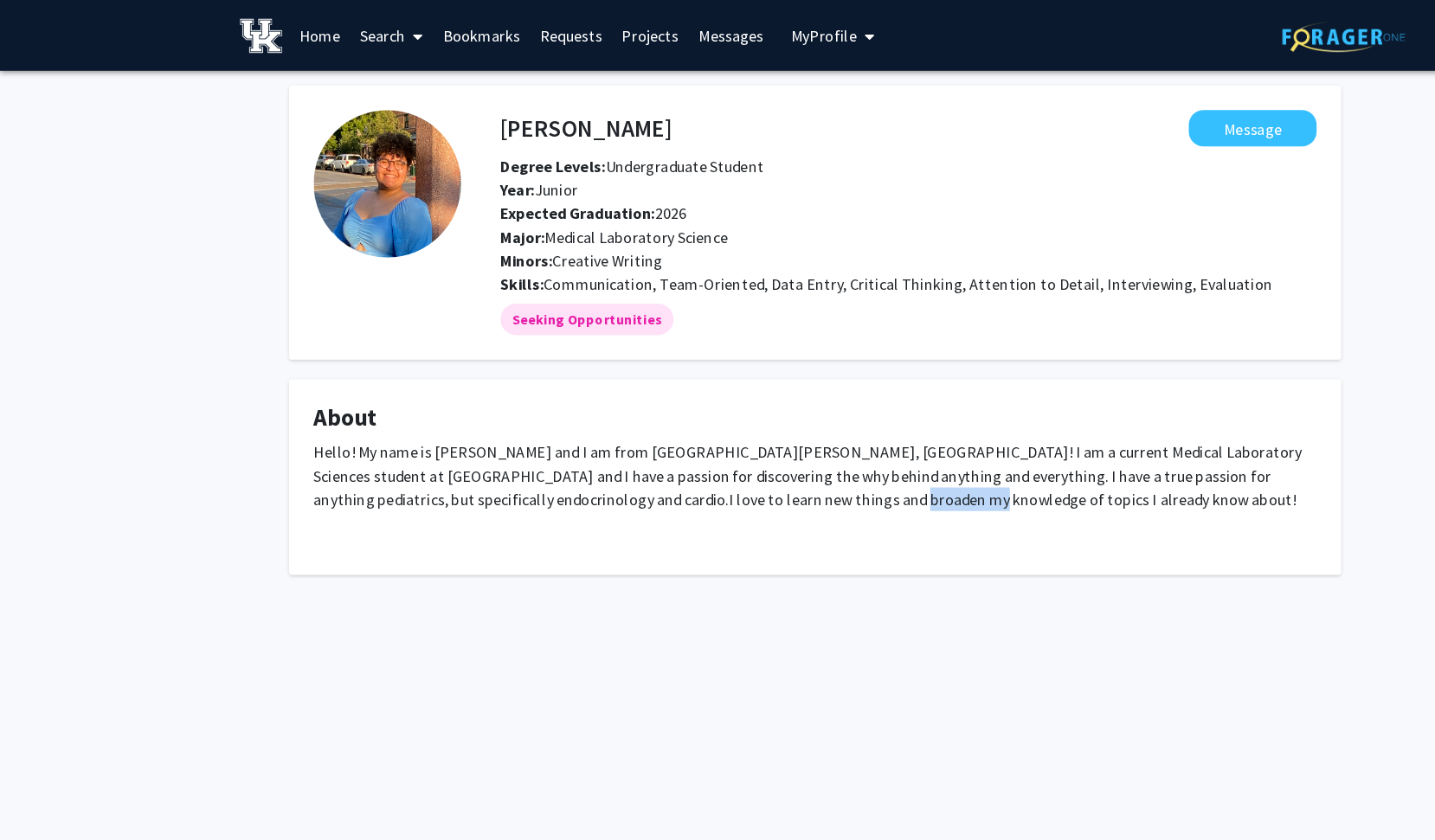
drag, startPoint x: 401, startPoint y: 435, endPoint x: 470, endPoint y: 437, distance: 69.0
click at [641, 437] on span "I love to learn new things and broaden my knowledge of topics I already know ab…" at bounding box center [891, 439] width 500 height 17
drag, startPoint x: 470, startPoint y: 437, endPoint x: 473, endPoint y: 497, distance: 60.1
click at [473, 497] on fg-card "About Hello! My name is Alexis Herbeck and I am from St. Louis, MO! I am a curr…" at bounding box center [717, 420] width 927 height 173
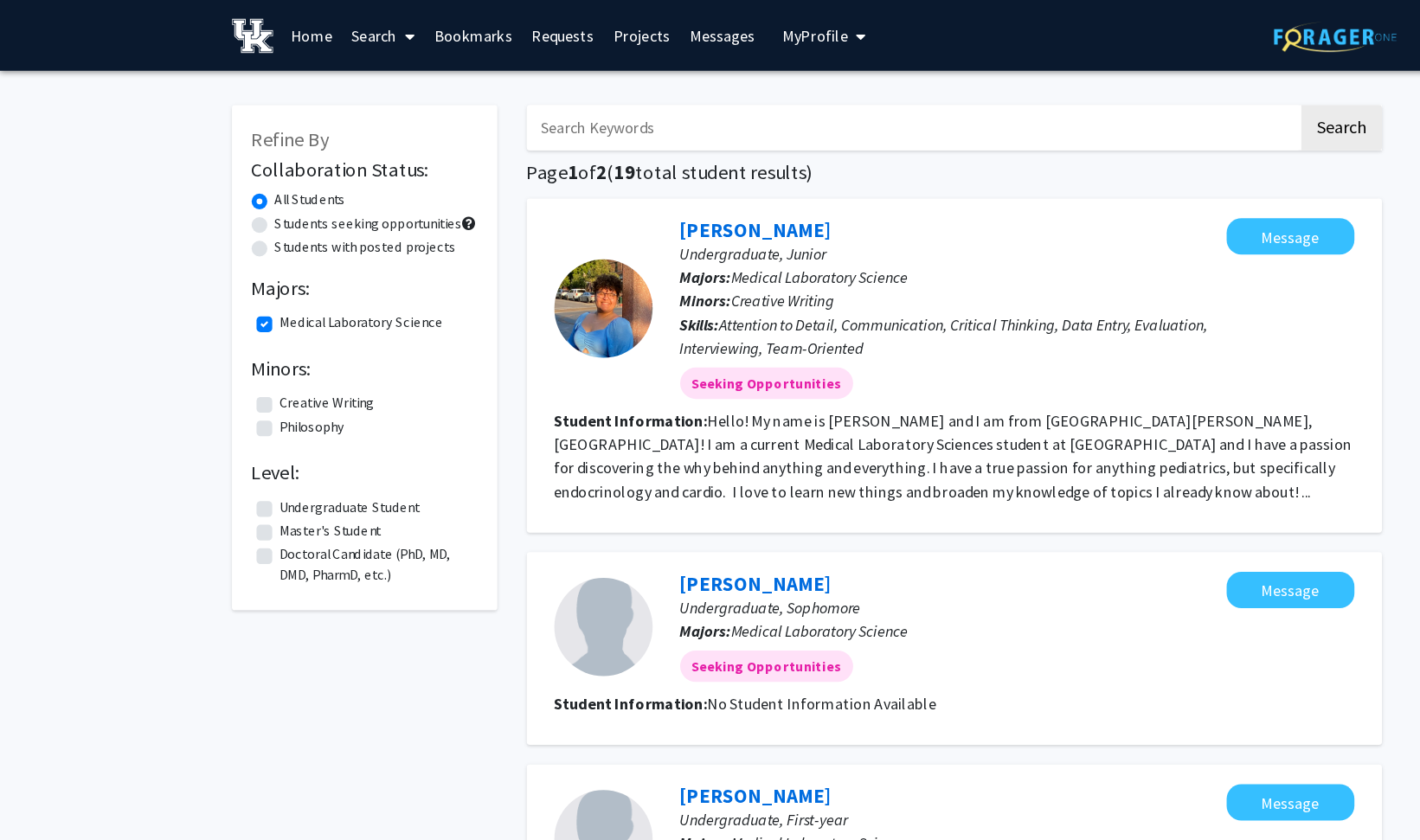
click at [246, 283] on label "Medical Laboratory Science" at bounding box center [318, 284] width 144 height 18
click at [246, 283] on input "Medical Laboratory Science" at bounding box center [252, 281] width 12 height 12
checkbox input "false"
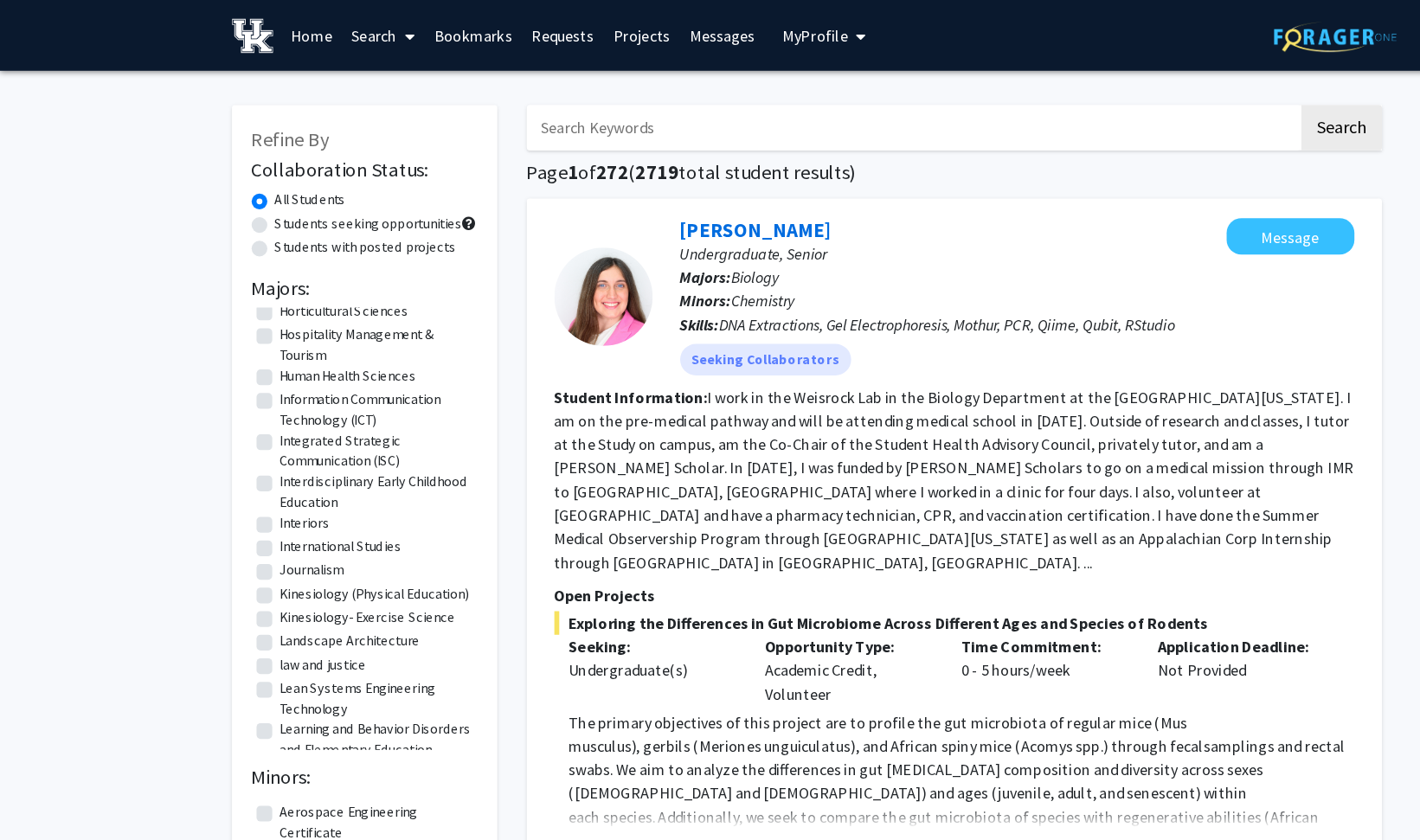
scroll to position [1402, 0]
click at [286, 333] on label "Human Health Sciences" at bounding box center [307, 331] width 120 height 18
click at [258, 333] on input "Human Health Sciences" at bounding box center [252, 328] width 12 height 12
checkbox input "true"
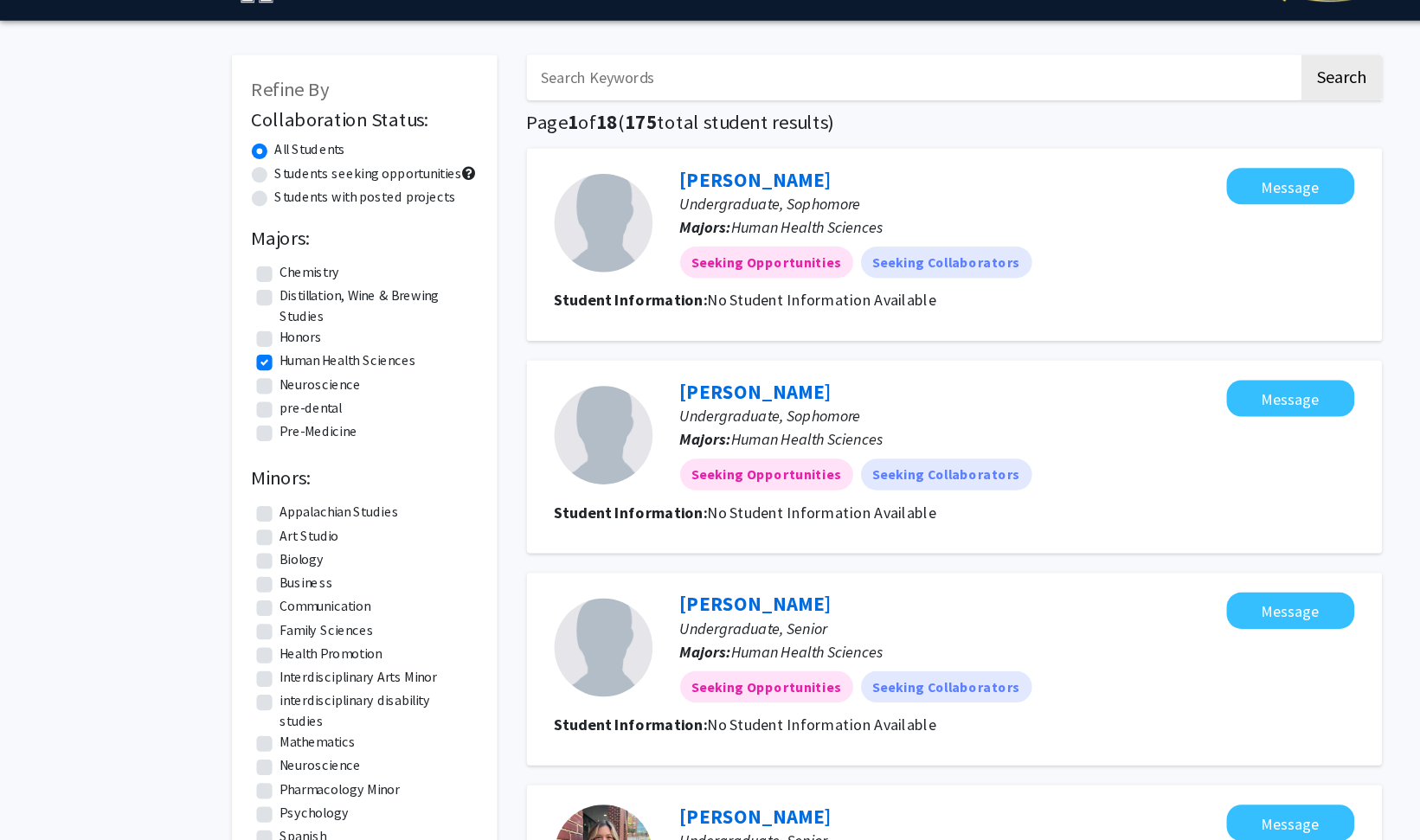
click at [300, 429] on label "Pre-Medicine" at bounding box center [280, 424] width 68 height 18
click at [258, 427] on input "Pre-Medicine" at bounding box center [252, 421] width 12 height 12
checkbox input "true"
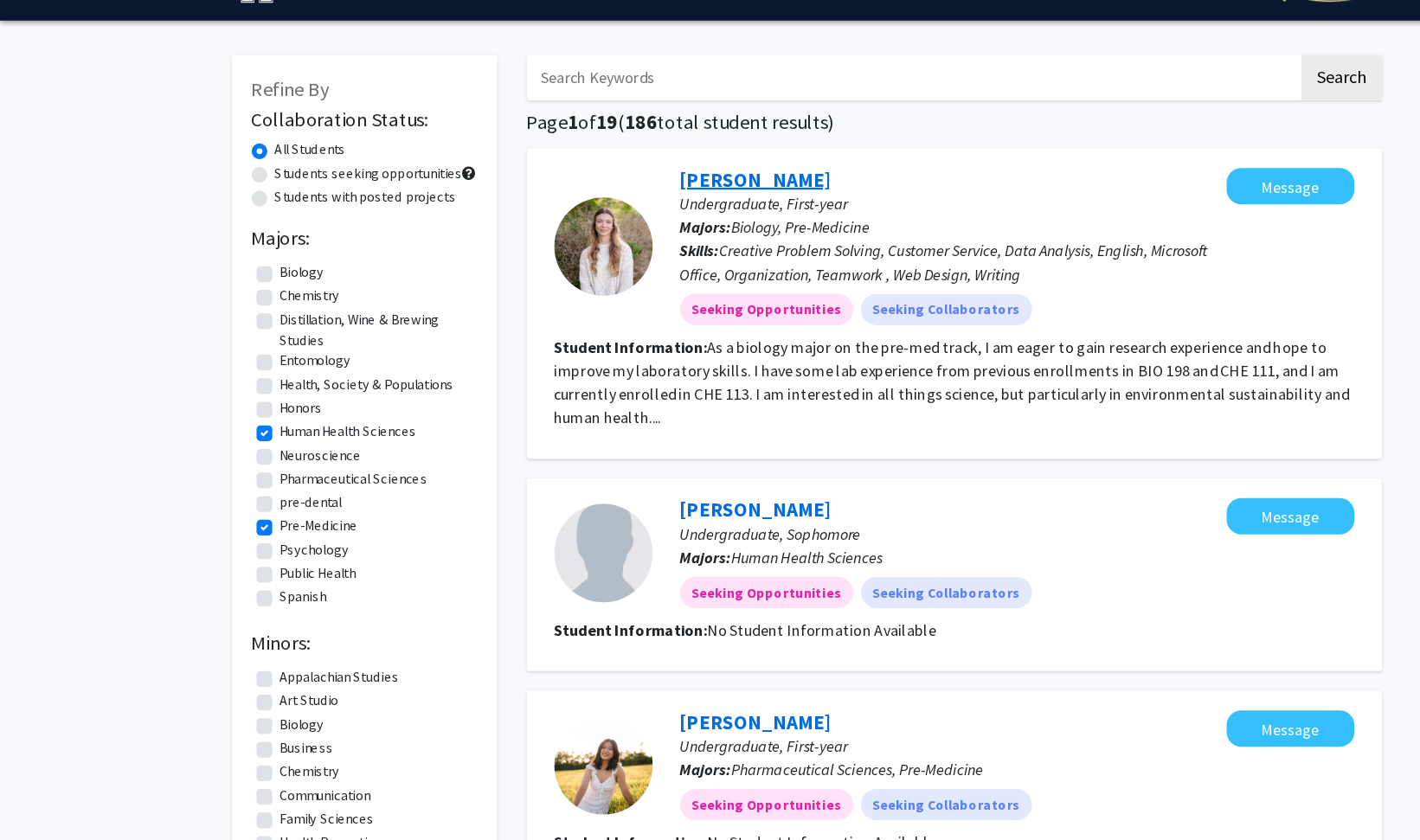
click at [654, 200] on link "[PERSON_NAME]" at bounding box center [664, 202] width 133 height 21
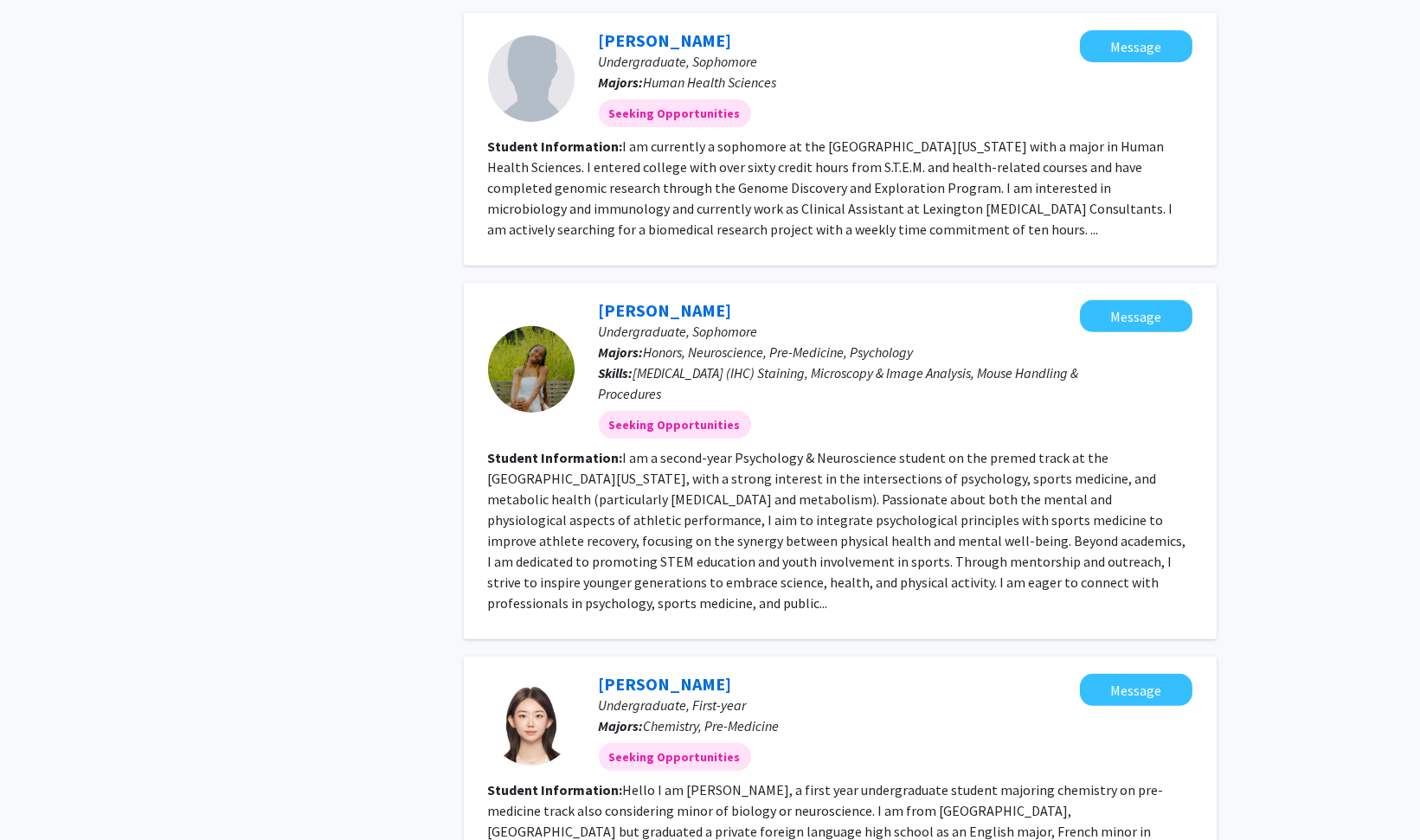
scroll to position [1458, 0]
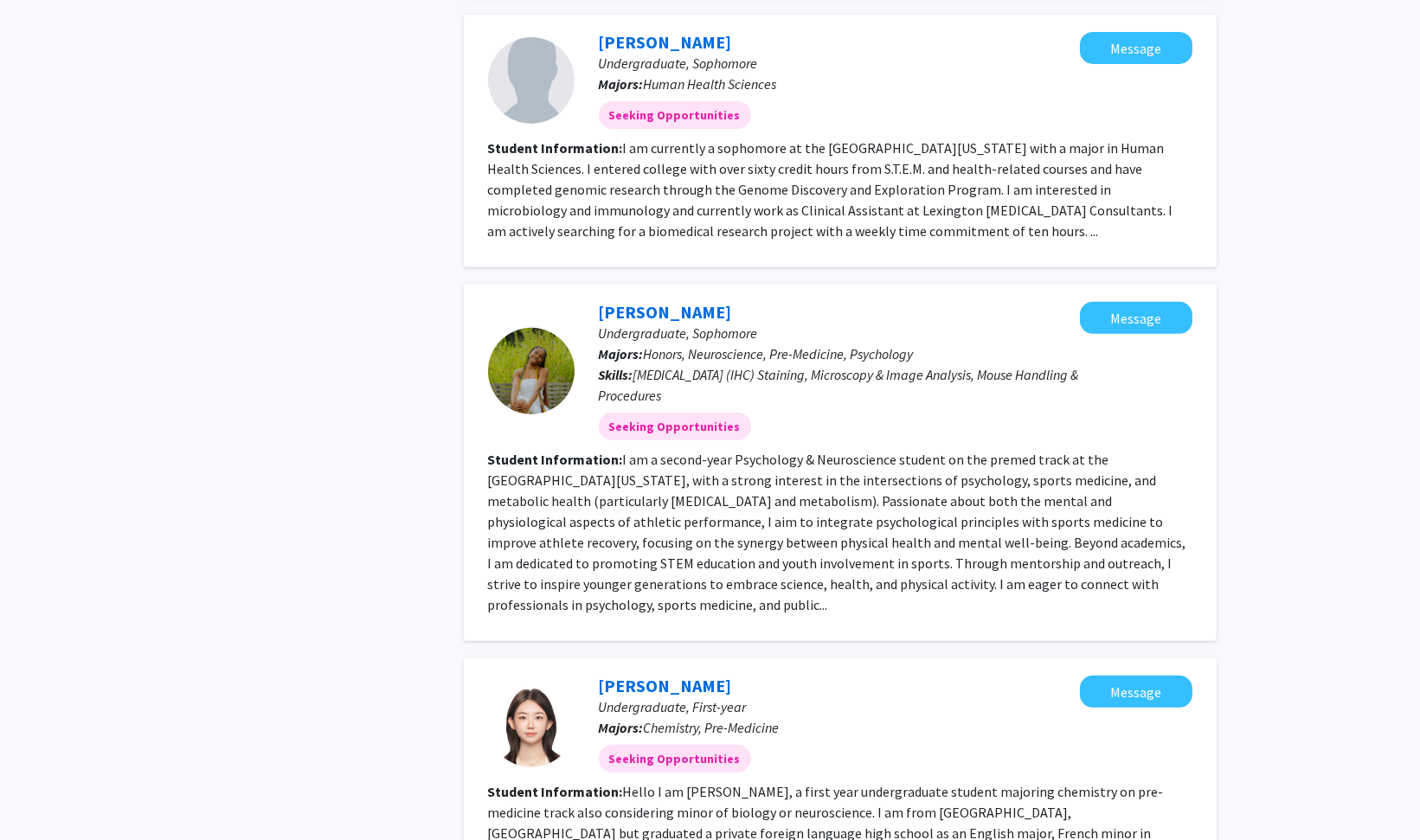
click at [798, 551] on section "Student Information: I am a second-year Psychology & Neuroscience student on th…" at bounding box center [840, 532] width 704 height 166
click at [1129, 546] on fg-read-more "I am a second-year Psychology & Neuroscience student on the premed track at the…" at bounding box center [837, 533] width 698 height 163
drag, startPoint x: 1129, startPoint y: 546, endPoint x: 883, endPoint y: 407, distance: 282.6
click at [1129, 546] on fg-read-more "I am a second-year Psychology & Neuroscience student on the premed track at the…" at bounding box center [837, 533] width 698 height 163
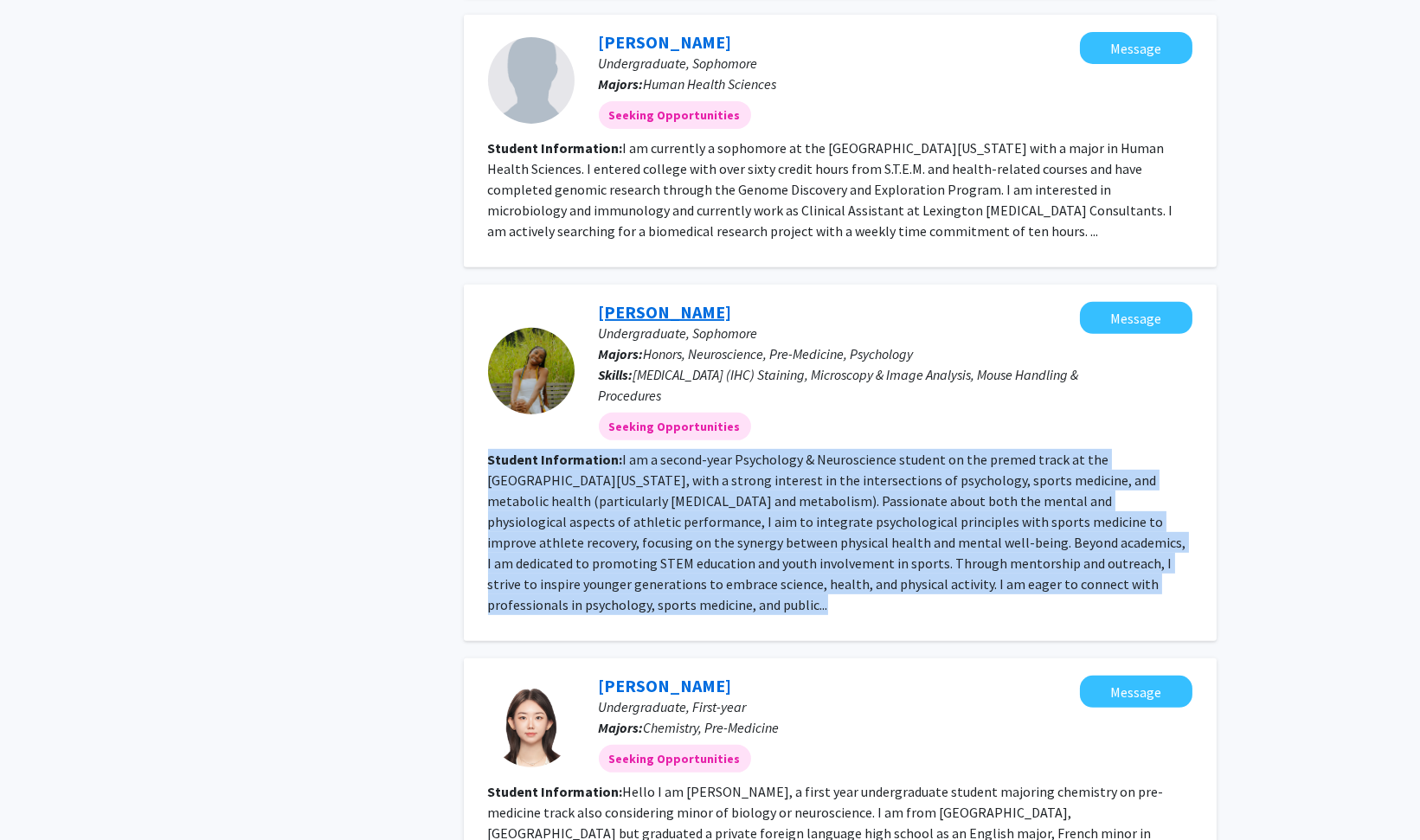
click at [639, 307] on link "Liz Udoh" at bounding box center [664, 311] width 133 height 21
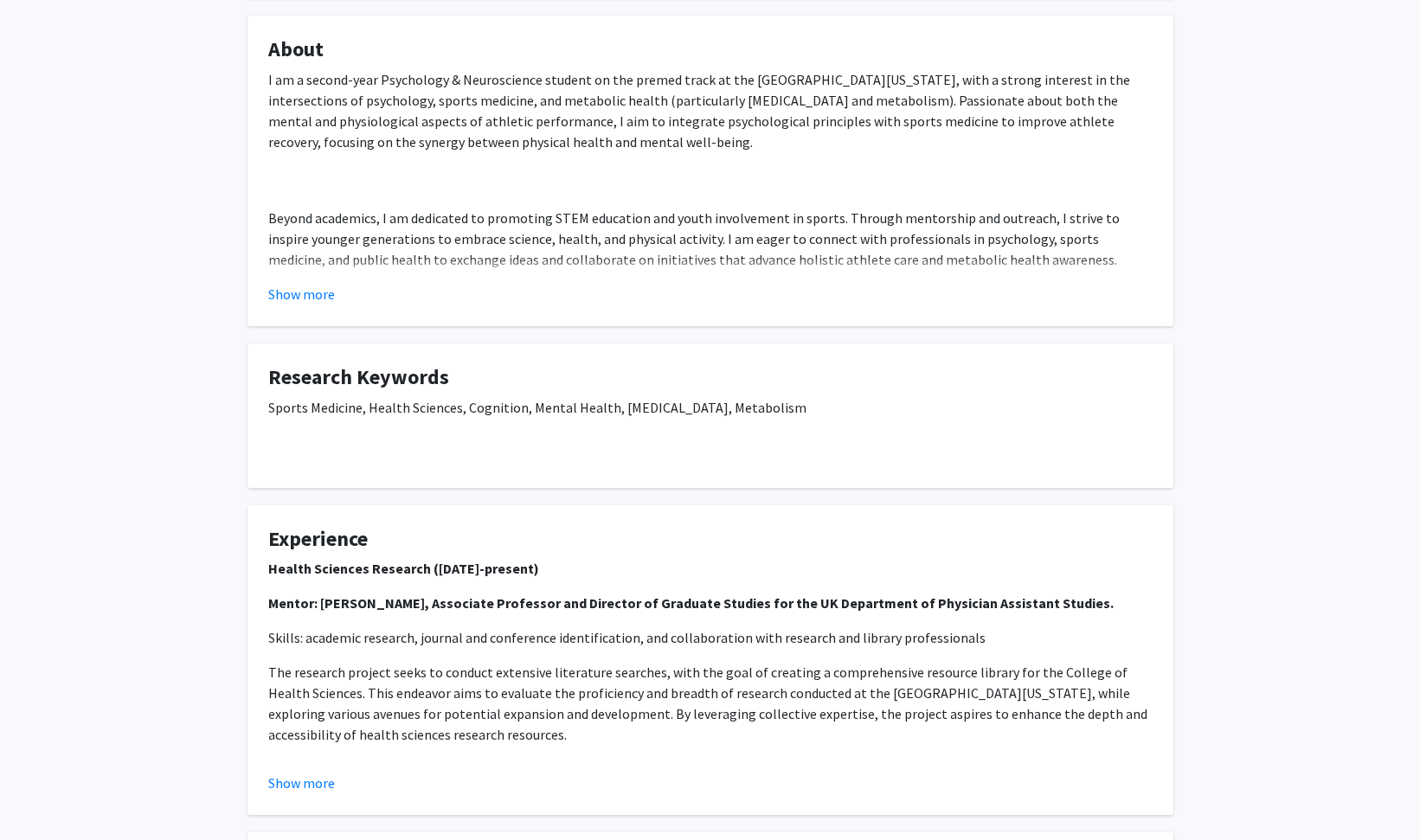
scroll to position [303, 0]
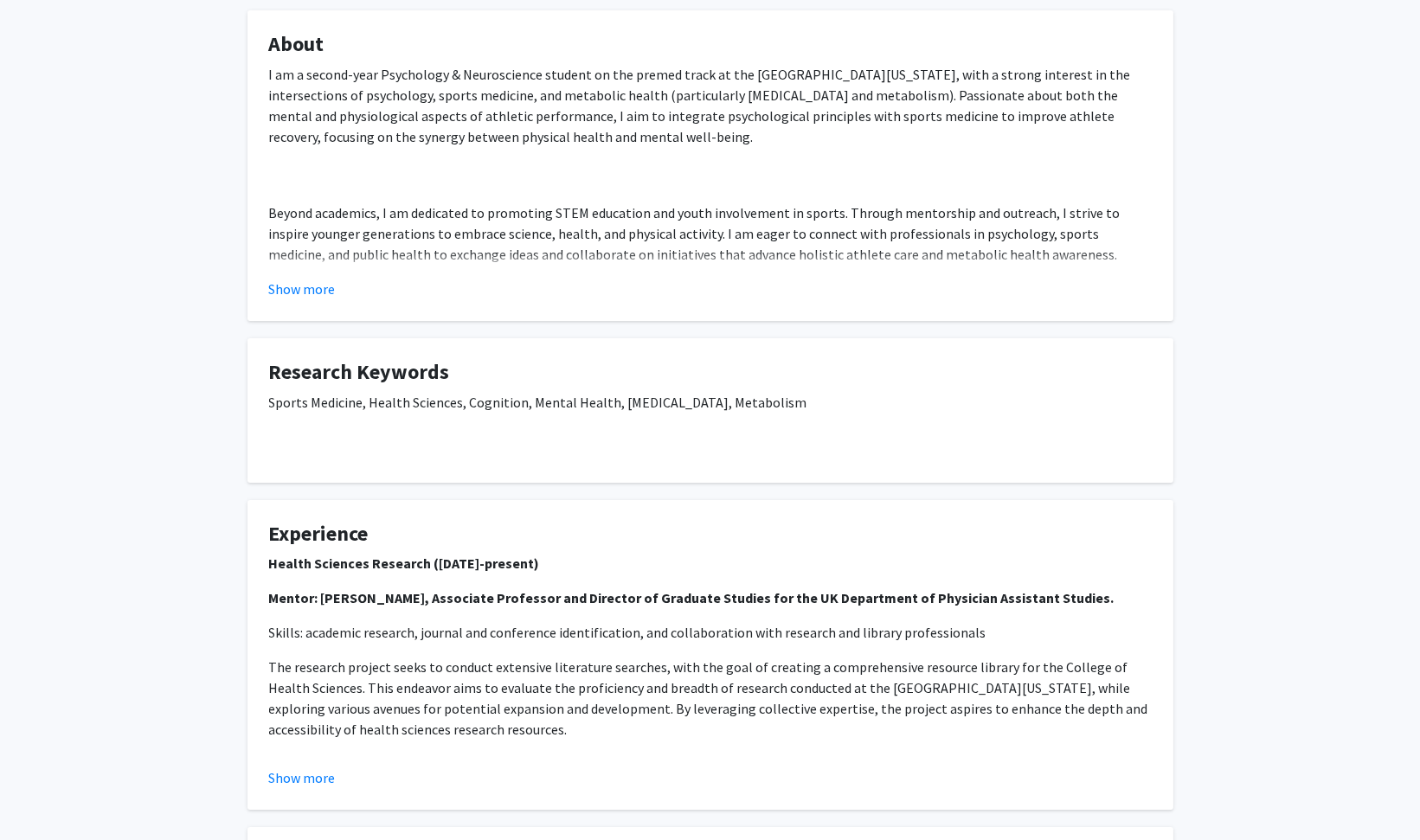
click at [763, 417] on div "Sports Medicine, Health Sciences, Cognition, Mental Health, Diabetes, Metabolism" at bounding box center [710, 419] width 883 height 55
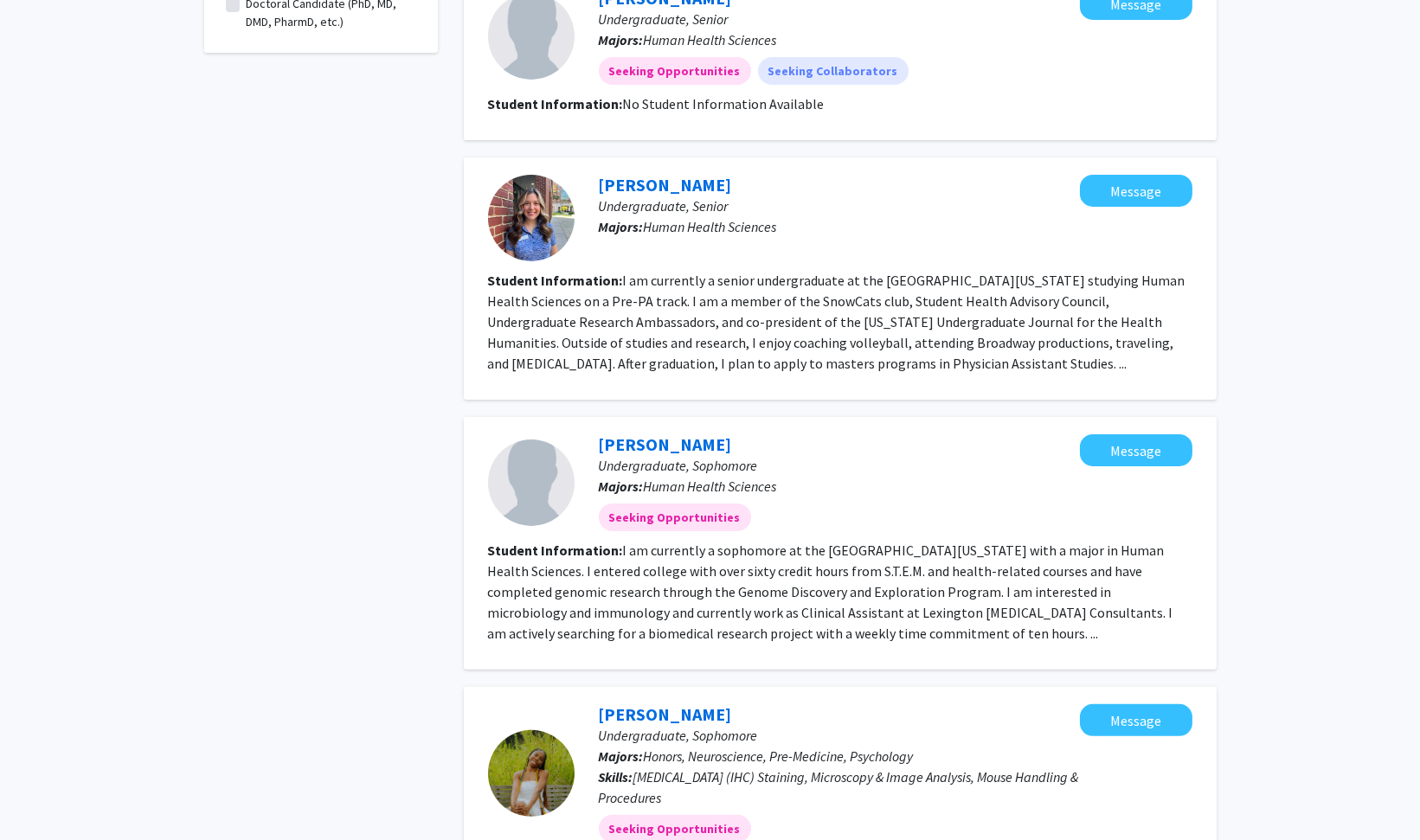
scroll to position [1059, 0]
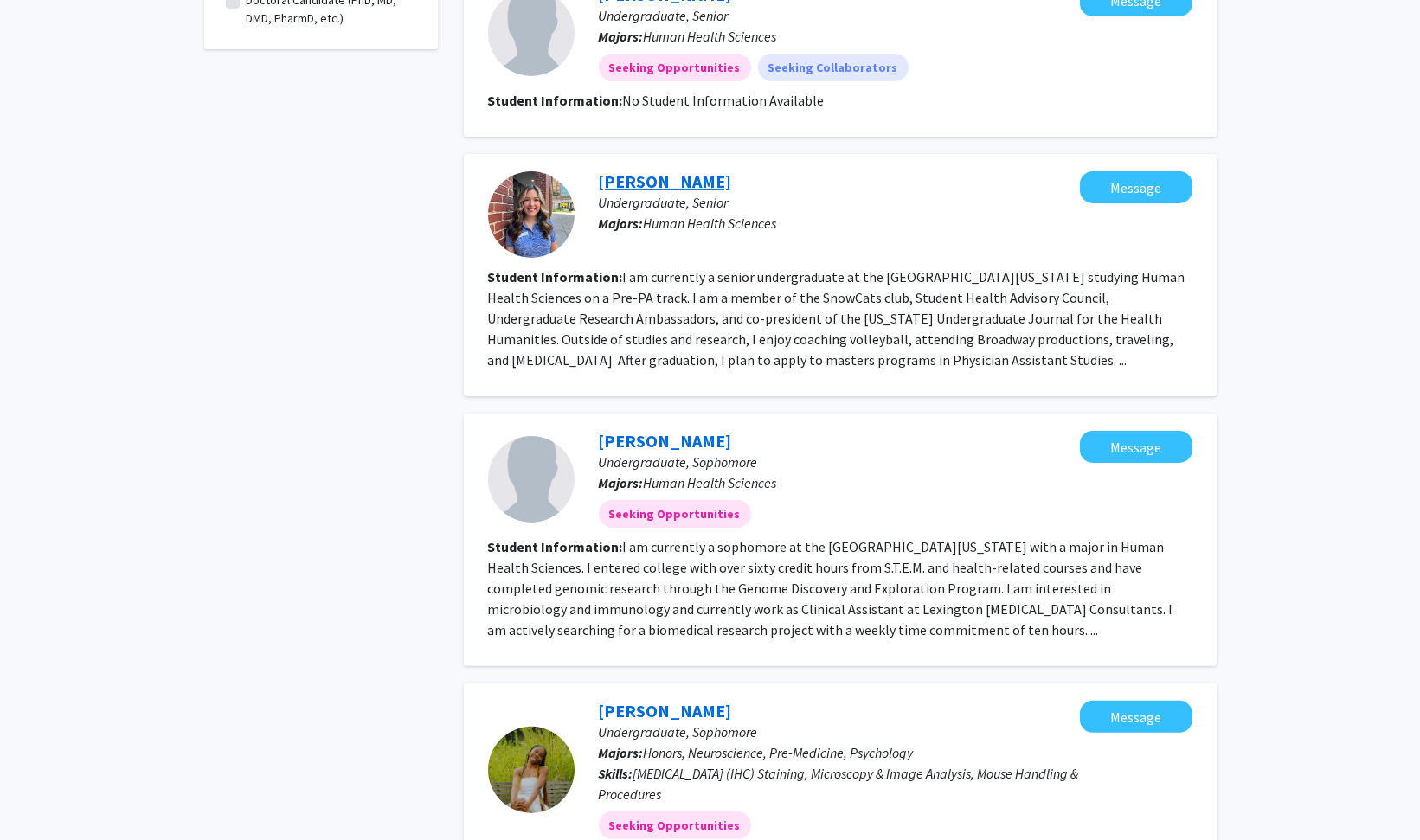
click at [662, 184] on link "Madison Wilson" at bounding box center [664, 181] width 133 height 21
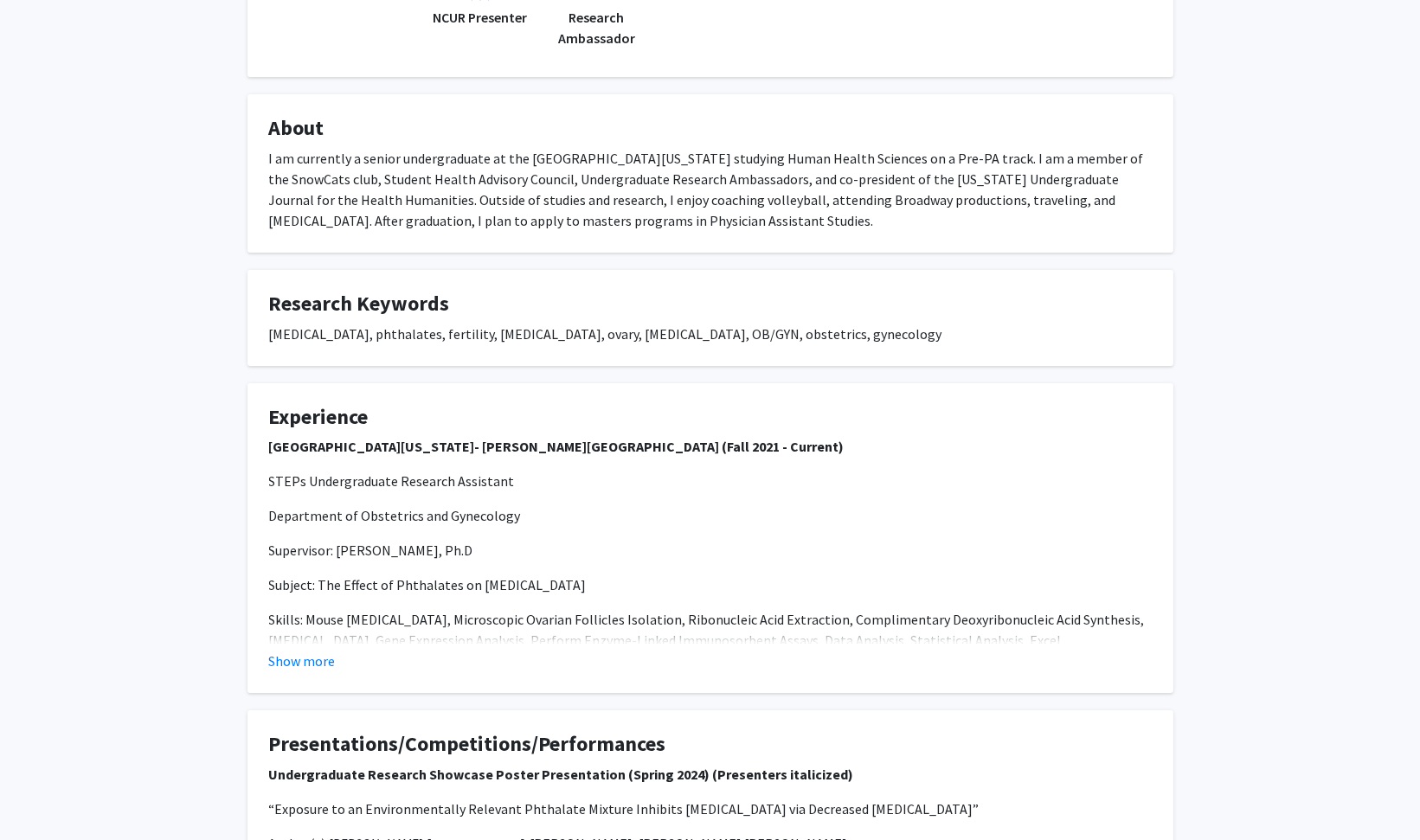
scroll to position [306, 0]
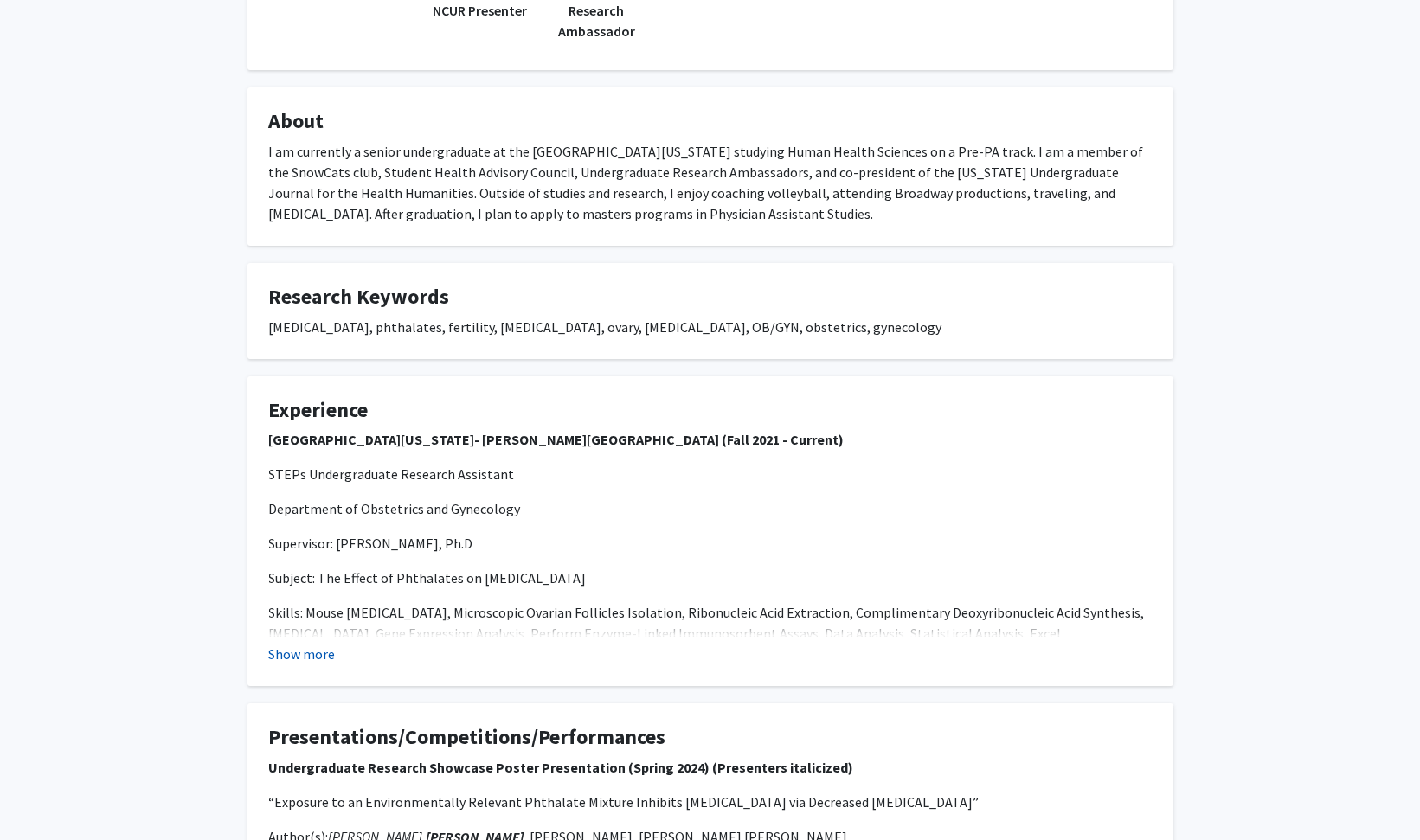
click at [309, 656] on button "Show more" at bounding box center [302, 654] width 67 height 20
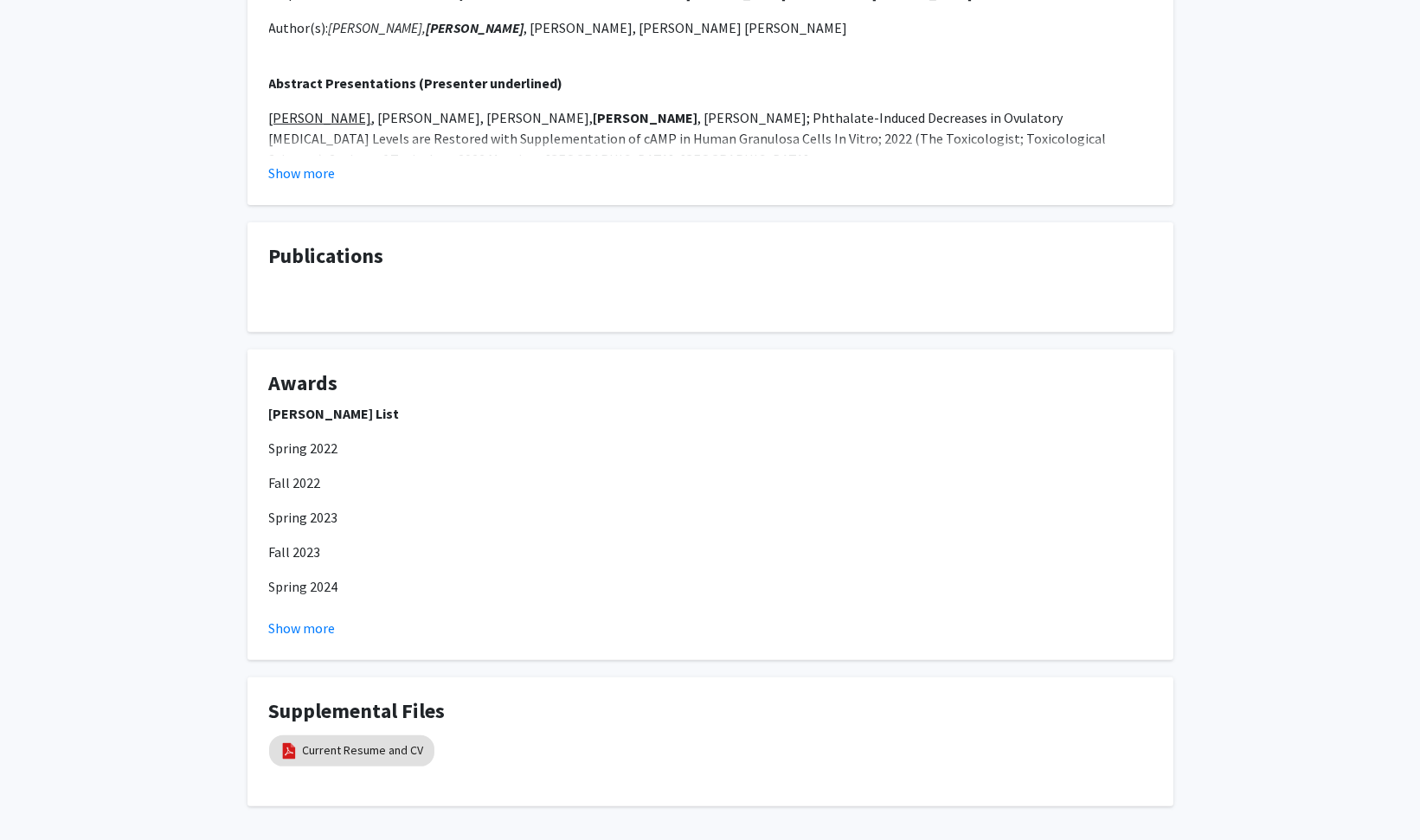
scroll to position [1295, 0]
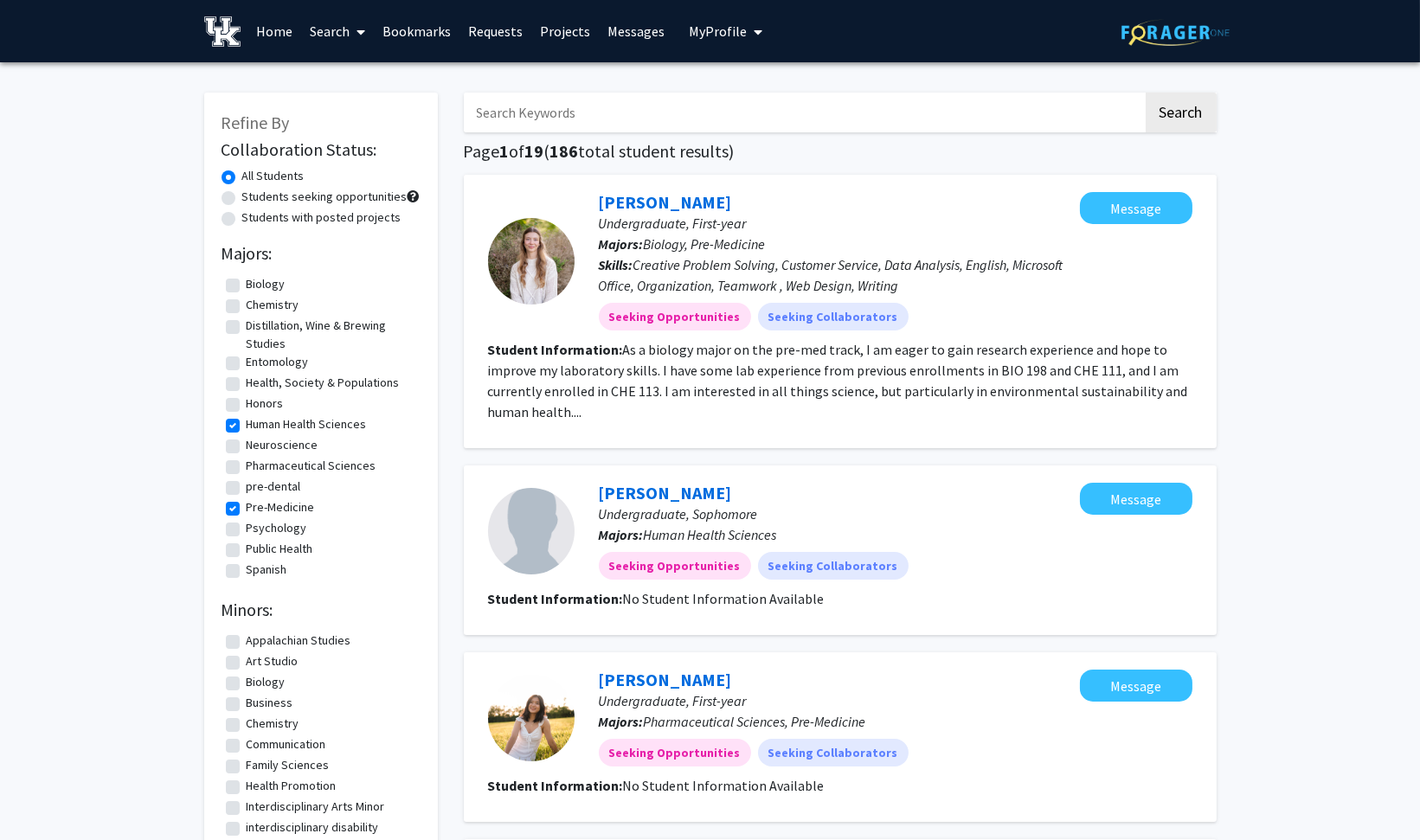
click at [712, 29] on span "My Profile" at bounding box center [718, 31] width 58 height 17
checkbox input "false"
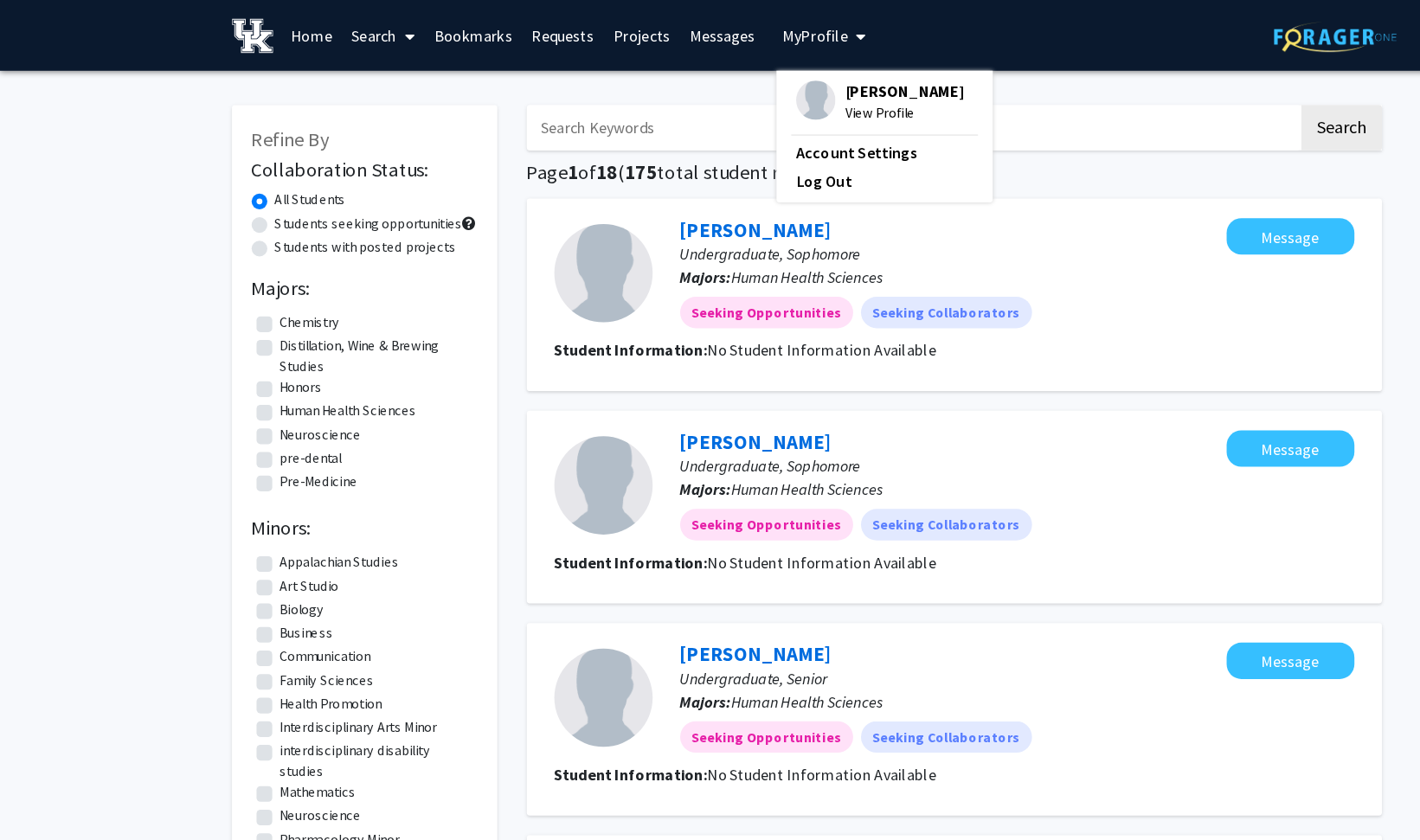
checkbox input "false"
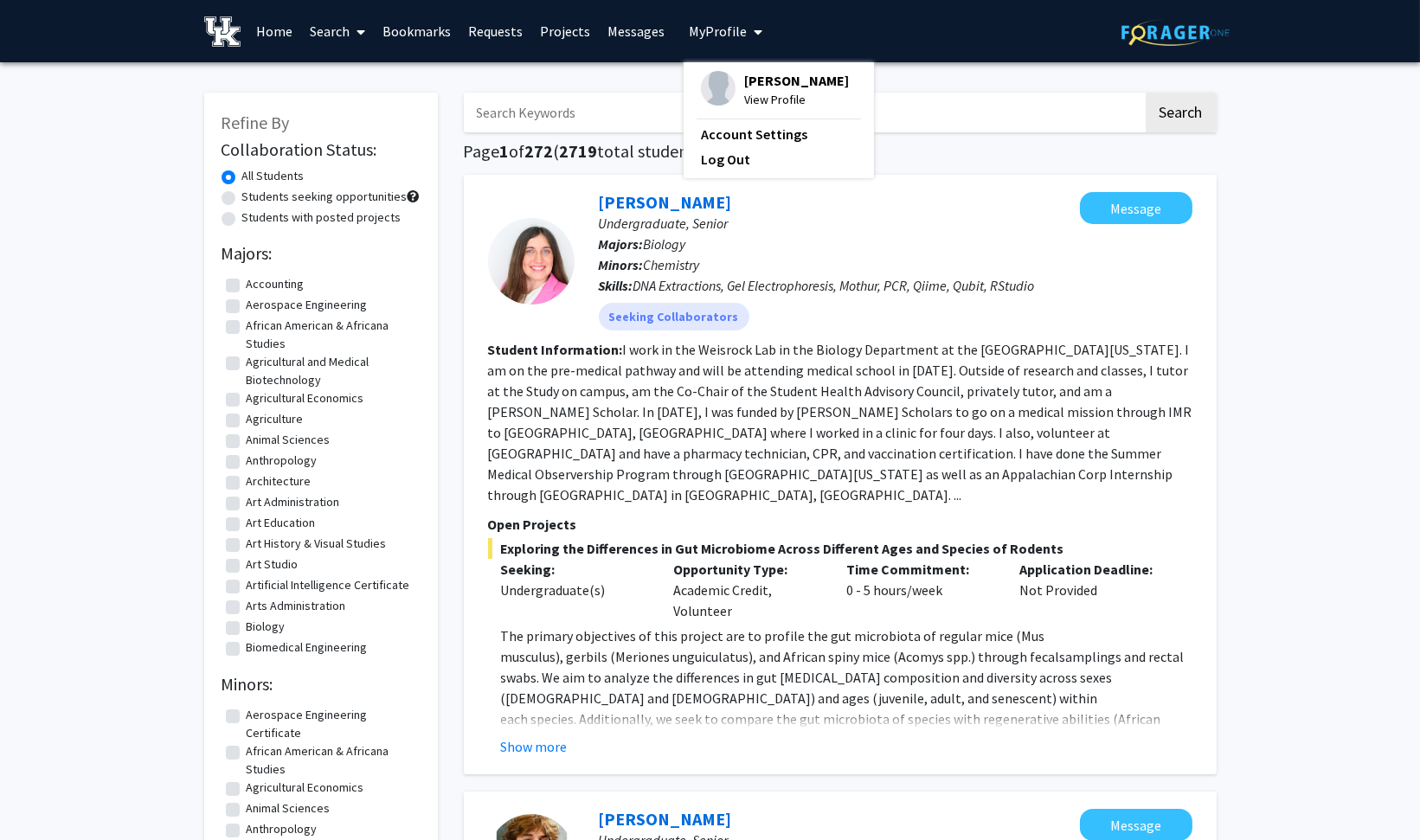
checkbox input "true"
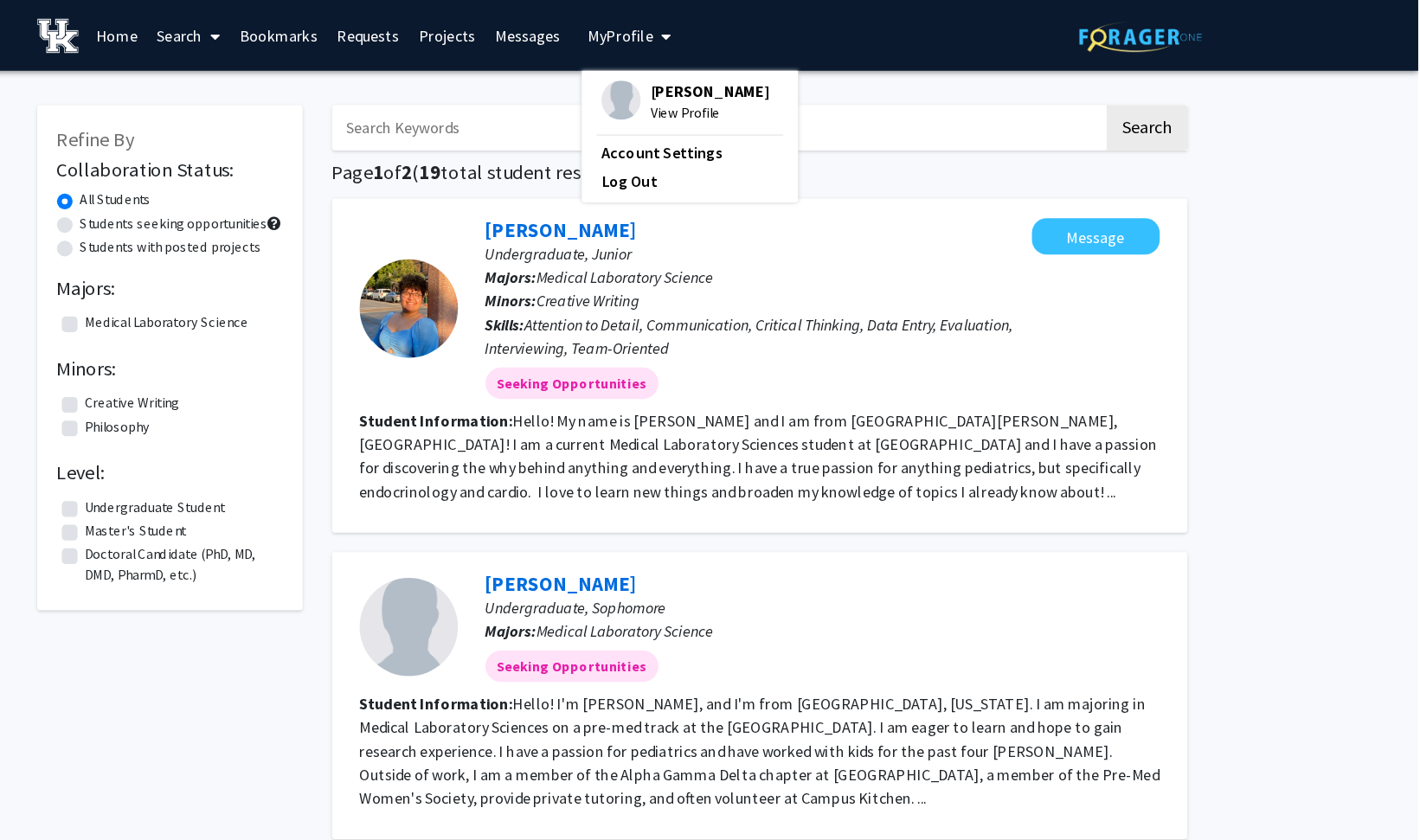
checkbox input "false"
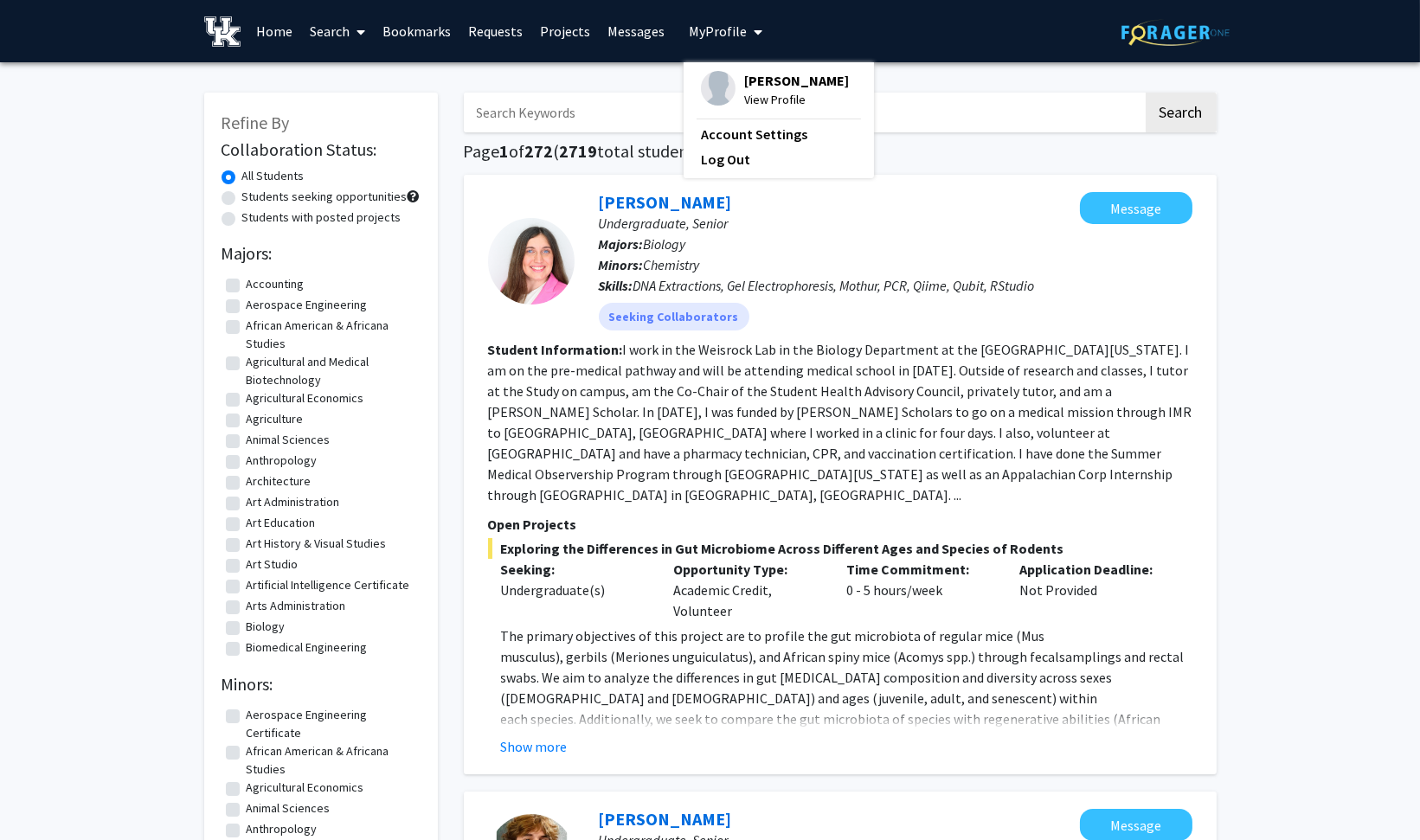
checkbox input "true"
